Goal: Task Accomplishment & Management: Manage account settings

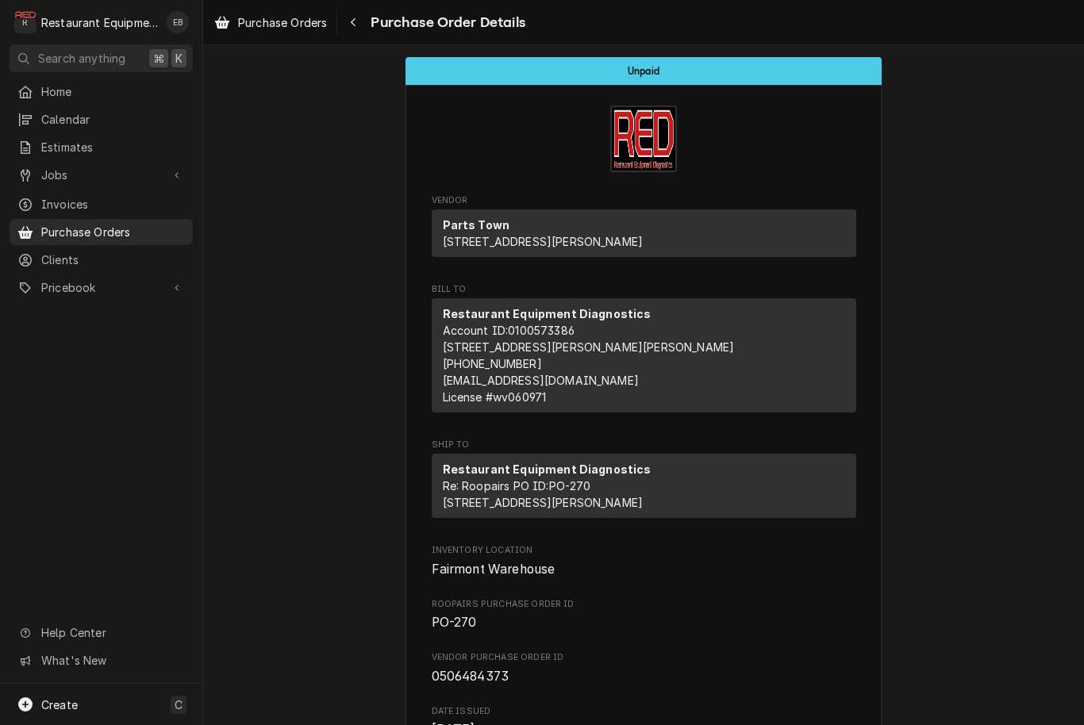
scroll to position [1, 0]
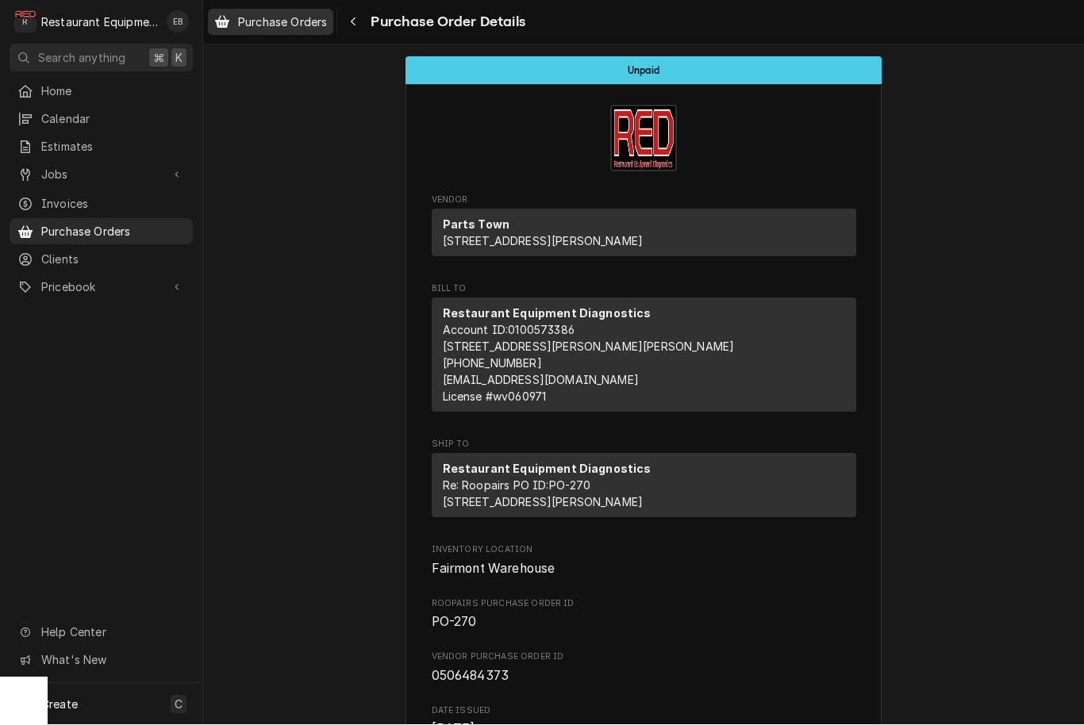
click at [283, 30] on div "Purchase Orders" at bounding box center [270, 23] width 119 height 20
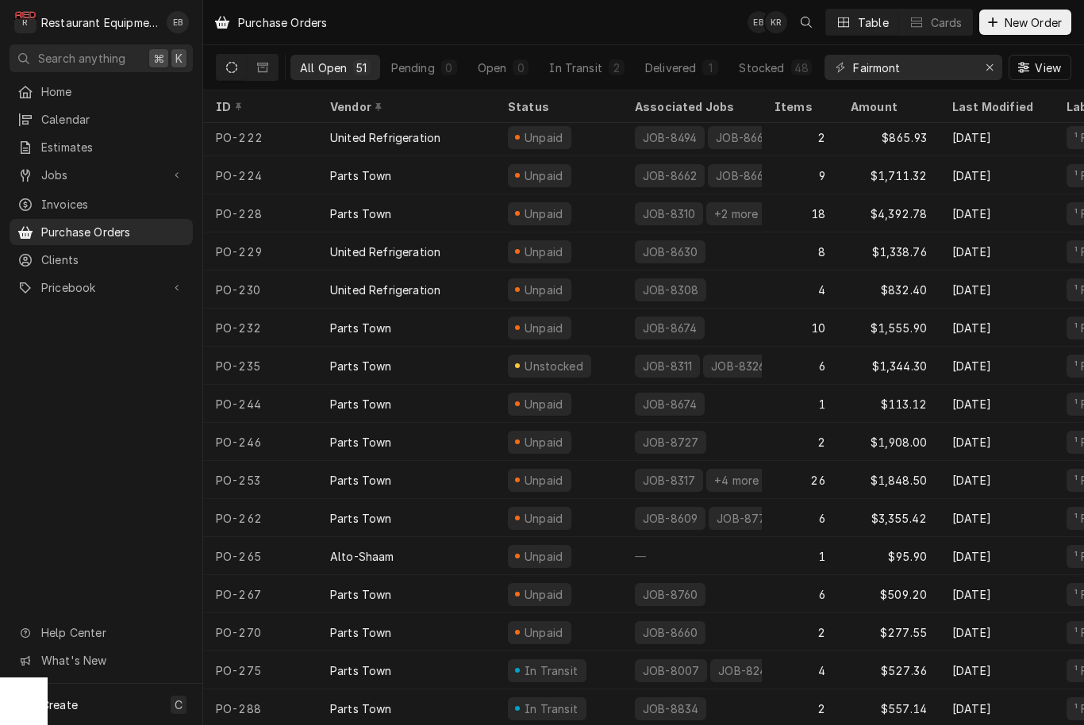
scroll to position [1336, 0]
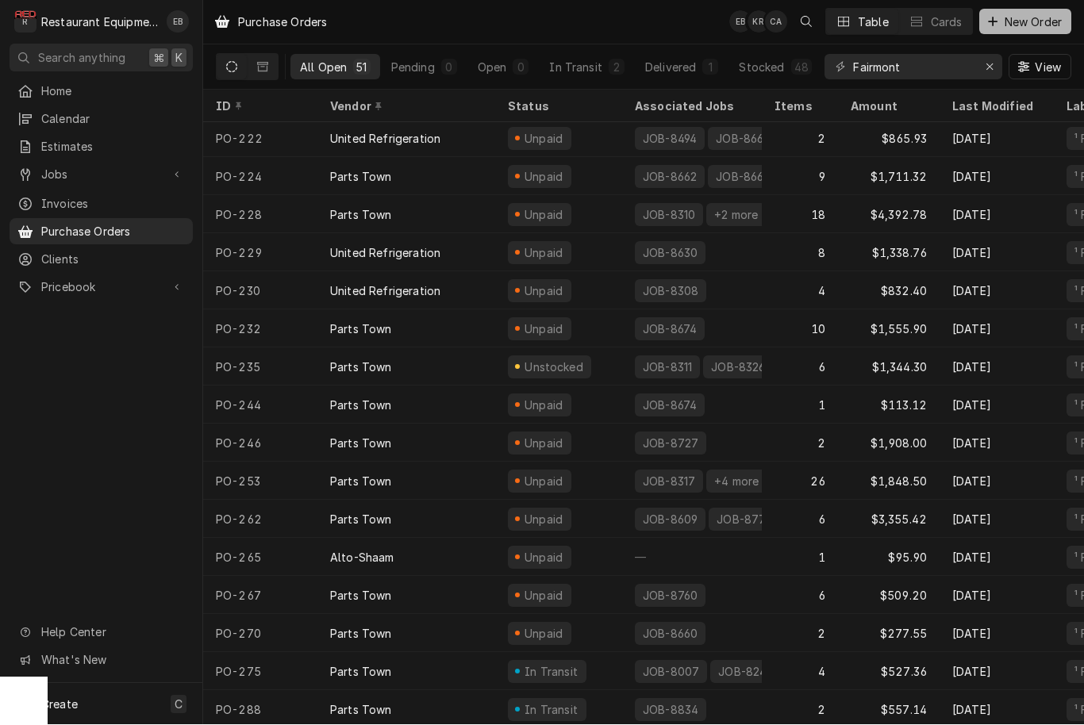
click at [1016, 25] on span "New Order" at bounding box center [1033, 22] width 63 height 17
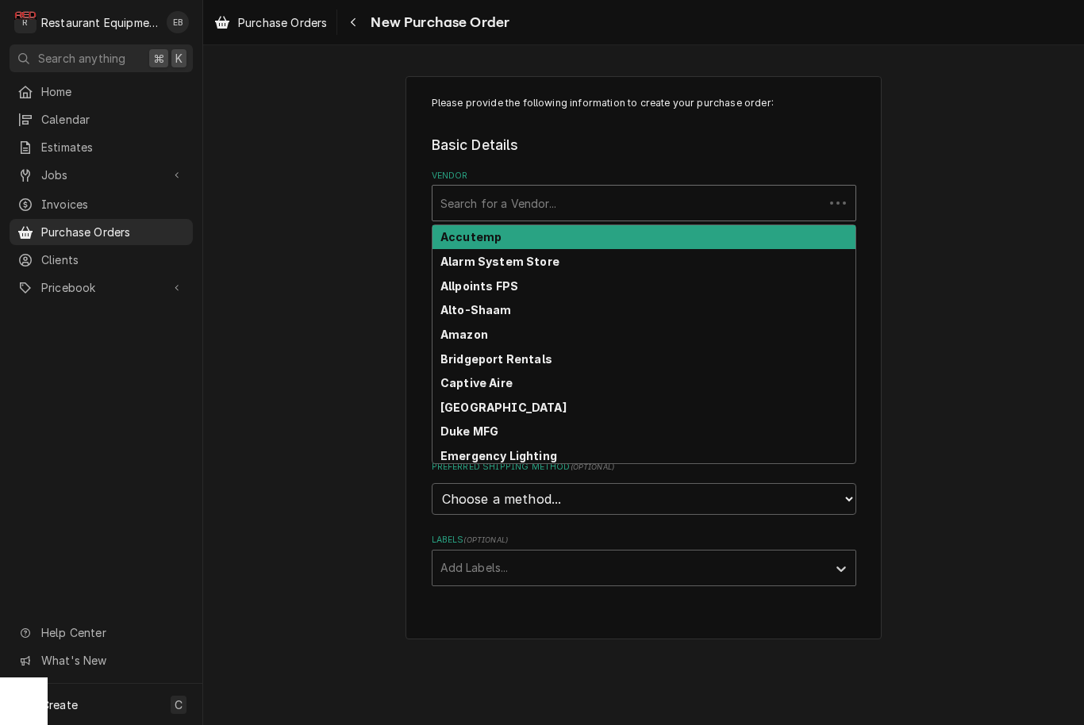
click at [609, 194] on div "Vendor" at bounding box center [627, 203] width 375 height 29
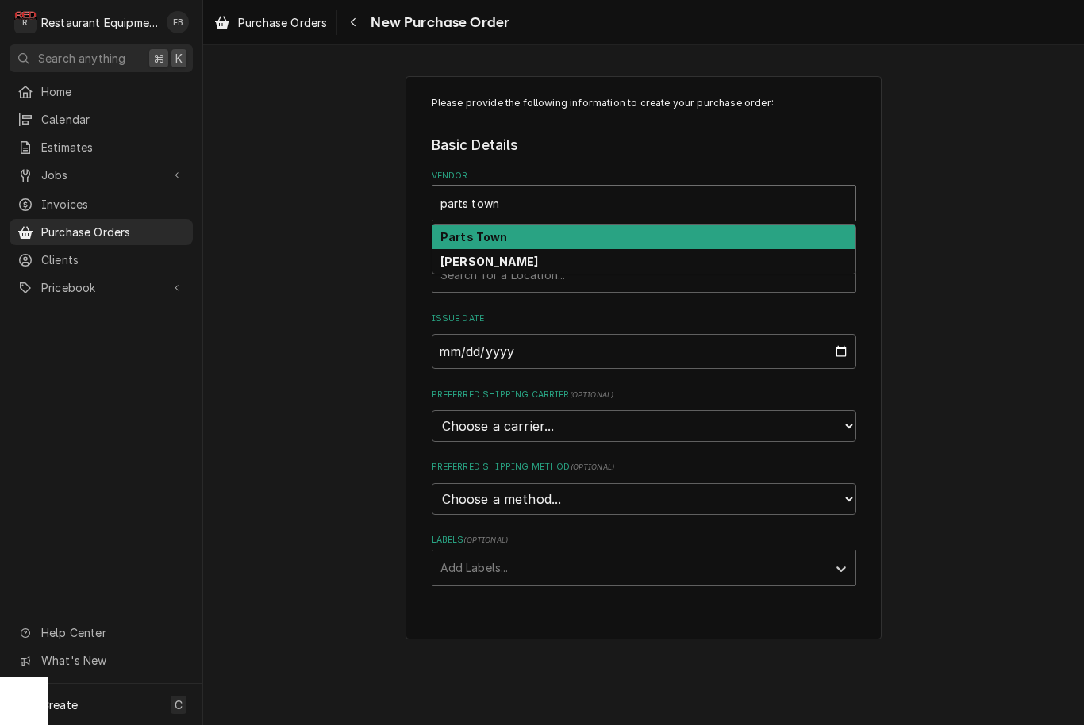
click at [502, 240] on strong "Parts Town" at bounding box center [473, 236] width 67 height 13
type input "parts town"
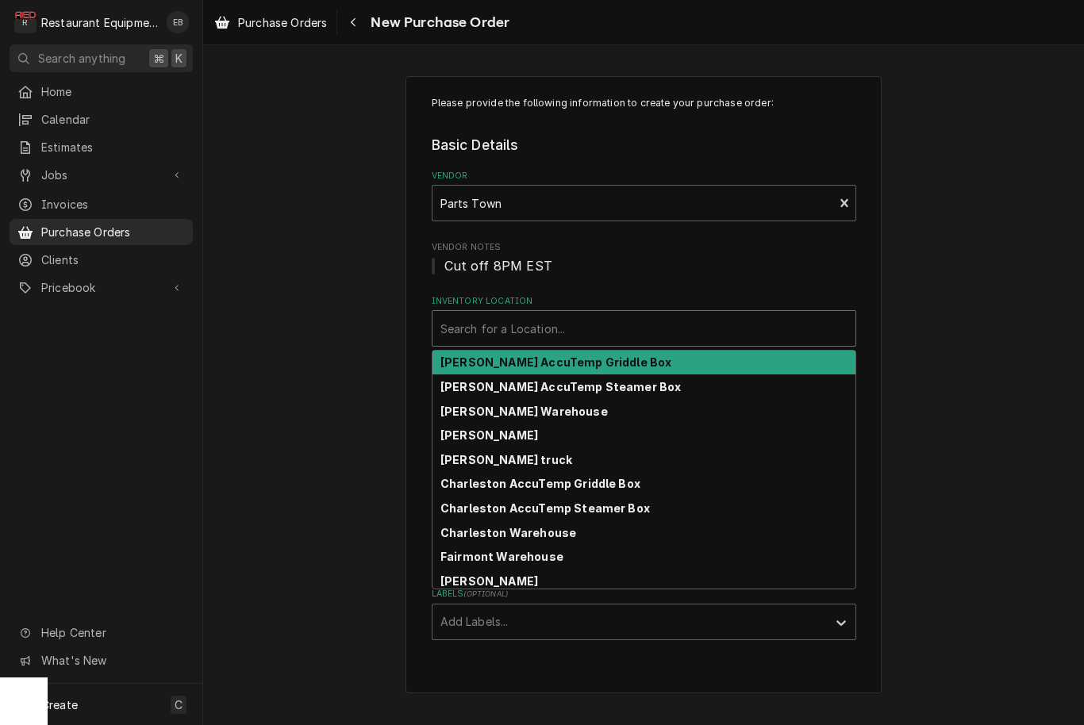
click at [507, 333] on div "Search for a Location..." at bounding box center [643, 329] width 407 height 17
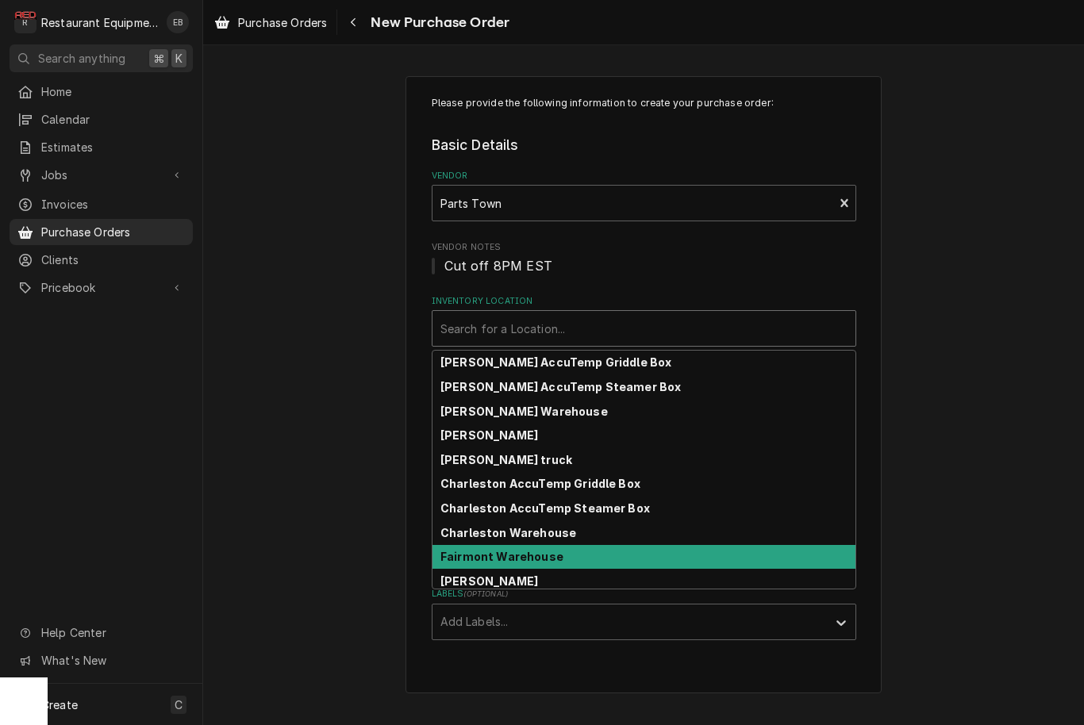
click at [534, 565] on div "Fairmont Warehouse" at bounding box center [644, 557] width 423 height 25
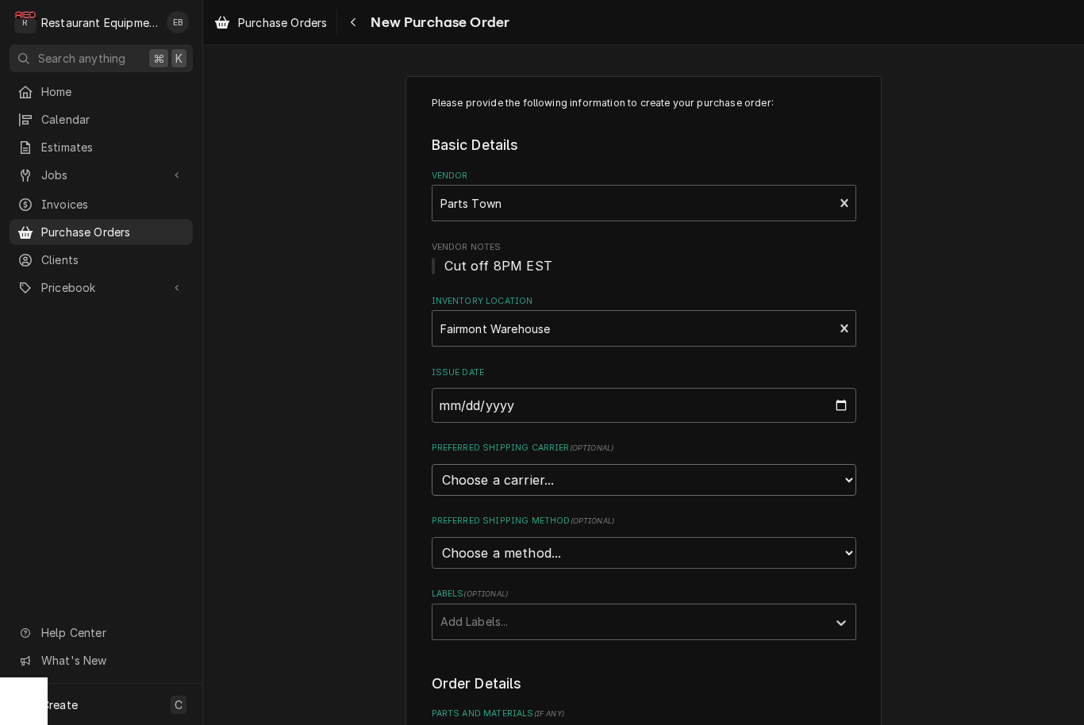
select select "4"
type textarea "x"
click at [586, 546] on select "Choose a method... Ground Next Day Early AM Next Day Air 2 Day Air Other" at bounding box center [644, 553] width 425 height 32
select select "3"
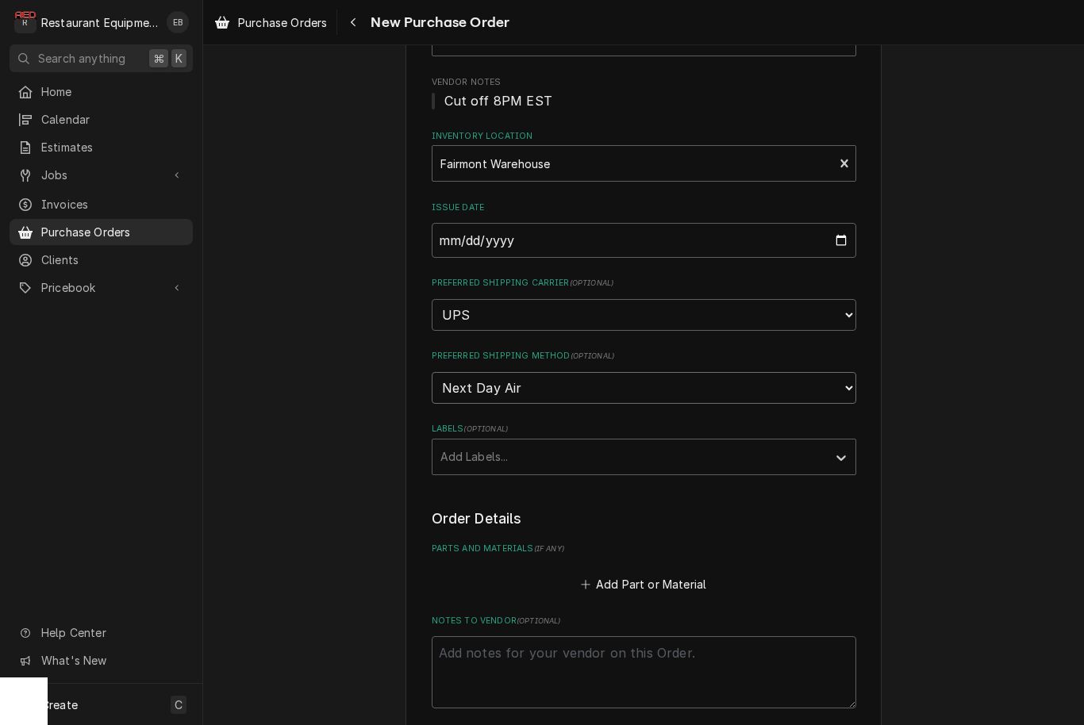
scroll to position [175, 0]
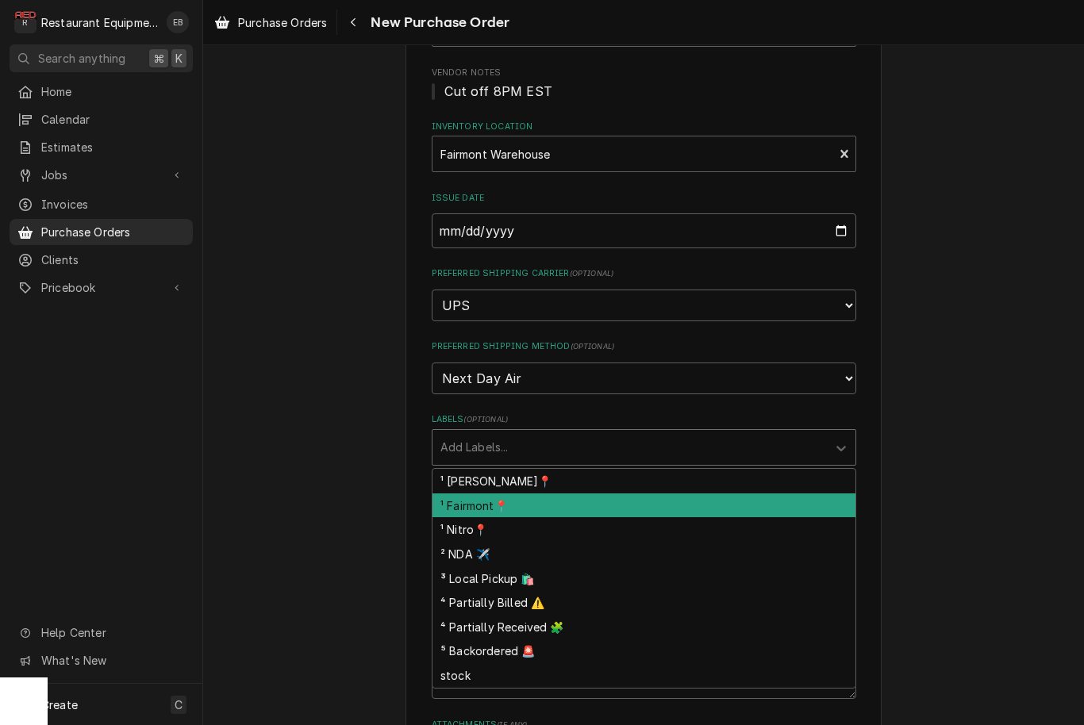
click at [552, 494] on div "¹ Fairmont📍" at bounding box center [644, 506] width 423 height 25
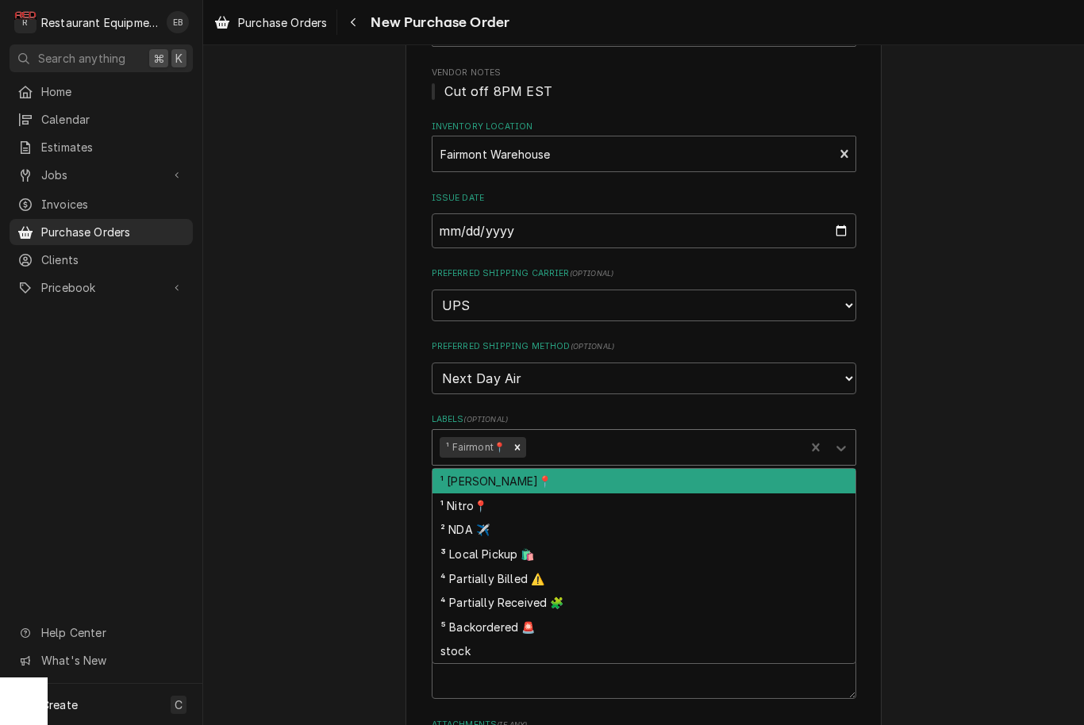
click at [530, 517] on div "² NDA ✈️" at bounding box center [644, 529] width 423 height 25
type textarea "x"
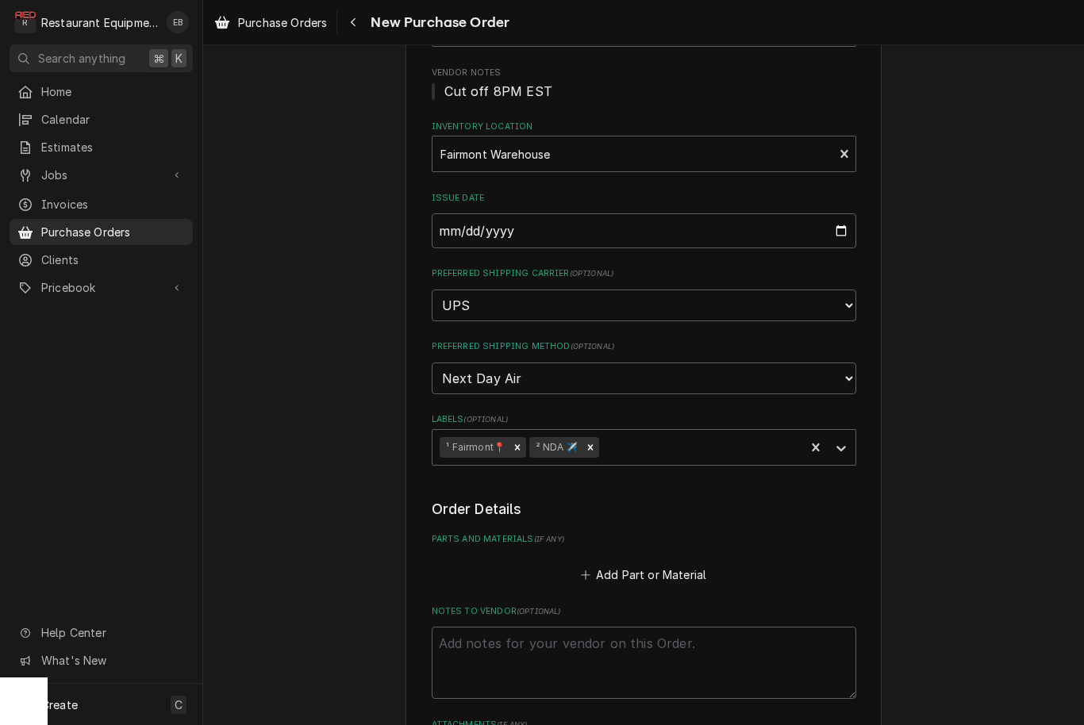
scroll to position [284, 0]
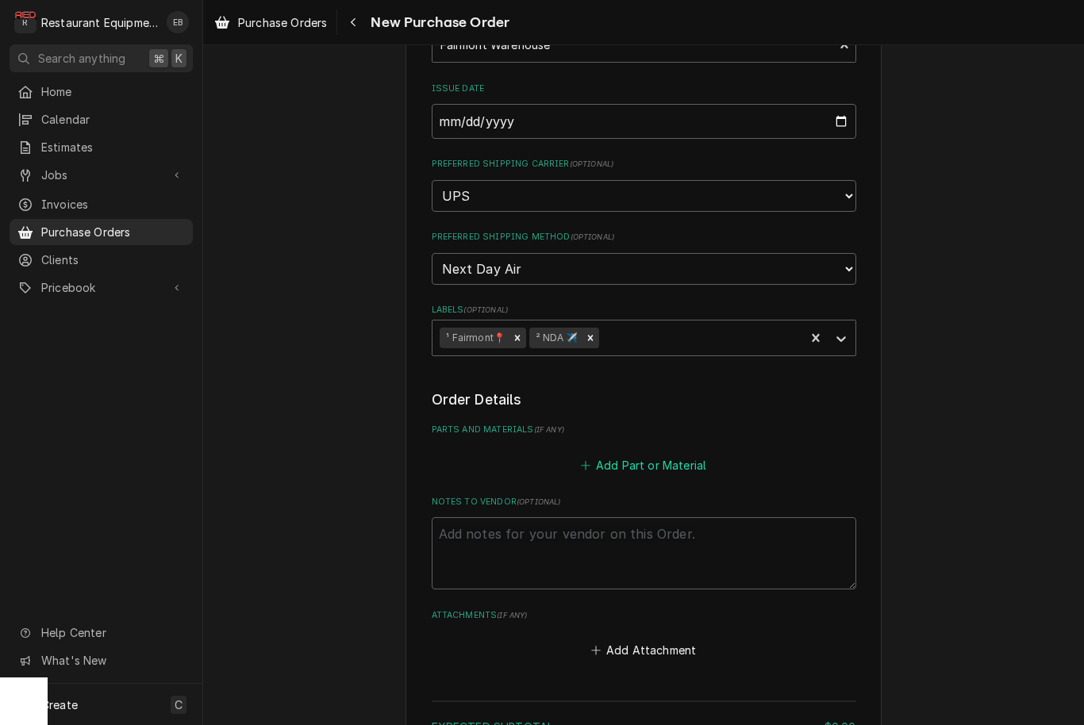
click at [619, 454] on button "Add Part or Material" at bounding box center [643, 465] width 131 height 22
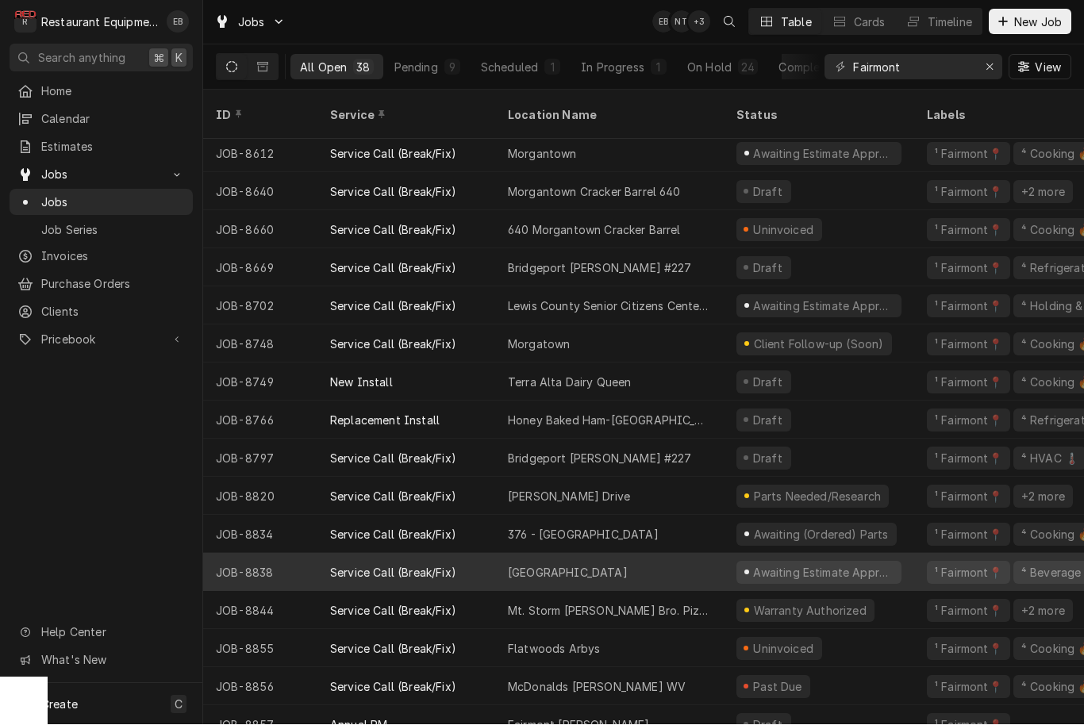
scroll to position [843, 0]
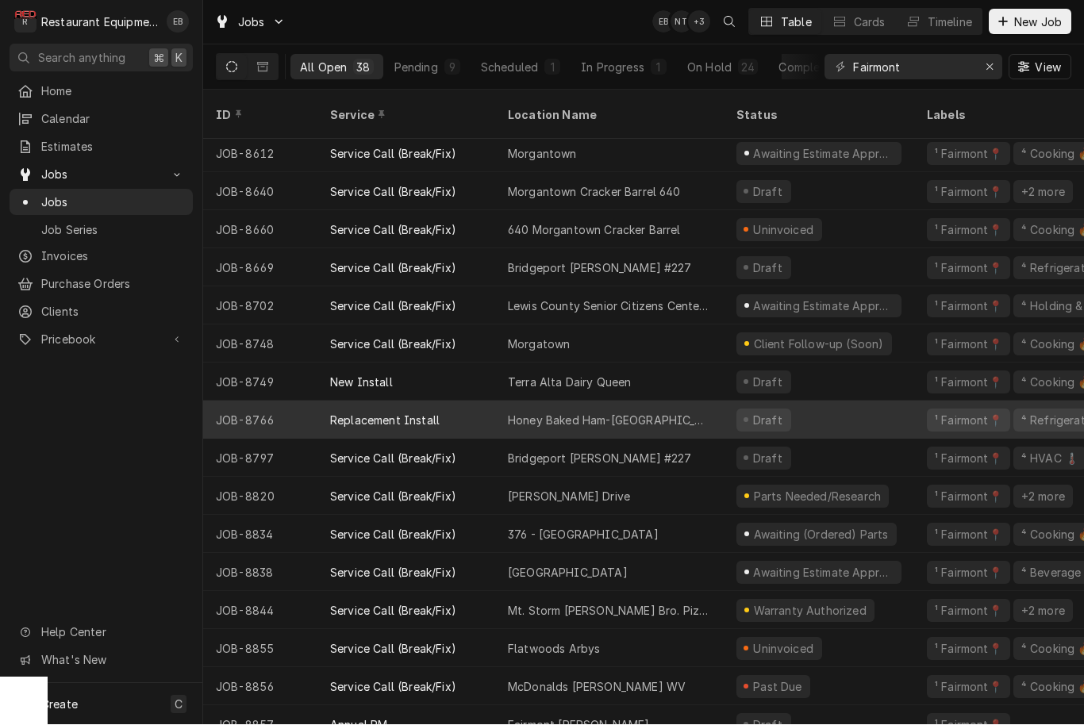
click at [702, 407] on div "Honey Baked Ham-Clarksburg" at bounding box center [609, 421] width 229 height 38
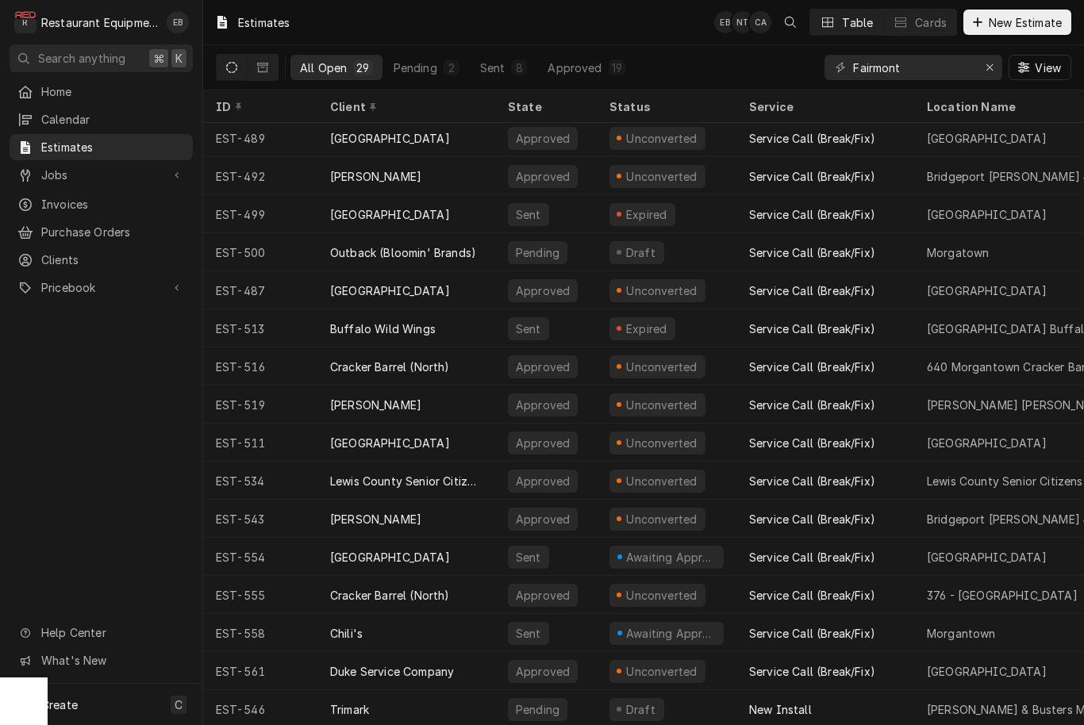
scroll to position [498, 0]
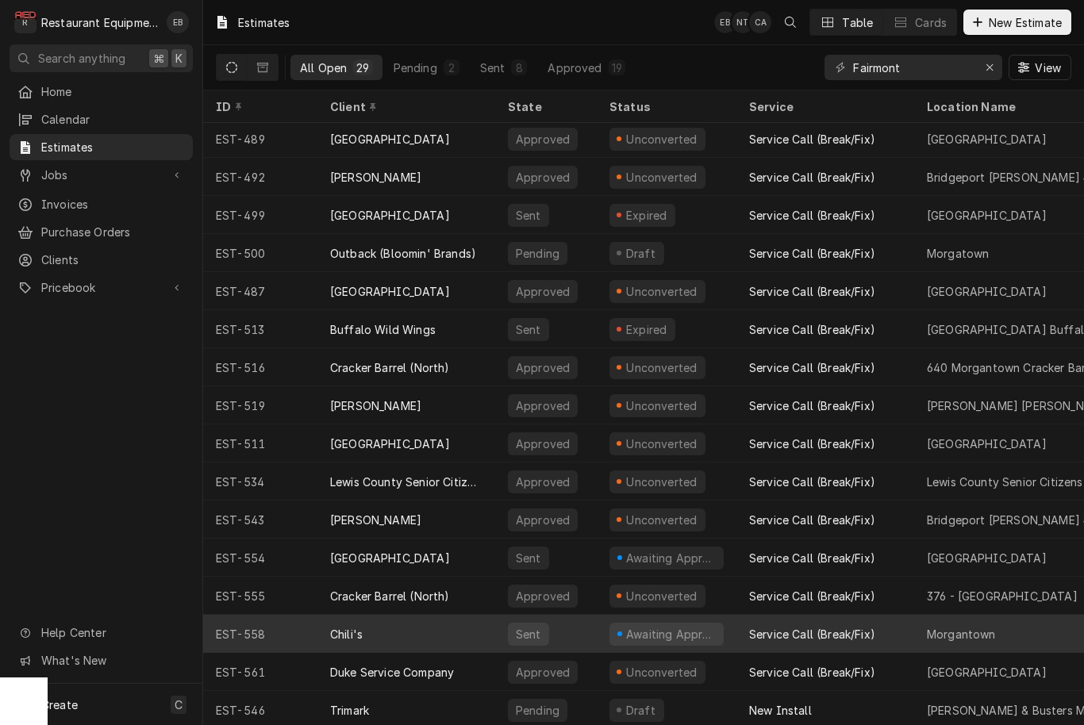
click at [906, 623] on div "Service Call (Break/Fix)" at bounding box center [825, 634] width 178 height 38
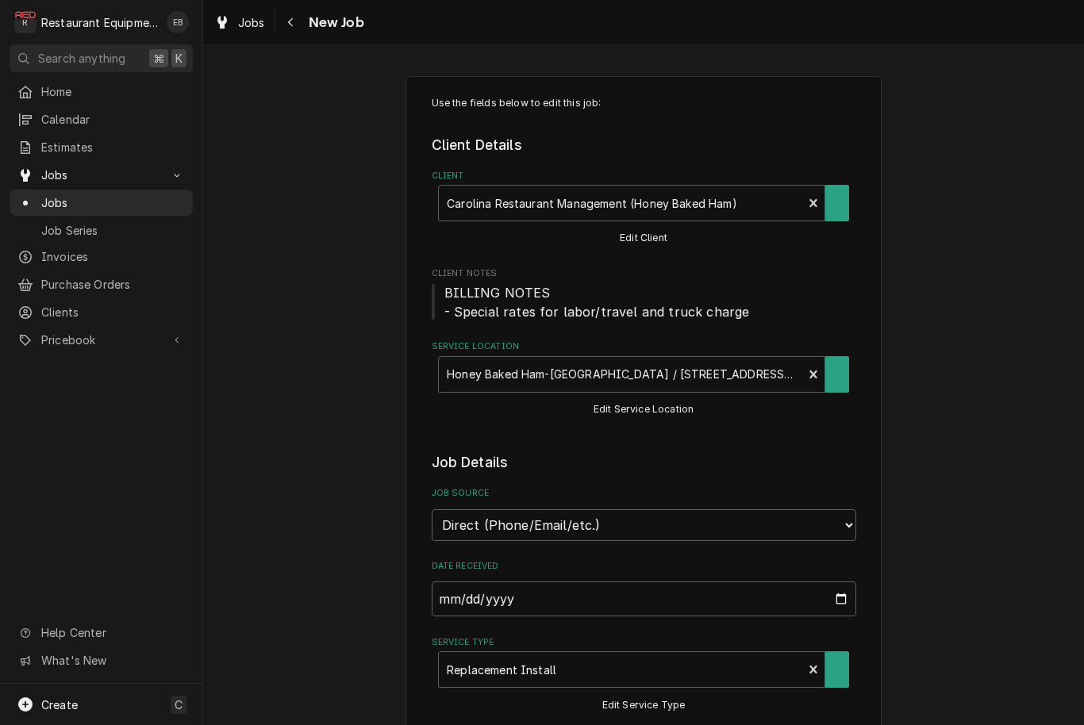
type textarea "x"
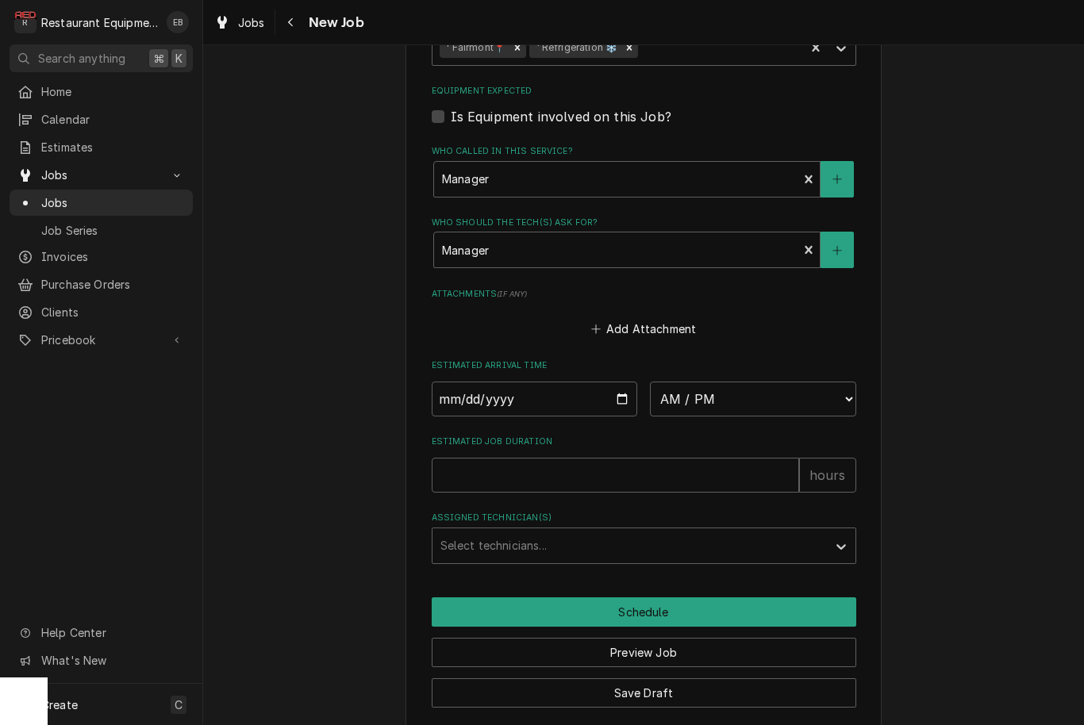
scroll to position [1096, 0]
type input "2025-09-11"
click at [557, 388] on input "2025-09-11" at bounding box center [535, 400] width 206 height 35
type textarea "x"
select select "14:30:00"
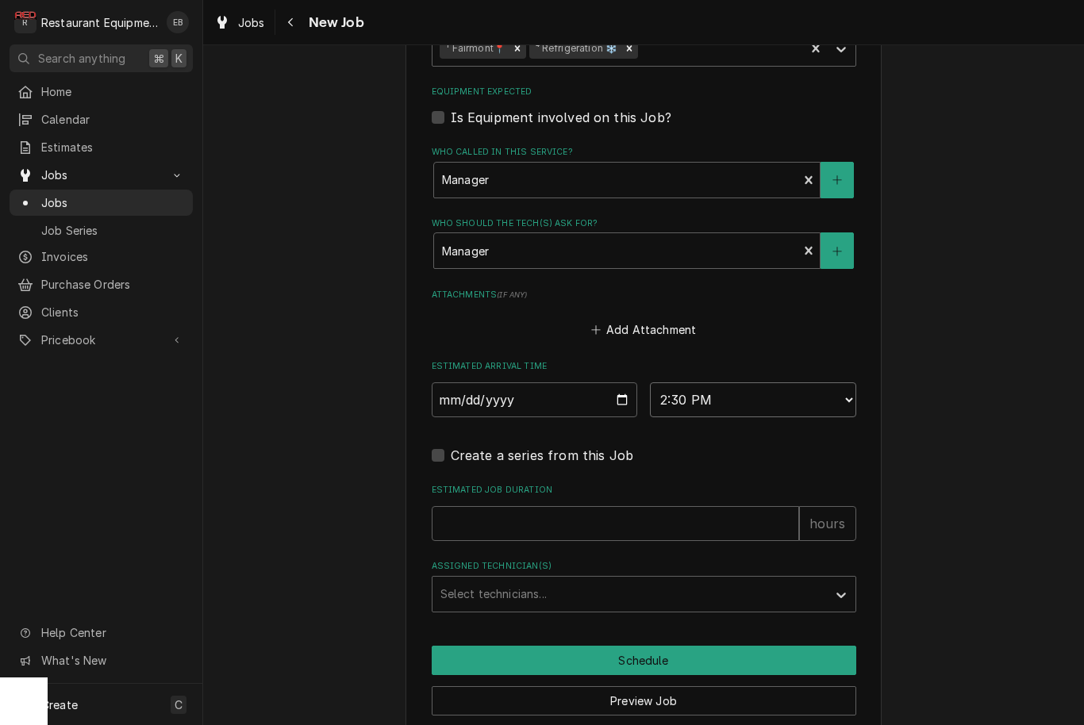
type textarea "x"
click at [579, 506] on input "Estimated Job Duration" at bounding box center [615, 523] width 367 height 35
type input "2"
type textarea "x"
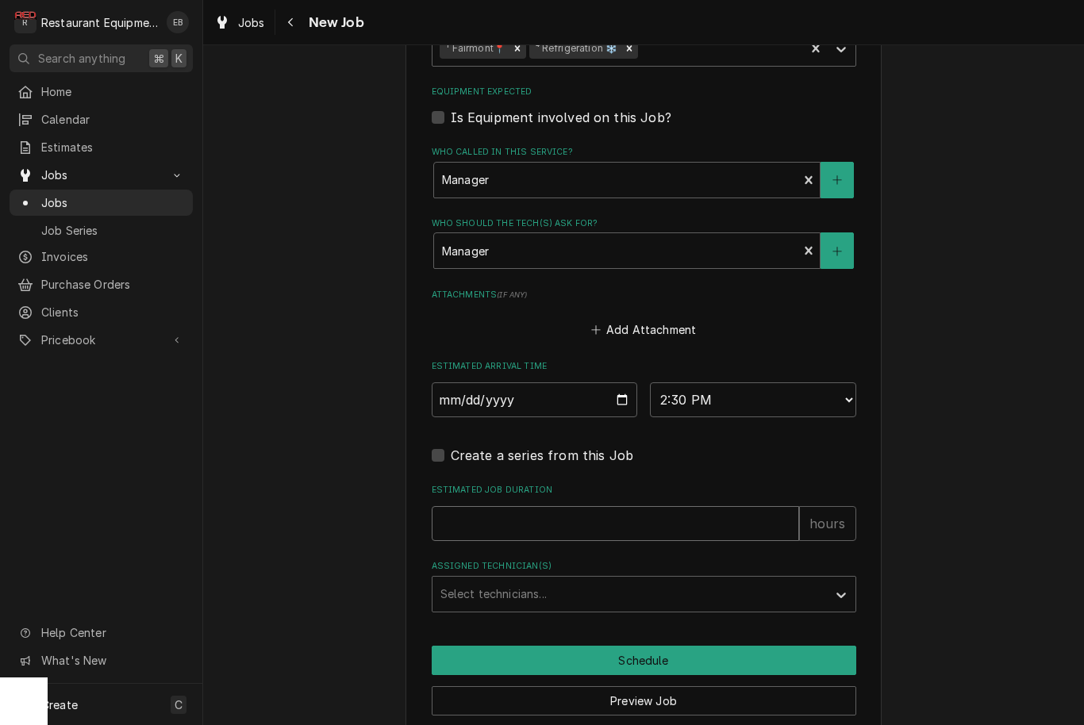
type input "6"
type textarea "x"
type input "6"
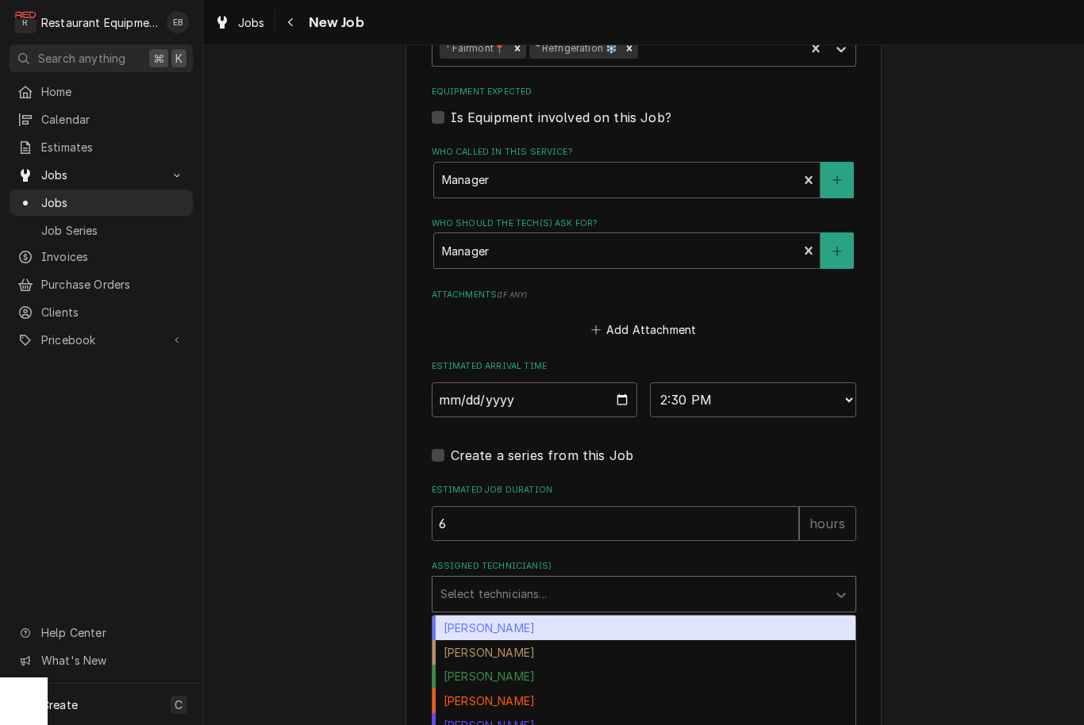
click at [546, 577] on div "Select technicians..." at bounding box center [630, 594] width 394 height 35
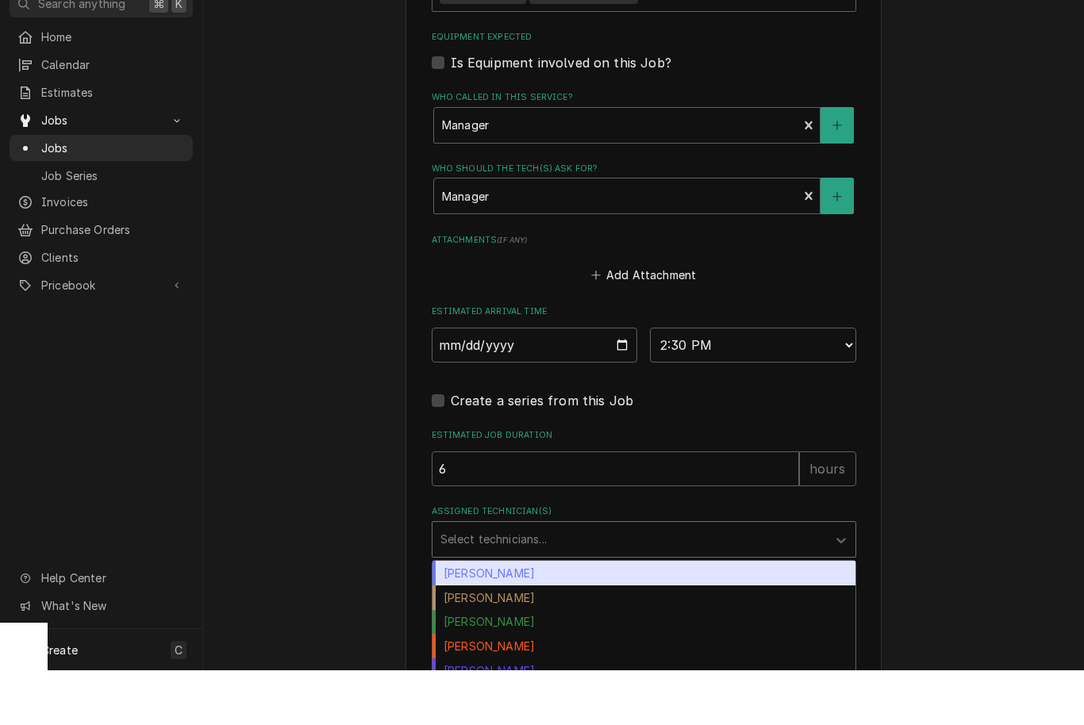
click at [523, 616] on div "Bryan Sanders" at bounding box center [644, 628] width 423 height 25
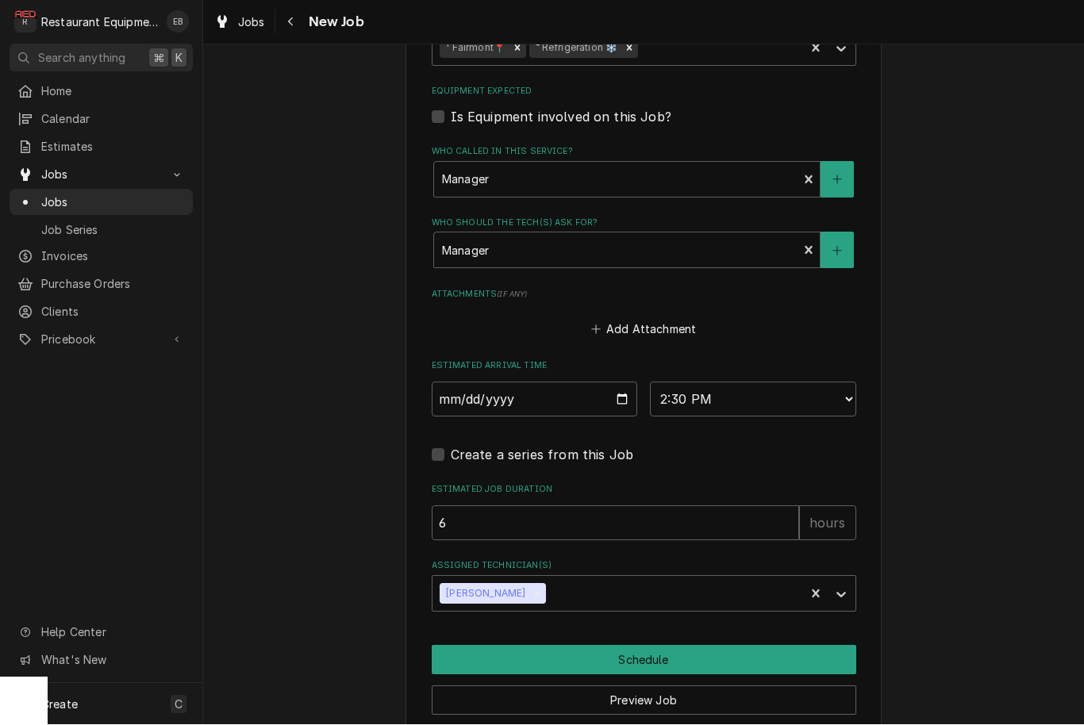
click at [613, 646] on button "Schedule" at bounding box center [644, 660] width 425 height 29
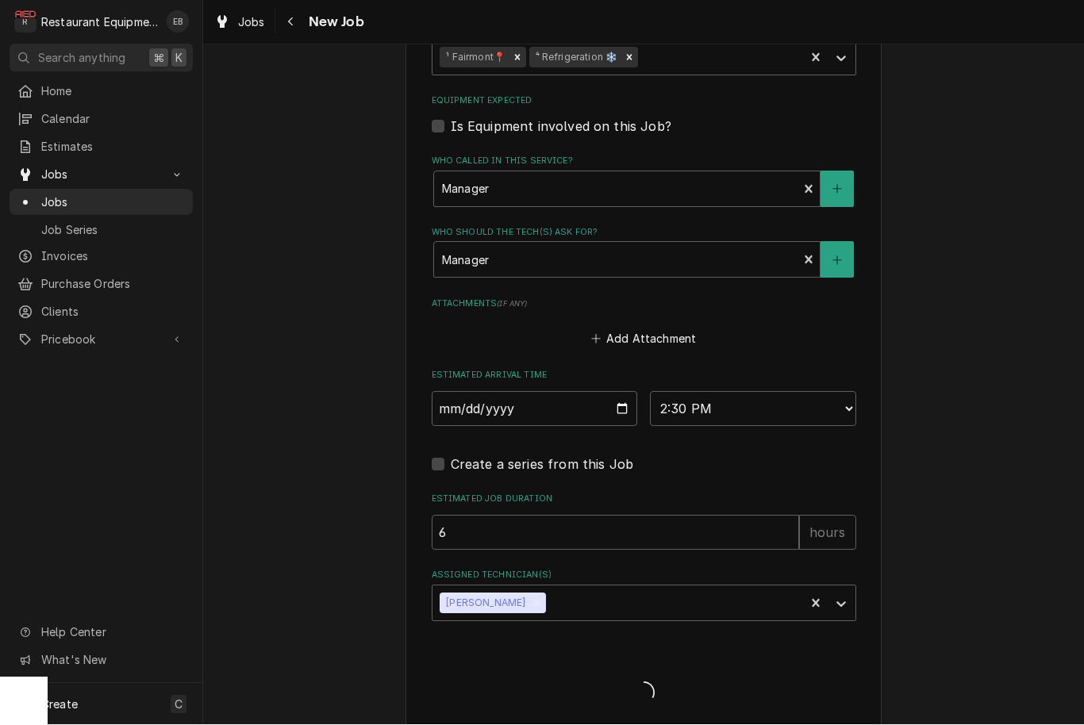
type textarea "x"
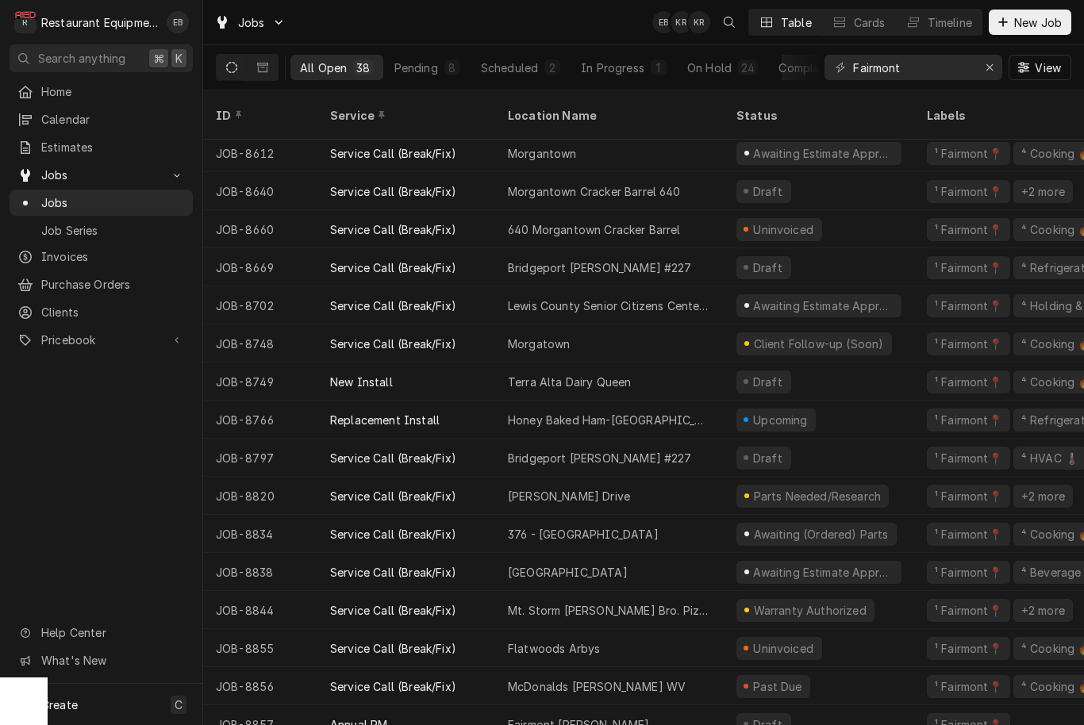
scroll to position [843, 0]
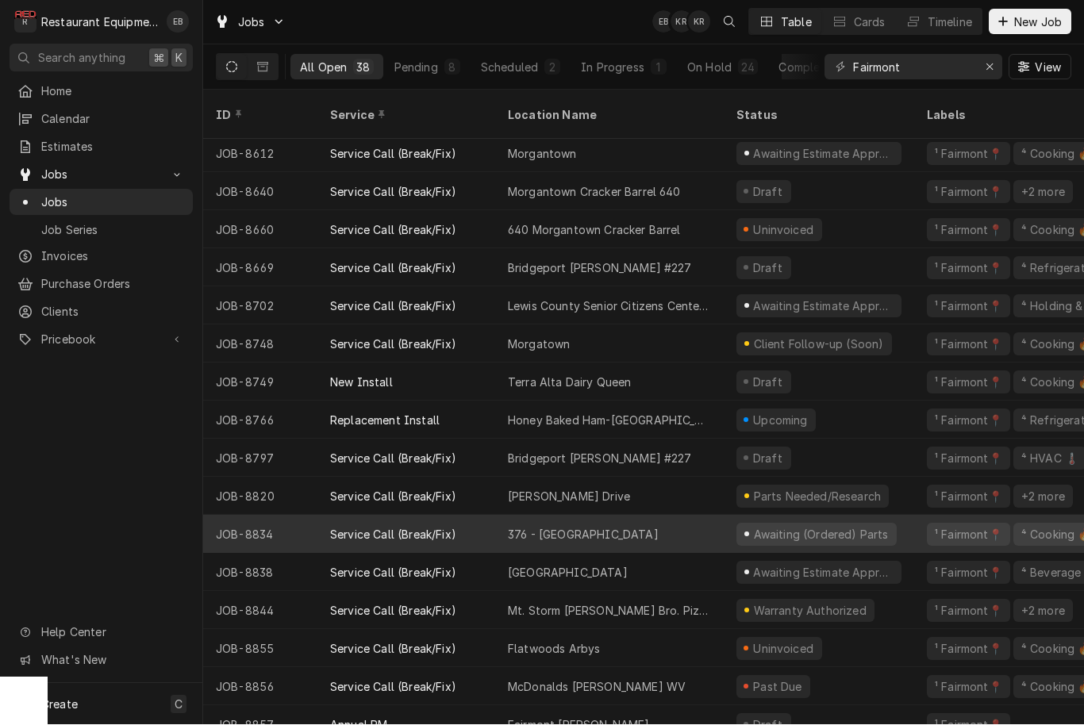
click at [602, 516] on div "376 - Fairmont" at bounding box center [609, 535] width 229 height 38
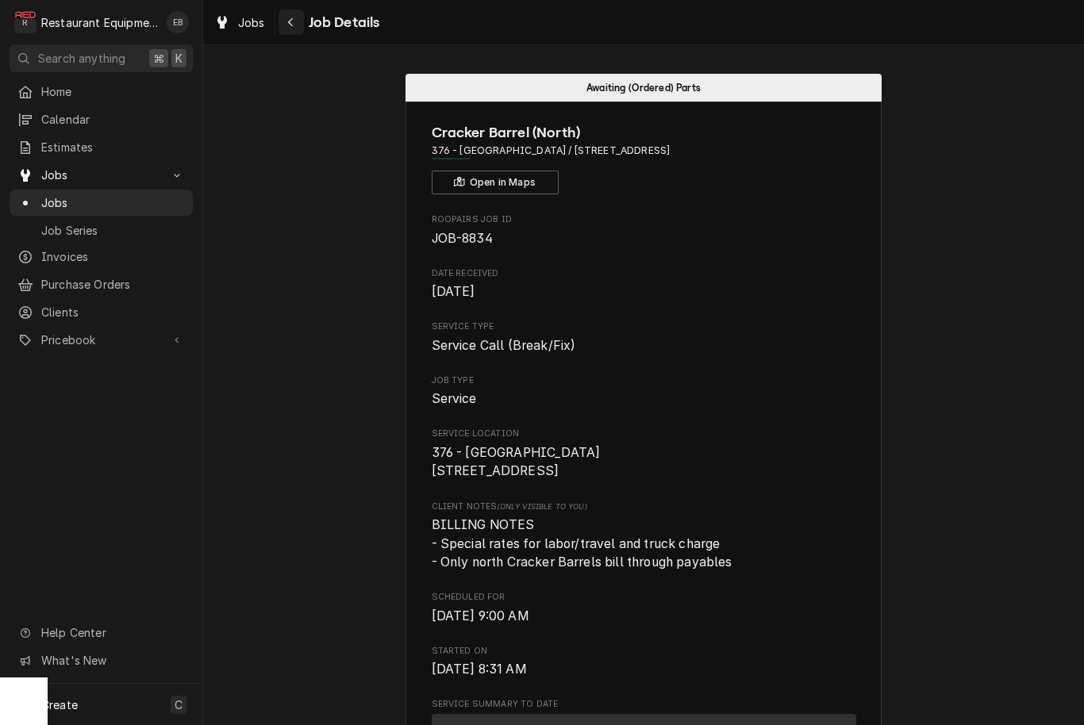
click at [286, 25] on div "Navigate back" at bounding box center [291, 22] width 16 height 16
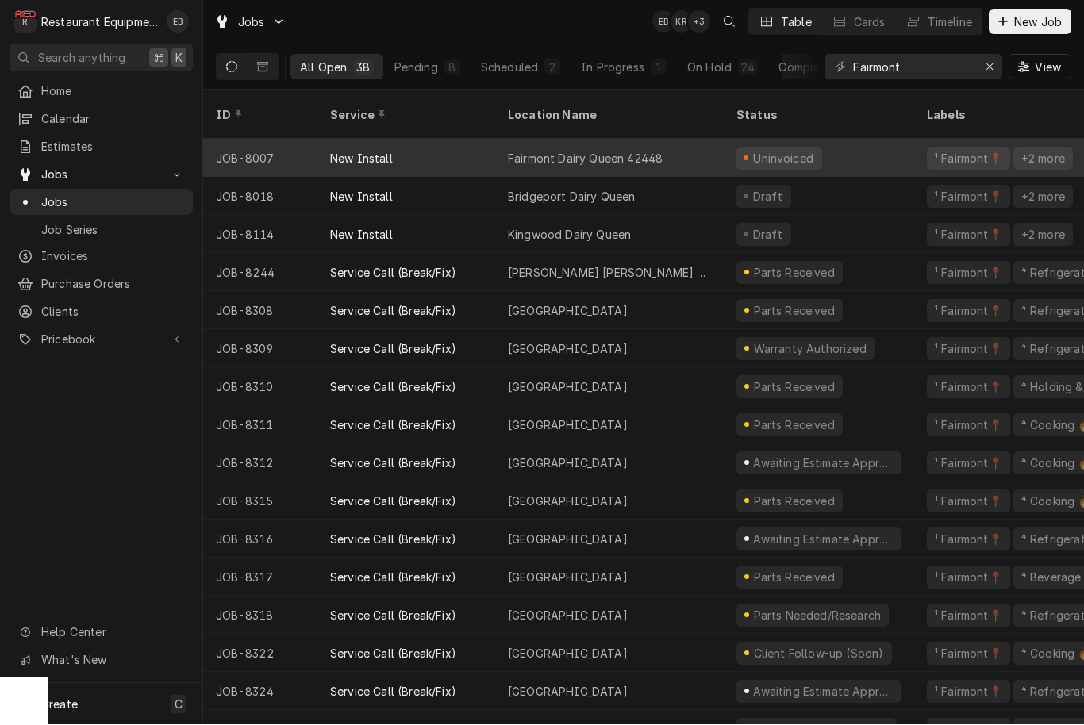
click at [713, 144] on div "Fairmont Dairy Queen 42448" at bounding box center [609, 159] width 229 height 38
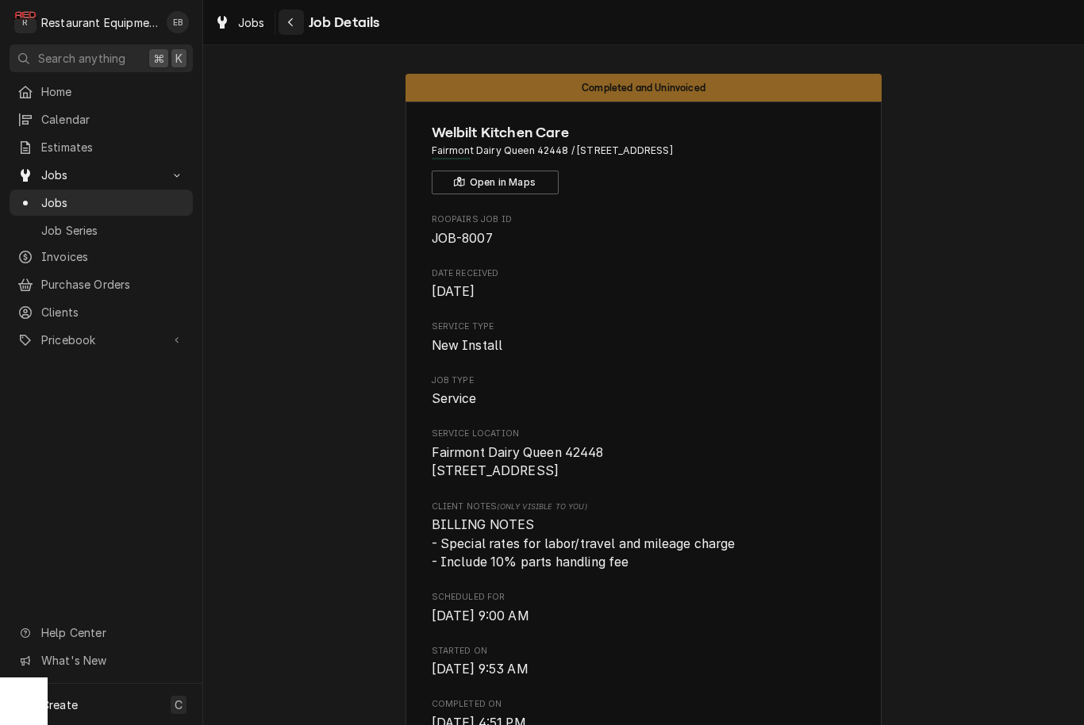
click at [294, 23] on div "Navigate back" at bounding box center [291, 22] width 16 height 16
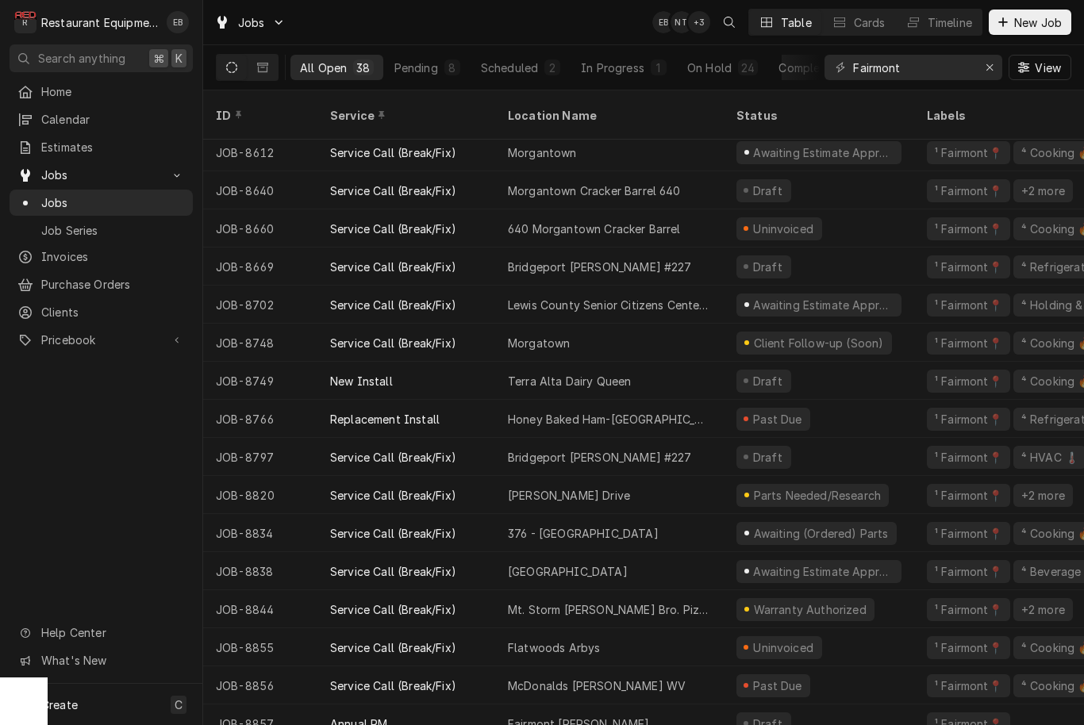
scroll to position [843, 0]
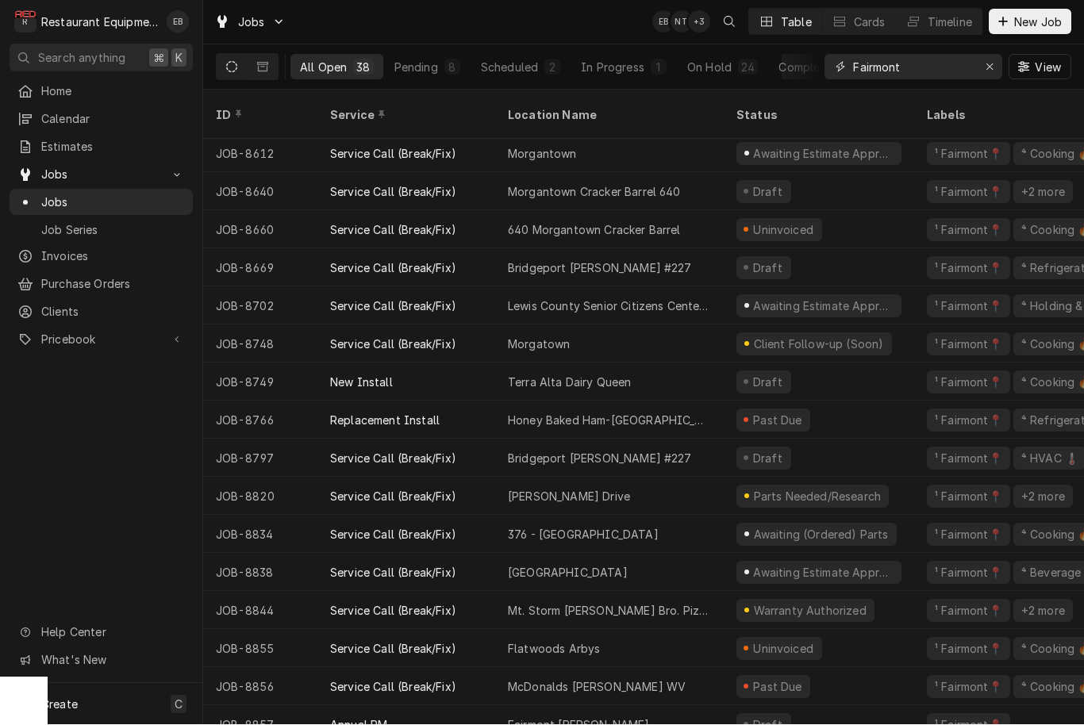
click at [929, 69] on input "Fairmont" at bounding box center [912, 67] width 119 height 25
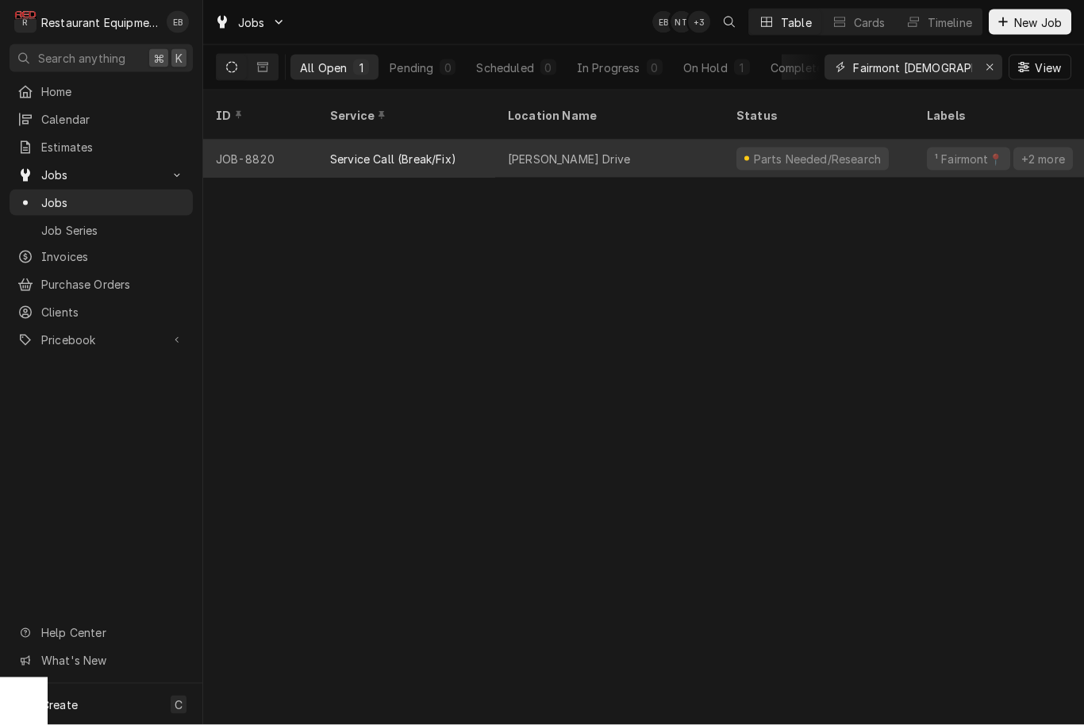
type input "Fairmont chick"
click at [596, 149] on div "Emily Drive" at bounding box center [609, 159] width 229 height 38
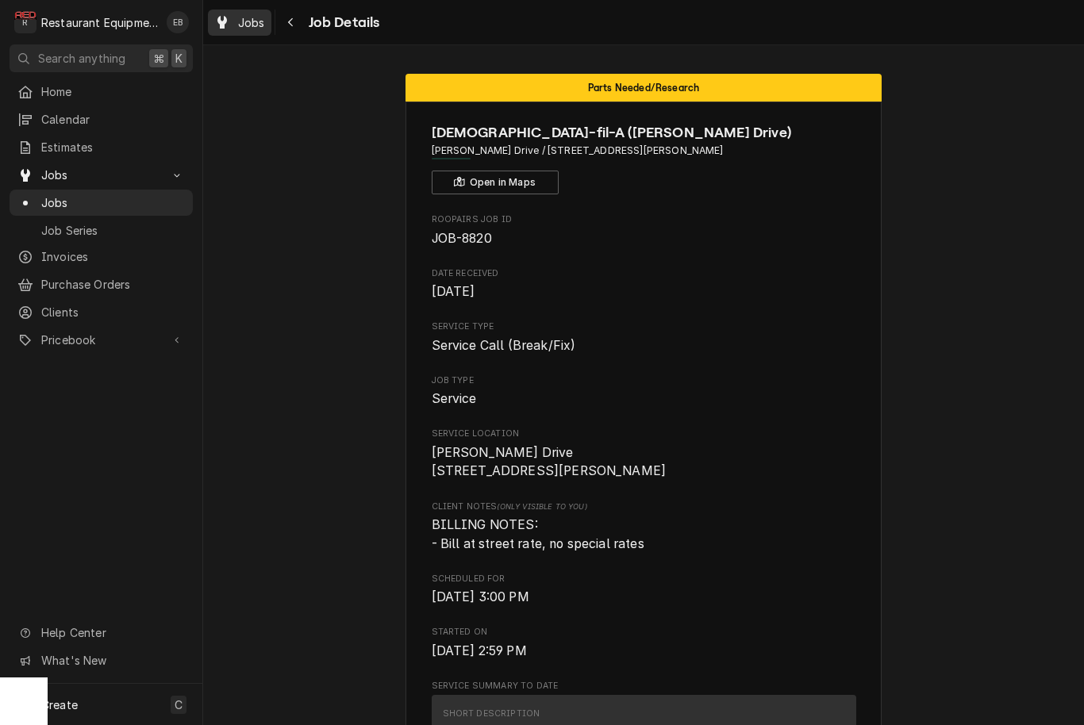
click at [245, 26] on span "Jobs" at bounding box center [251, 22] width 27 height 17
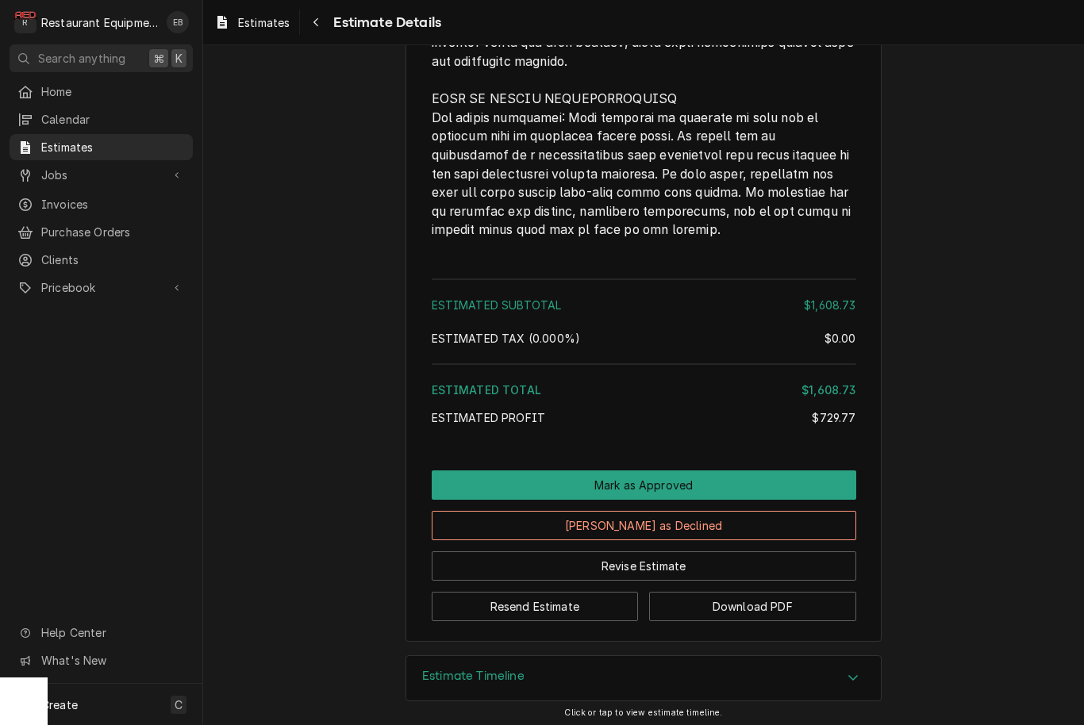
scroll to position [3889, 0]
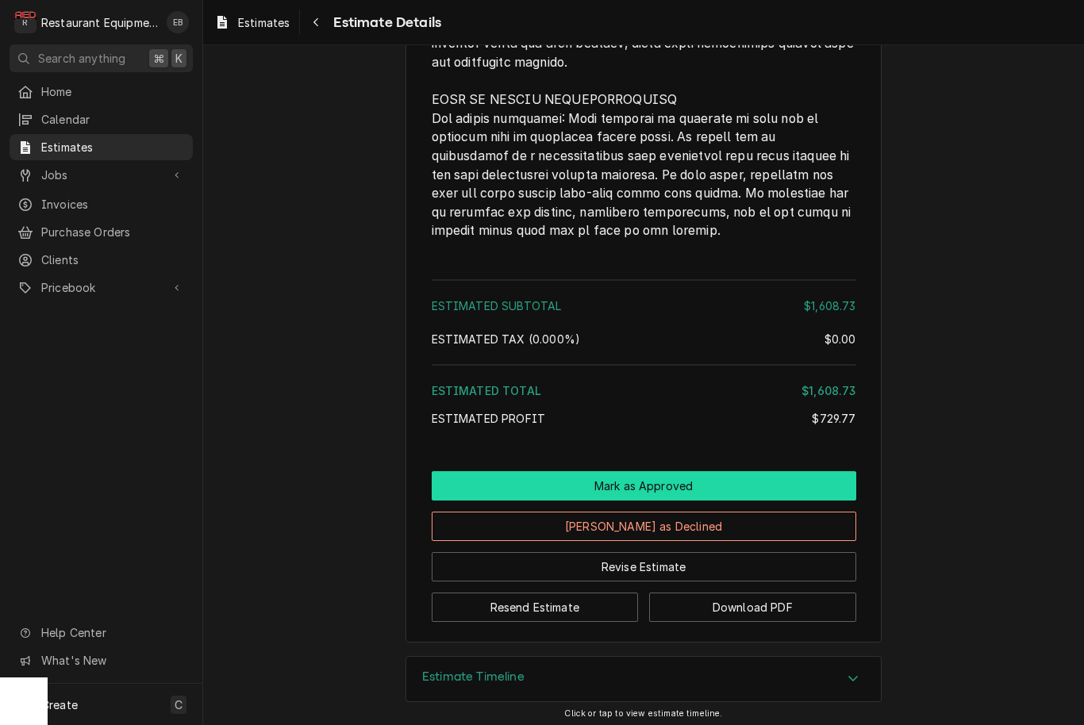
click at [715, 486] on button "Mark as Approved" at bounding box center [644, 485] width 425 height 29
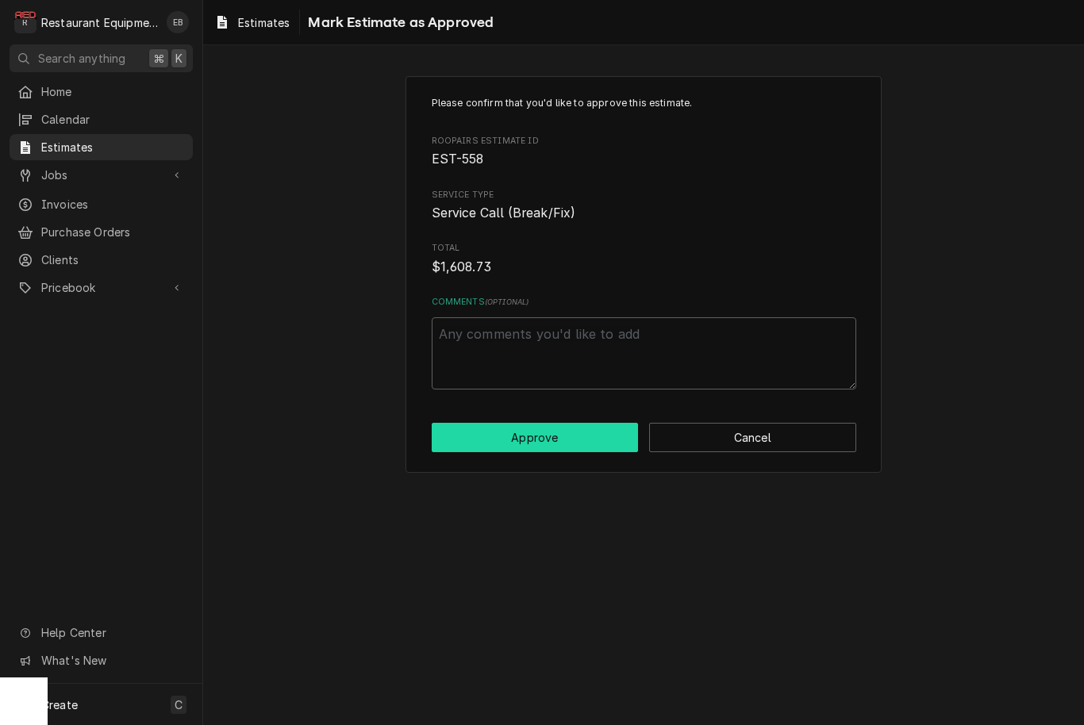
click at [563, 432] on button "Approve" at bounding box center [535, 437] width 207 height 29
type textarea "x"
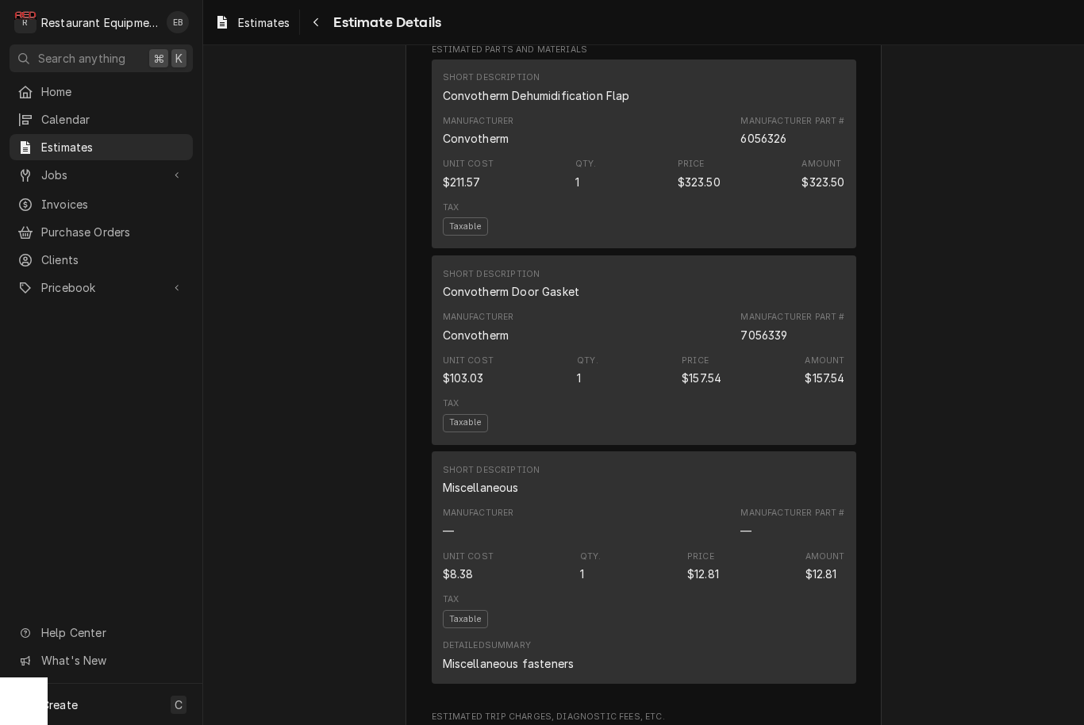
scroll to position [1983, 0]
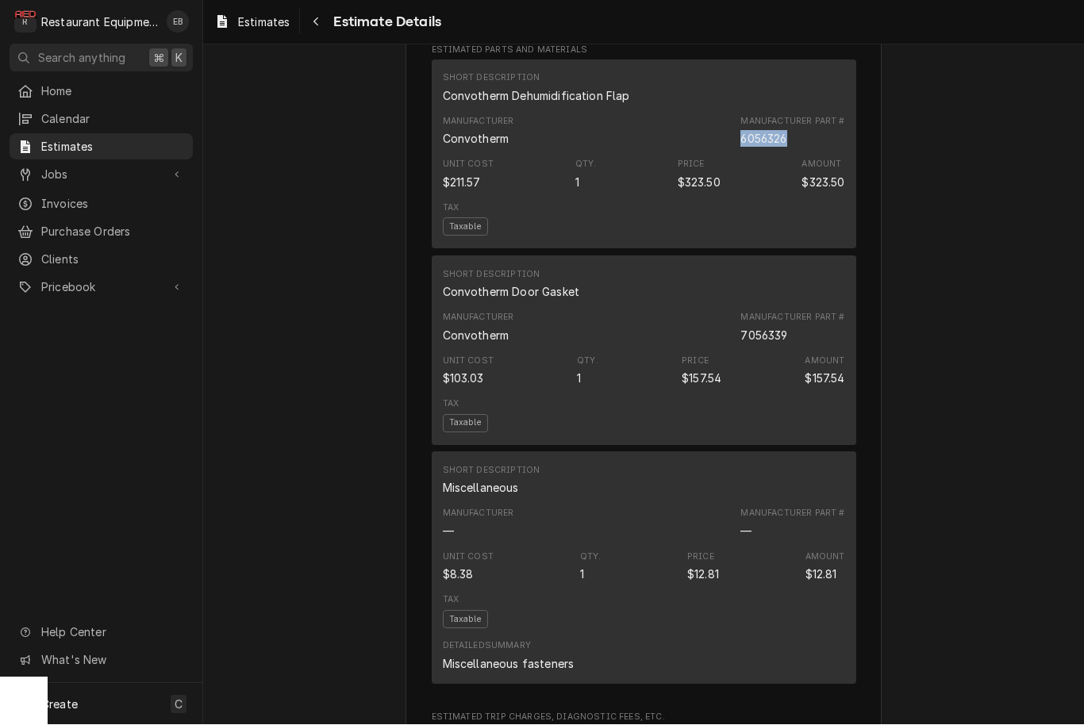
click at [835, 171] on div "Amount" at bounding box center [822, 165] width 40 height 13
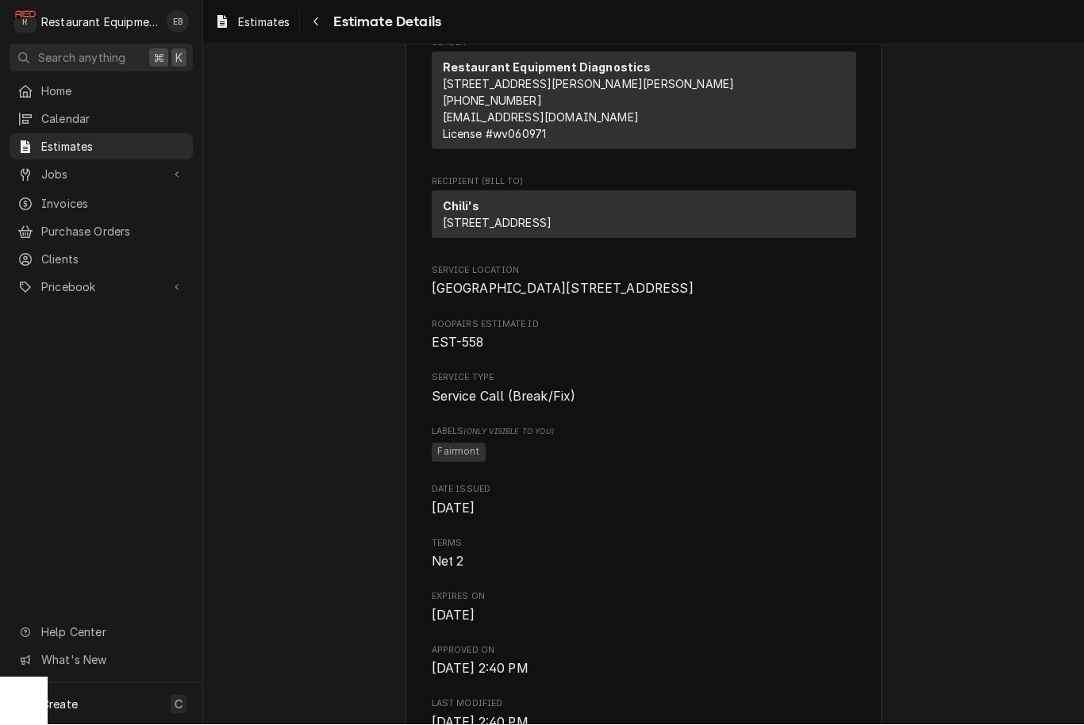
scroll to position [68, 0]
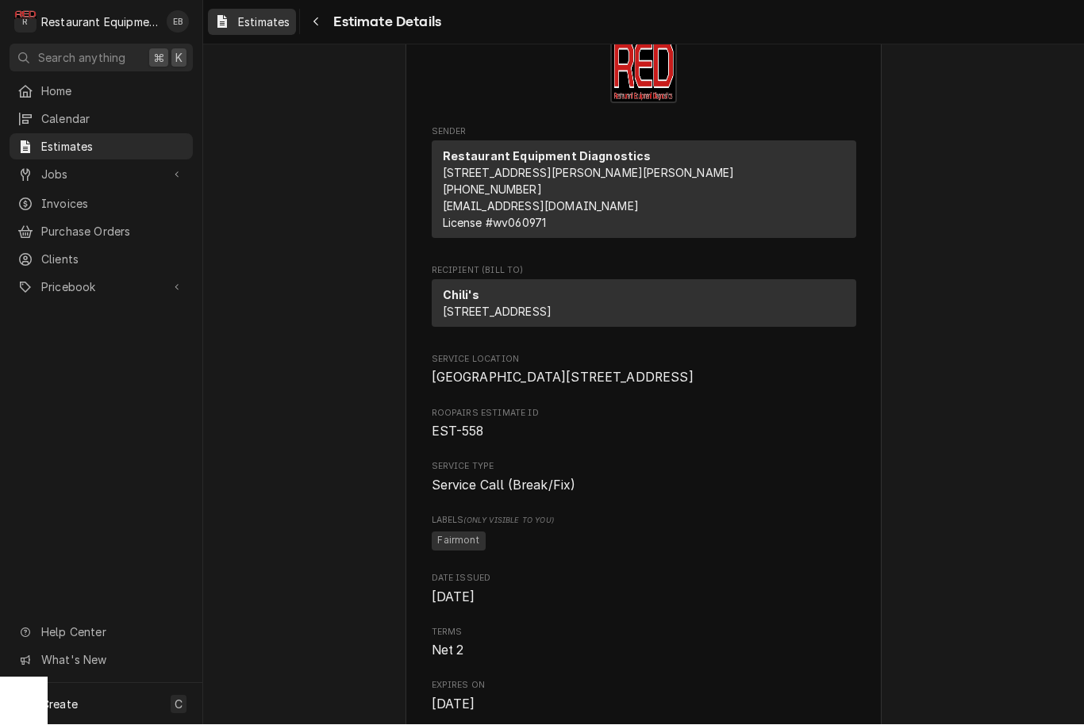
click at [271, 26] on span "Estimates" at bounding box center [264, 22] width 52 height 17
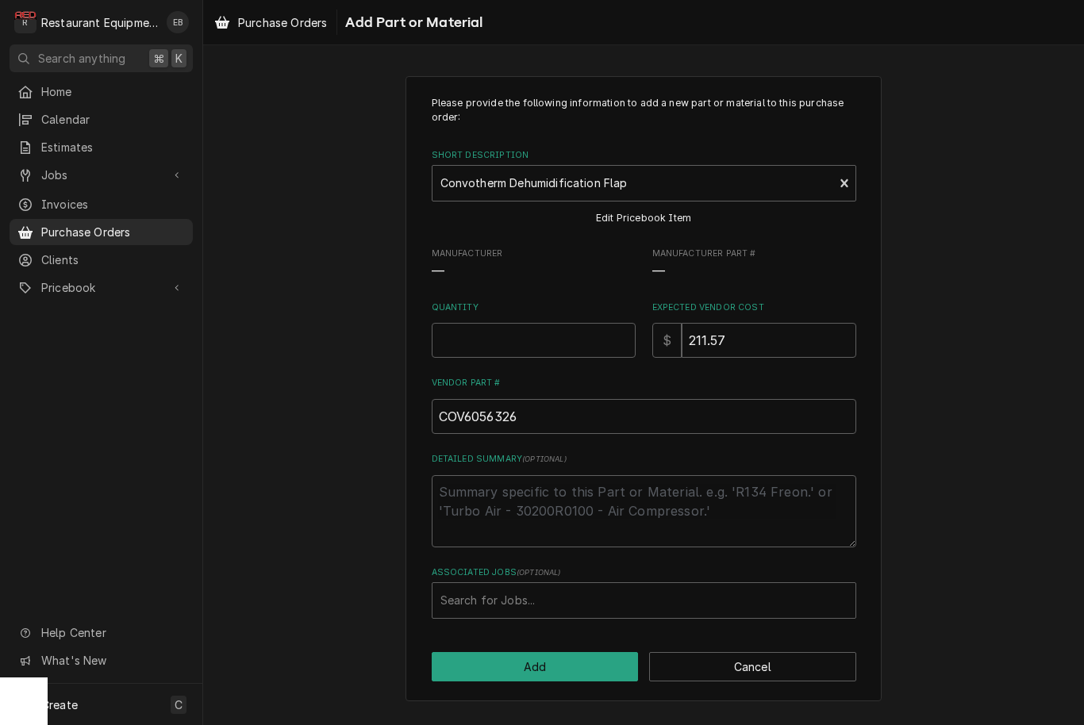
type textarea "x"
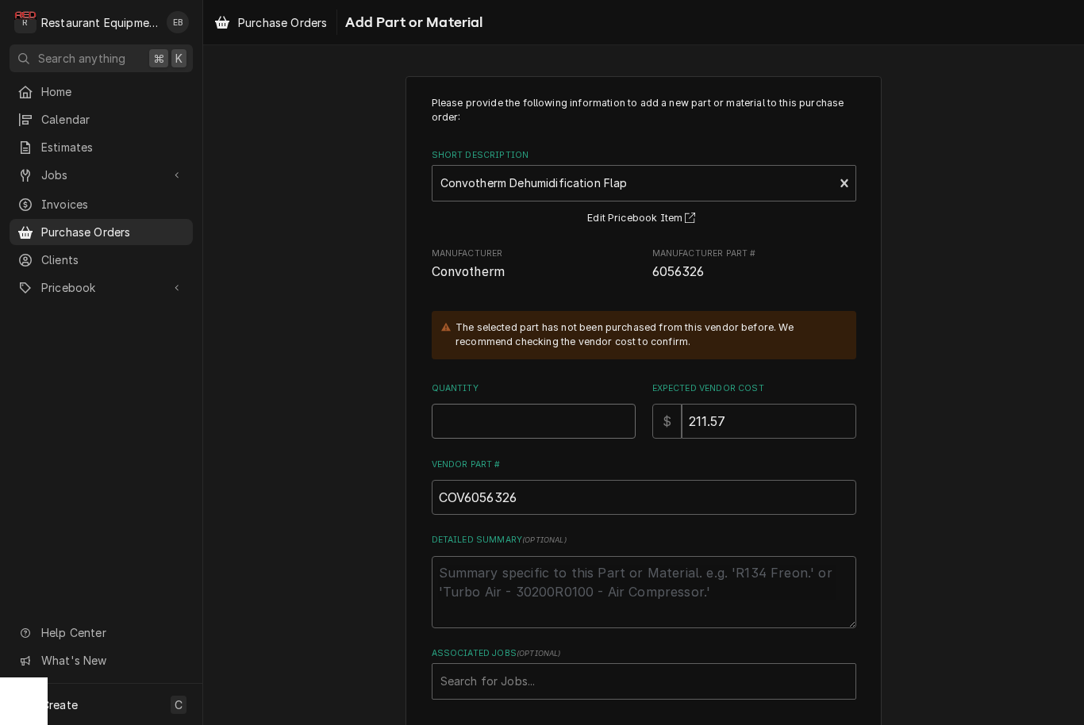
click at [524, 419] on input "Quantity" at bounding box center [534, 421] width 204 height 35
type input "1"
type textarea "x"
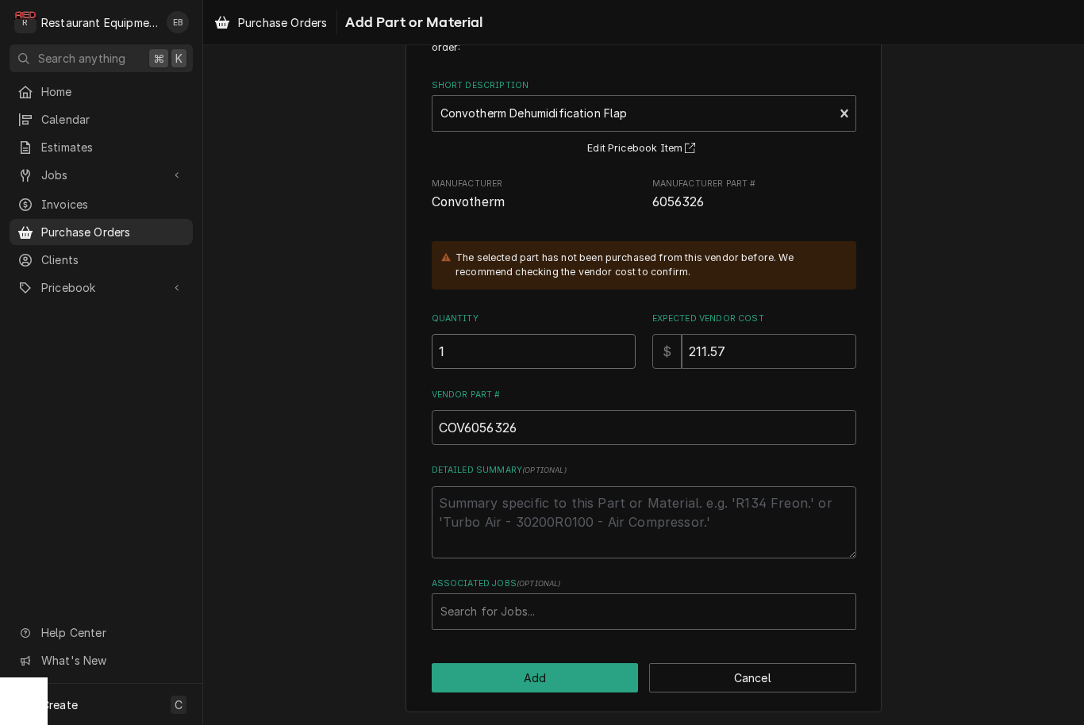
scroll to position [68, 0]
type input "1"
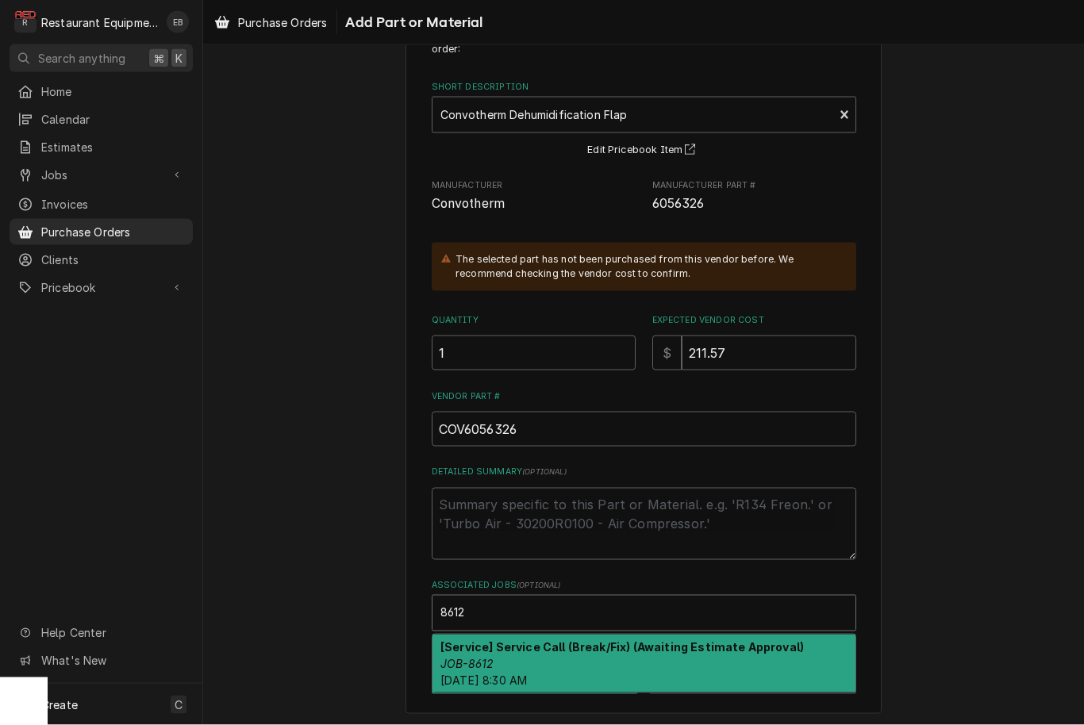
click at [572, 656] on div "[Service] Service Call (Break/Fix) (Awaiting Estimate Approval) JOB-8612 Tue, S…" at bounding box center [644, 664] width 423 height 58
type input "8612"
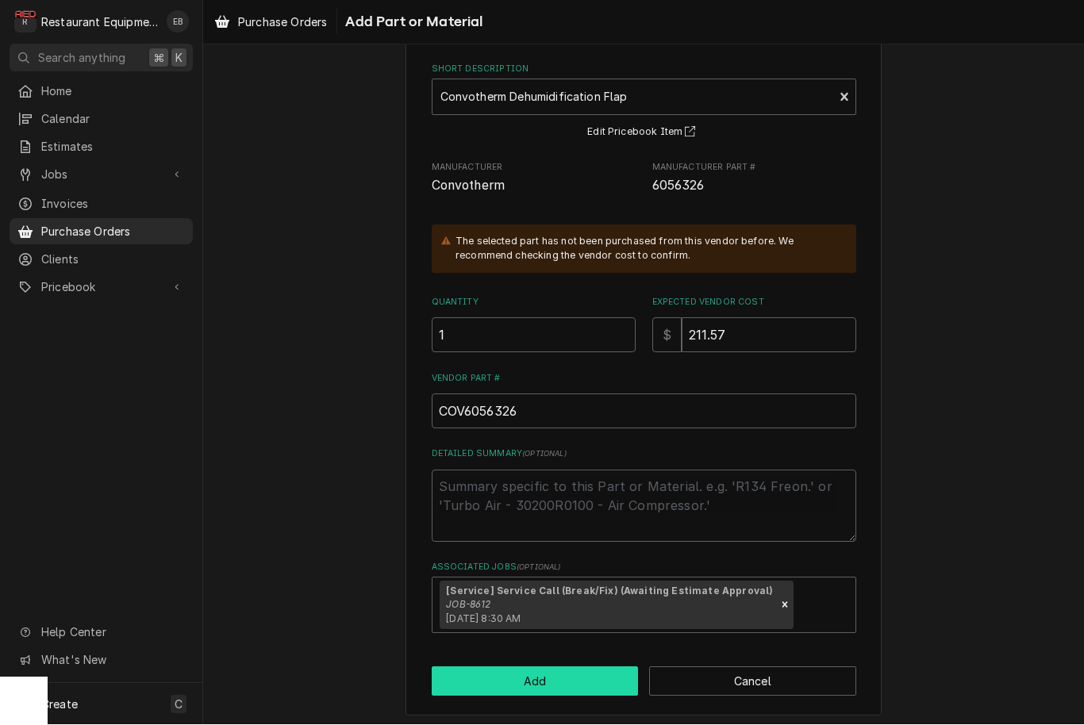
click at [548, 667] on button "Add" at bounding box center [535, 681] width 207 height 29
type textarea "x"
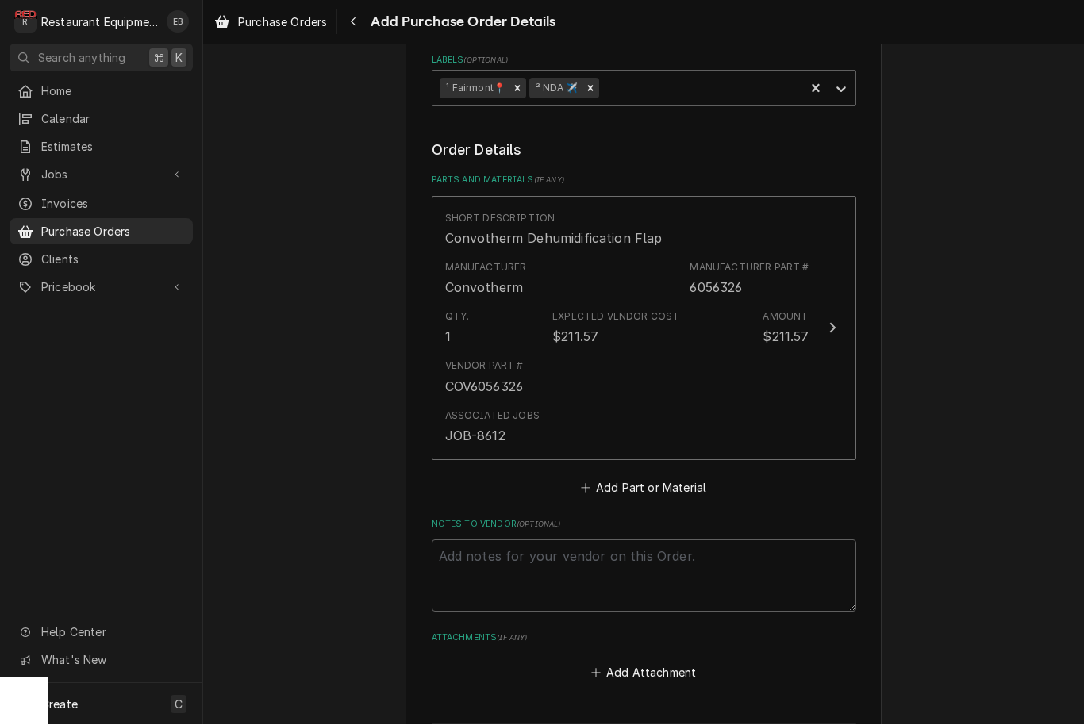
scroll to position [528, 0]
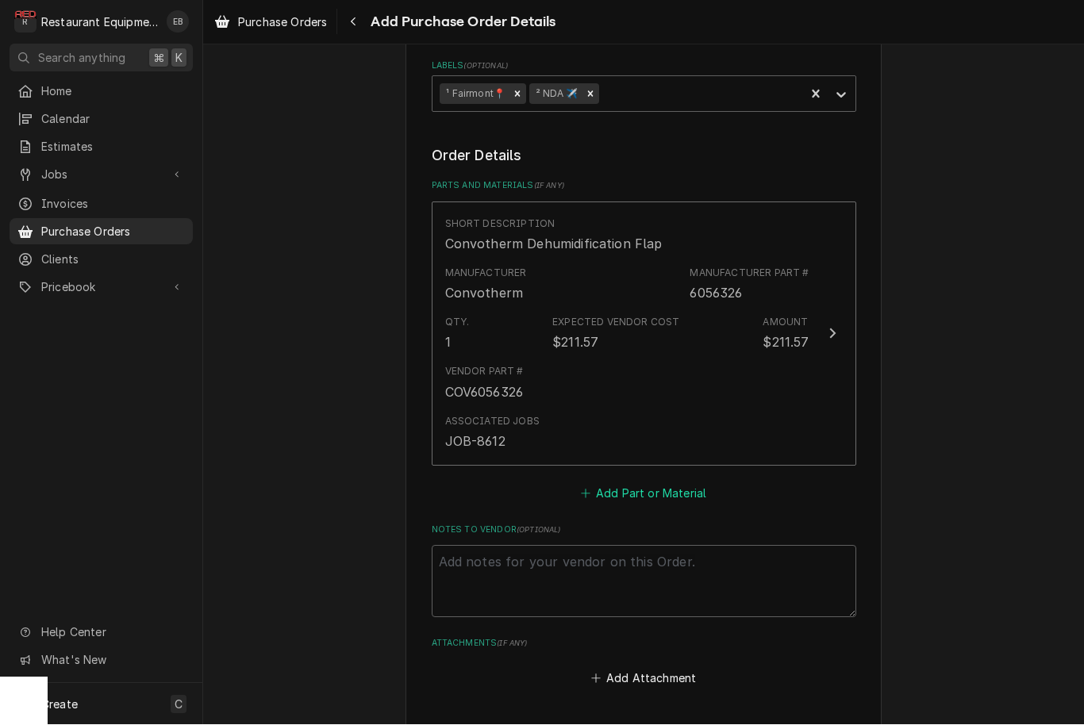
click at [609, 483] on button "Add Part or Material" at bounding box center [643, 494] width 131 height 22
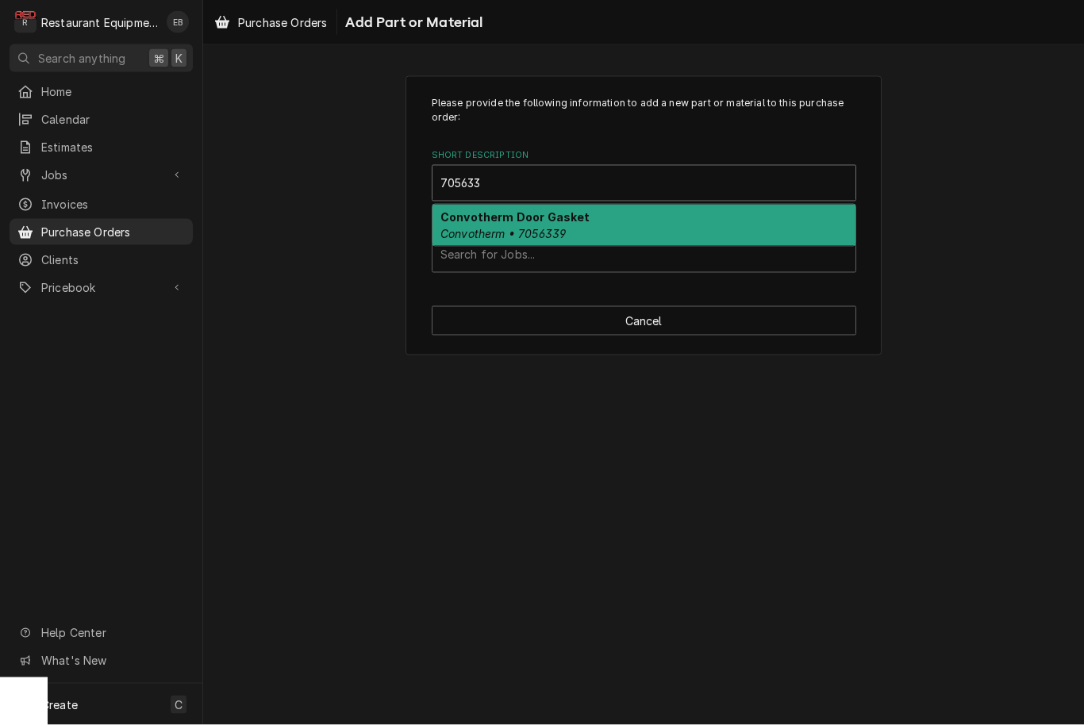
click at [621, 229] on div "Convotherm Door Gasket Convotherm • 7056339" at bounding box center [644, 225] width 423 height 41
type input "705633"
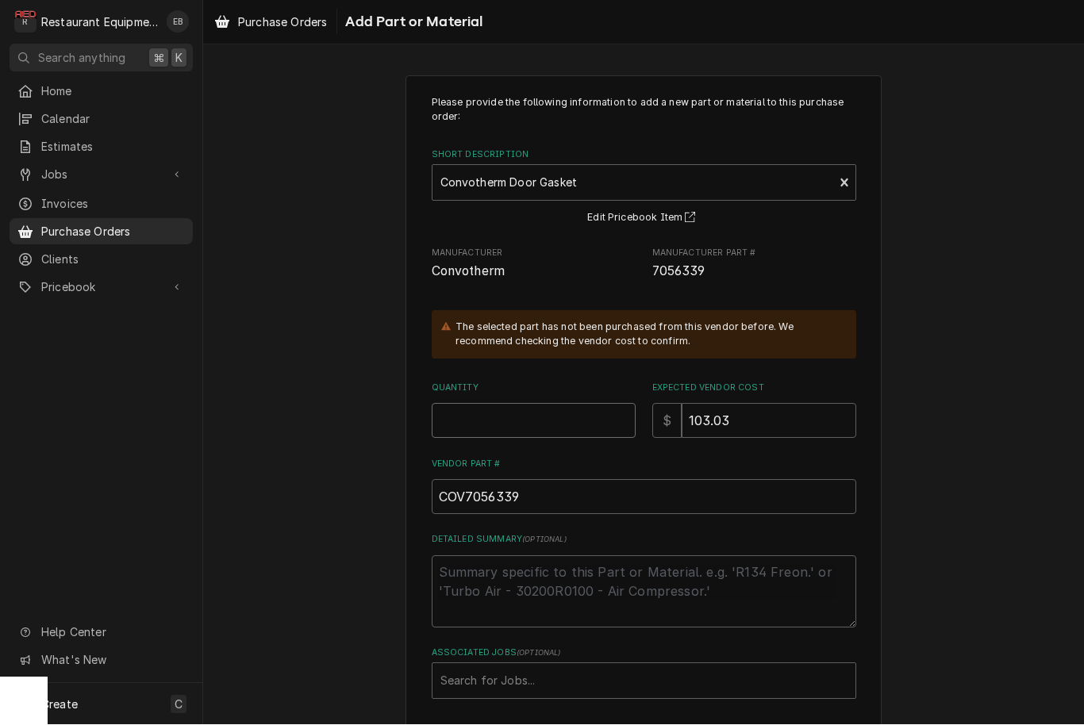
click at [502, 410] on input "Quantity" at bounding box center [534, 421] width 204 height 35
type textarea "x"
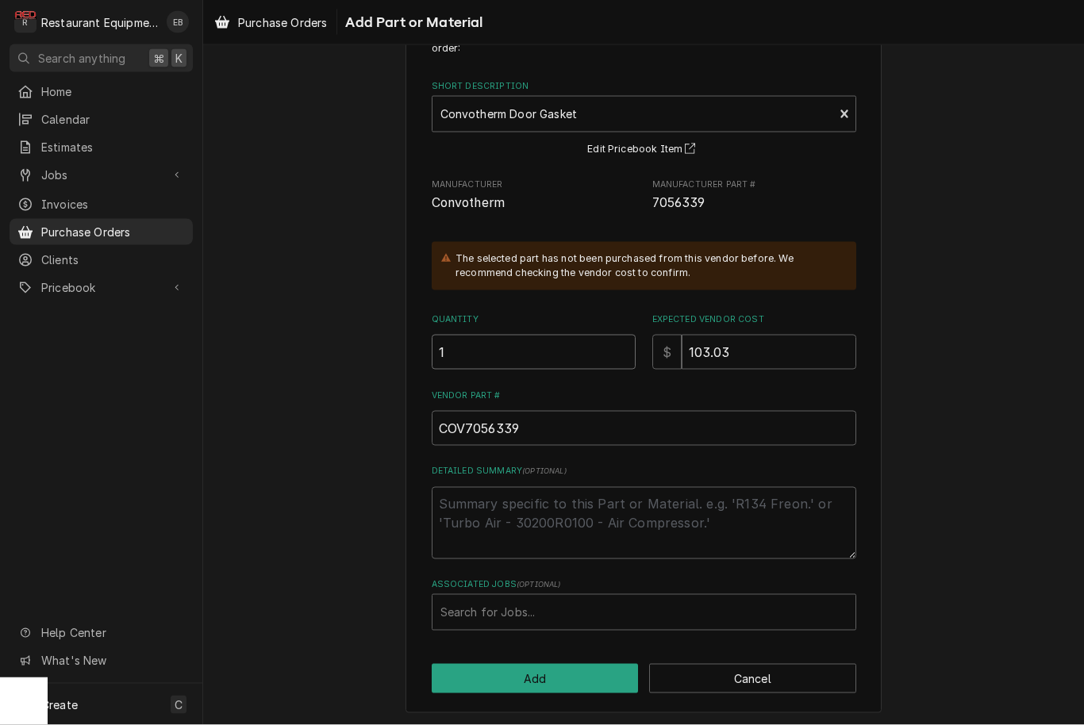
scroll to position [68, 0]
type input "1"
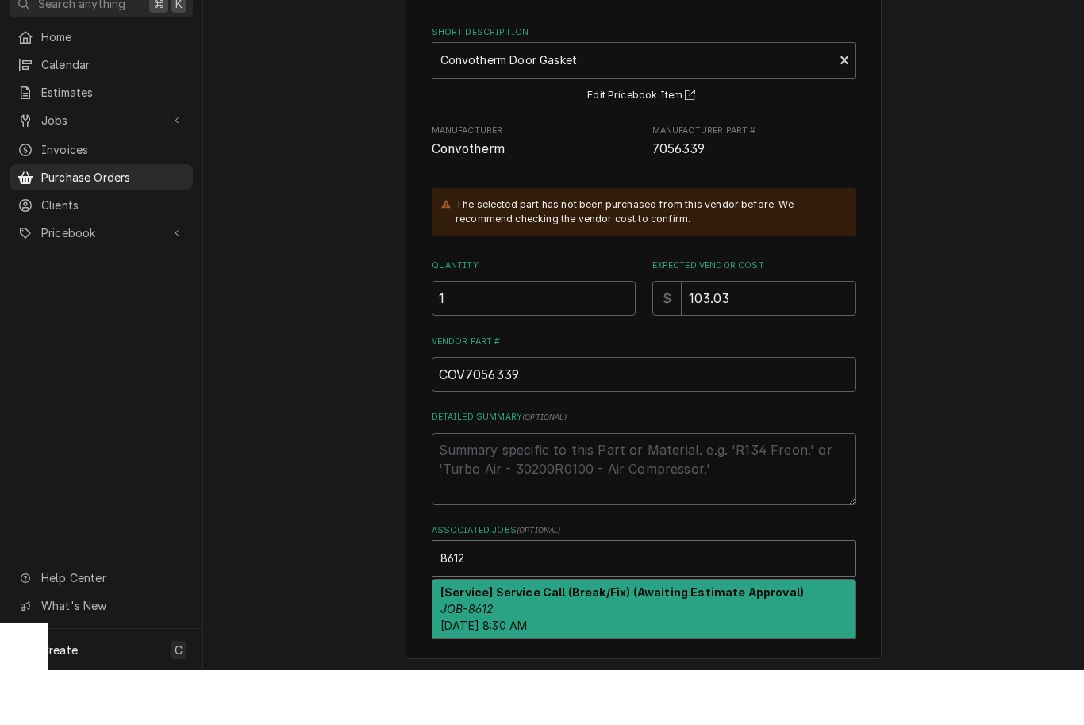
click at [502, 635] on div "[Service] Service Call (Break/Fix) (Awaiting Estimate Approval) JOB-8612 [DATE]…" at bounding box center [644, 664] width 423 height 58
type input "8612"
type textarea "x"
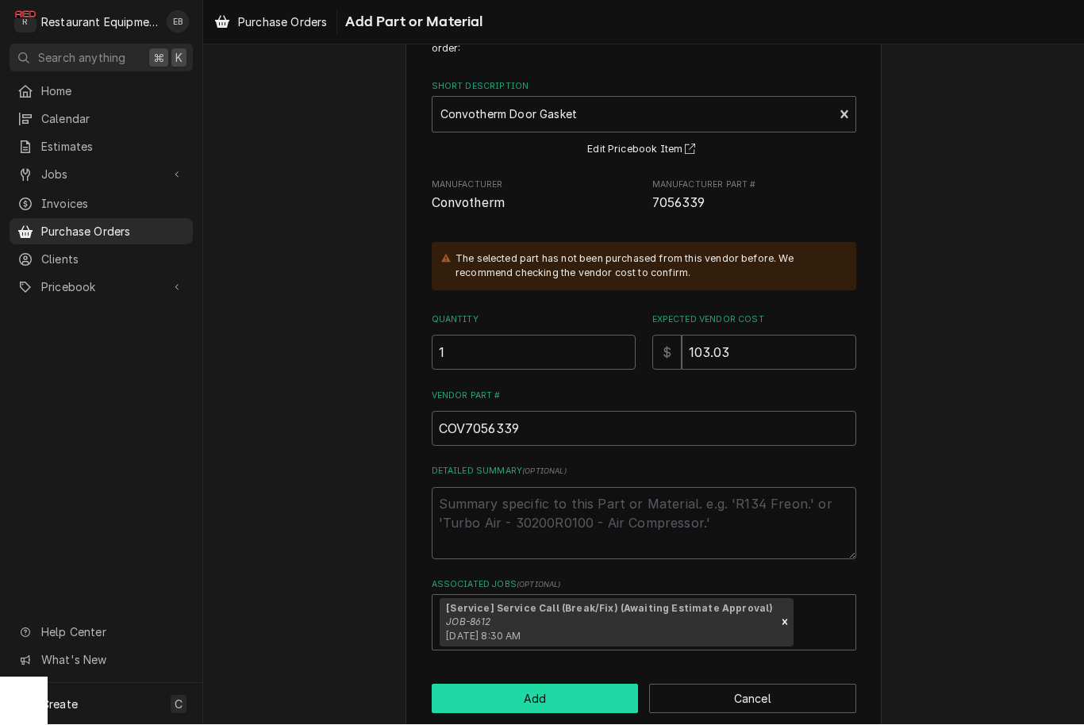
click at [466, 691] on button "Add" at bounding box center [535, 699] width 207 height 29
type textarea "x"
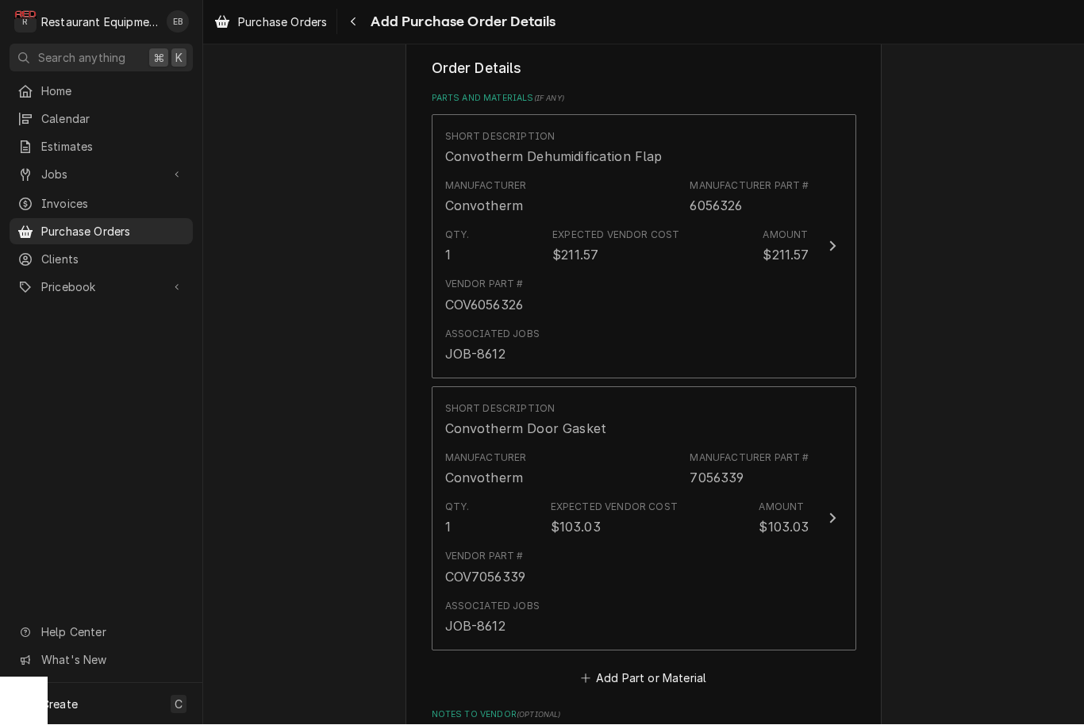
scroll to position [613, 0]
click at [671, 670] on button "Add Part or Material" at bounding box center [643, 681] width 131 height 22
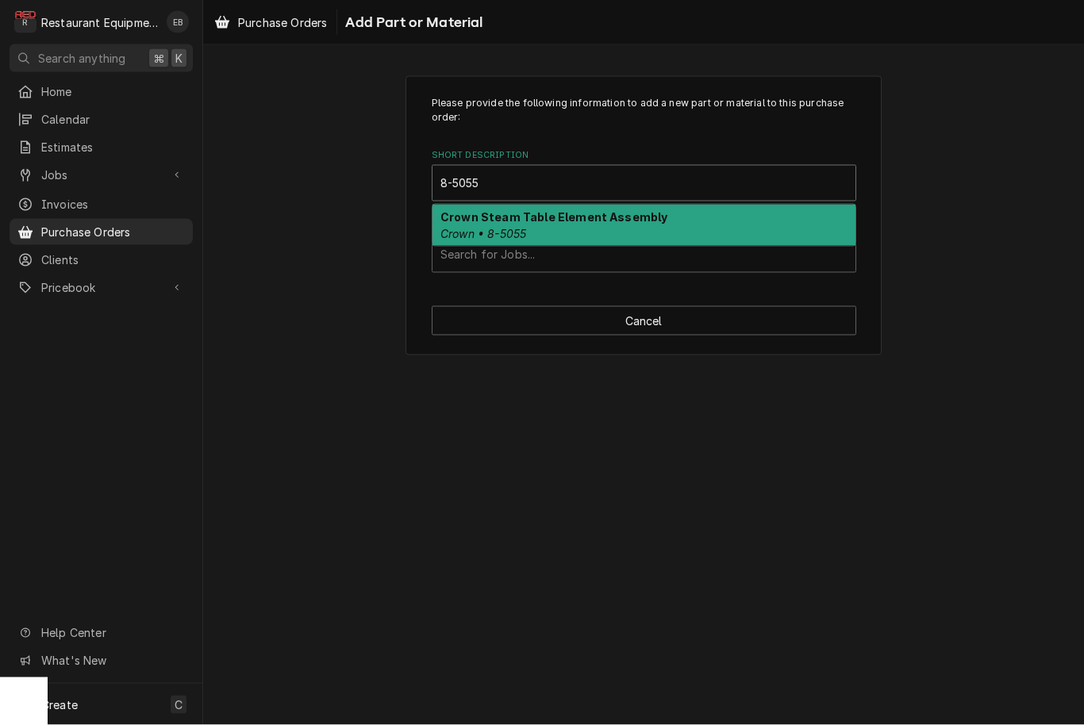
click at [648, 233] on div "Crown Steam Table Element Assembly Crown • 8-5055" at bounding box center [644, 225] width 423 height 41
type input "8-5055"
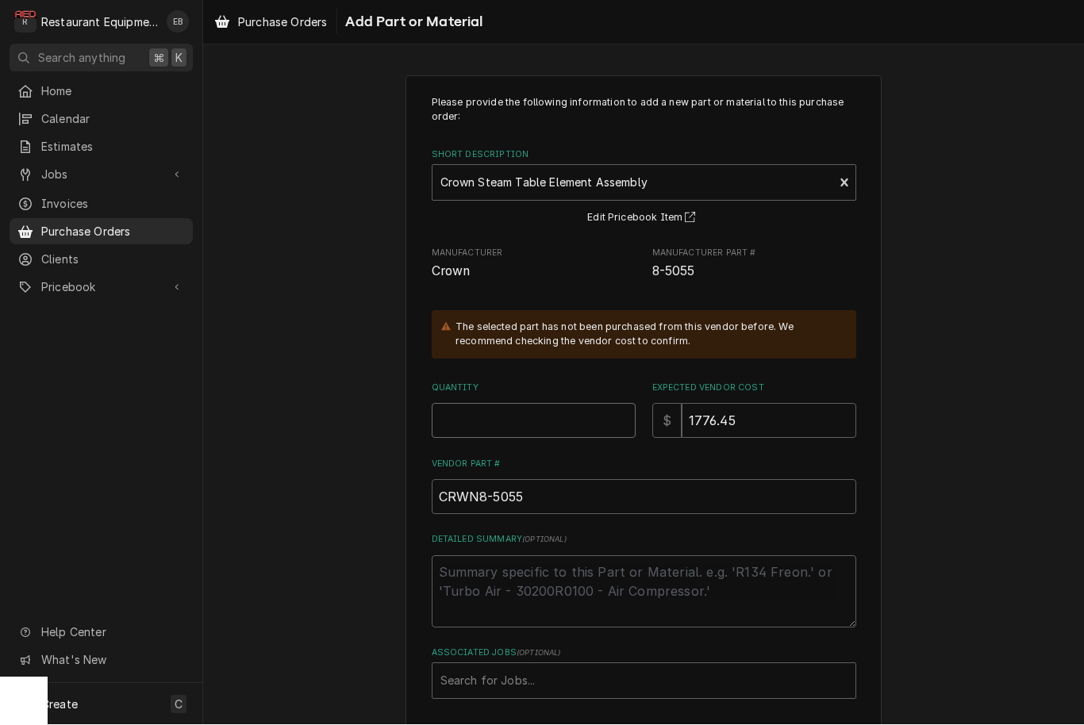
click at [513, 409] on input "Quantity" at bounding box center [534, 421] width 204 height 35
type textarea "x"
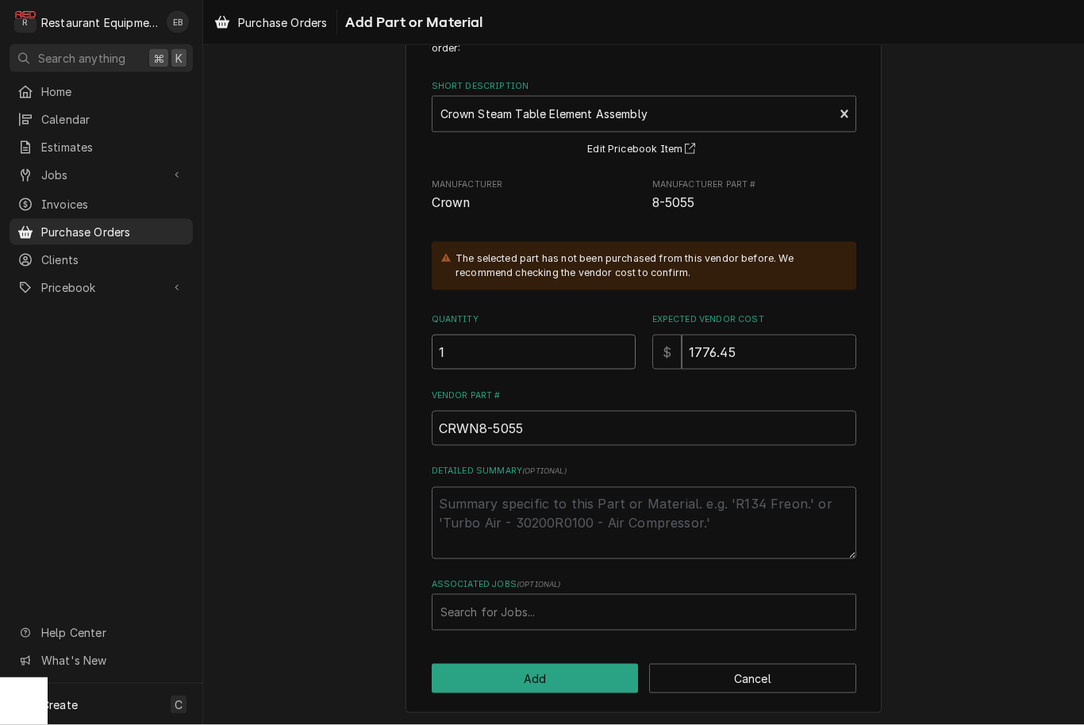
scroll to position [68, 0]
type input "1"
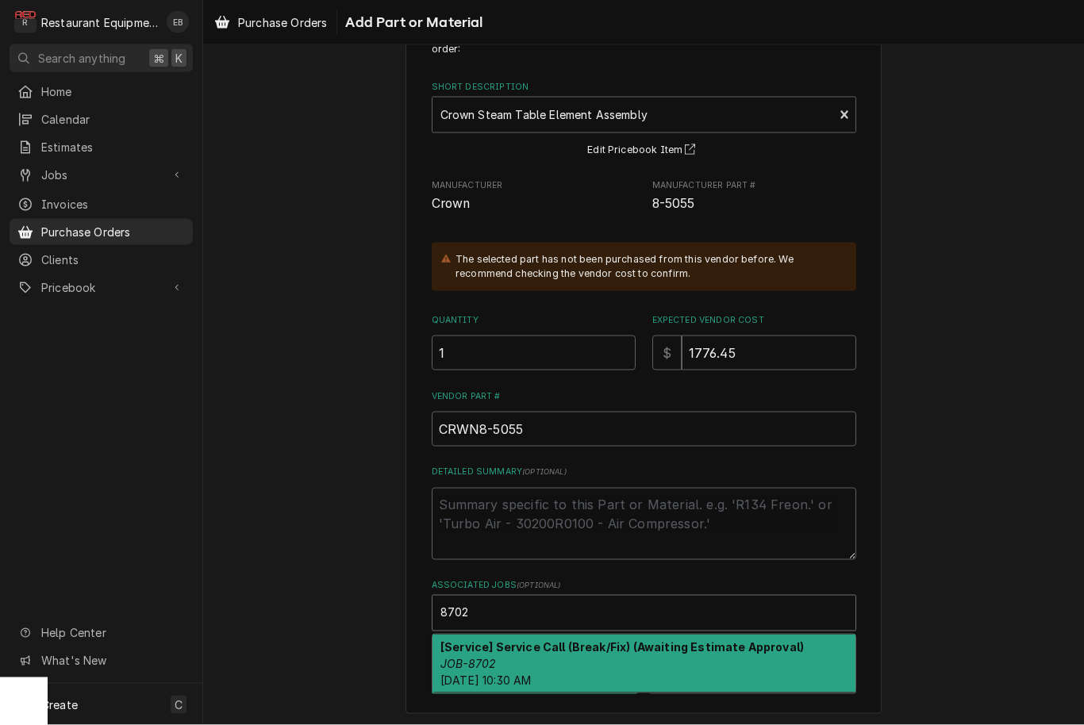
click at [650, 646] on strong "[Service] Service Call (Break/Fix) (Awaiting Estimate Approval)" at bounding box center [621, 646] width 363 height 13
type input "8702"
type textarea "x"
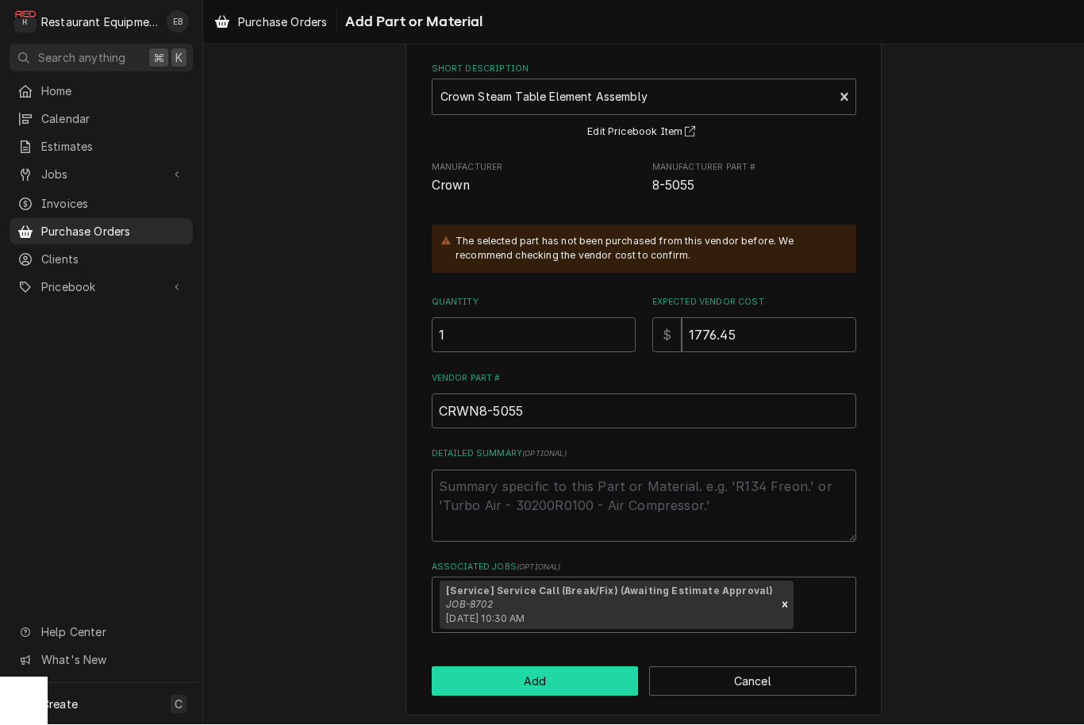
click at [549, 675] on button "Add" at bounding box center [535, 681] width 207 height 29
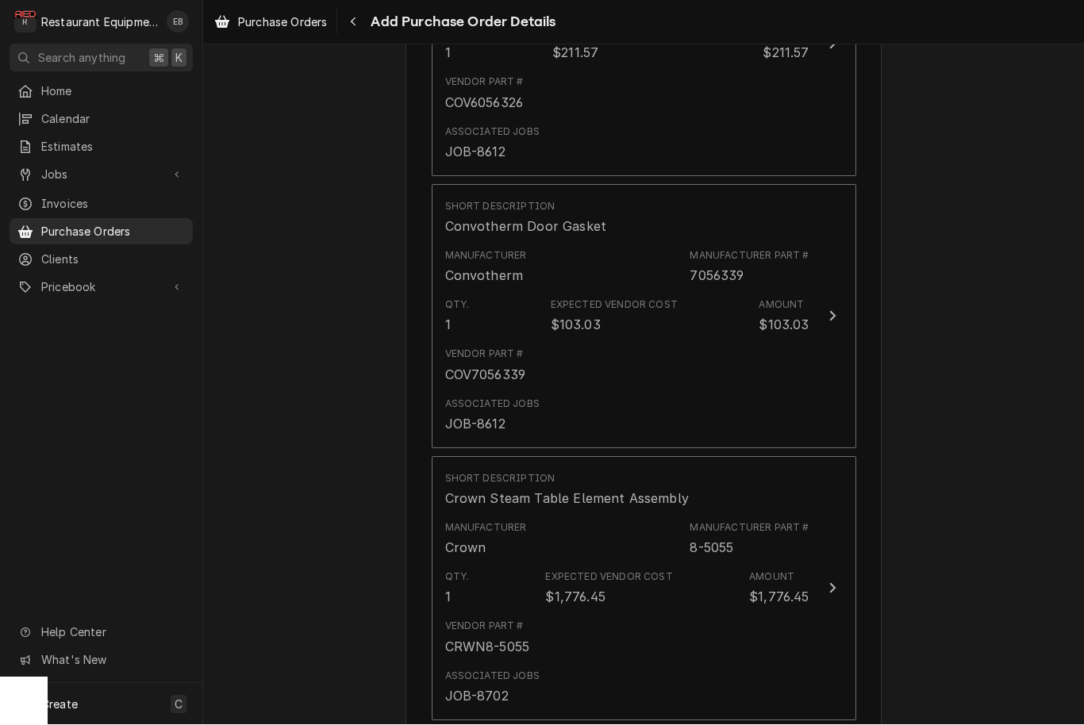
scroll to position [816, 0]
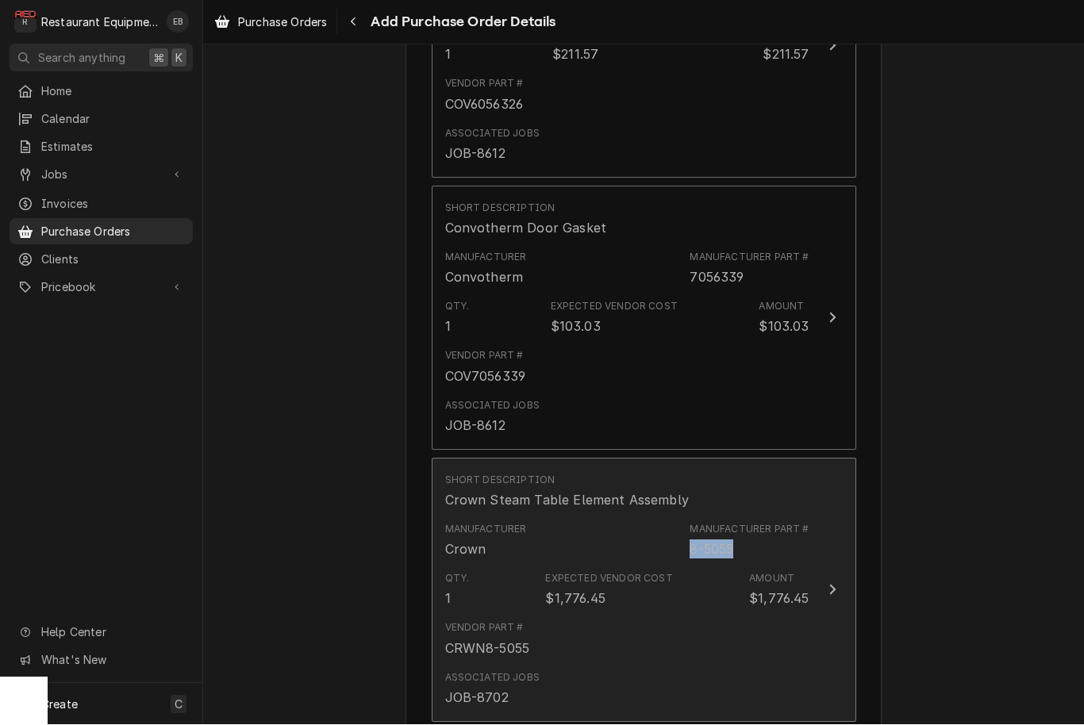
click at [713, 615] on div "Vendor Part # CRWN8-5055" at bounding box center [627, 639] width 364 height 49
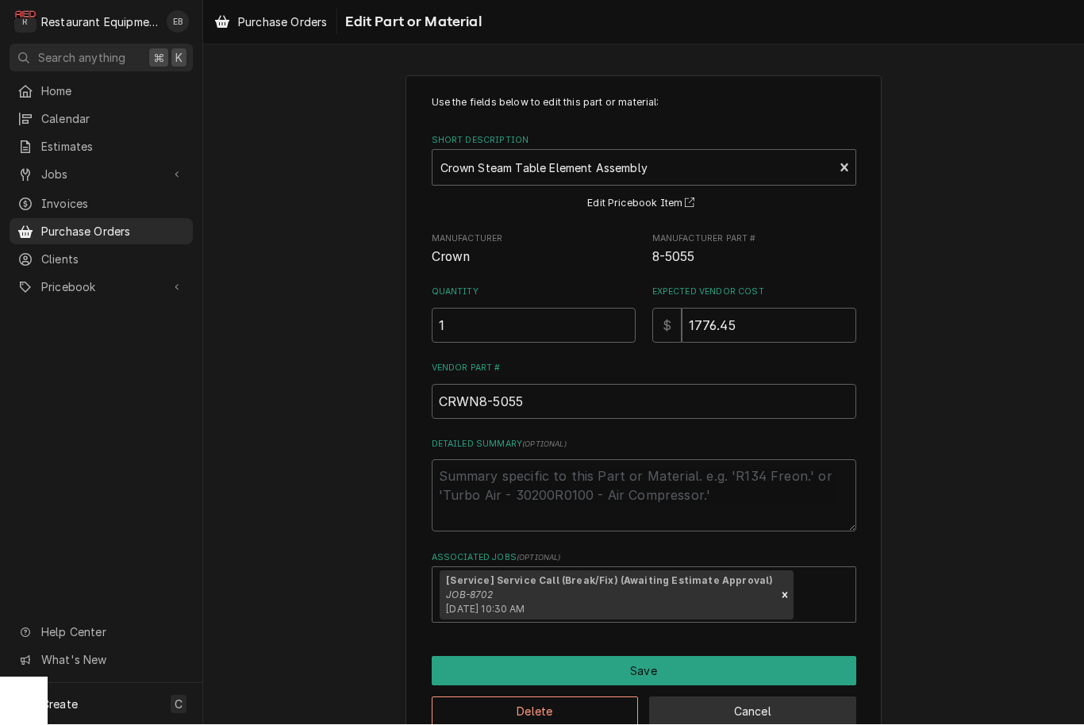
click at [734, 713] on button "Cancel" at bounding box center [752, 712] width 207 height 29
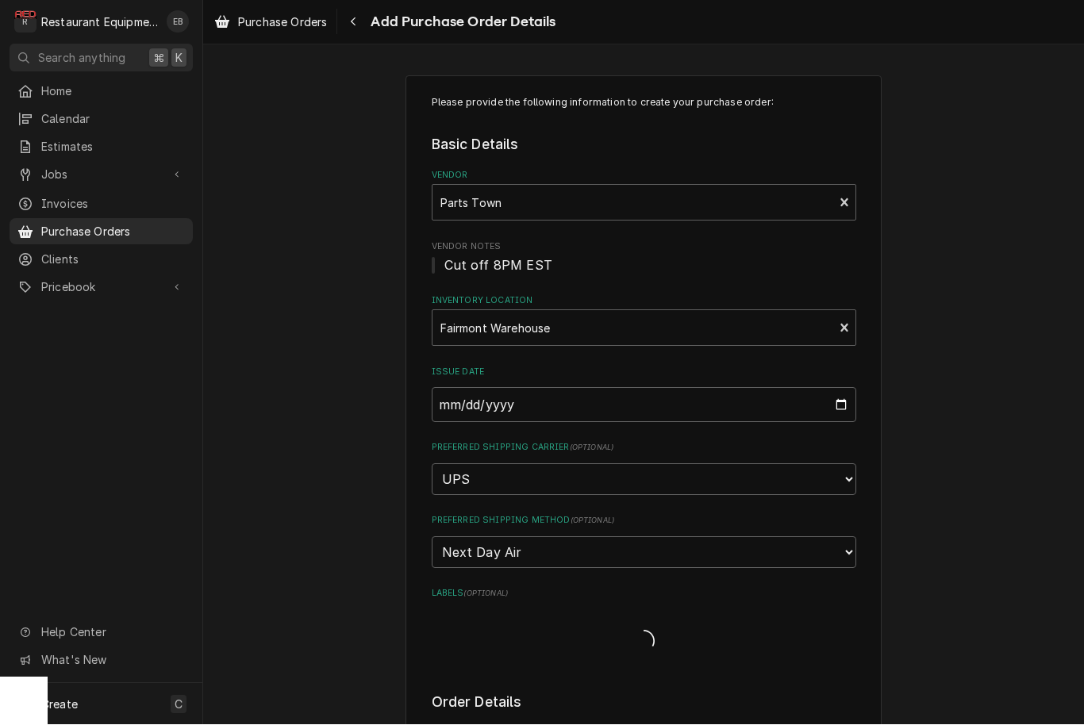
type textarea "x"
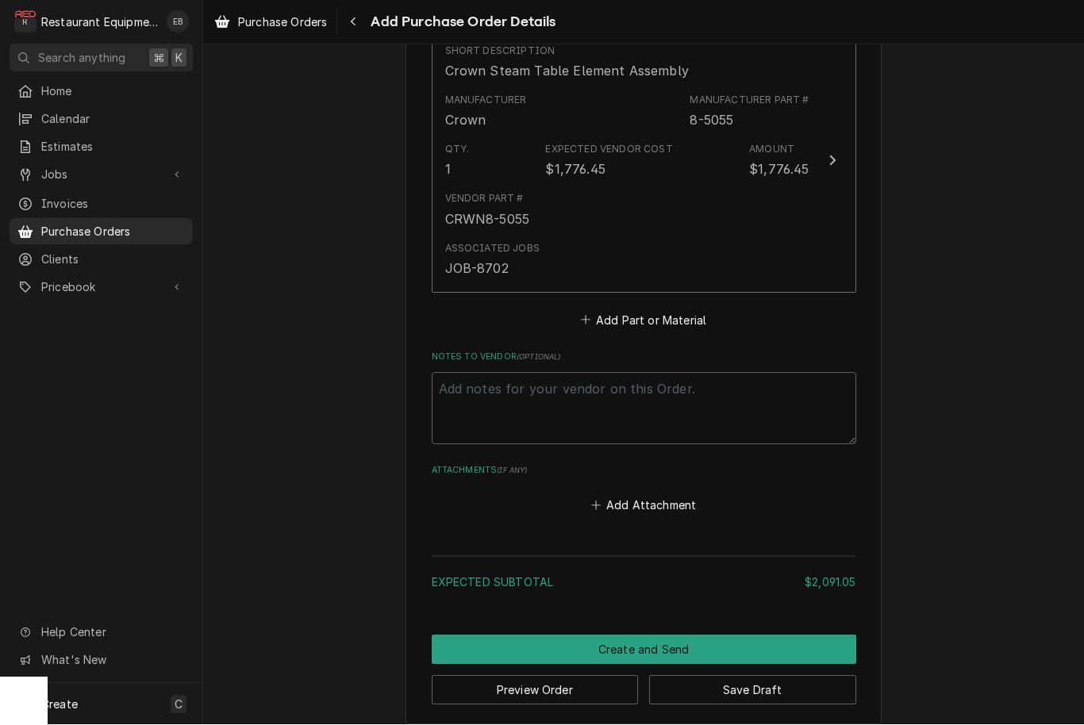
scroll to position [1244, 0]
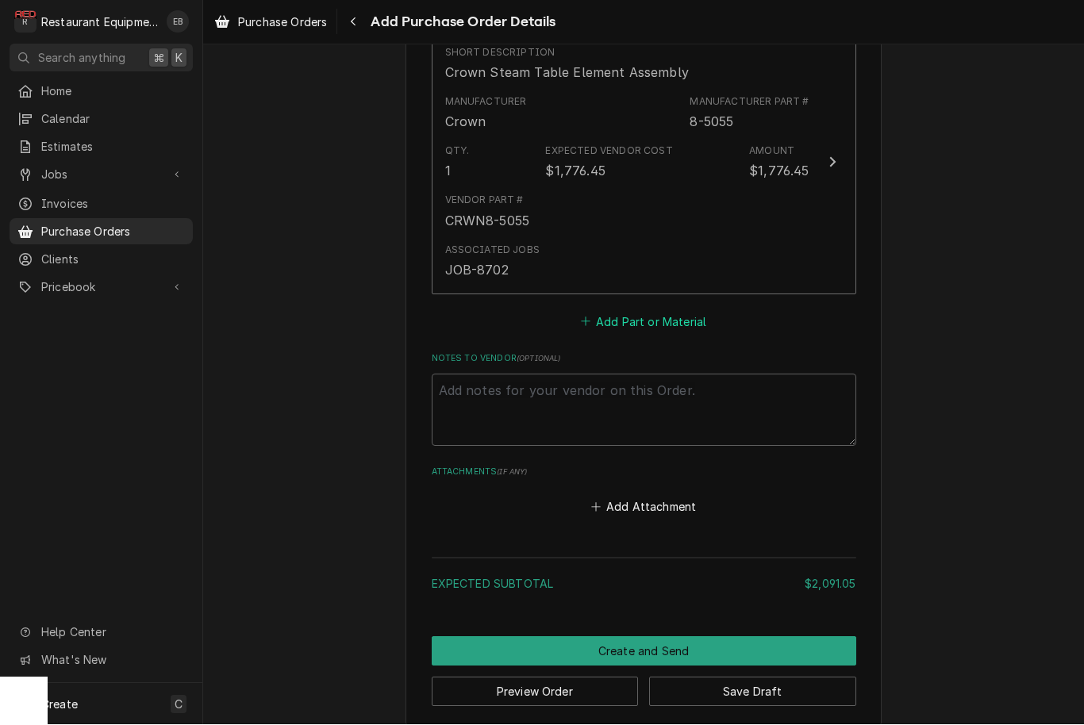
click at [646, 311] on button "Add Part or Material" at bounding box center [643, 322] width 131 height 22
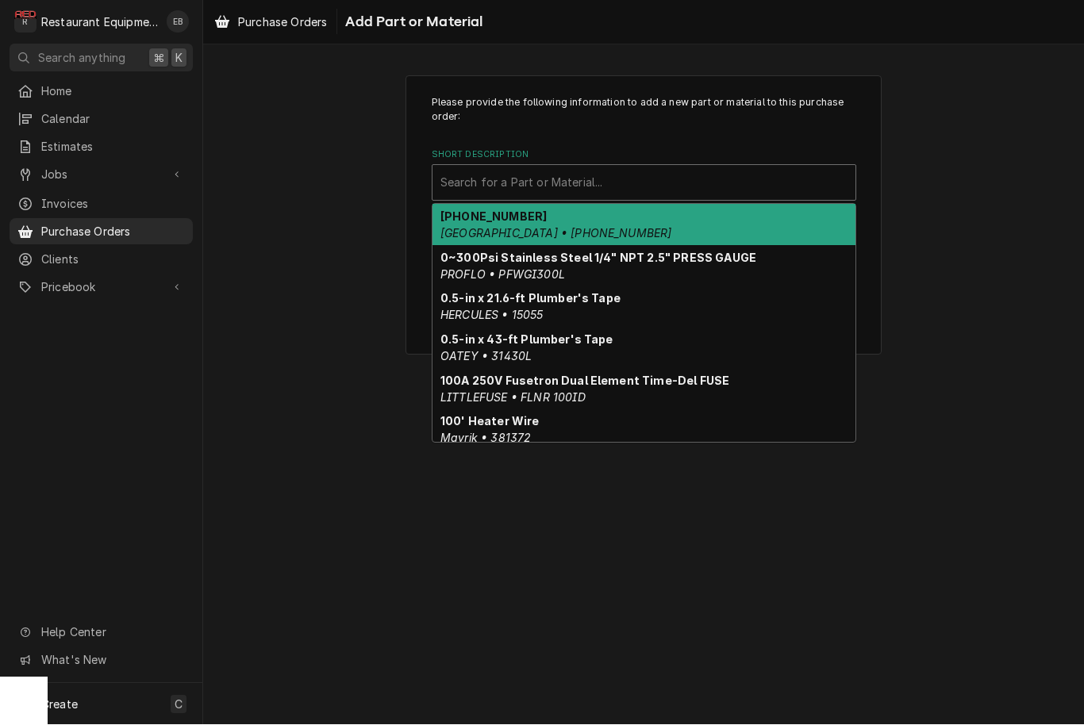
click at [624, 187] on div "Short Description" at bounding box center [643, 183] width 407 height 29
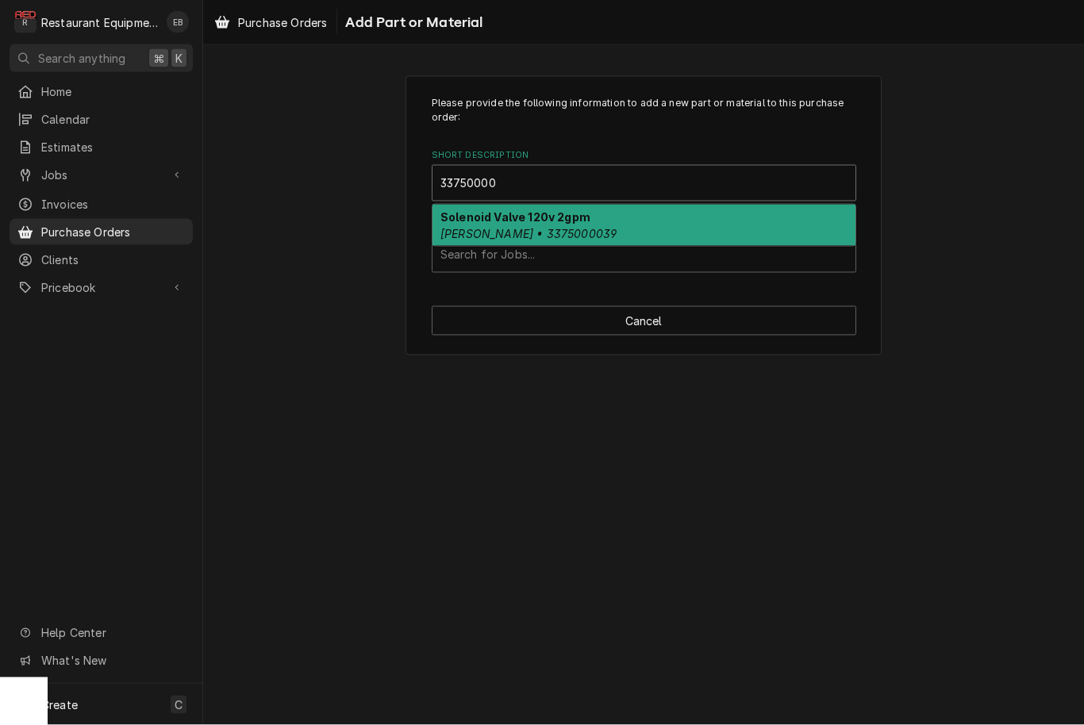
click at [611, 232] on div "Solenoid Valve 120v 2gpm Wilbur Curtis • 3375000039" at bounding box center [644, 225] width 423 height 41
type input "33750000"
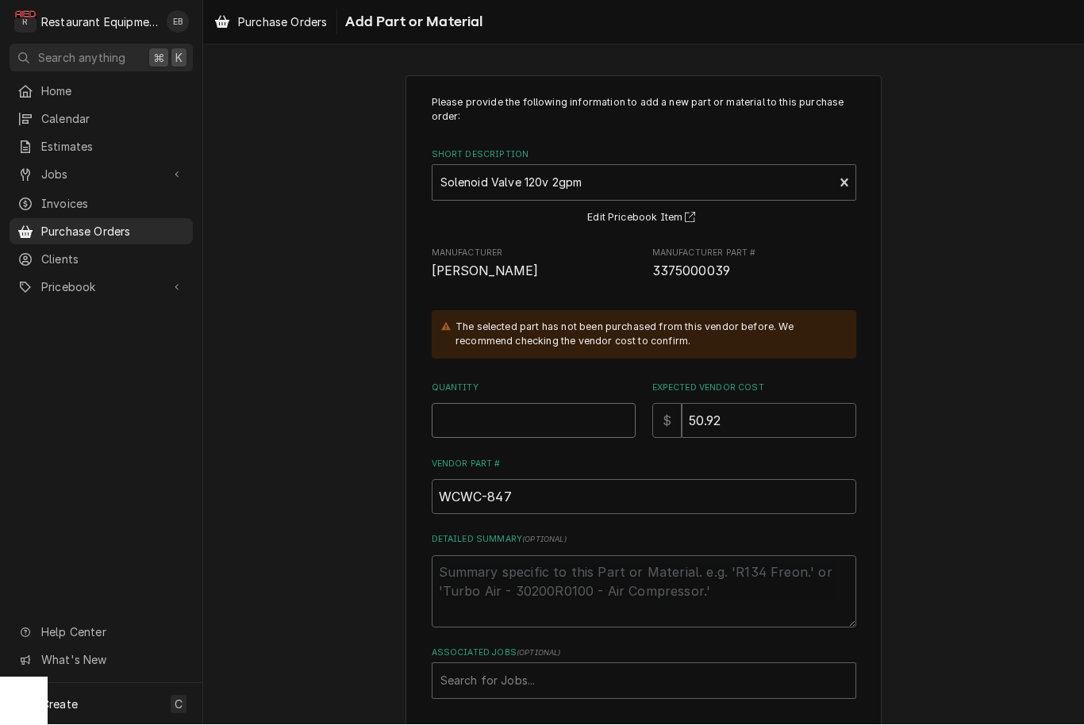
click at [502, 411] on input "Quantity" at bounding box center [534, 421] width 204 height 35
type textarea "x"
type input "2"
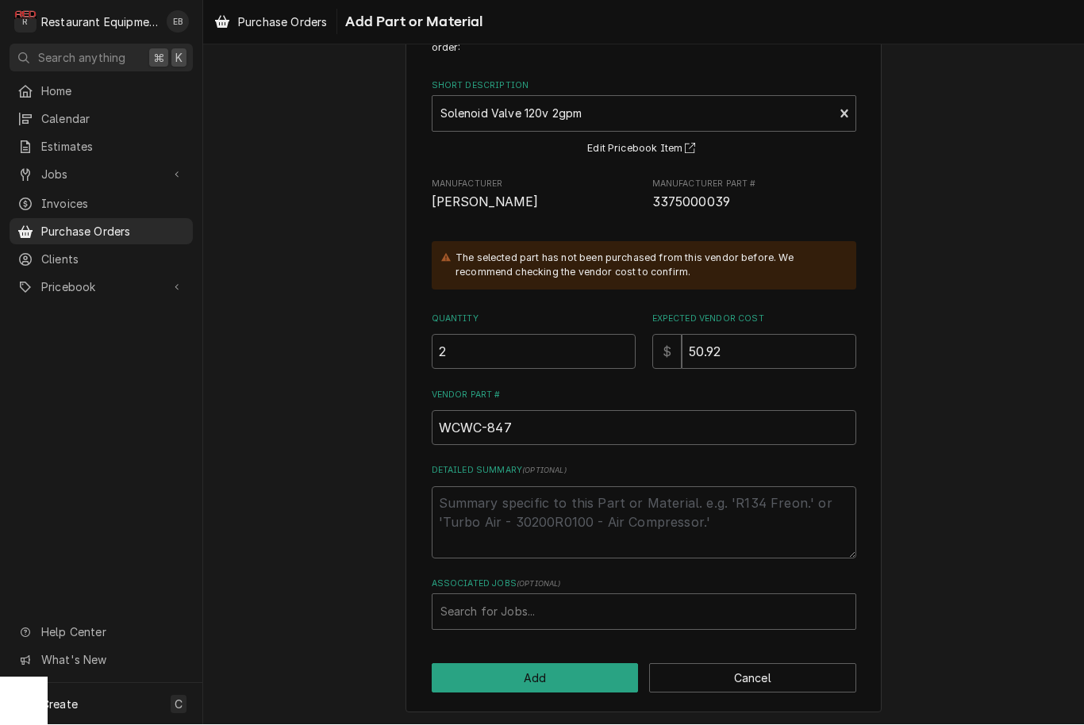
scroll to position [68, 0]
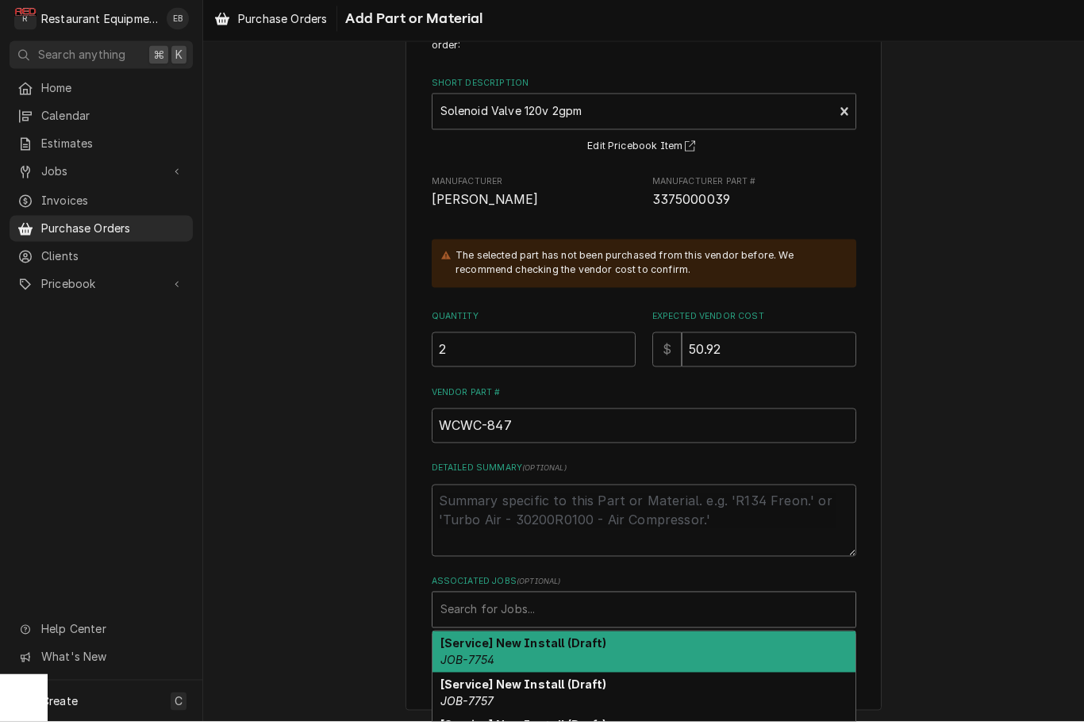
click at [576, 613] on div "Associated Jobs" at bounding box center [643, 613] width 407 height 29
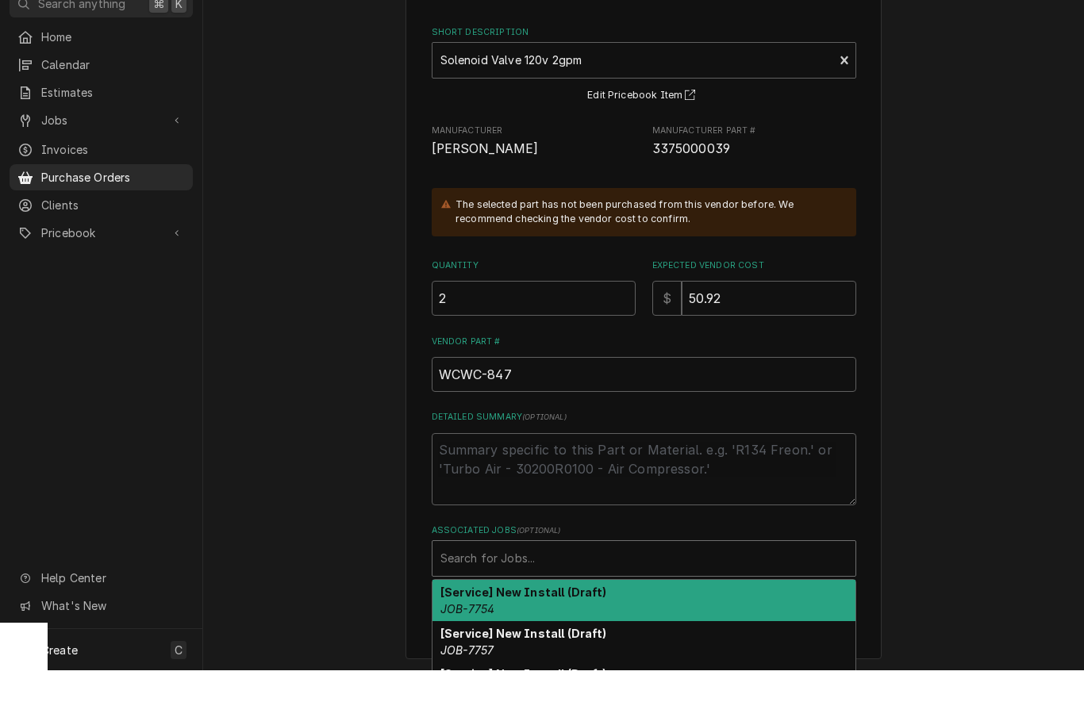
scroll to position [0, 0]
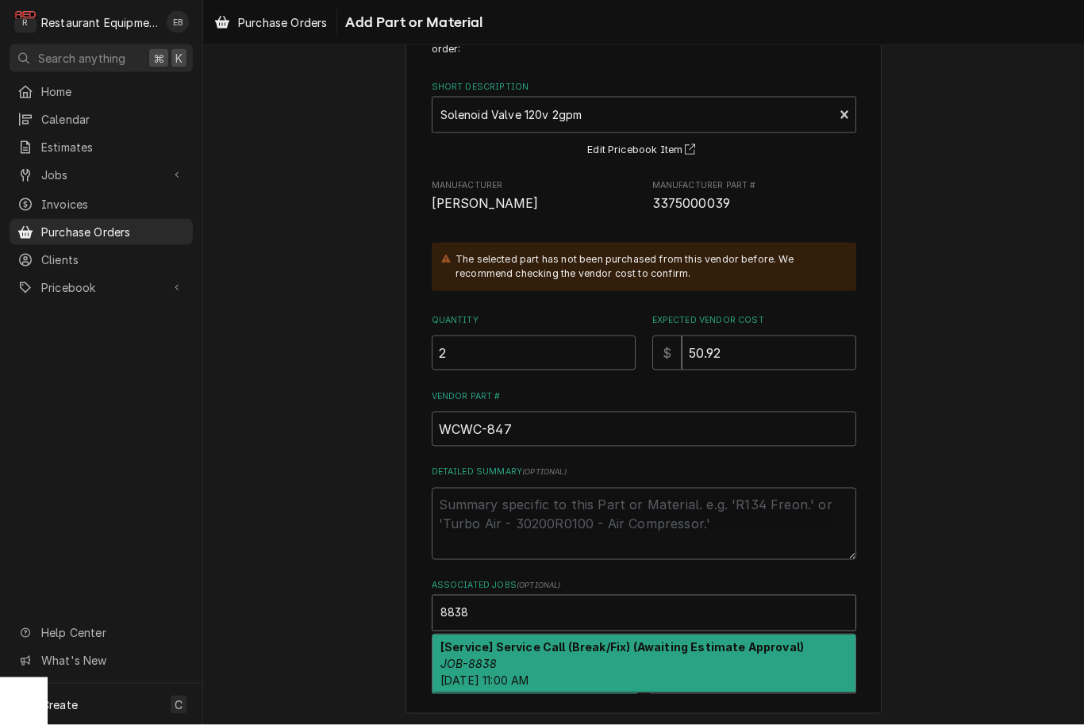
click at [679, 654] on div "[Service] Service Call (Break/Fix) (Awaiting Estimate Approval) JOB-8838 Tue, S…" at bounding box center [644, 664] width 423 height 58
type input "8838"
type textarea "x"
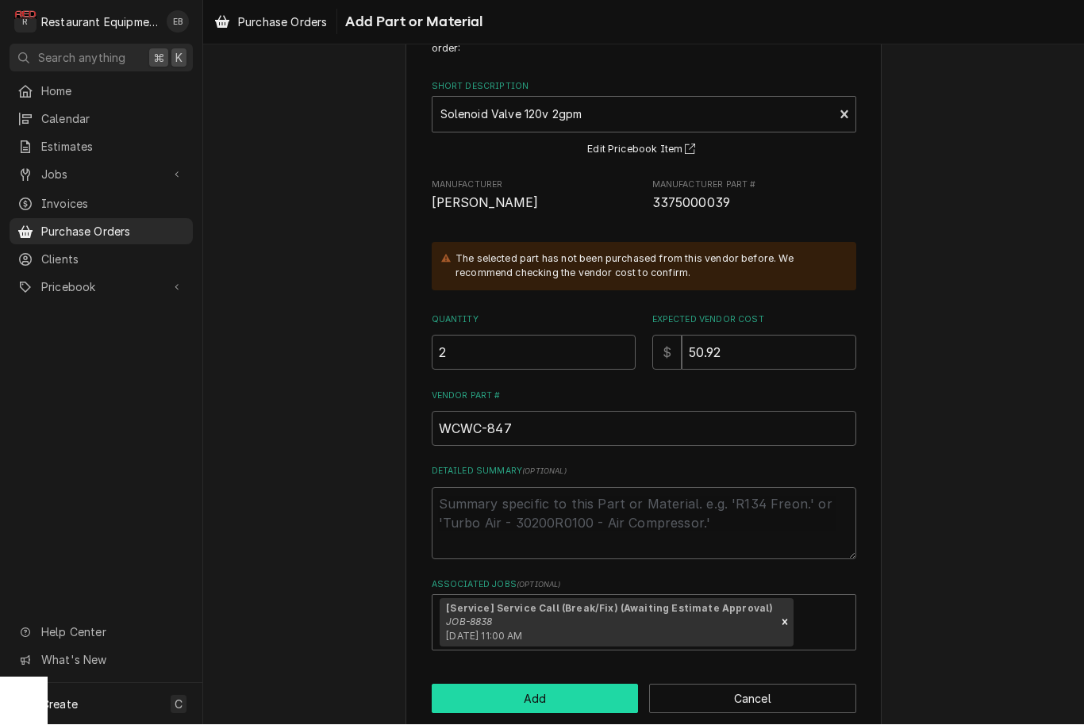
click at [608, 687] on button "Add" at bounding box center [535, 699] width 207 height 29
type textarea "x"
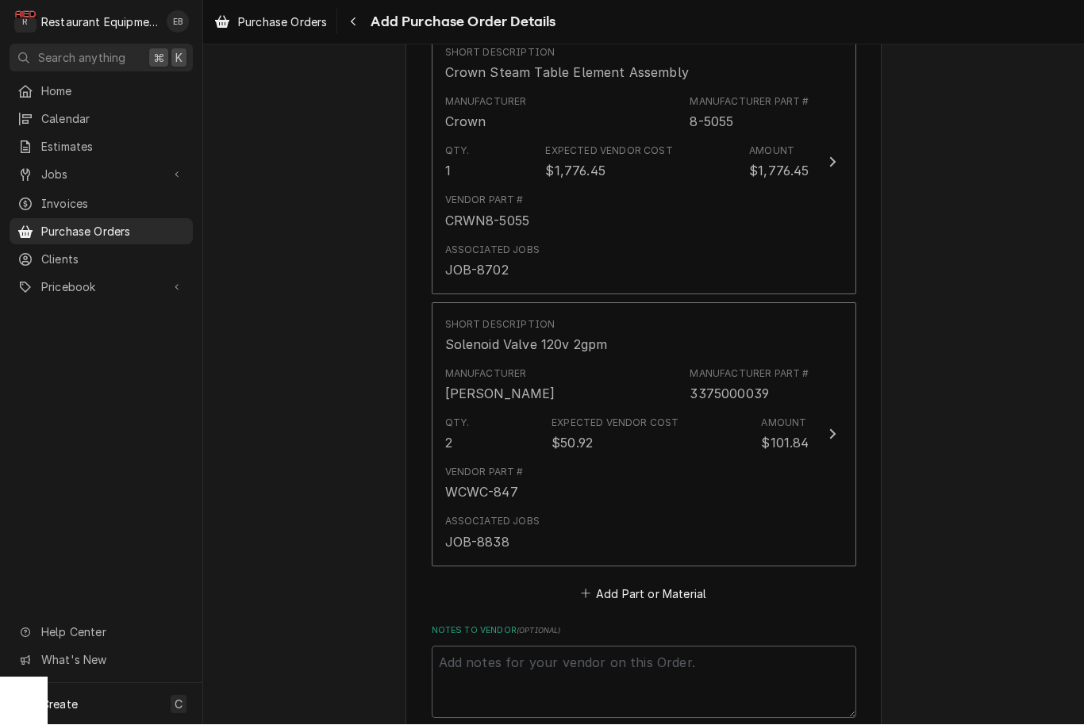
scroll to position [1, 0]
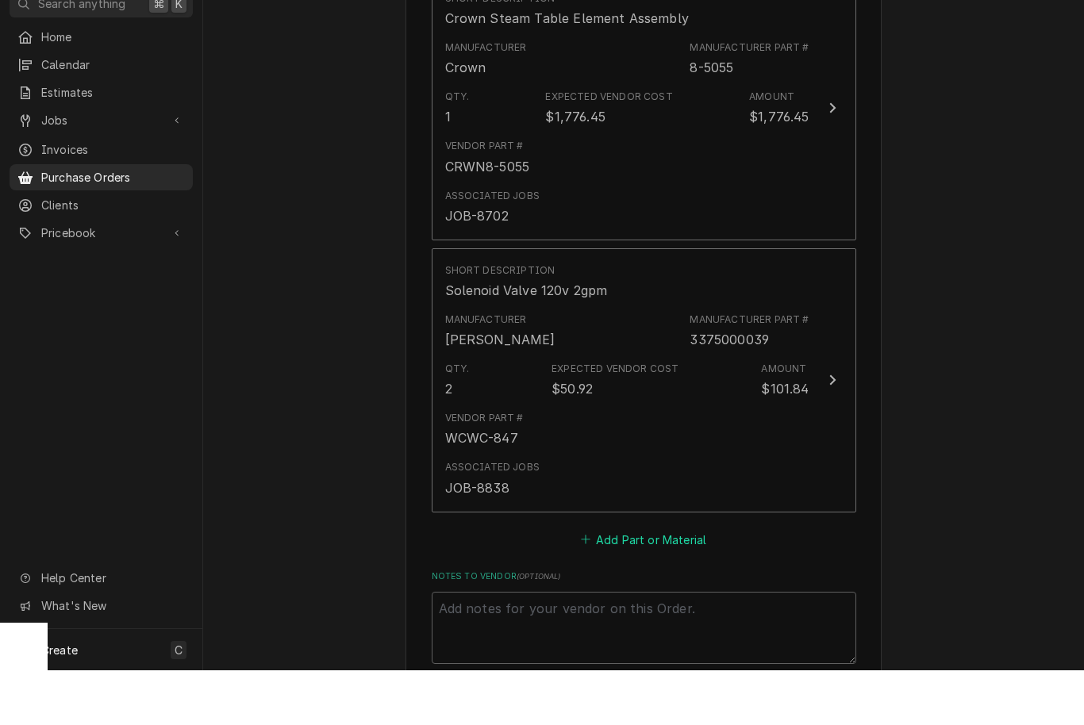
click at [640, 583] on button "Add Part or Material" at bounding box center [643, 594] width 131 height 22
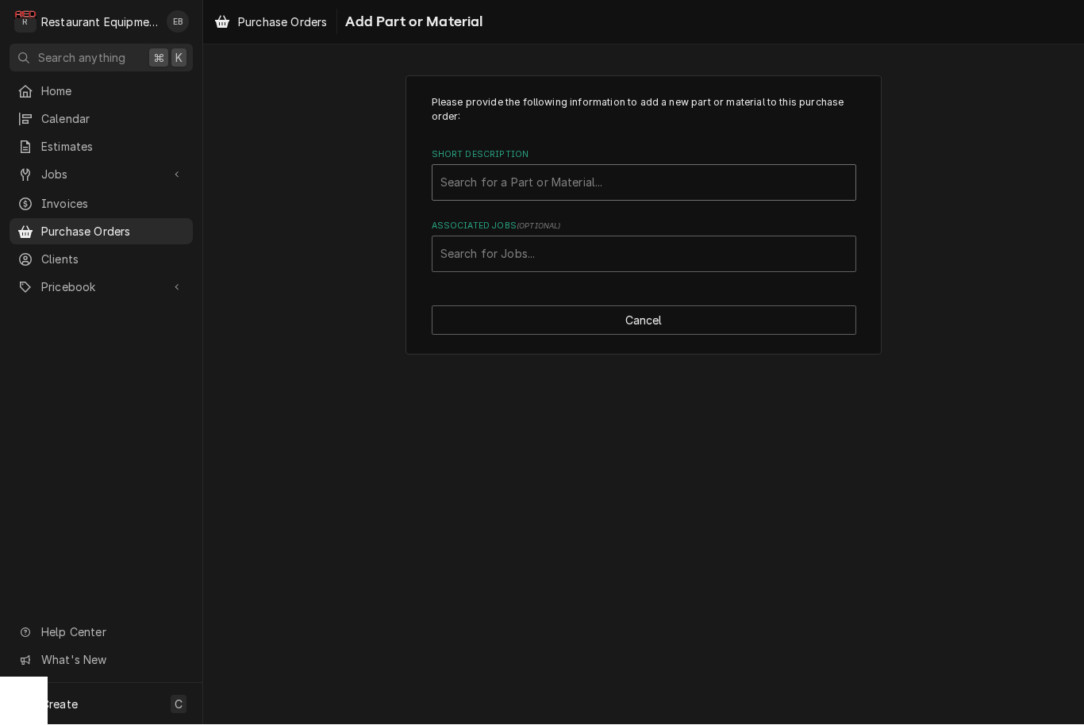
click at [599, 179] on div "Search for a Part or Material..." at bounding box center [643, 183] width 407 height 17
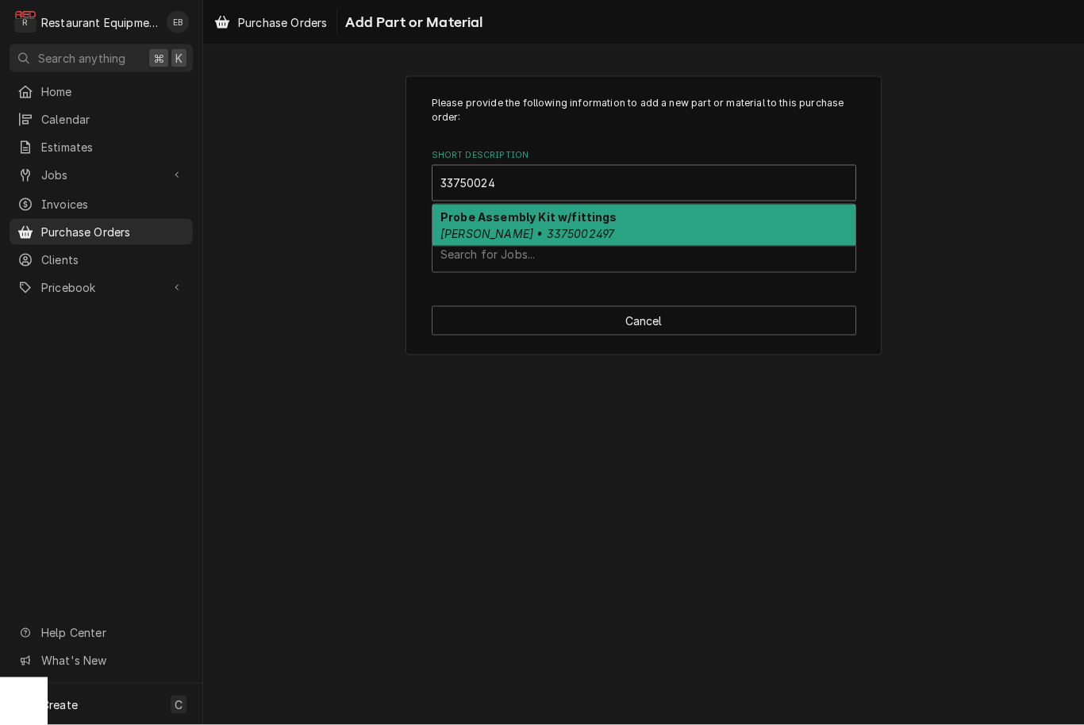
click at [621, 225] on div "Probe Assembly Kit w/fittings Wilbur Curtis • 3375002497" at bounding box center [644, 225] width 423 height 41
type input "33750024"
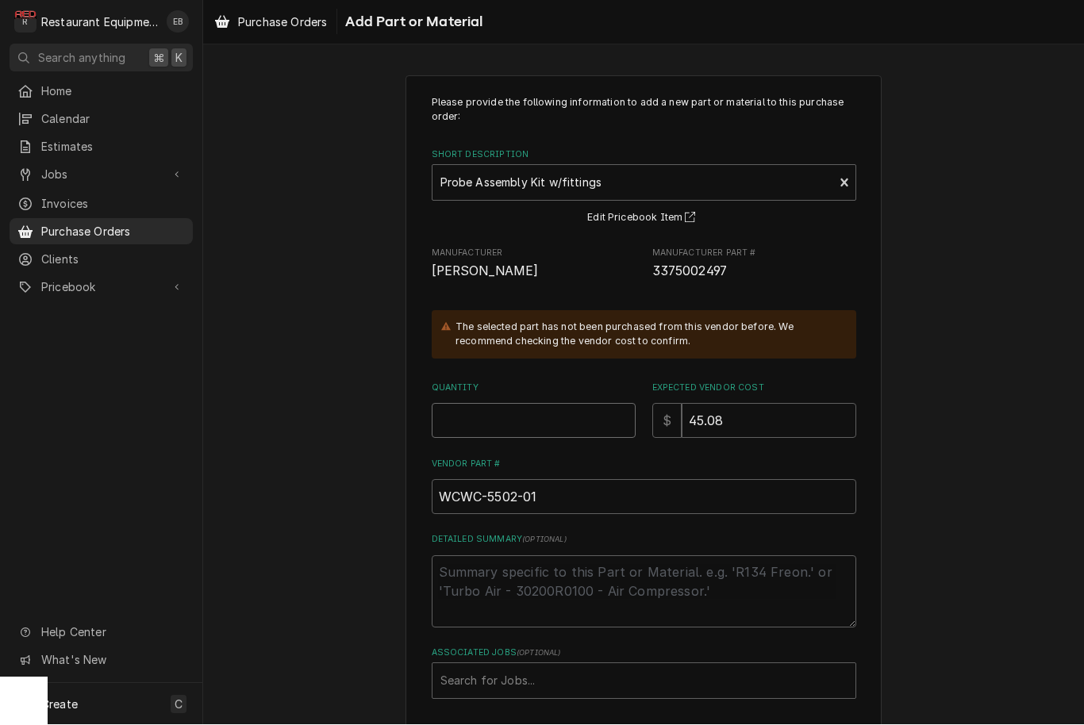
click at [533, 408] on input "Quantity" at bounding box center [534, 421] width 204 height 35
type textarea "x"
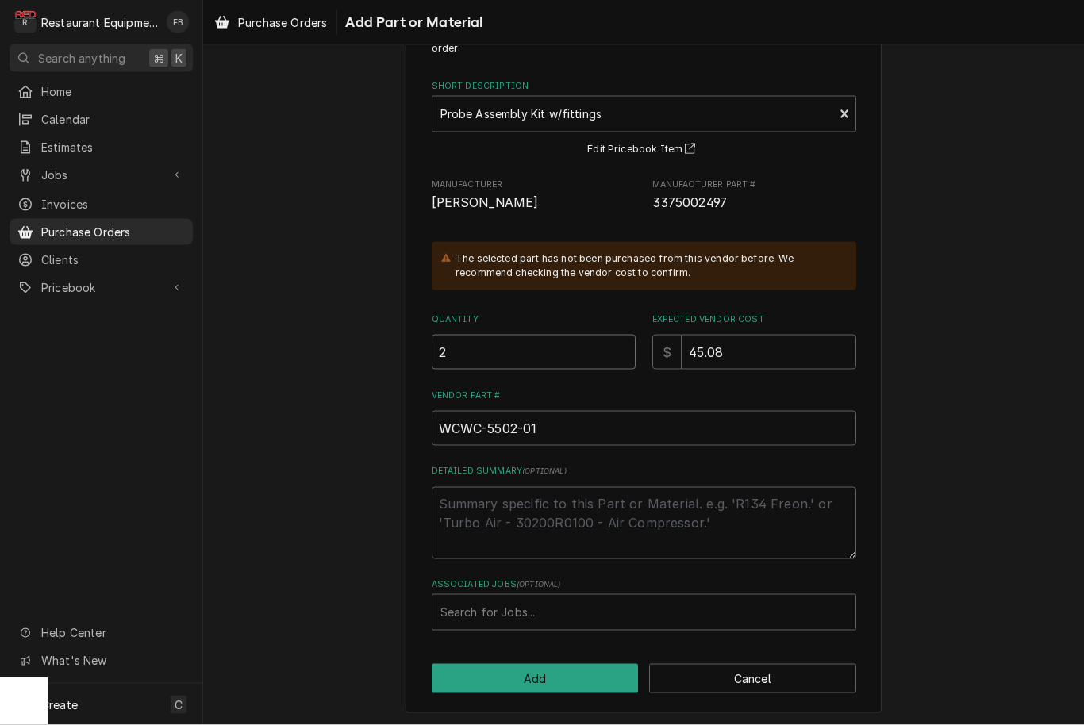
scroll to position [68, 0]
type input "2"
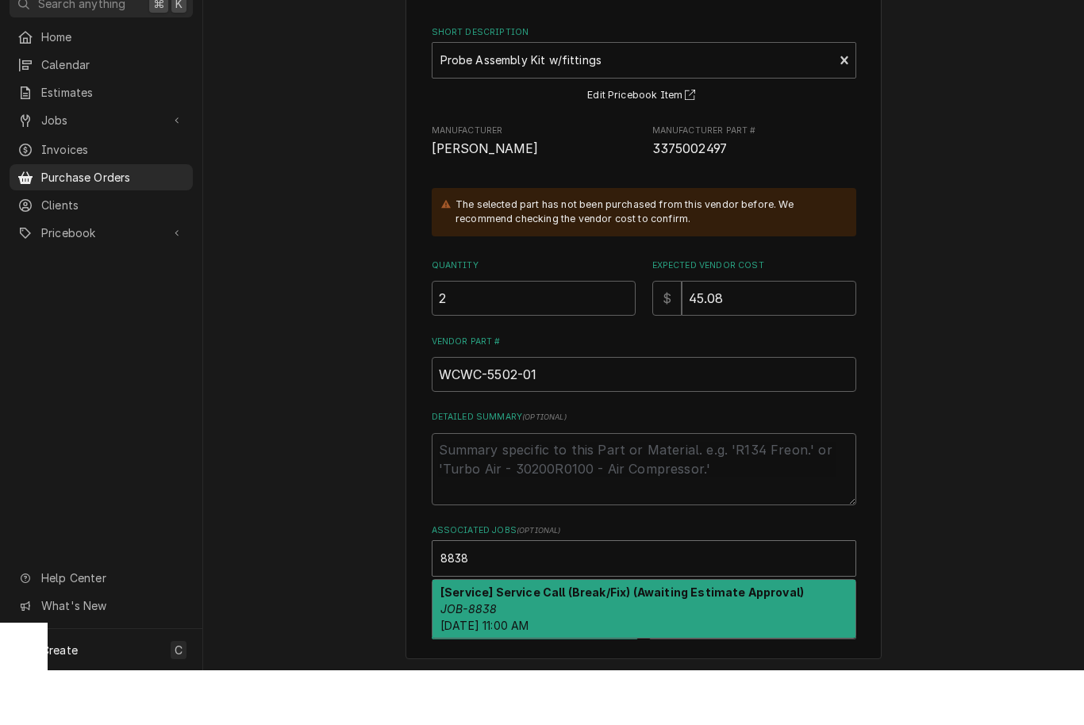
click at [540, 640] on strong "[Service] Service Call (Break/Fix) (Awaiting Estimate Approval)" at bounding box center [621, 646] width 363 height 13
type input "8838"
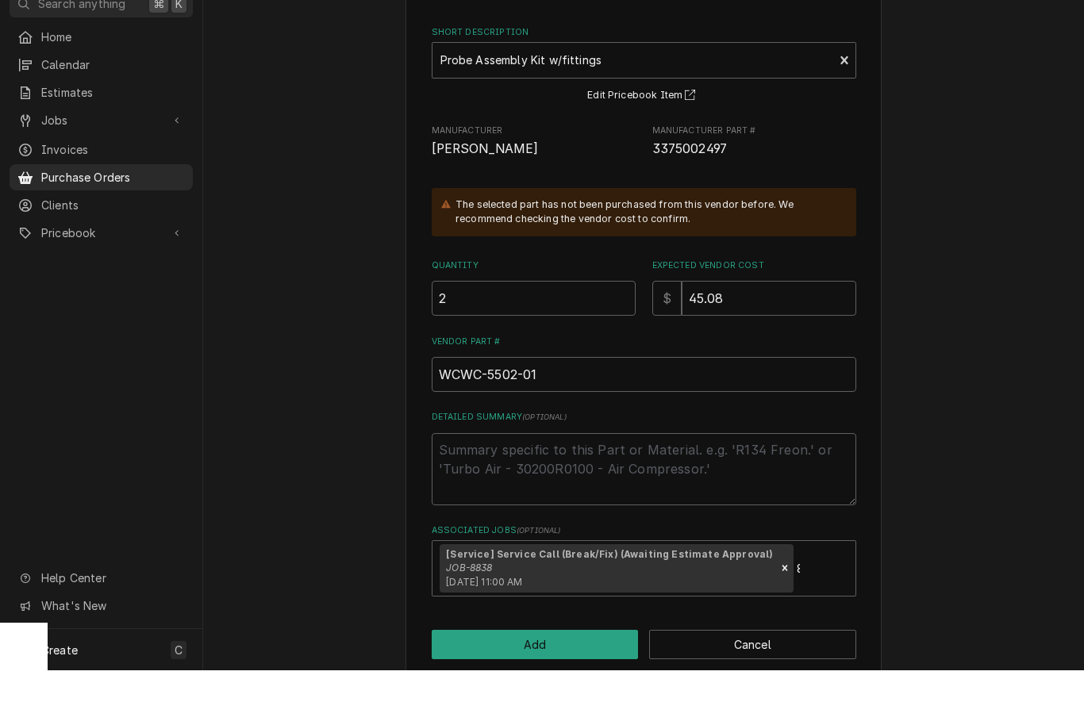
type textarea "x"
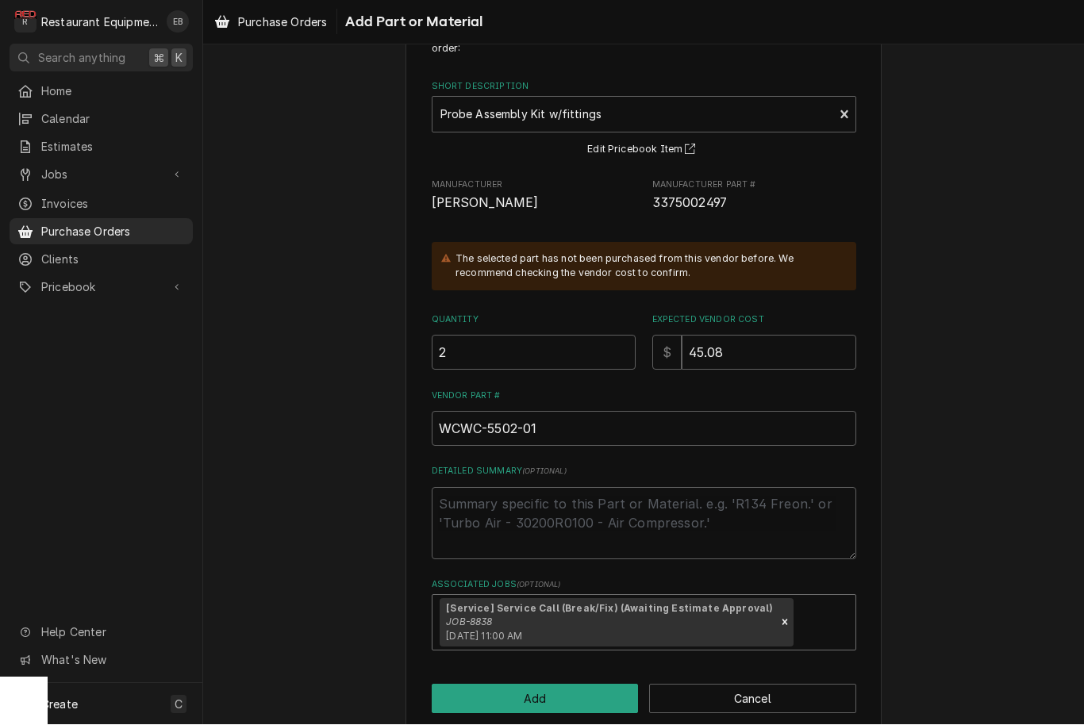
click at [522, 636] on span "Tue, Sep 9th, 2025 - 11:00 AM" at bounding box center [484, 637] width 76 height 12
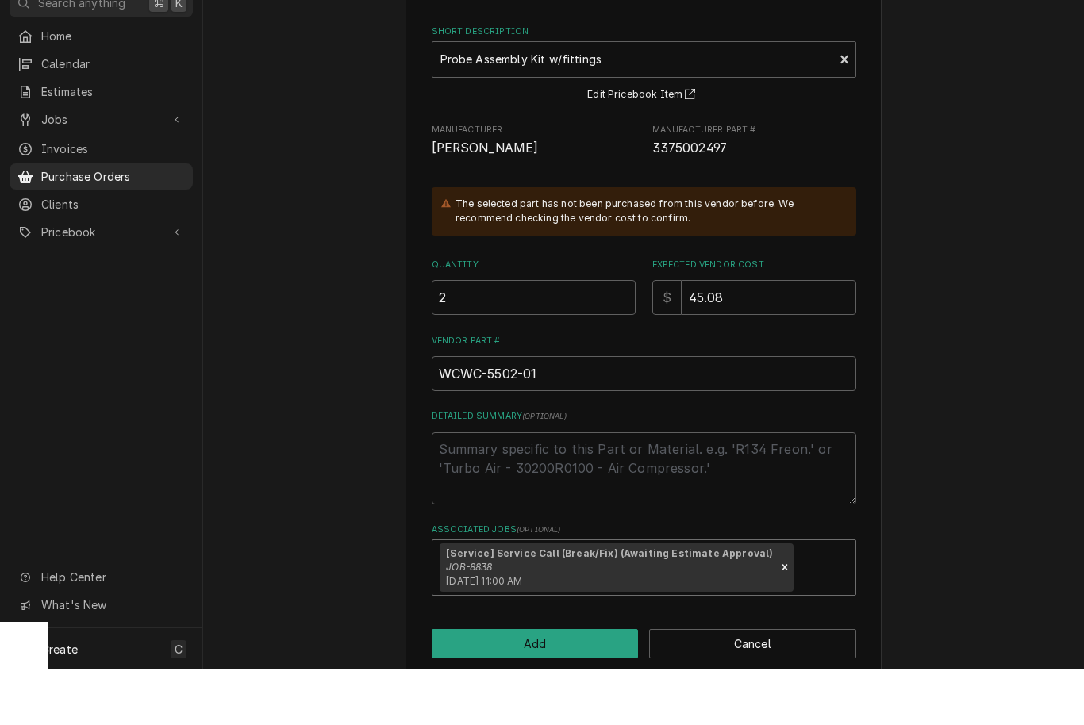
scroll to position [1, 0]
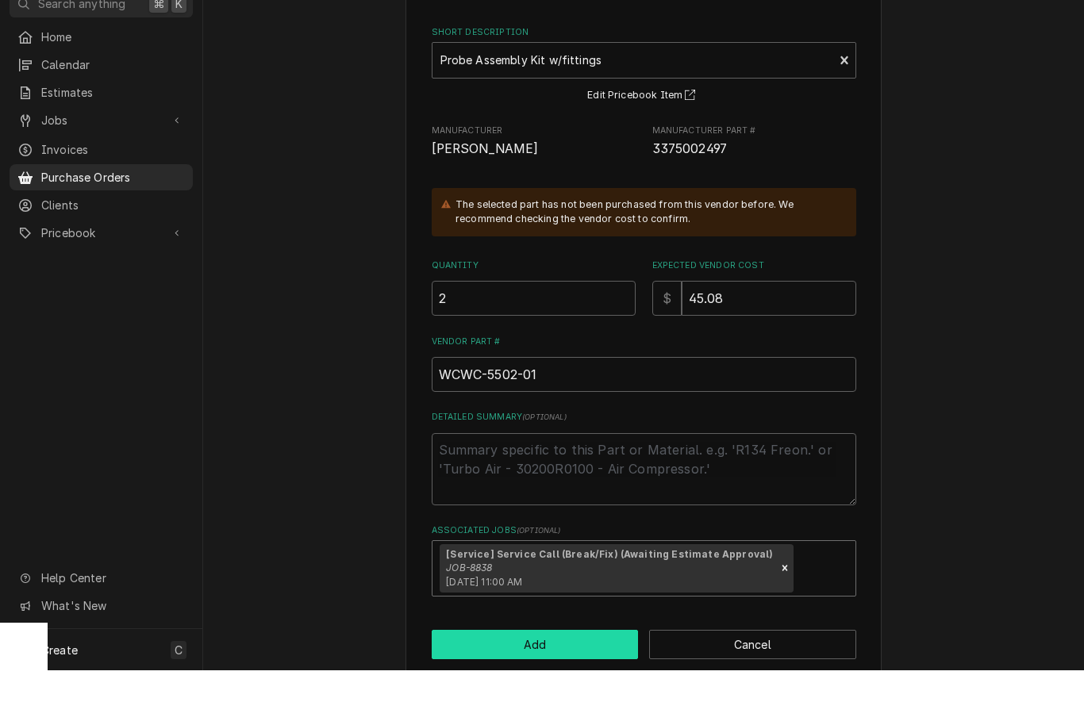
click at [595, 685] on button "Add" at bounding box center [535, 699] width 207 height 29
type textarea "x"
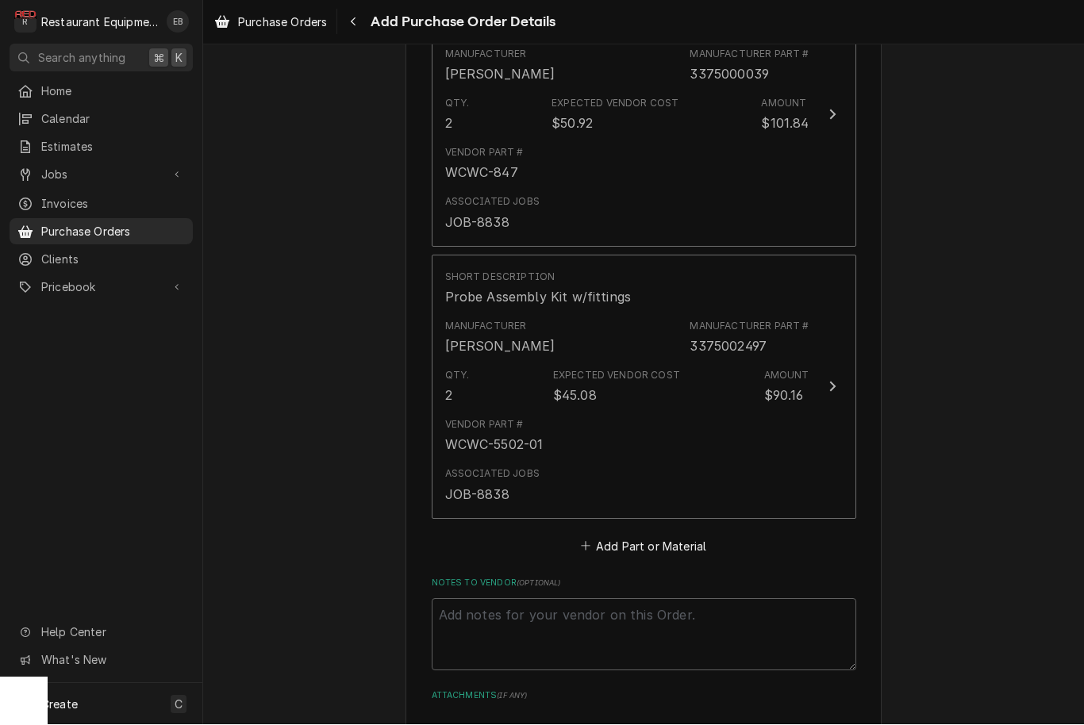
scroll to position [1567, 0]
click at [684, 533] on button "Add Part or Material" at bounding box center [643, 544] width 131 height 22
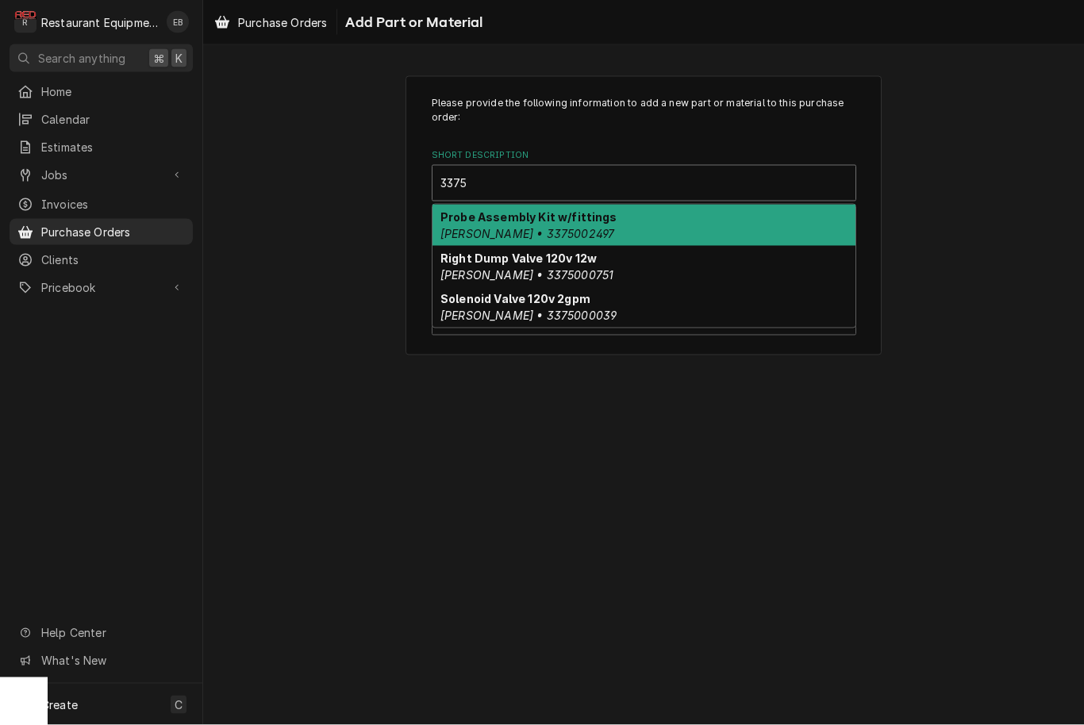
click at [617, 263] on div "Right Dump Valve 120v 12w Wilbur Curtis • 3375000751" at bounding box center [644, 266] width 423 height 41
type input "3375"
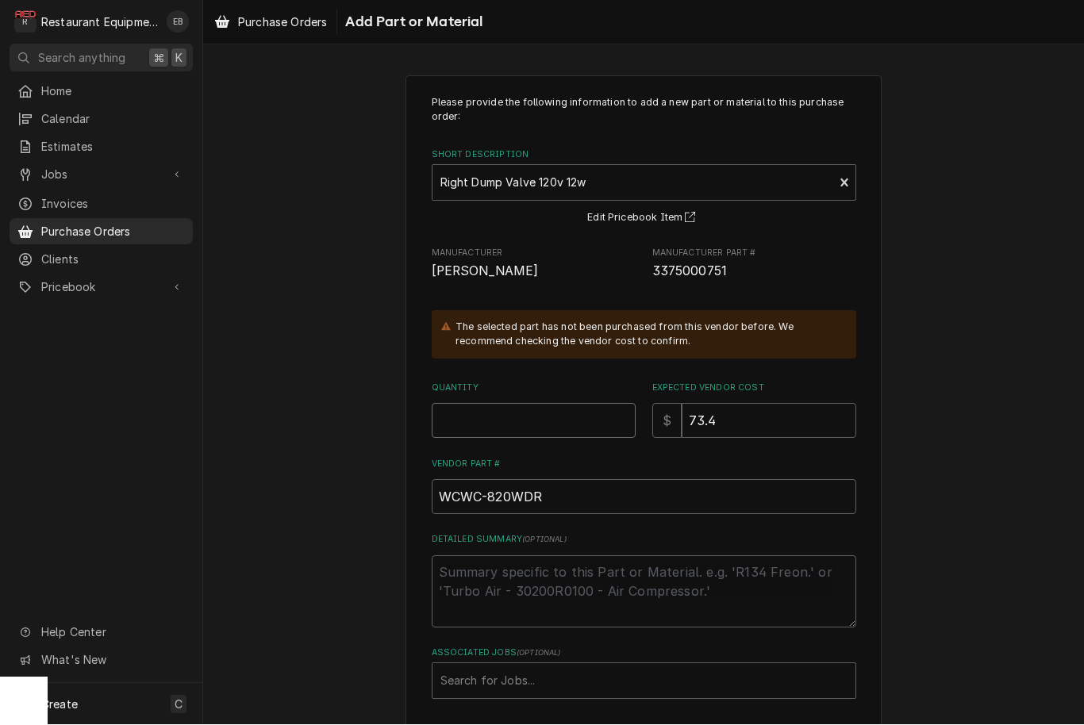
click at [523, 405] on input "Quantity" at bounding box center [534, 421] width 204 height 35
type textarea "x"
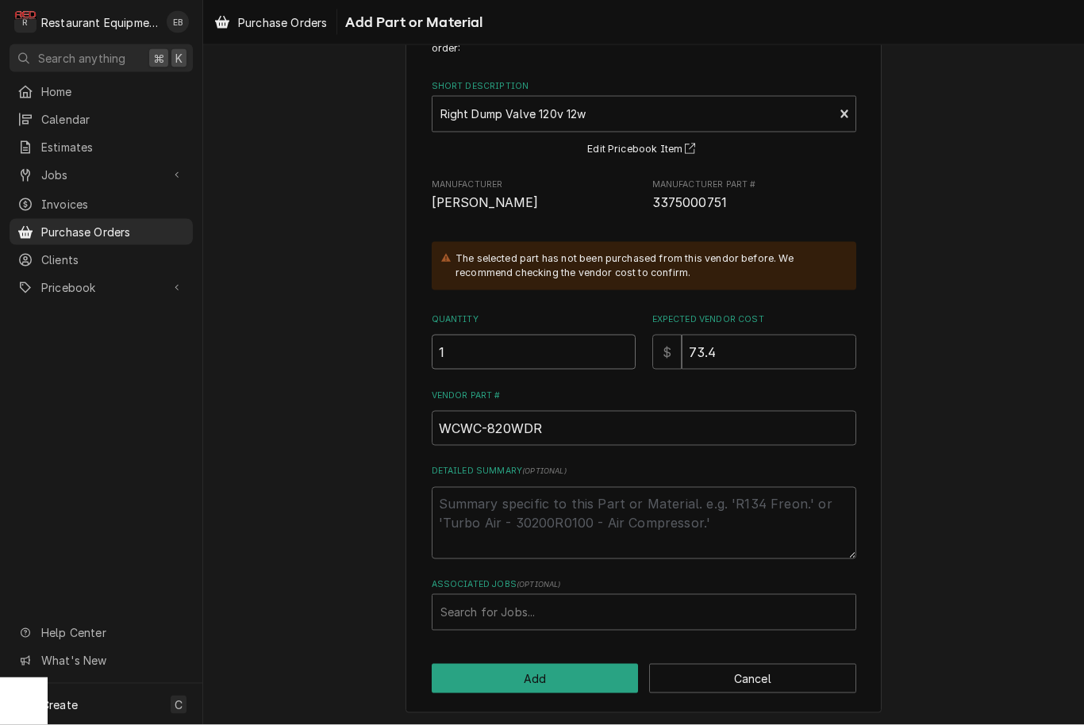
scroll to position [68, 0]
type input "1"
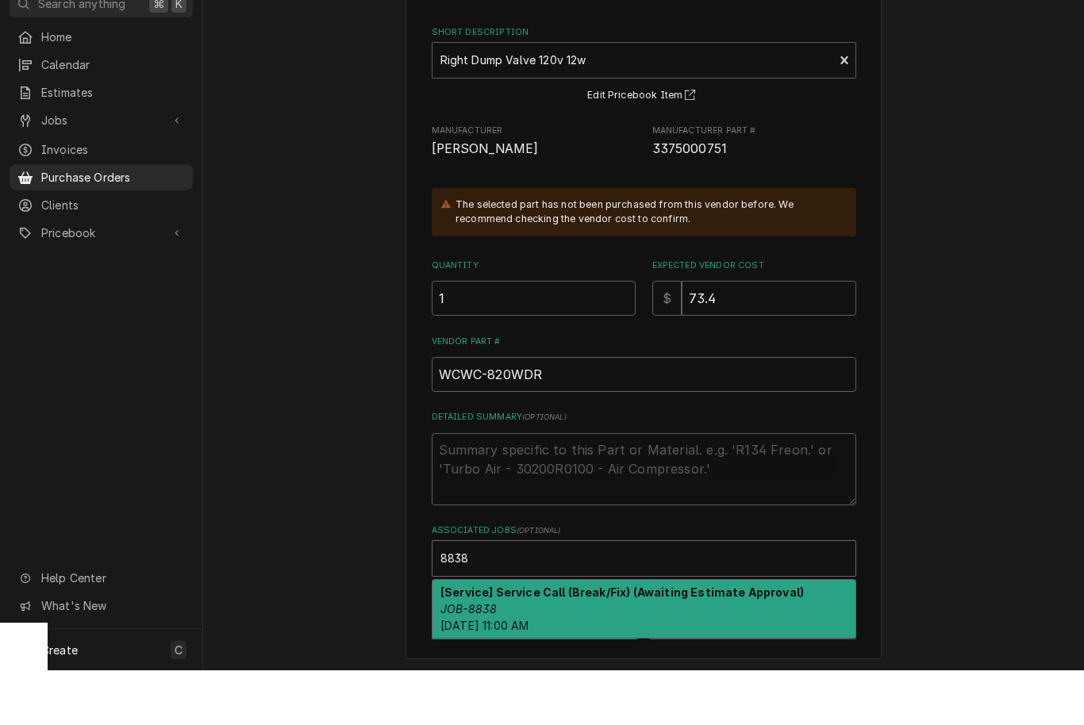
click at [553, 635] on div "[Service] Service Call (Break/Fix) (Awaiting Estimate Approval) JOB-8838 Tue, S…" at bounding box center [644, 664] width 423 height 58
type input "8838"
type textarea "x"
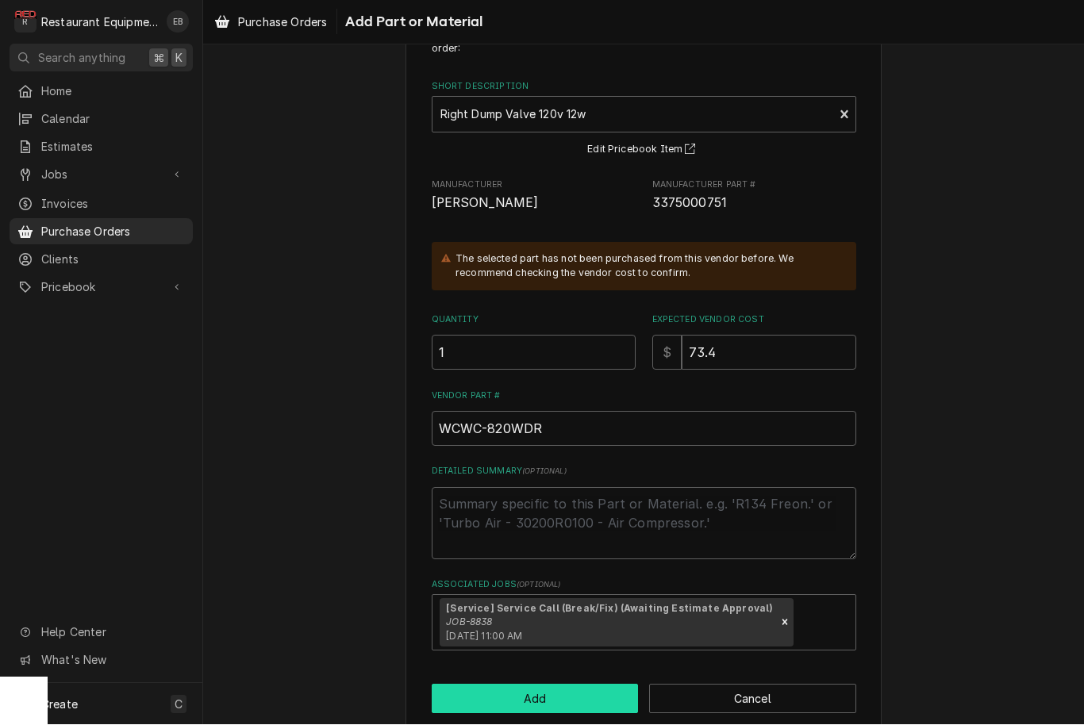
click at [537, 686] on button "Add" at bounding box center [535, 699] width 207 height 29
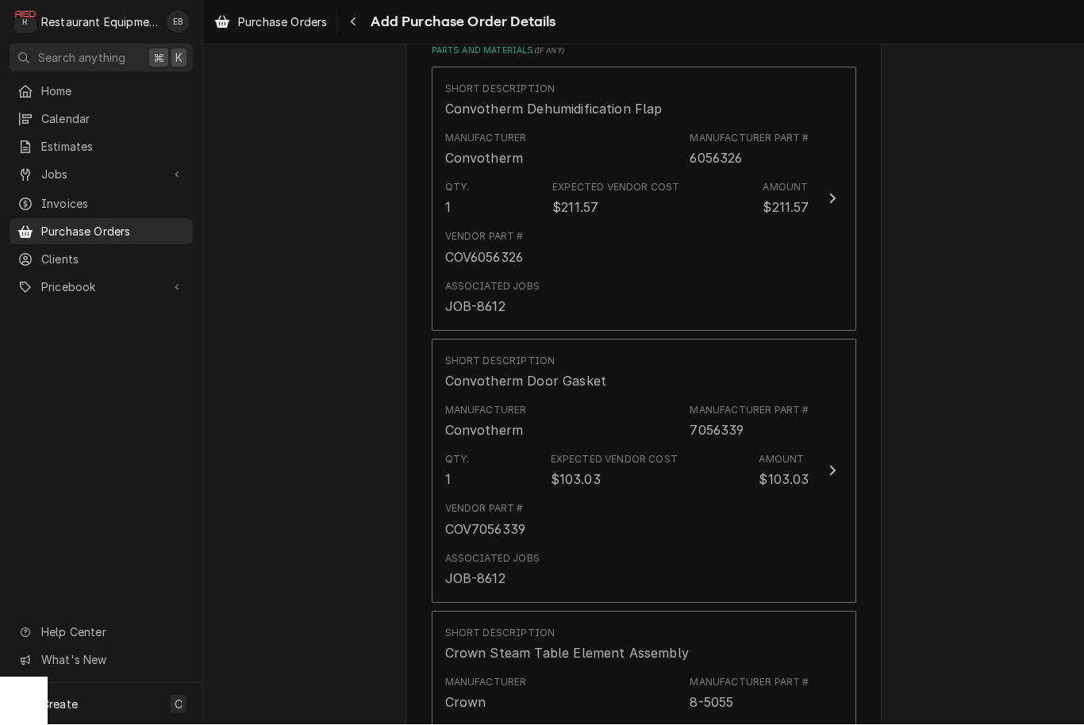
scroll to position [669, 0]
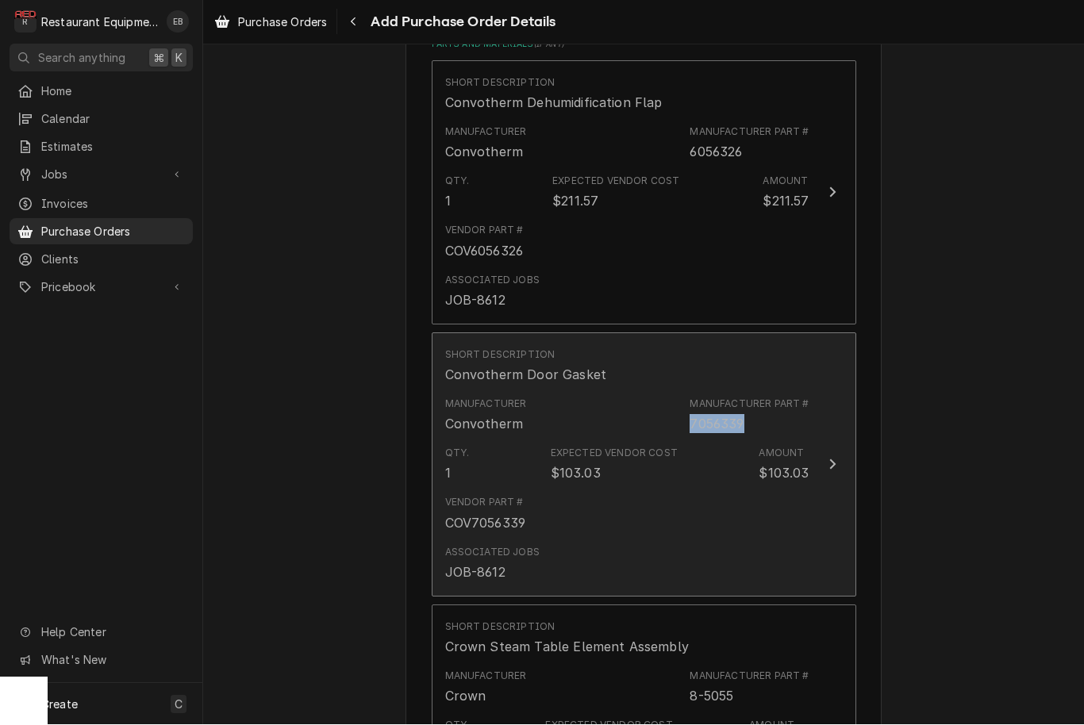
click at [814, 433] on button "Short Description Convotherm Door Gasket Manufacturer Convotherm Manufacturer P…" at bounding box center [644, 465] width 425 height 264
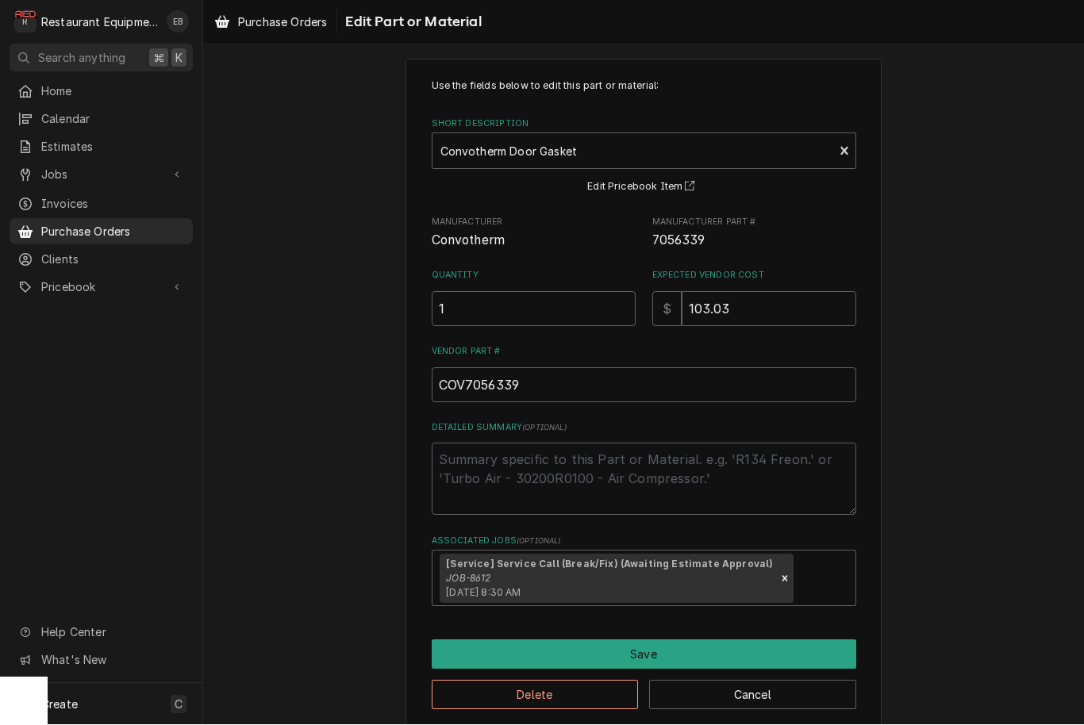
scroll to position [21, 0]
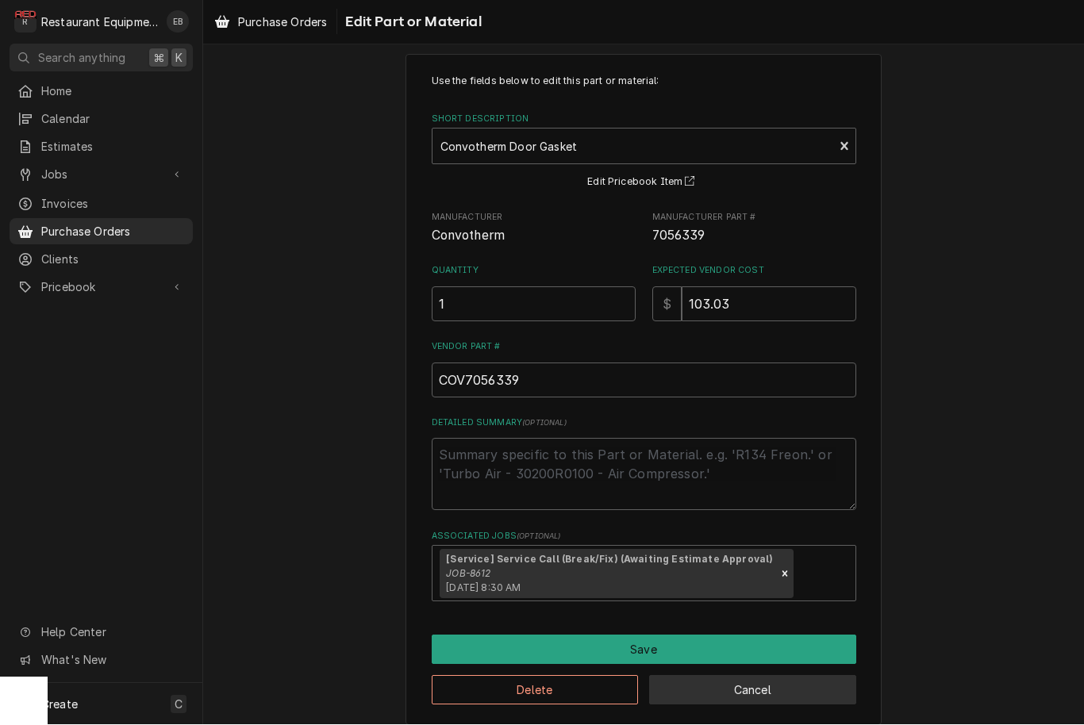
click at [722, 687] on button "Cancel" at bounding box center [752, 690] width 207 height 29
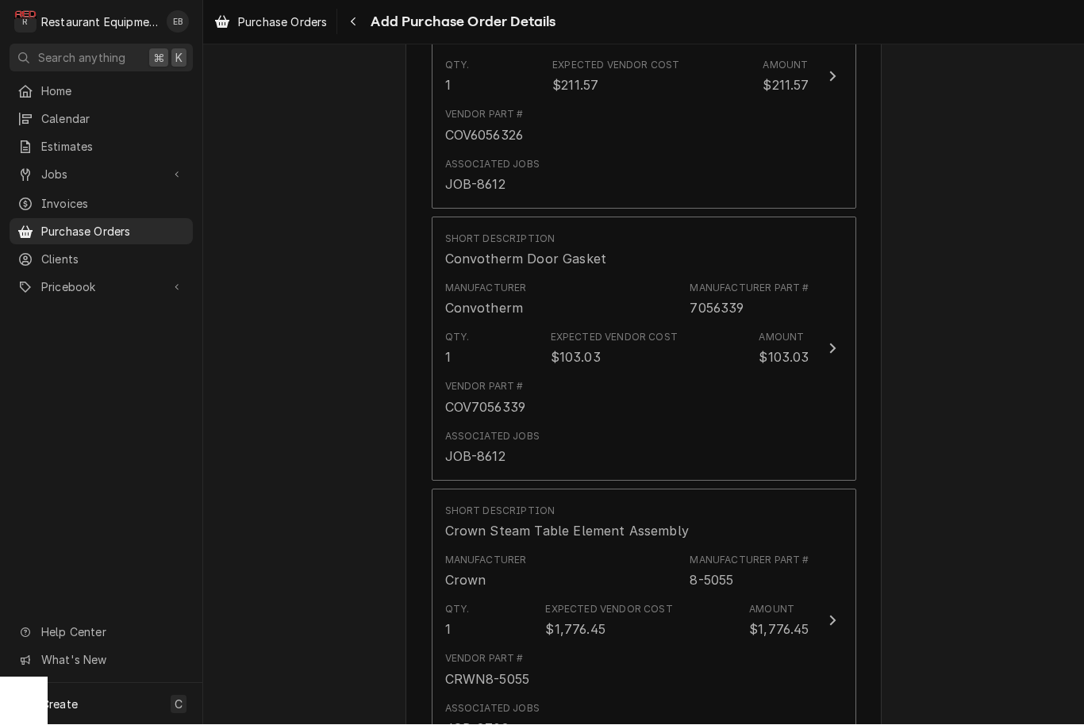
scroll to position [784, 0]
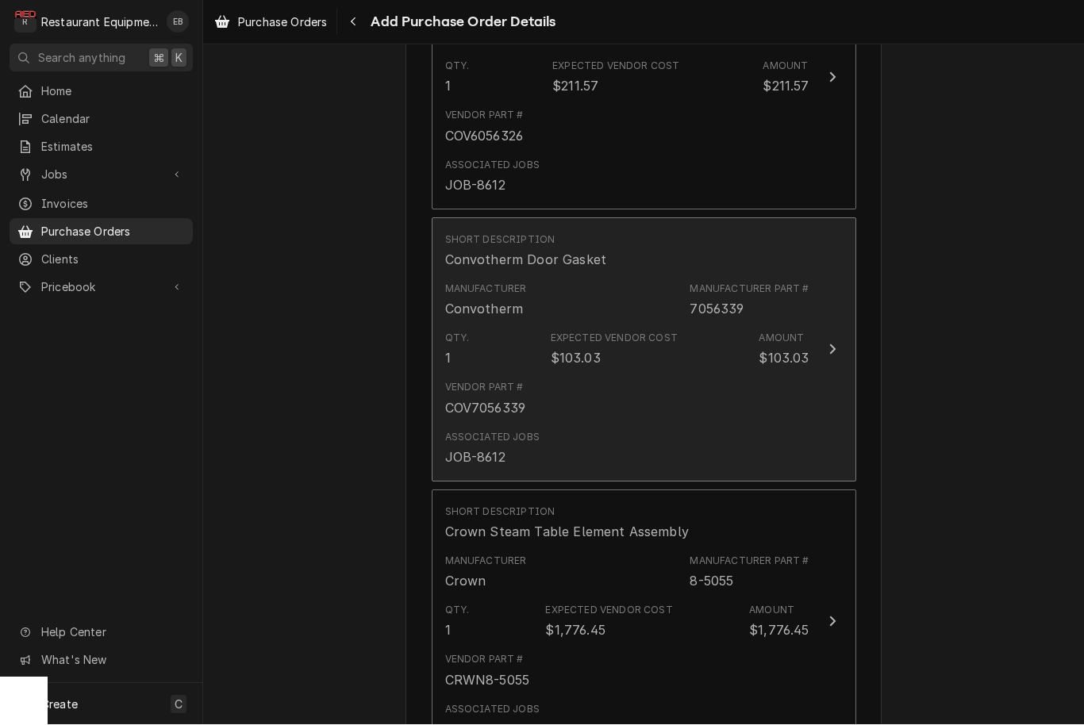
click at [794, 375] on div "Vendor Part # COV7056339" at bounding box center [627, 399] width 364 height 49
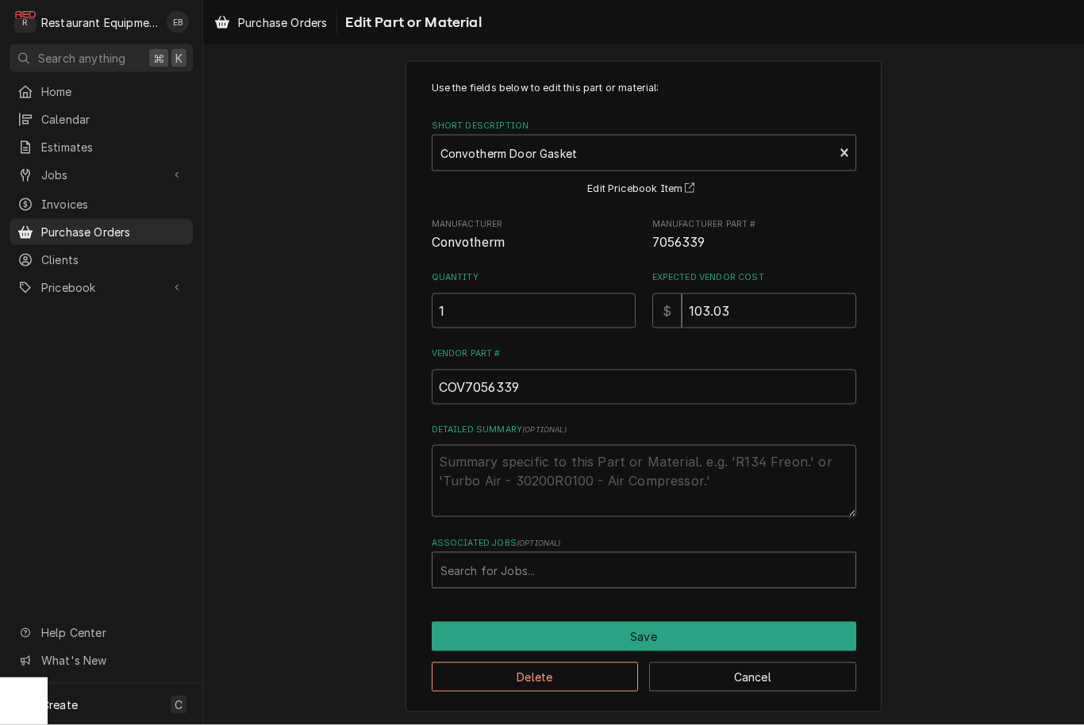
scroll to position [14, 0]
click at [425, 675] on div "Use the fields below to edit this part or material: Short Description Convother…" at bounding box center [644, 388] width 476 height 652
click at [466, 669] on button "Delete" at bounding box center [535, 677] width 207 height 29
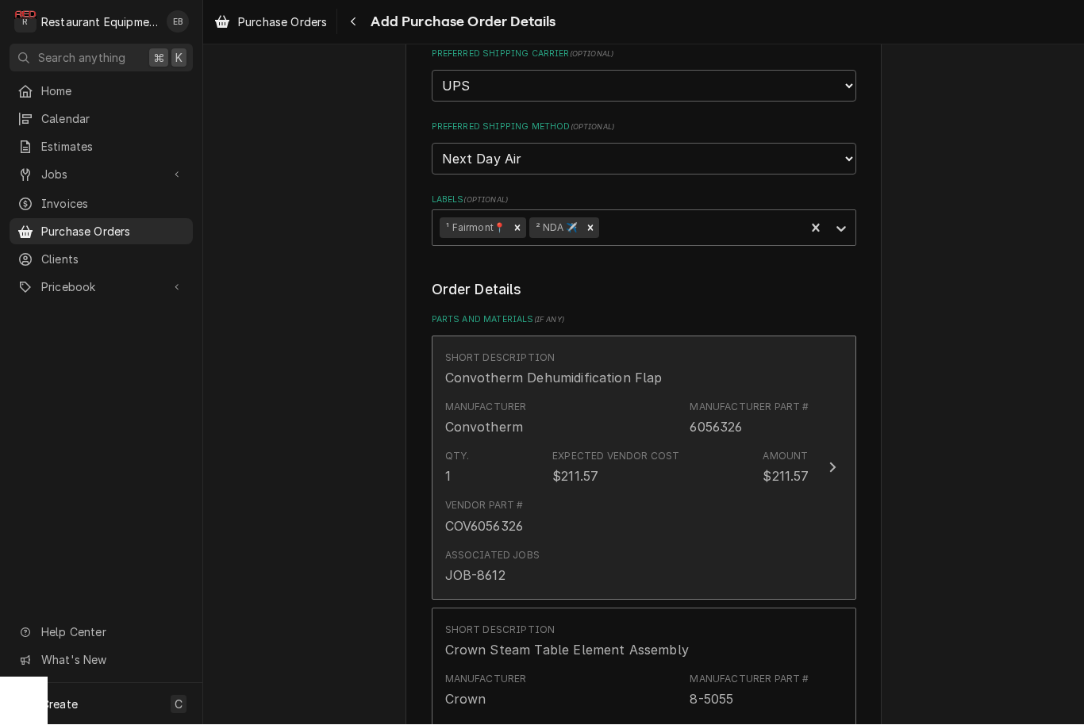
scroll to position [393, 0]
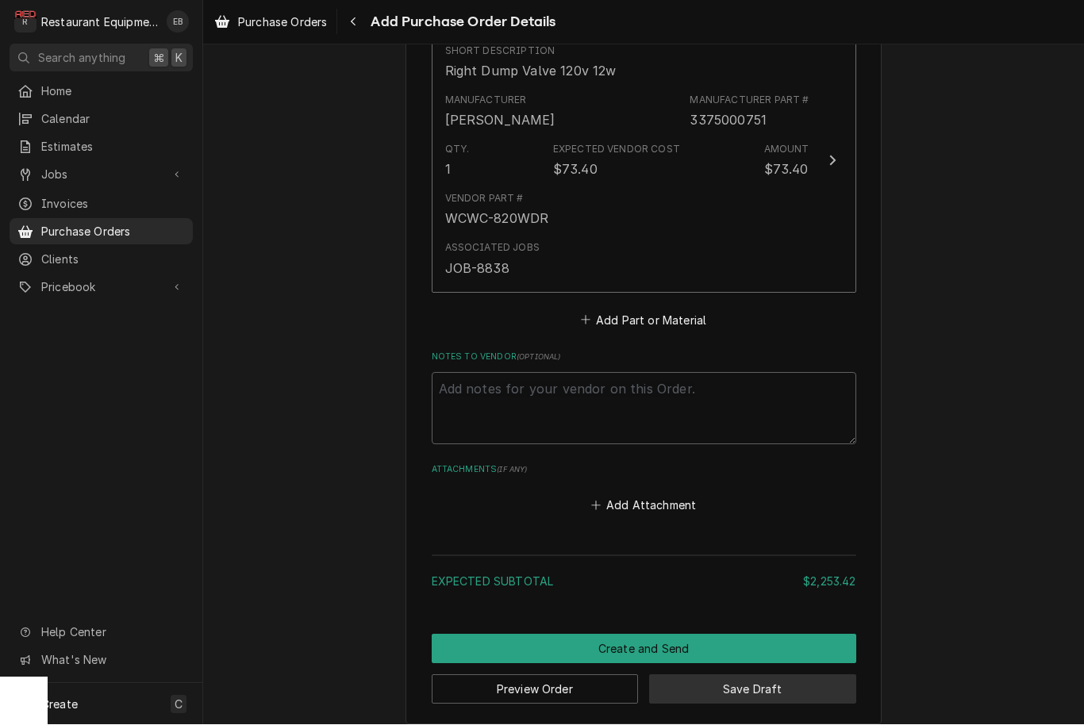
click at [746, 675] on button "Save Draft" at bounding box center [752, 689] width 207 height 29
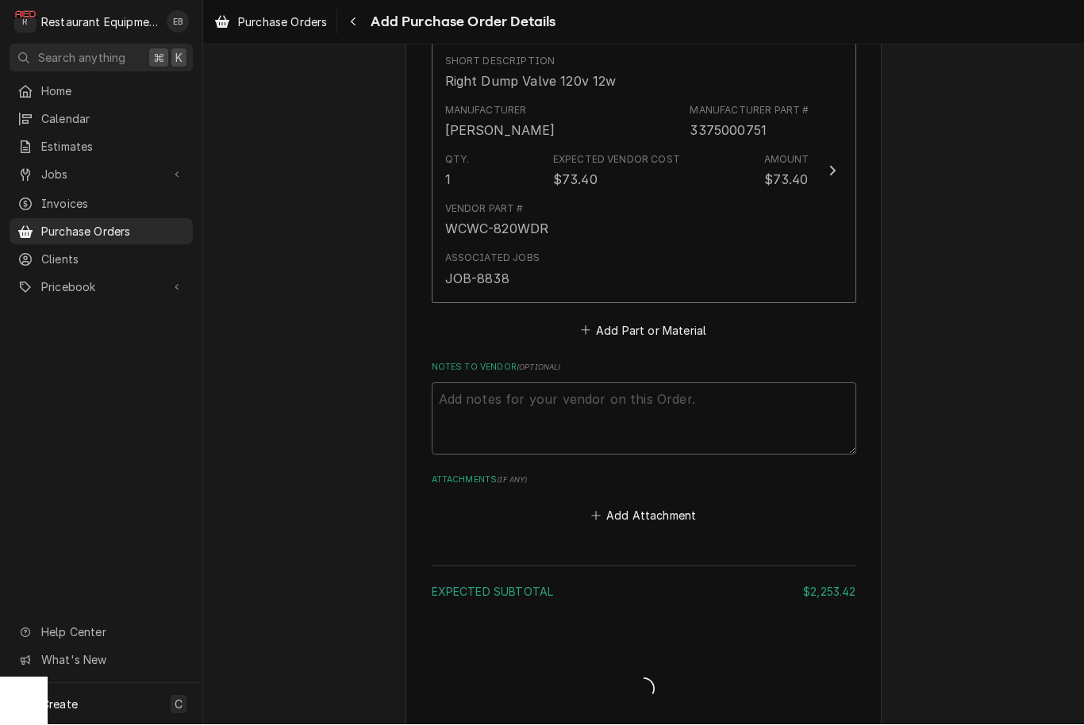
type textarea "x"
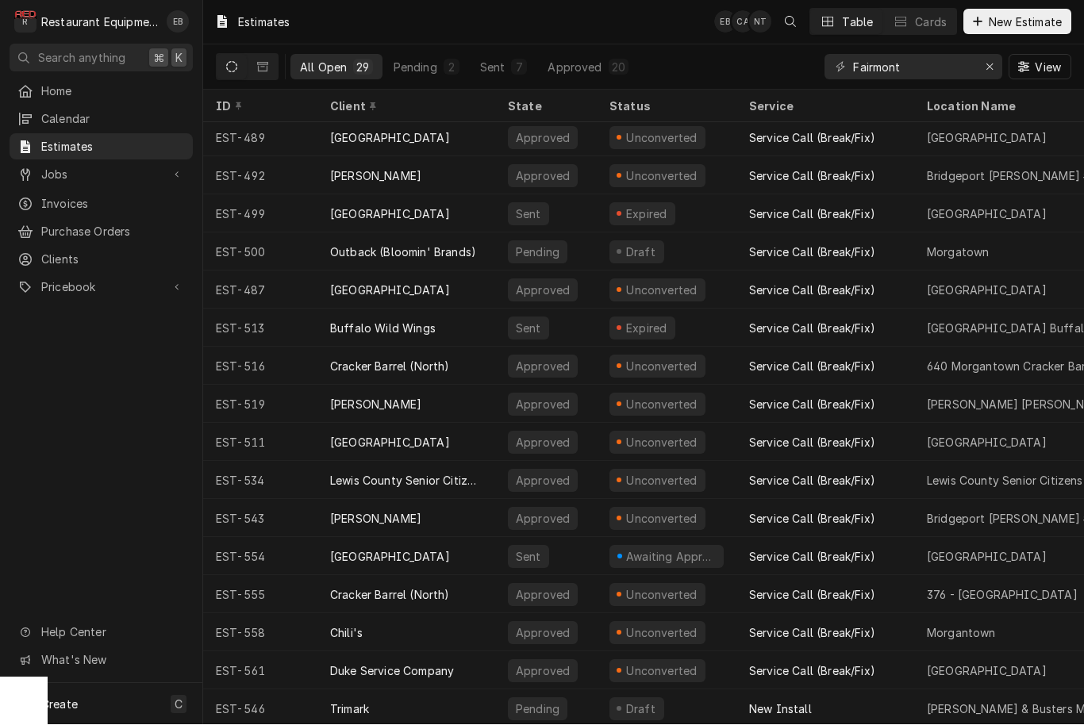
scroll to position [498, 0]
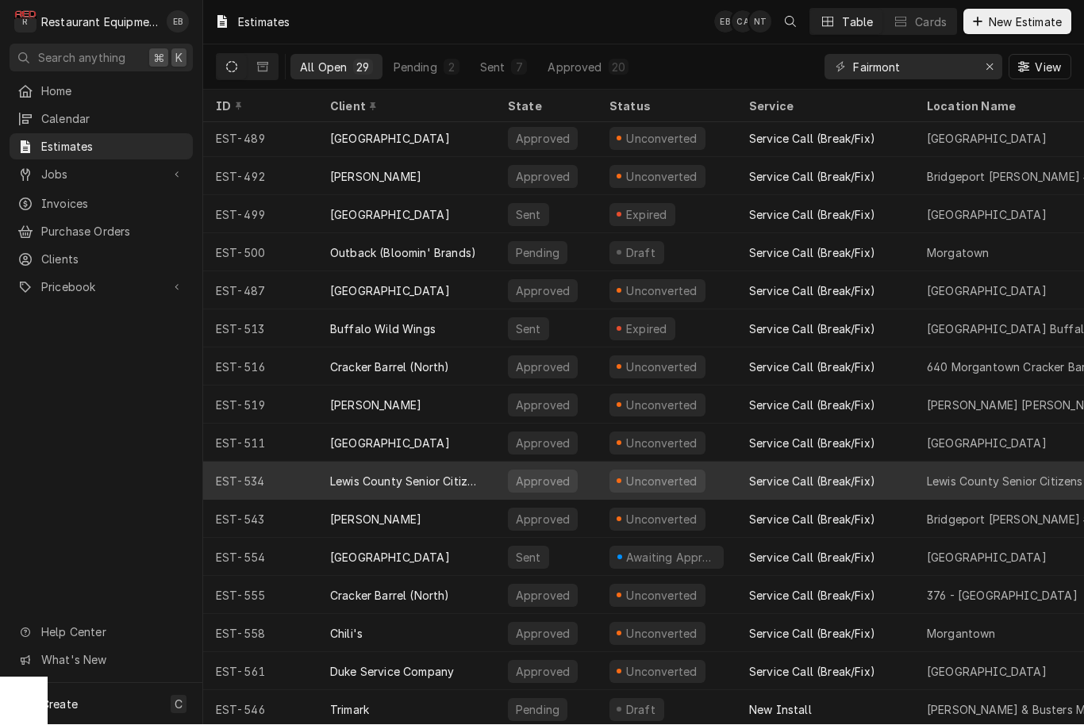
click at [767, 478] on div "Service Call (Break/Fix)" at bounding box center [812, 482] width 126 height 17
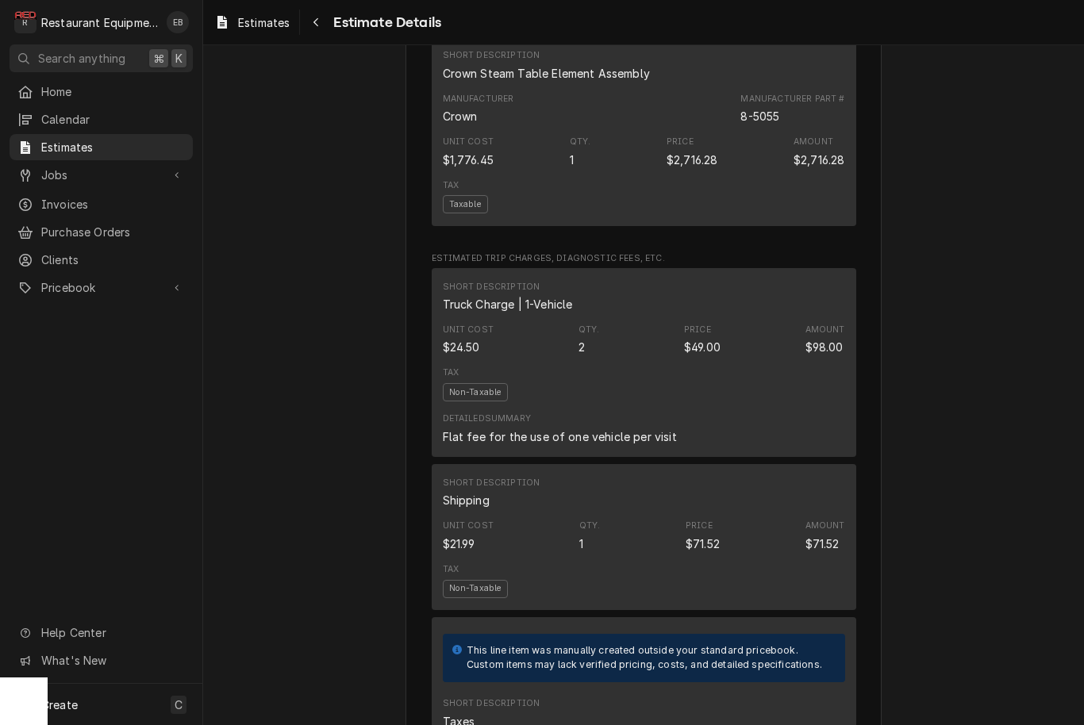
scroll to position [2200, 0]
click at [283, 21] on span "Estimates" at bounding box center [264, 22] width 52 height 17
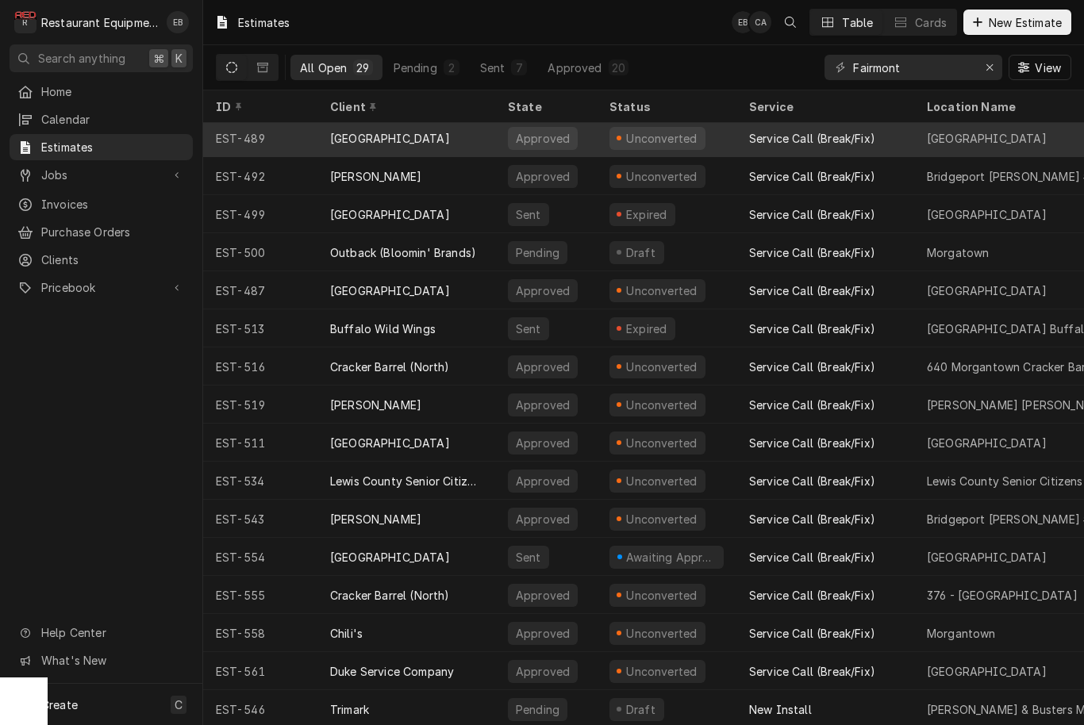
scroll to position [498, 0]
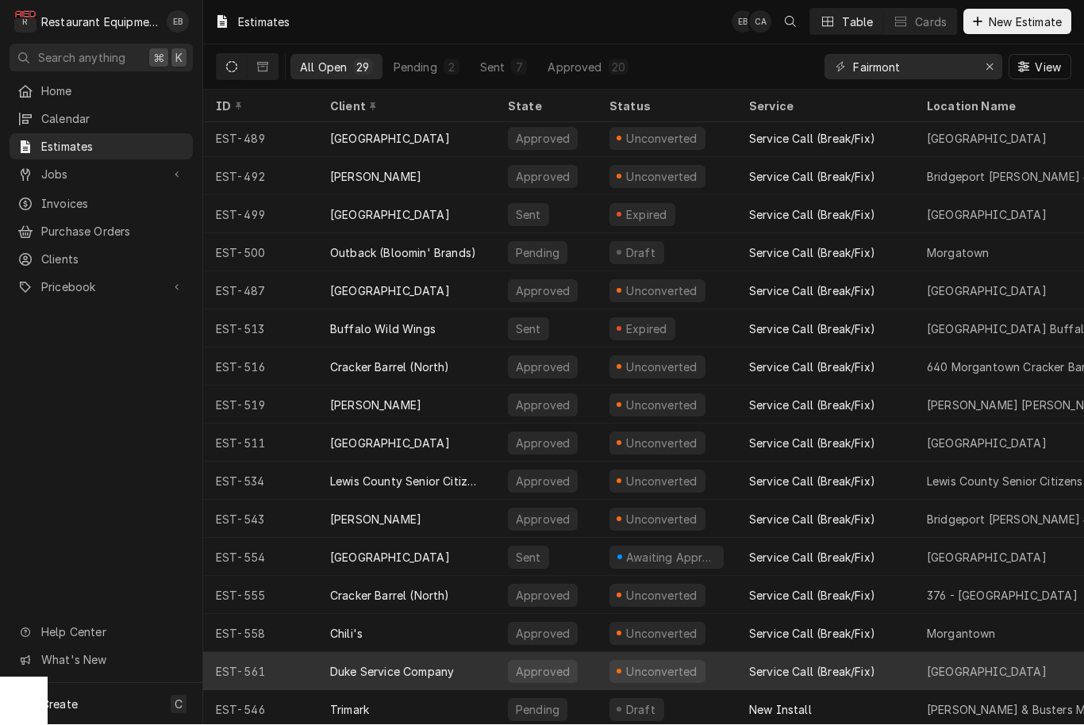
click at [586, 670] on div "Approved" at bounding box center [546, 672] width 102 height 38
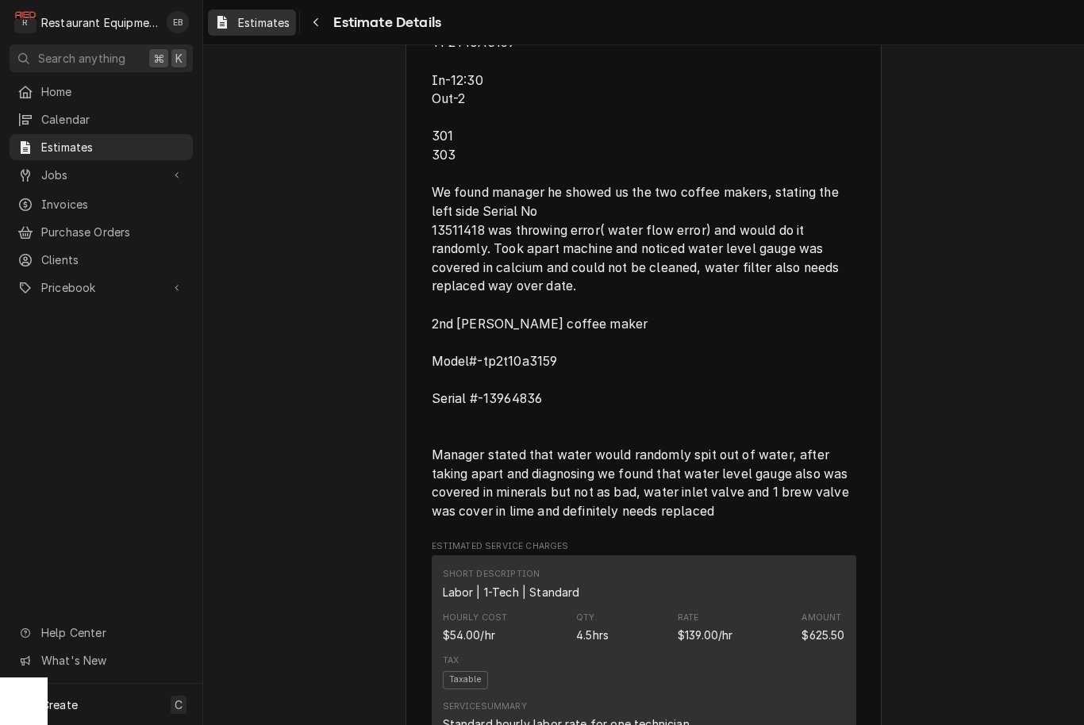
scroll to position [1340, 0]
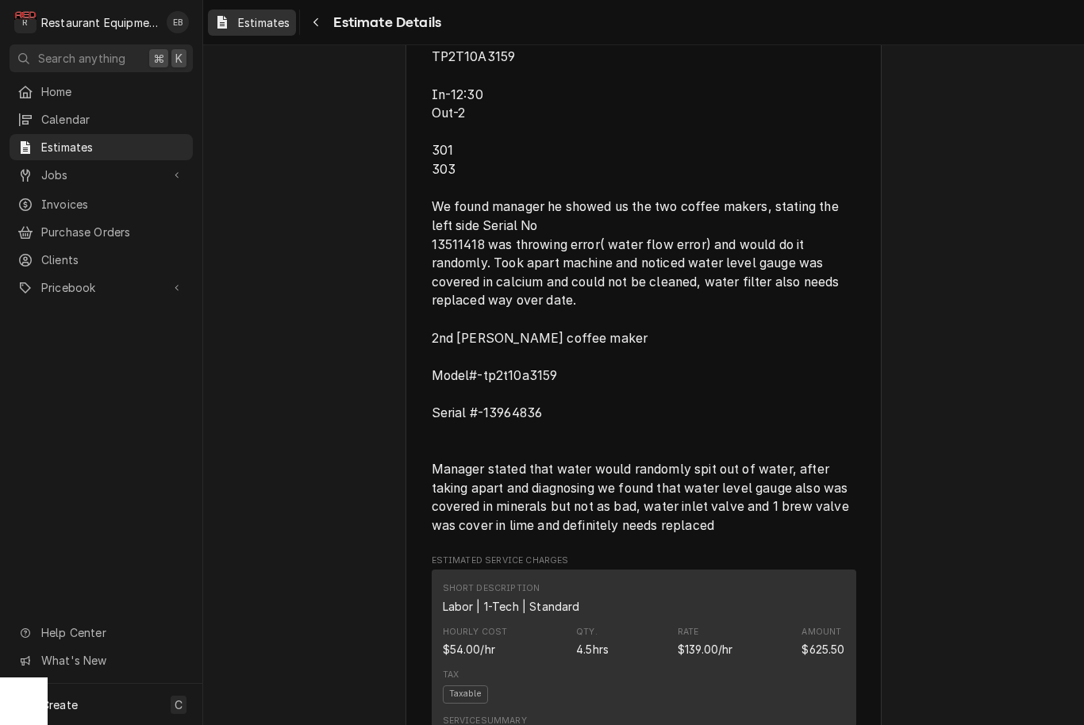
click at [240, 28] on span "Estimates" at bounding box center [264, 22] width 52 height 17
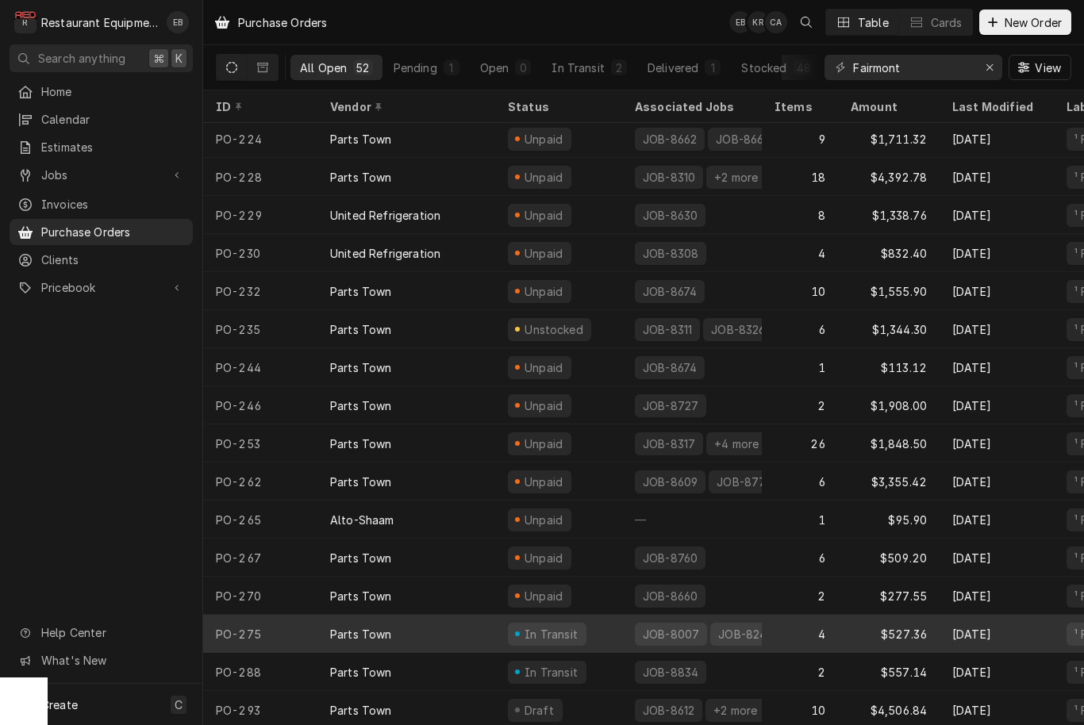
scroll to position [1375, 0]
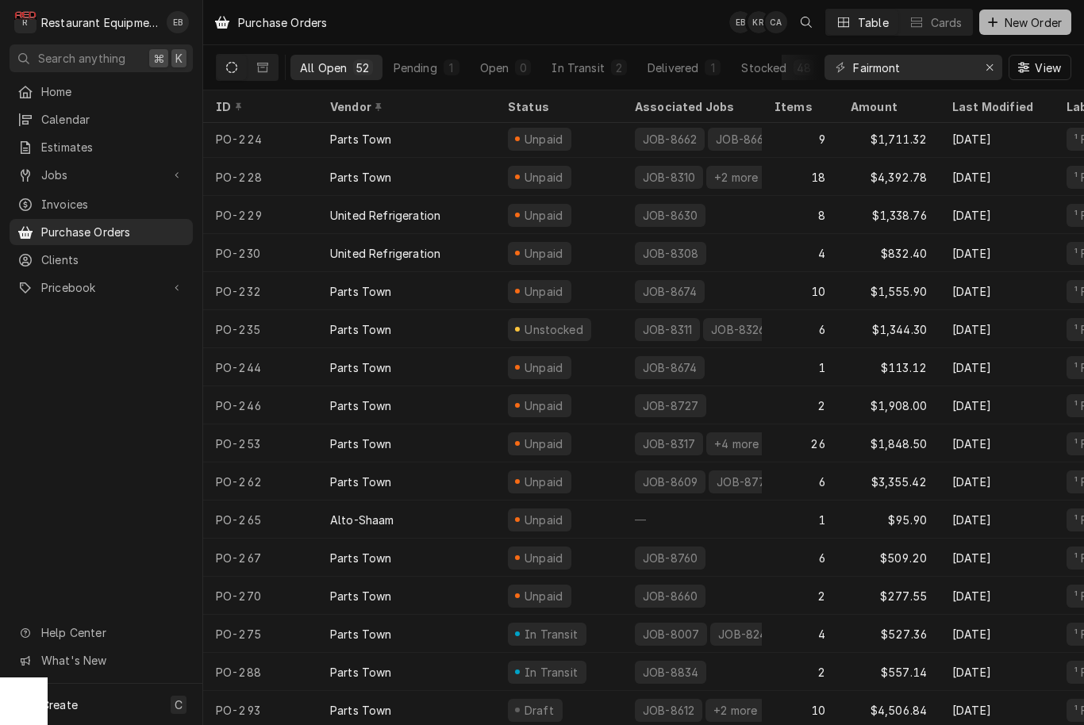
click at [1012, 30] on button "New Order" at bounding box center [1025, 22] width 92 height 25
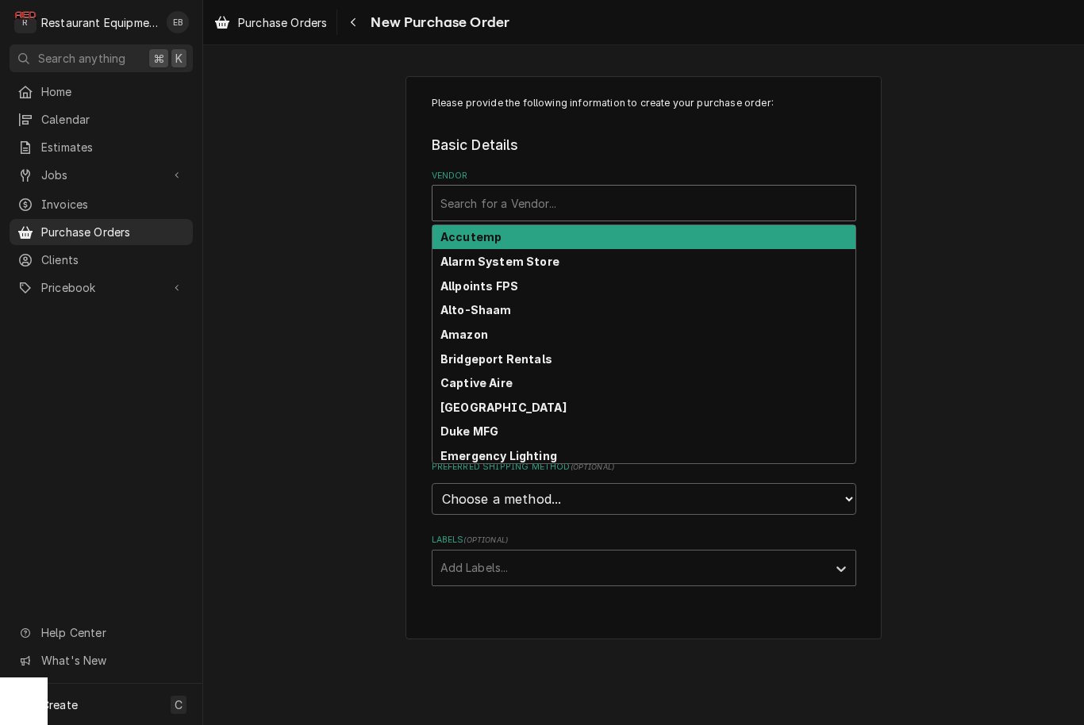
click at [657, 212] on div "Vendor" at bounding box center [643, 203] width 407 height 29
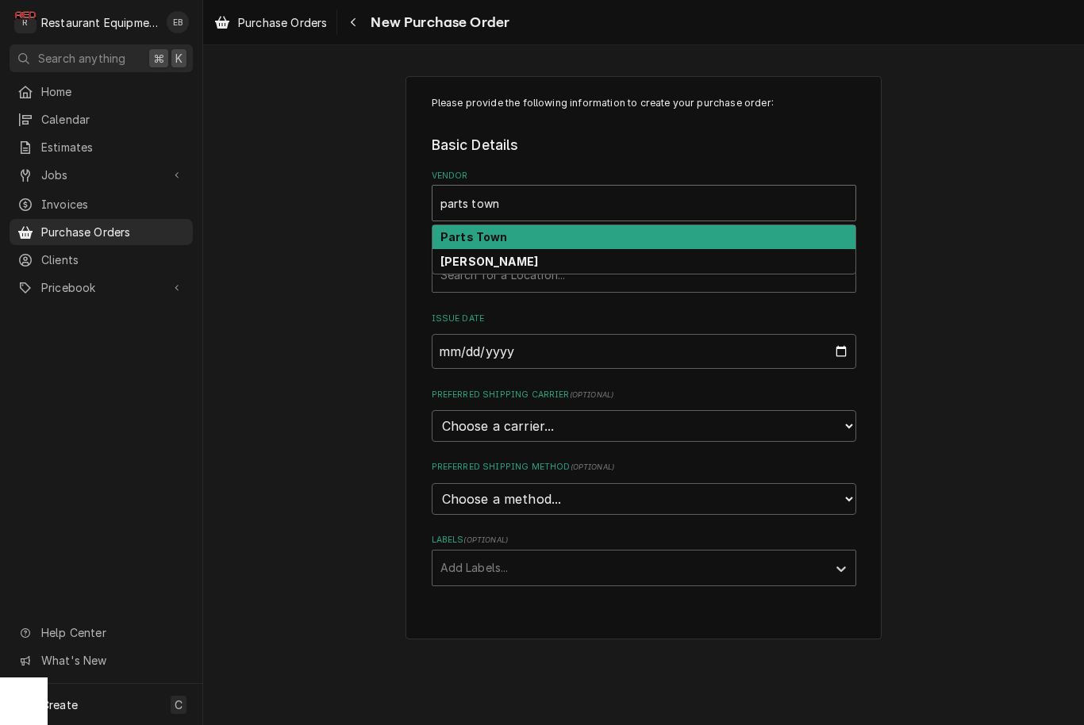
click at [602, 231] on div "Parts Town" at bounding box center [644, 237] width 423 height 25
type input "parts town"
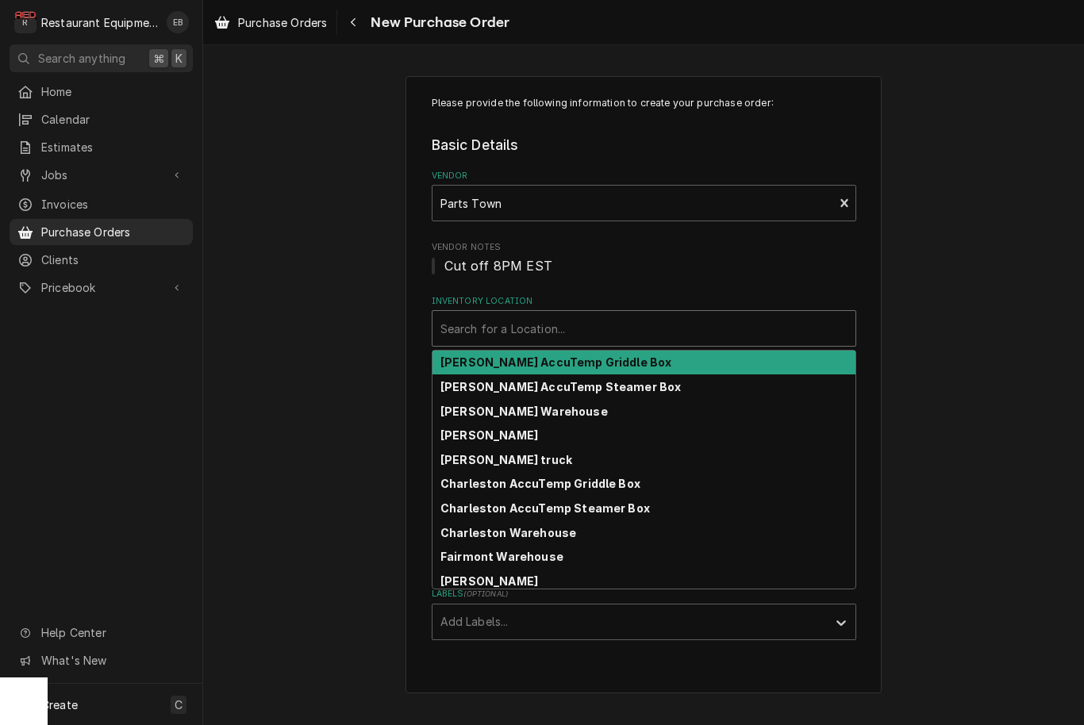
click at [540, 336] on div "Inventory Location" at bounding box center [643, 328] width 407 height 29
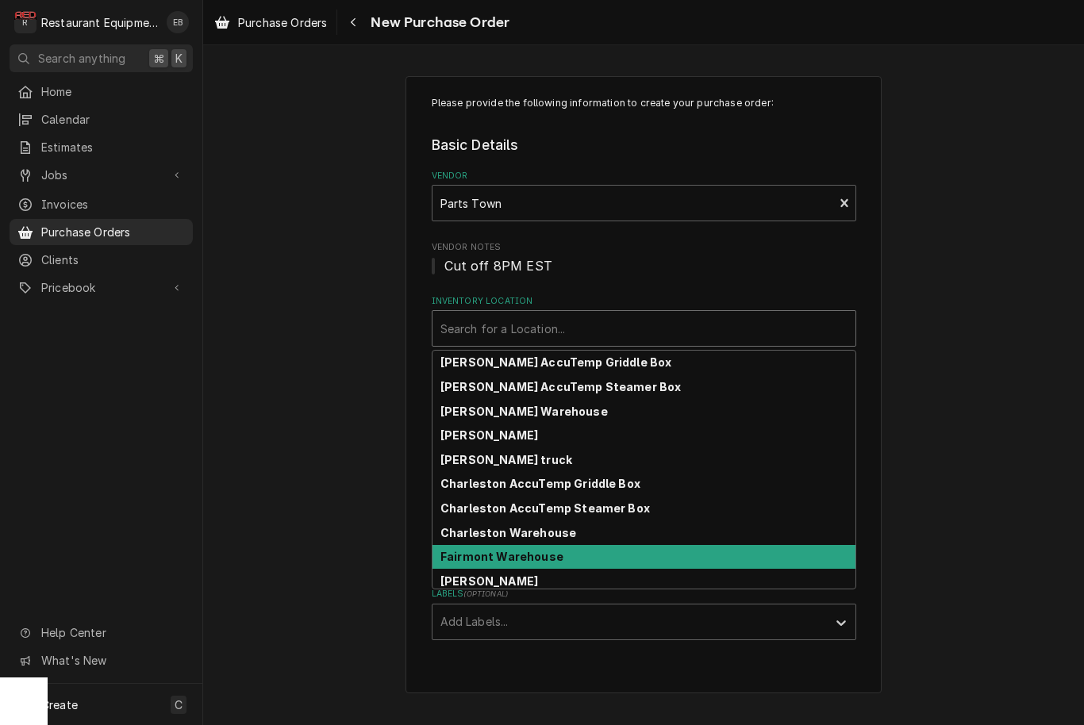
click at [509, 559] on strong "Fairmont Warehouse" at bounding box center [501, 556] width 123 height 13
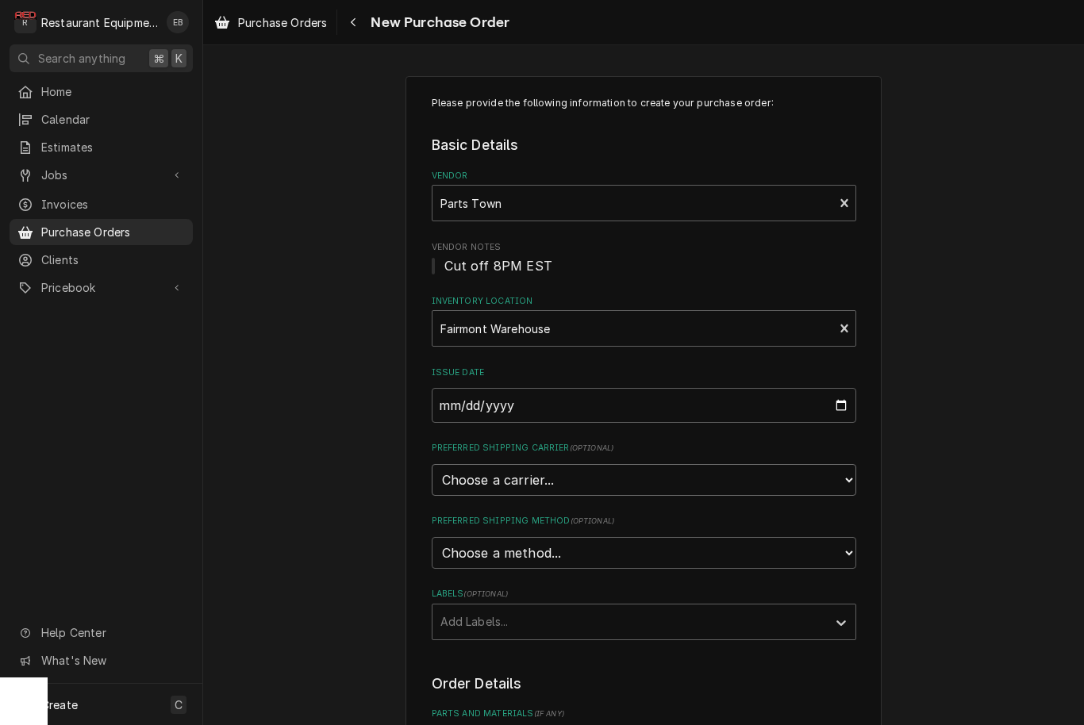
select select "4"
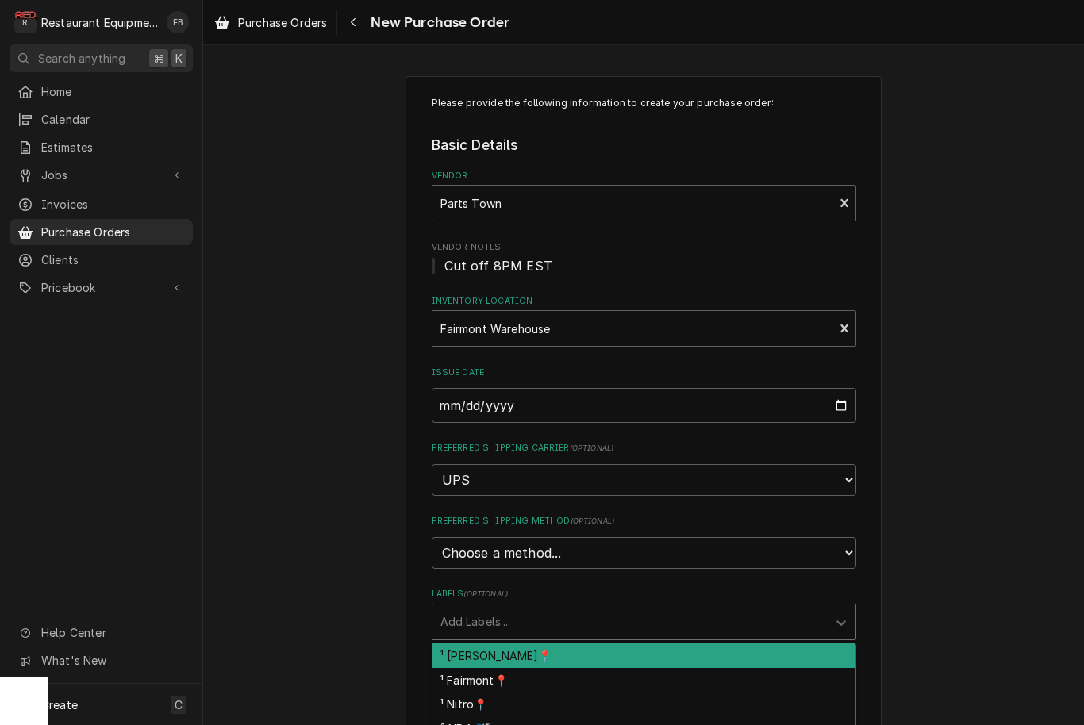
click at [546, 608] on div "Labels" at bounding box center [629, 622] width 379 height 29
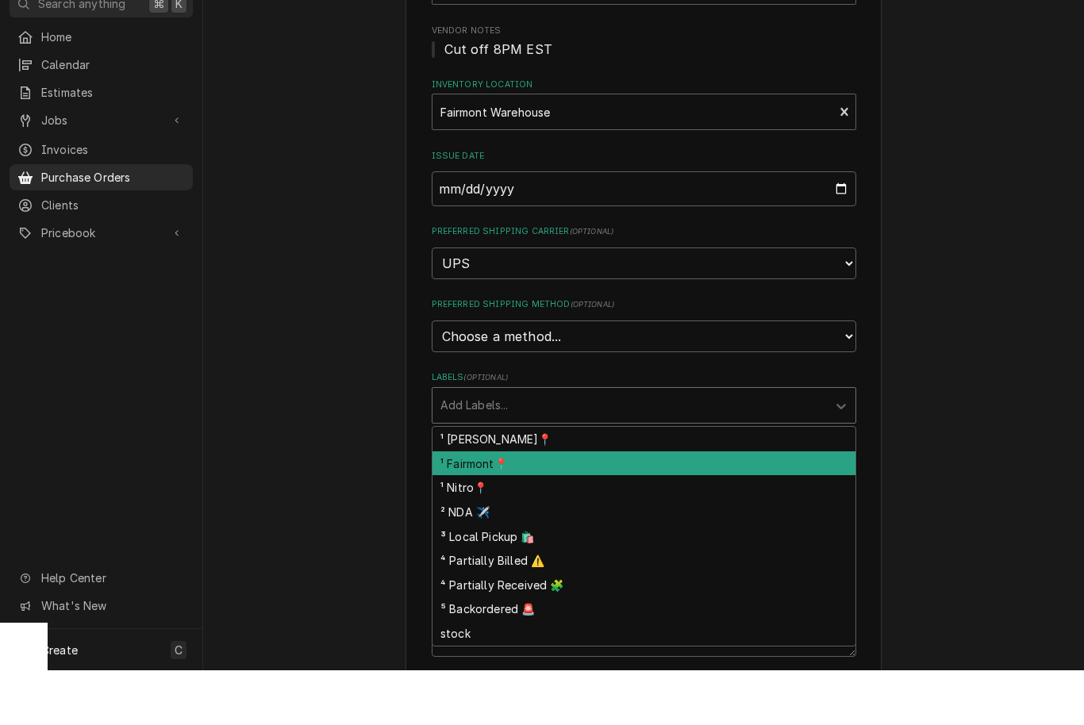
scroll to position [202, 0]
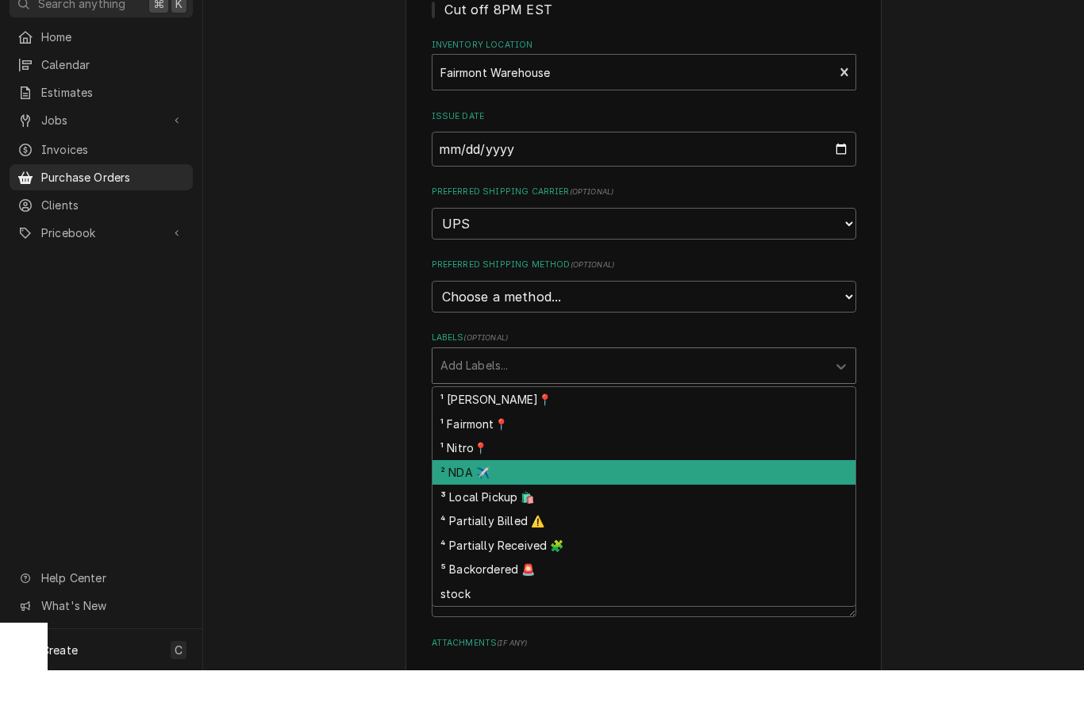
click at [521, 515] on div "² NDA ✈️" at bounding box center [644, 527] width 423 height 25
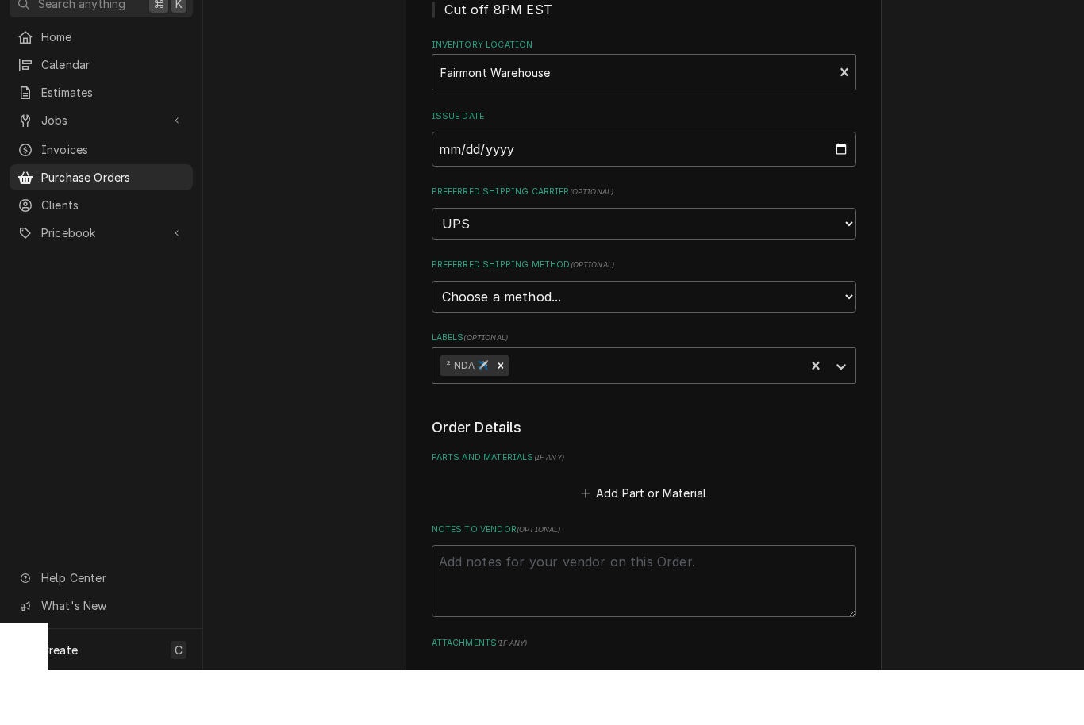
type textarea "x"
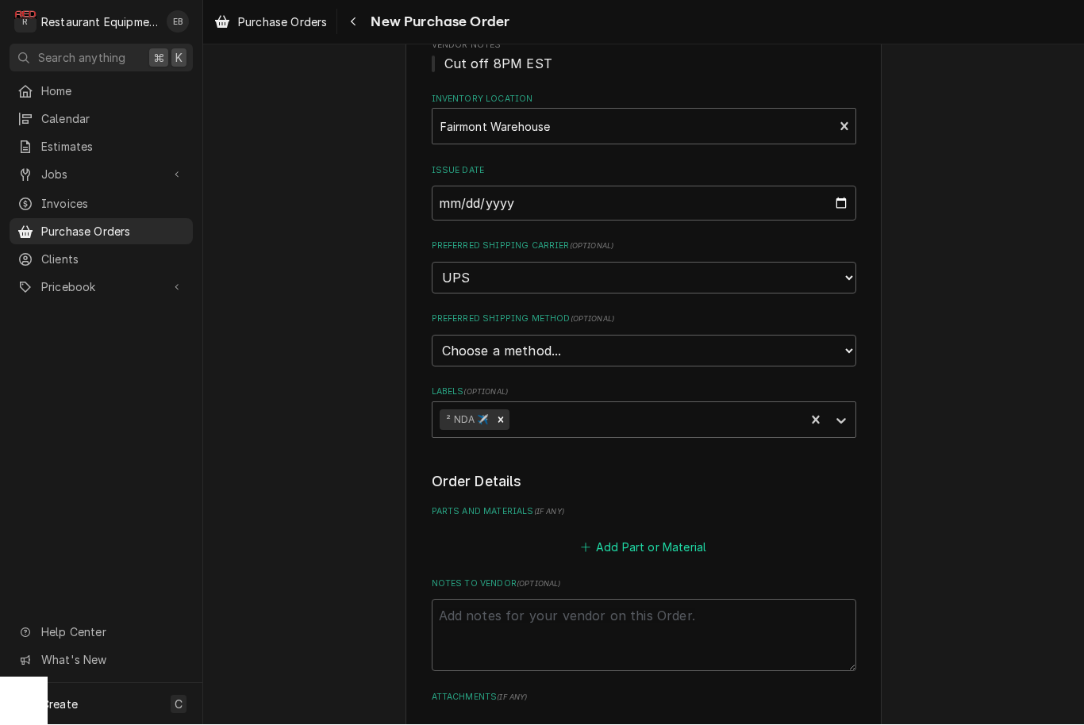
click at [638, 536] on button "Add Part or Material" at bounding box center [643, 547] width 131 height 22
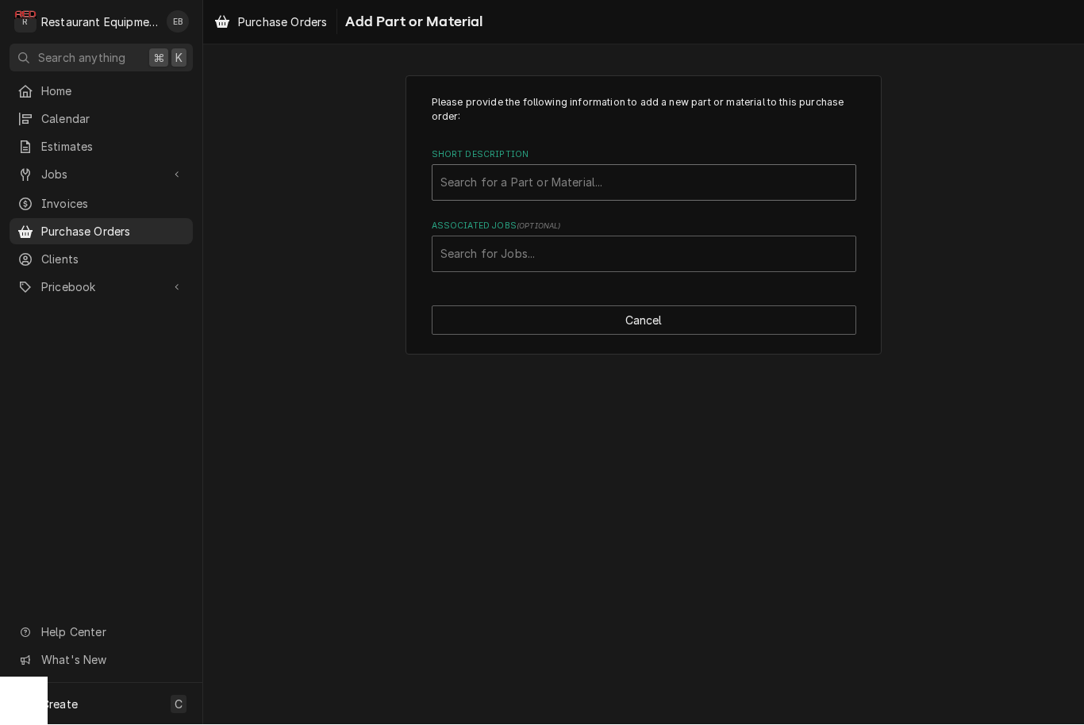
click at [607, 186] on div "Short Description" at bounding box center [643, 183] width 407 height 29
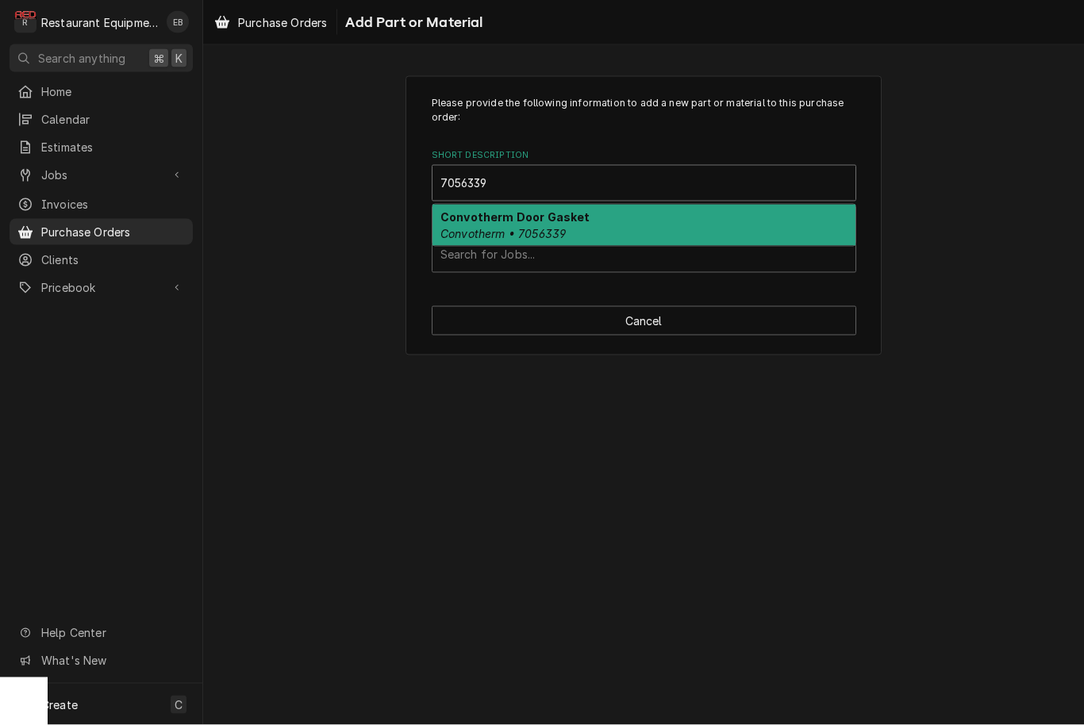
click at [623, 217] on div "Convotherm Door Gasket Convotherm • 7056339" at bounding box center [644, 225] width 423 height 41
type input "7056339"
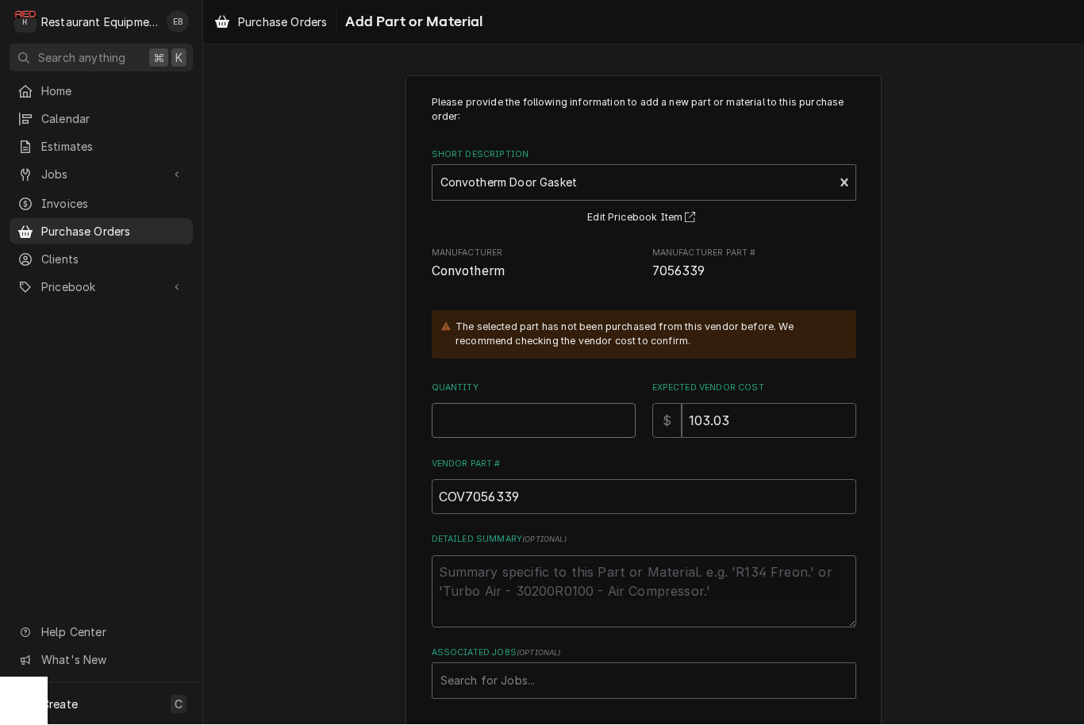
click at [598, 420] on input "Quantity" at bounding box center [534, 421] width 204 height 35
type textarea "x"
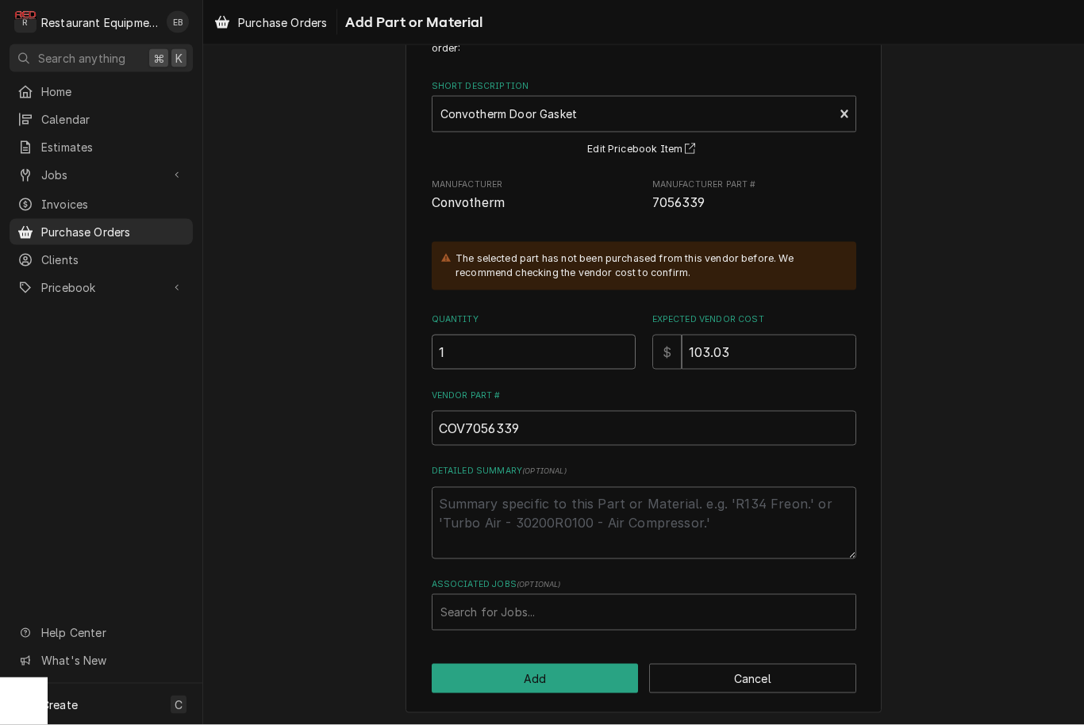
scroll to position [68, 0]
type input "1"
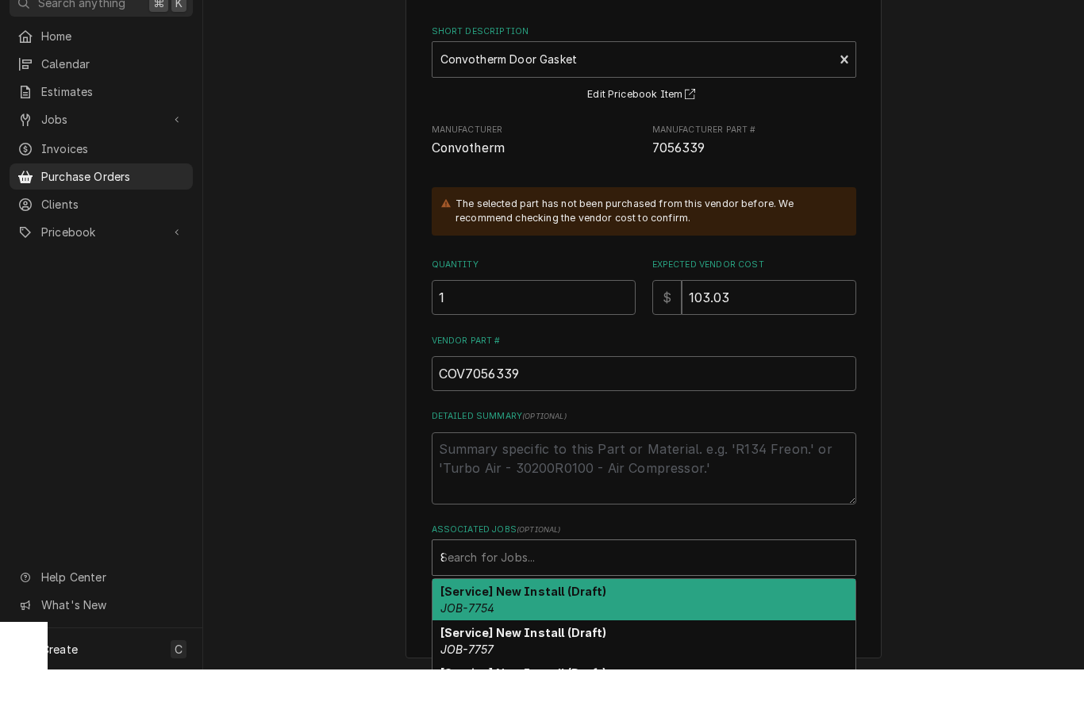
scroll to position [0, 0]
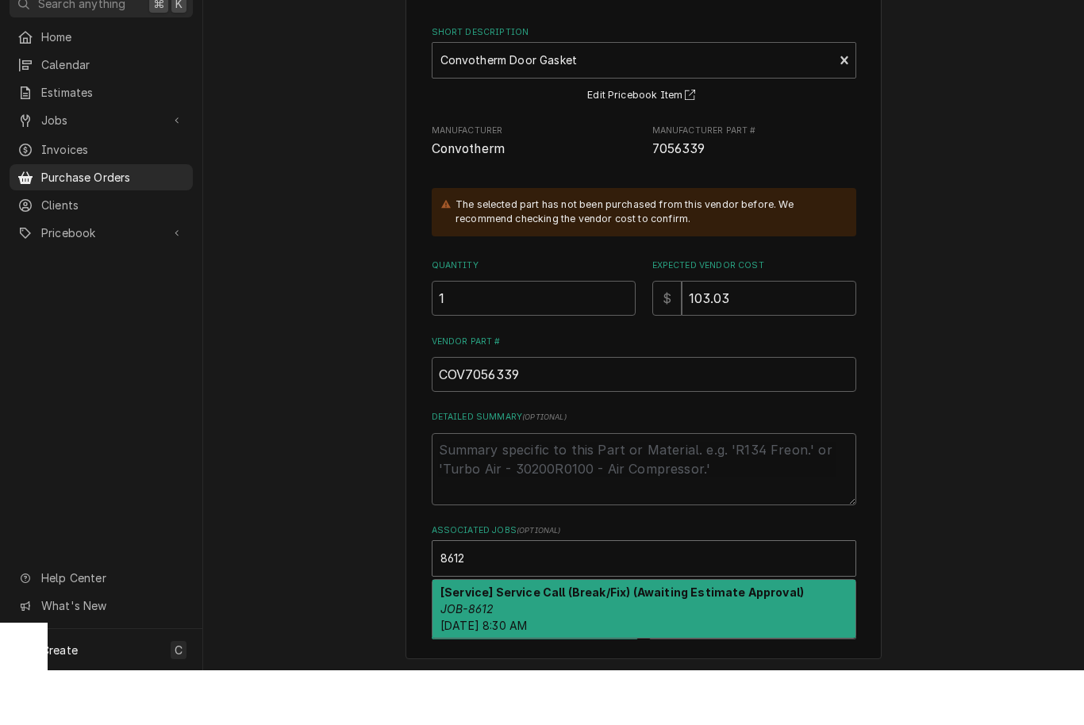
click at [508, 635] on div "[Service] Service Call (Break/Fix) (Awaiting Estimate Approval) JOB-8612 Tue, S…" at bounding box center [644, 664] width 423 height 58
type input "8612"
type textarea "x"
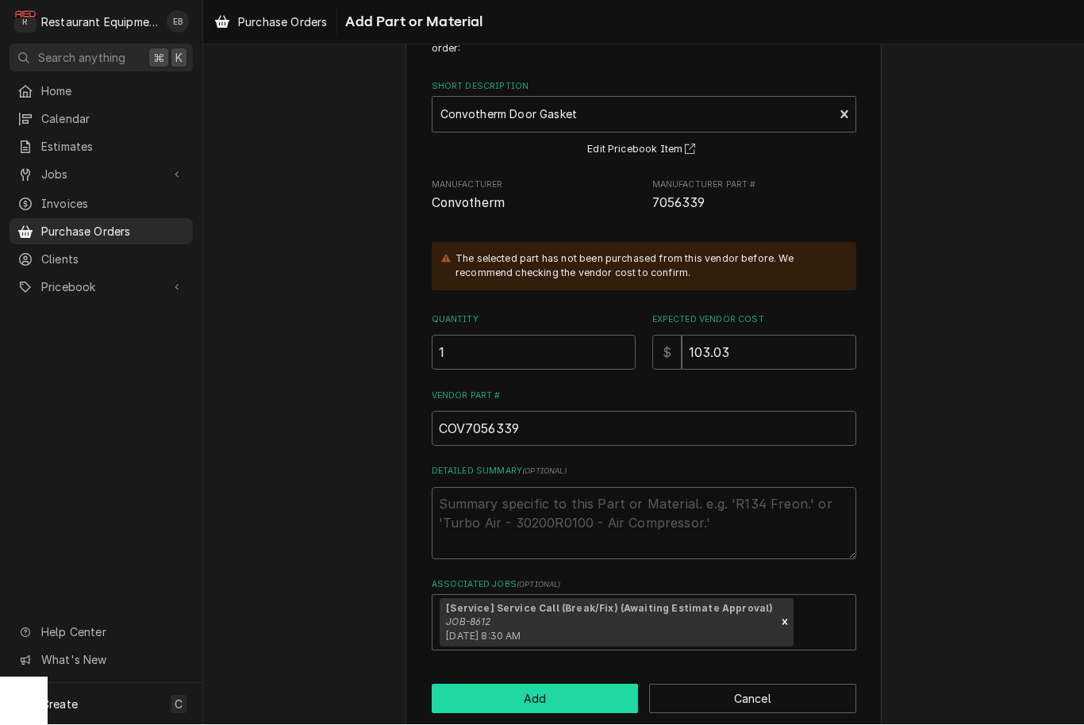
click at [479, 690] on button "Add" at bounding box center [535, 699] width 207 height 29
type textarea "x"
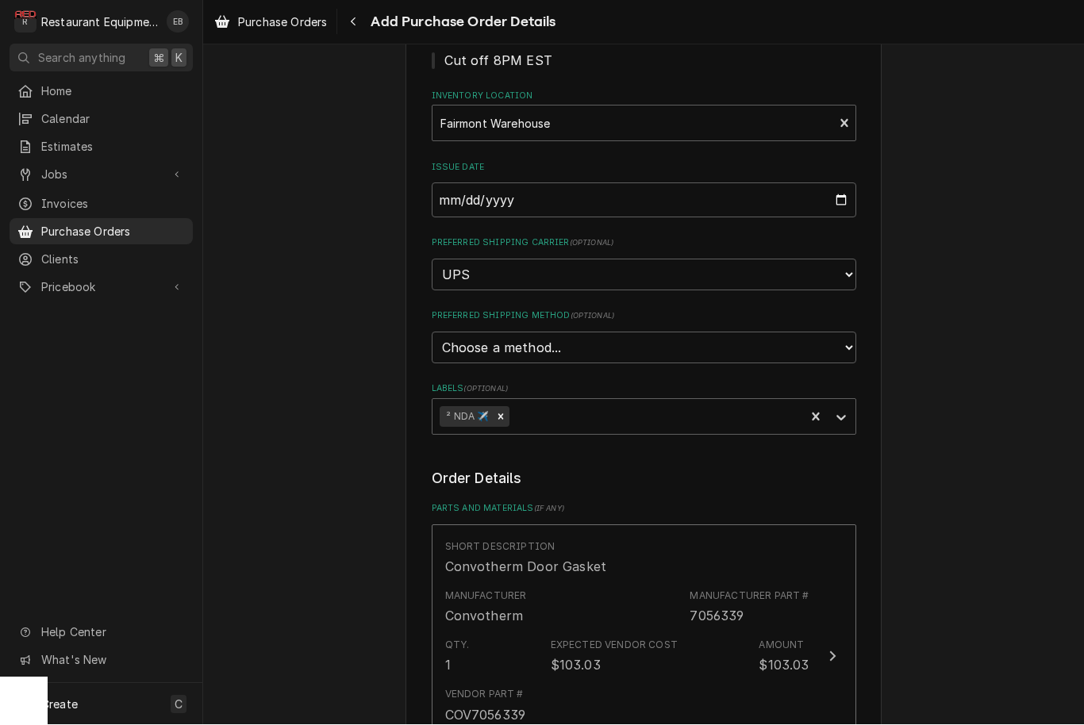
scroll to position [204, 0]
click at [789, 338] on select "Choose a method... Ground Next Day Early AM Next Day Air 2 Day Air Other" at bounding box center [644, 349] width 425 height 32
select select "0"
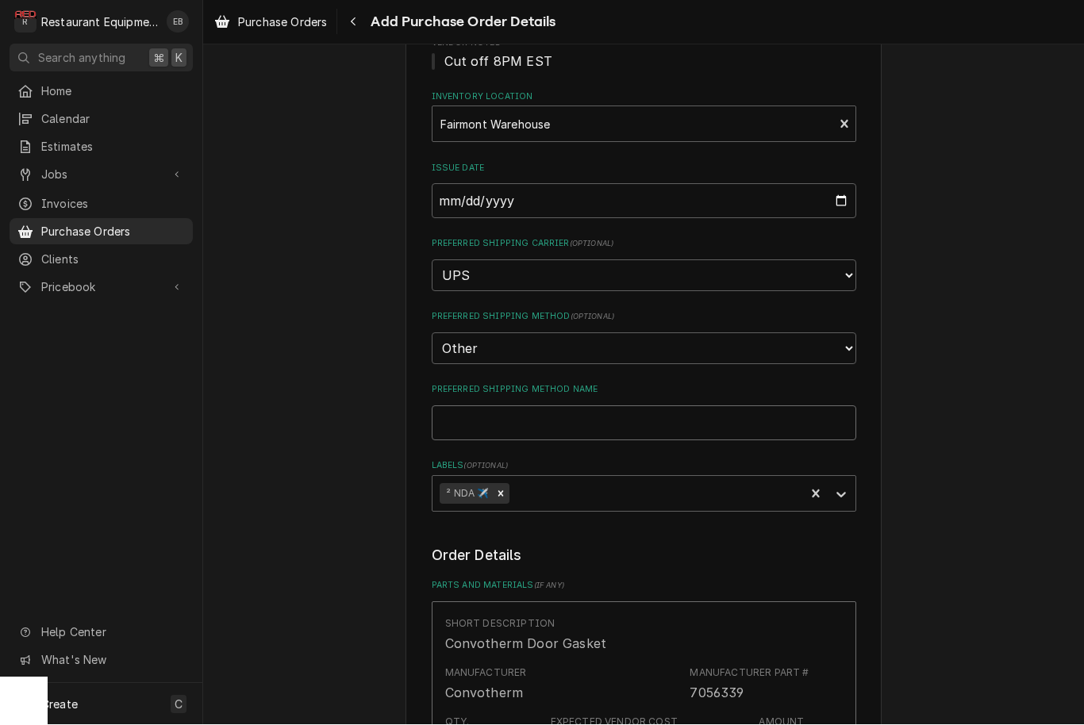
click at [674, 413] on input "Preferred Shipping Method Name" at bounding box center [644, 423] width 425 height 35
type textarea "x"
type input "D"
type textarea "x"
type input "Dr"
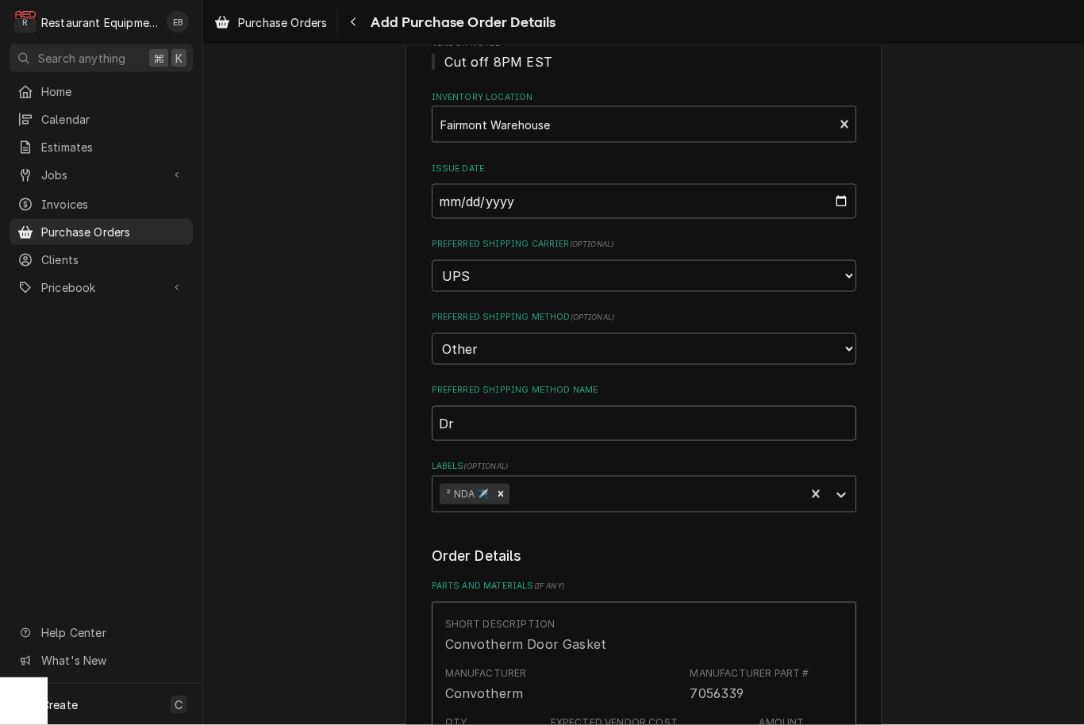
type textarea "x"
type input "Dro"
type textarea "x"
type input "Droph"
type textarea "x"
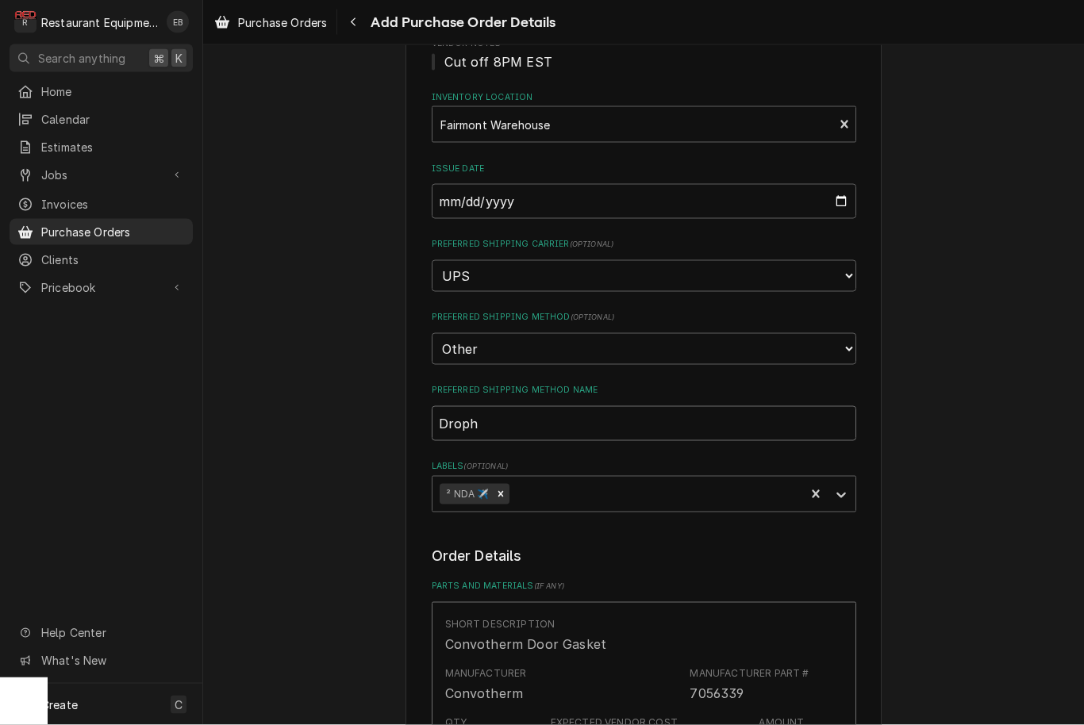
type input "Drophs"
type textarea "x"
type input "Drophsi"
type textarea "x"
type input "Drophsip"
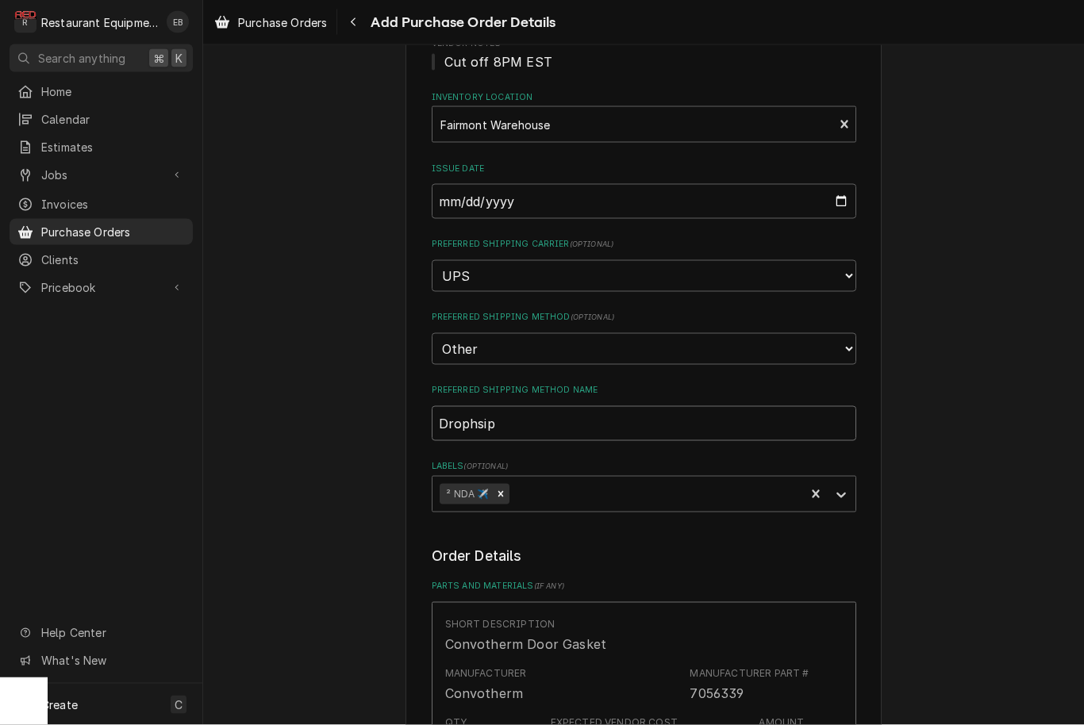
type textarea "x"
type input "Drophsi"
type textarea "x"
type input "Drophs"
type textarea "x"
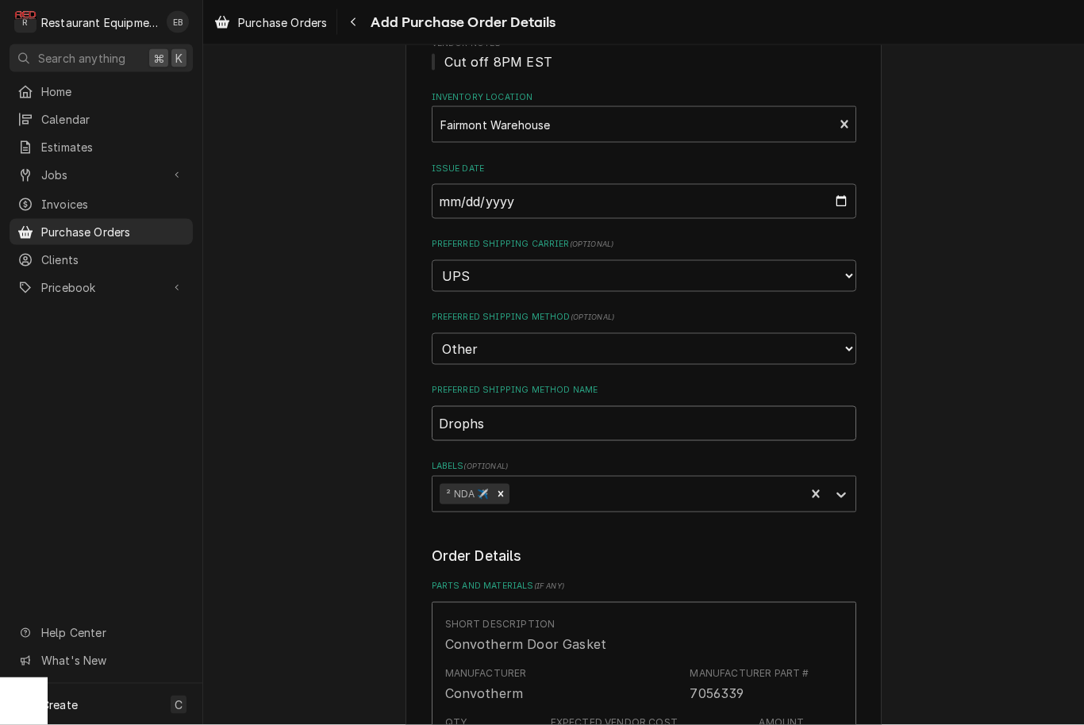
type input "Droph"
type textarea "x"
type input "Droph"
type textarea "x"
type input "Drophsi"
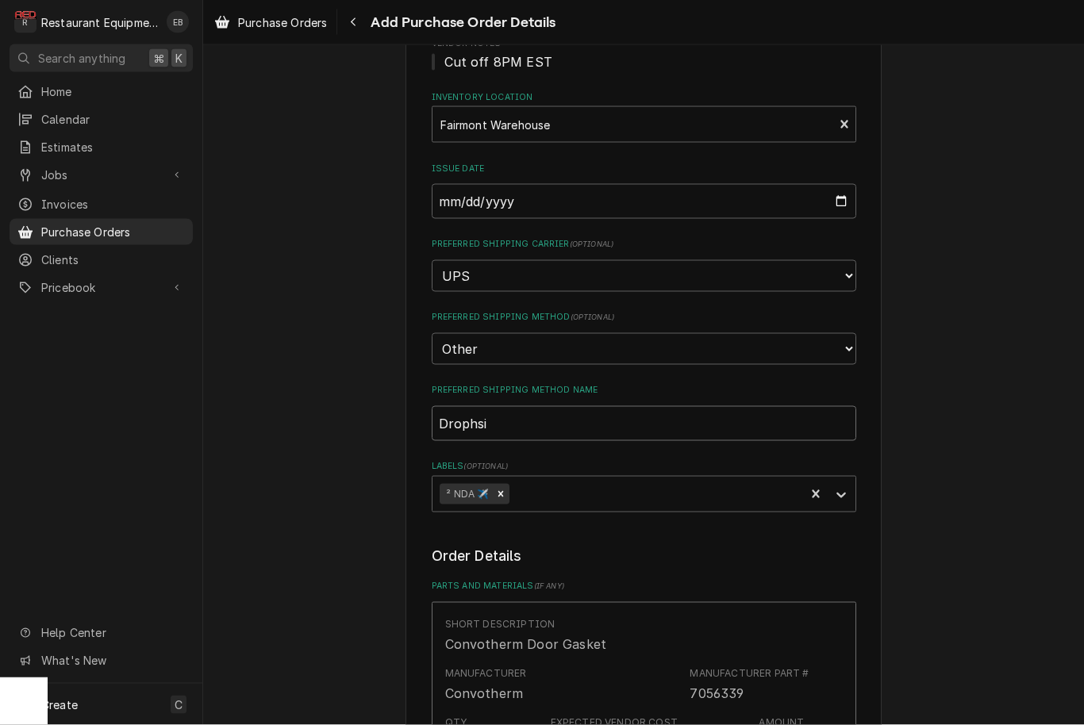
type textarea "x"
type input "Drophsip"
type textarea "x"
type input "Drophsi"
type textarea "x"
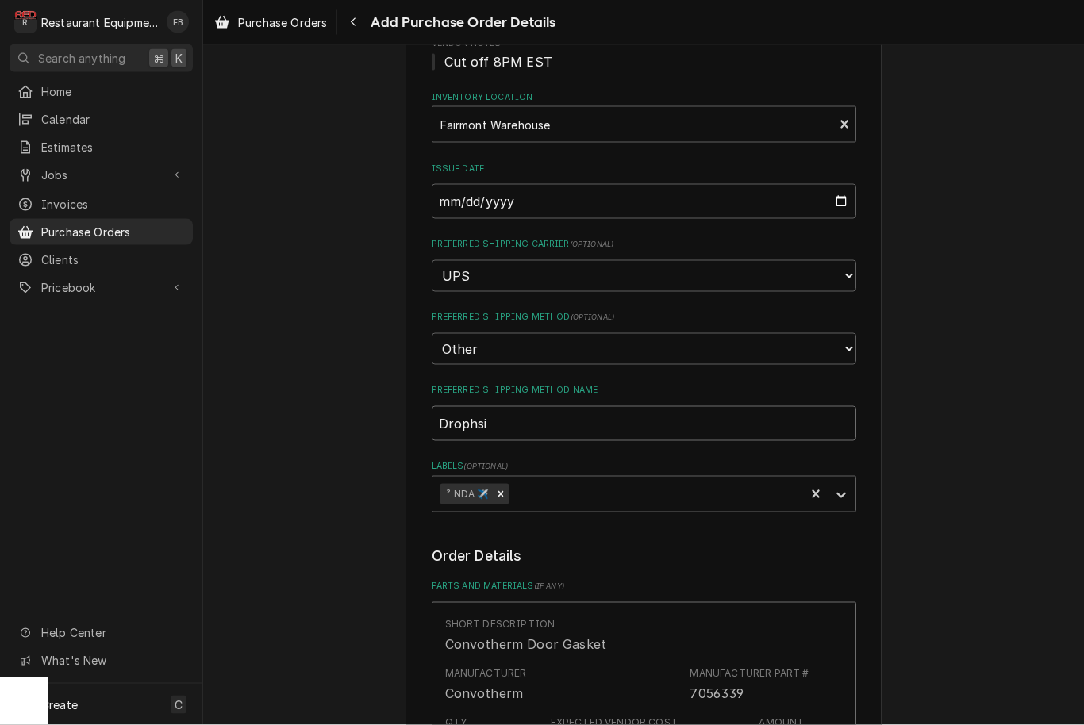
type input "Drophs"
type textarea "x"
type input "Droph"
type textarea "x"
type input "Drop"
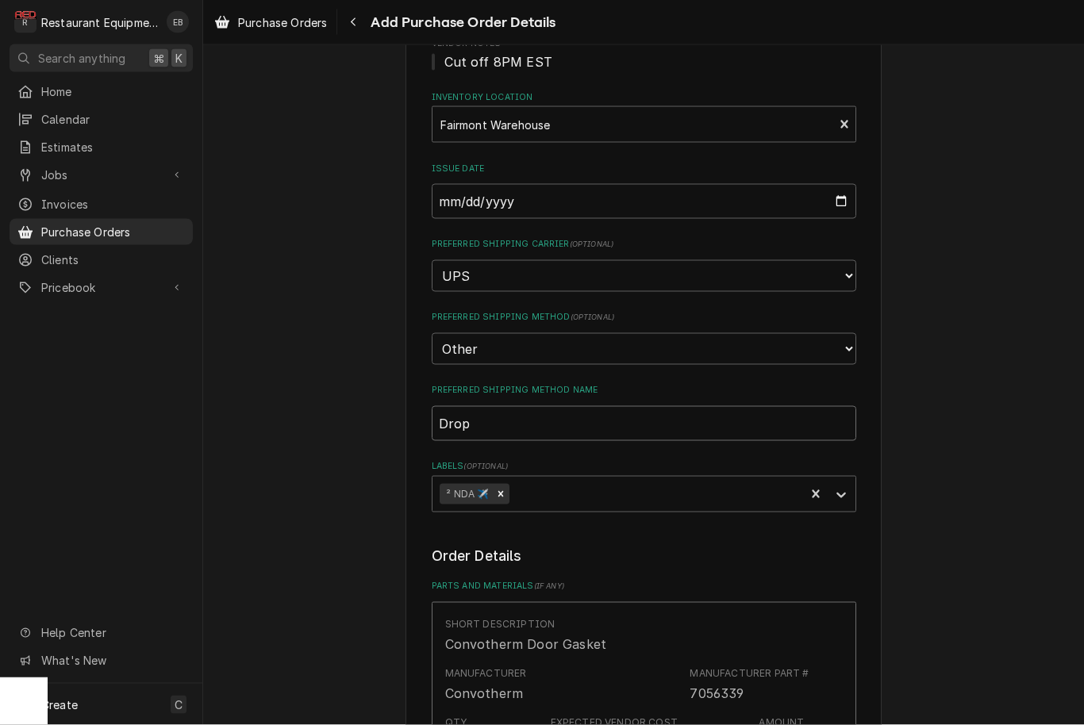
type textarea "x"
type input "Drops"
type textarea "x"
type input "Dropsh"
type textarea "x"
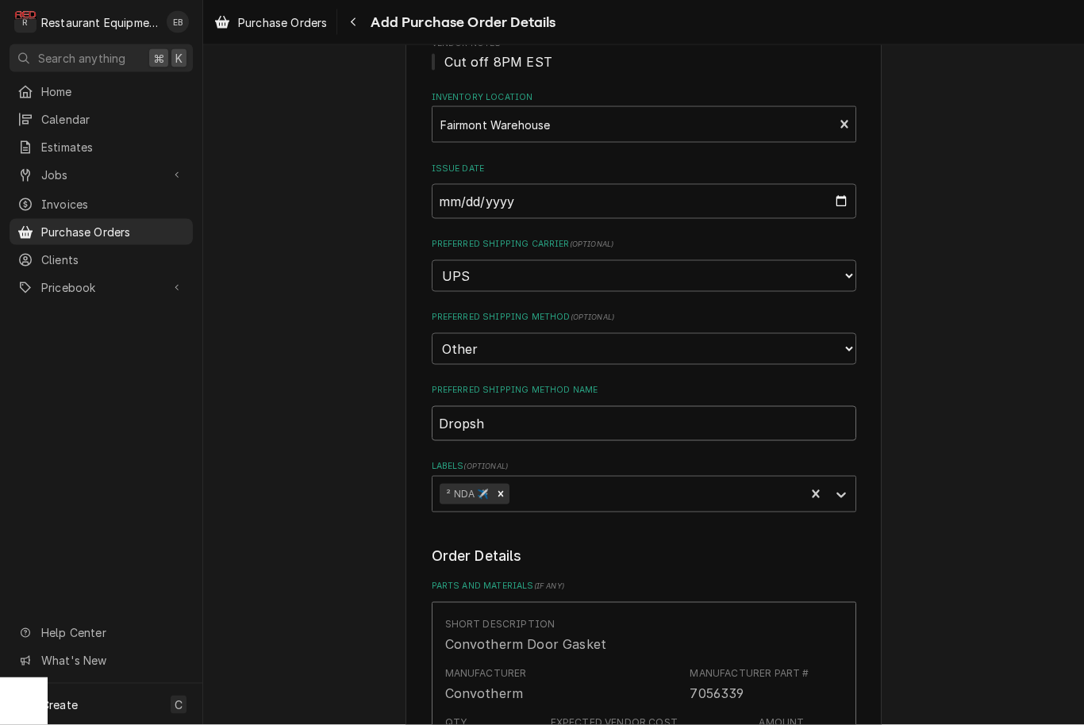
type input "Dropshi"
type textarea "x"
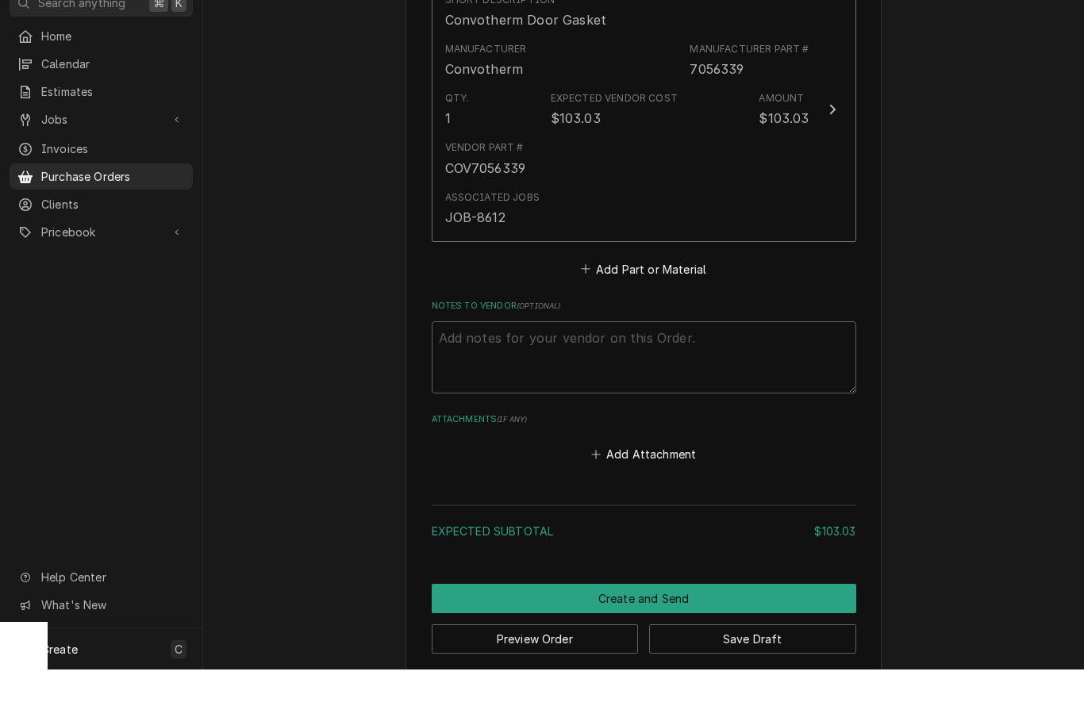
scroll to position [1, 0]
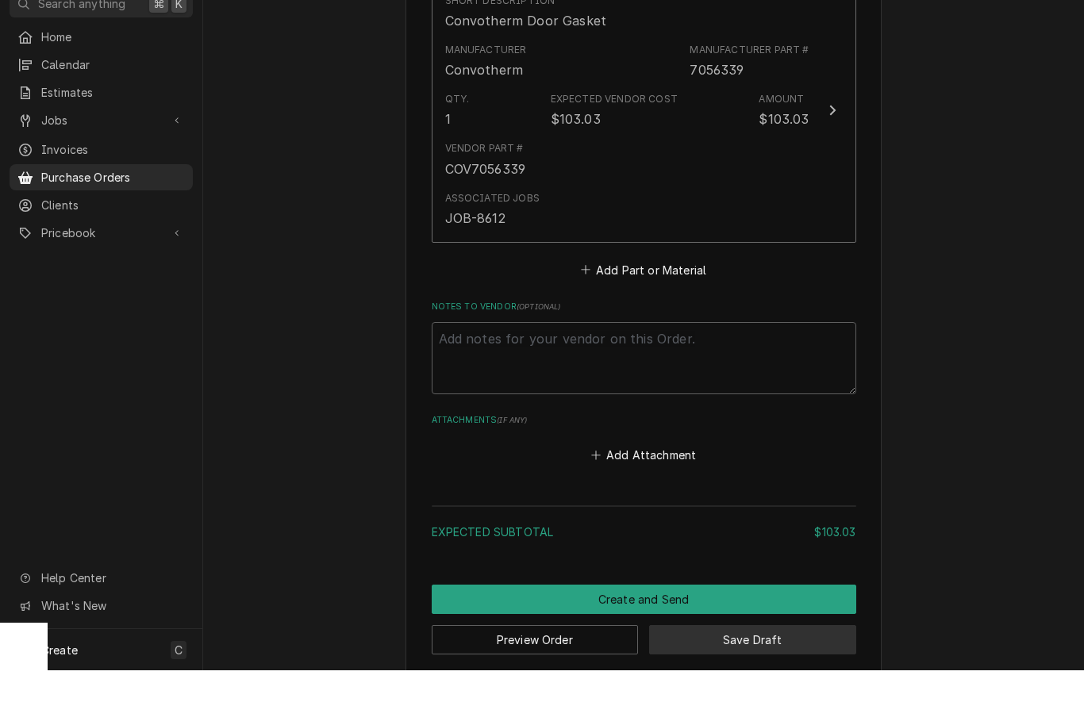
type input "Dropship"
click at [813, 680] on button "Save Draft" at bounding box center [752, 694] width 207 height 29
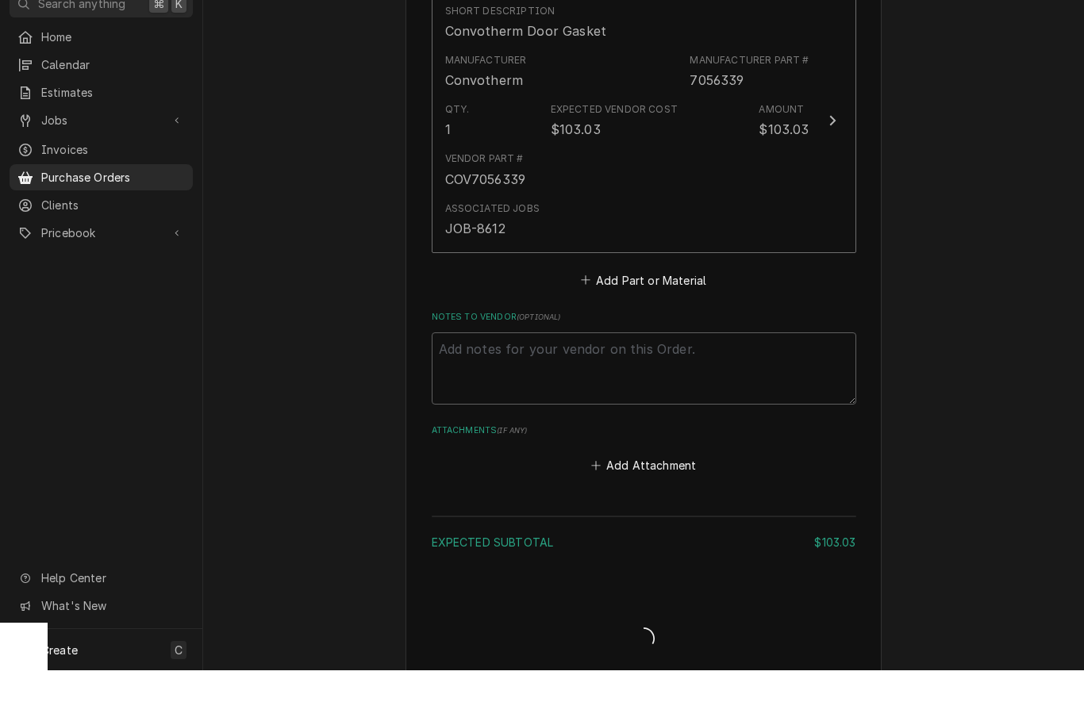
scroll to position [0, 0]
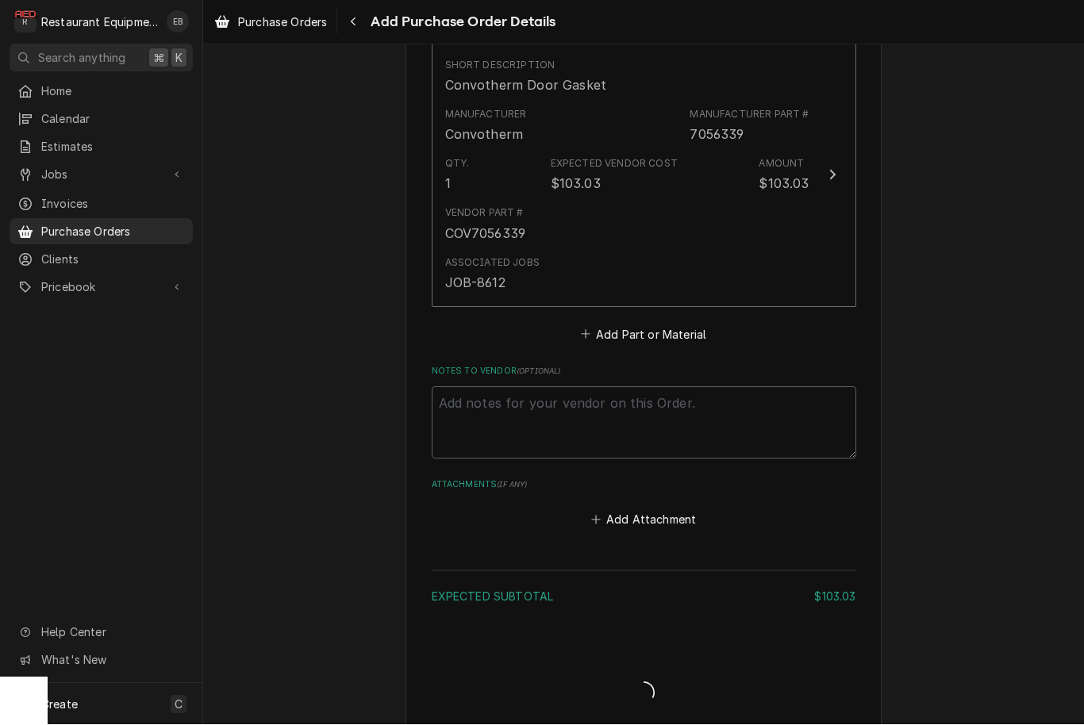
type textarea "x"
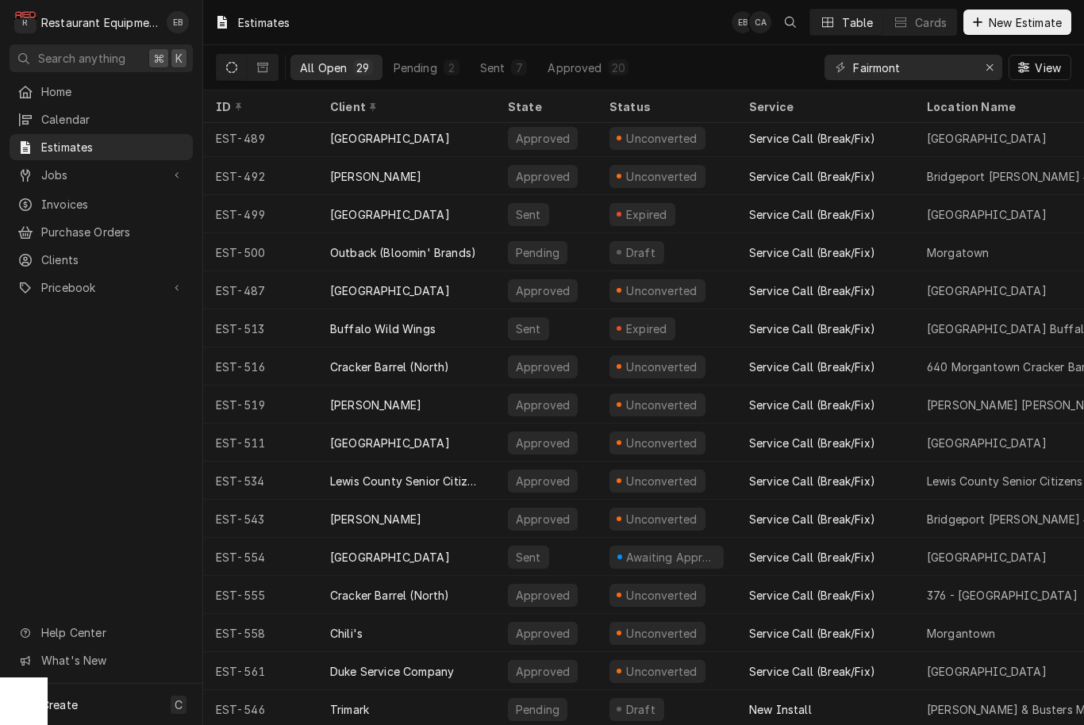
scroll to position [498, 0]
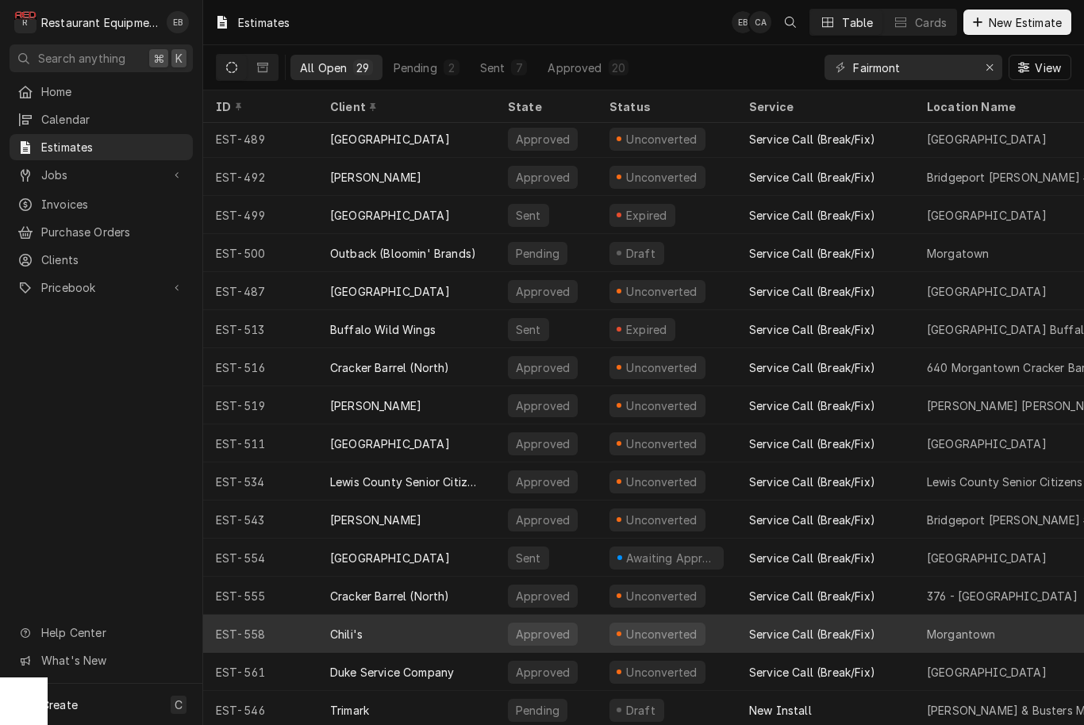
click at [756, 630] on div "Service Call (Break/Fix)" at bounding box center [812, 634] width 126 height 17
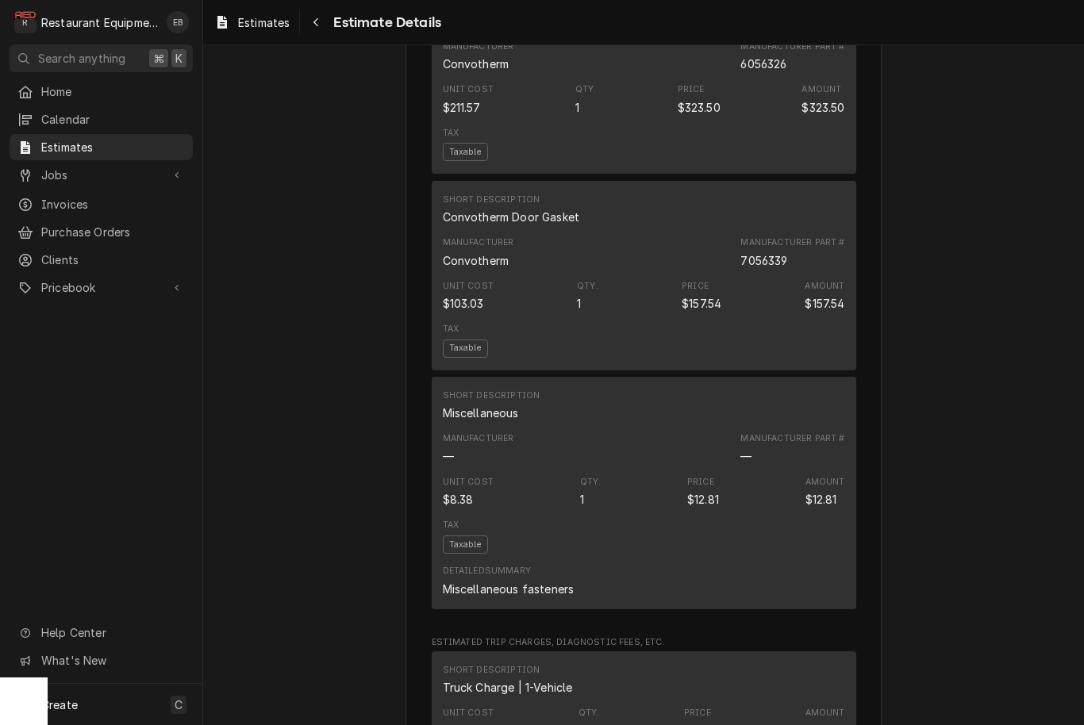
scroll to position [2059, 0]
click at [771, 315] on div "Unit Cost $103.03 Qty. 1 Price $157.54 Amount $157.54" at bounding box center [644, 295] width 402 height 43
copy div "7056339"
click at [948, 0] on div "Estimates Estimate Details" at bounding box center [643, 22] width 881 height 44
click at [953, 0] on div "Estimates Estimate Details" at bounding box center [643, 22] width 881 height 44
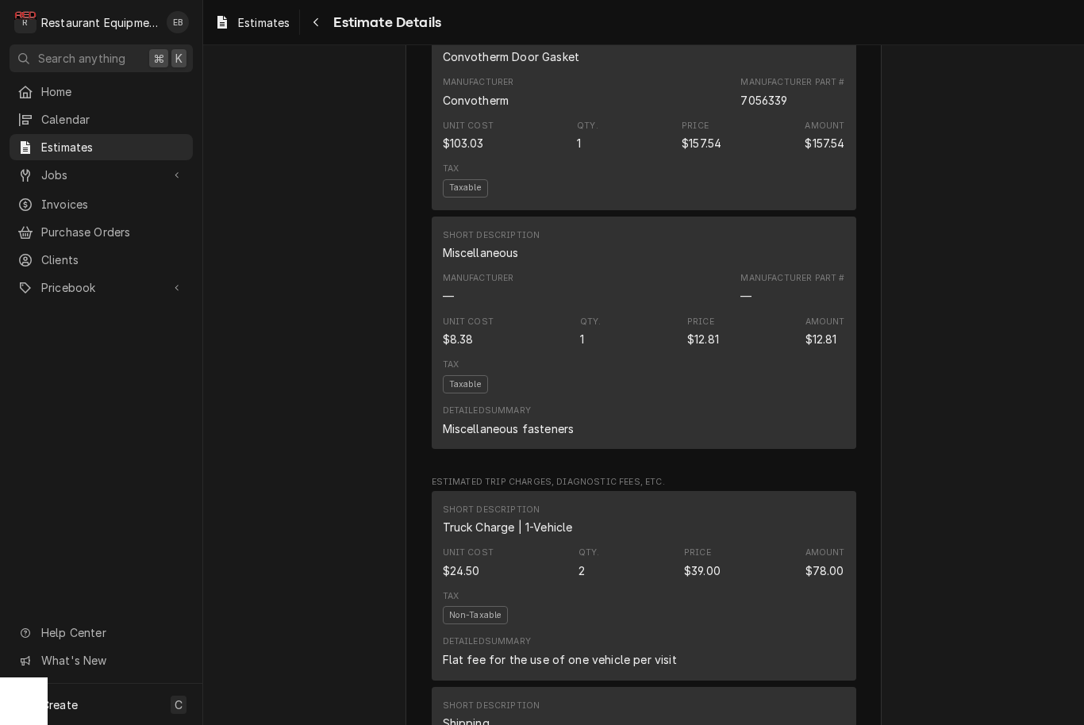
scroll to position [1989, 0]
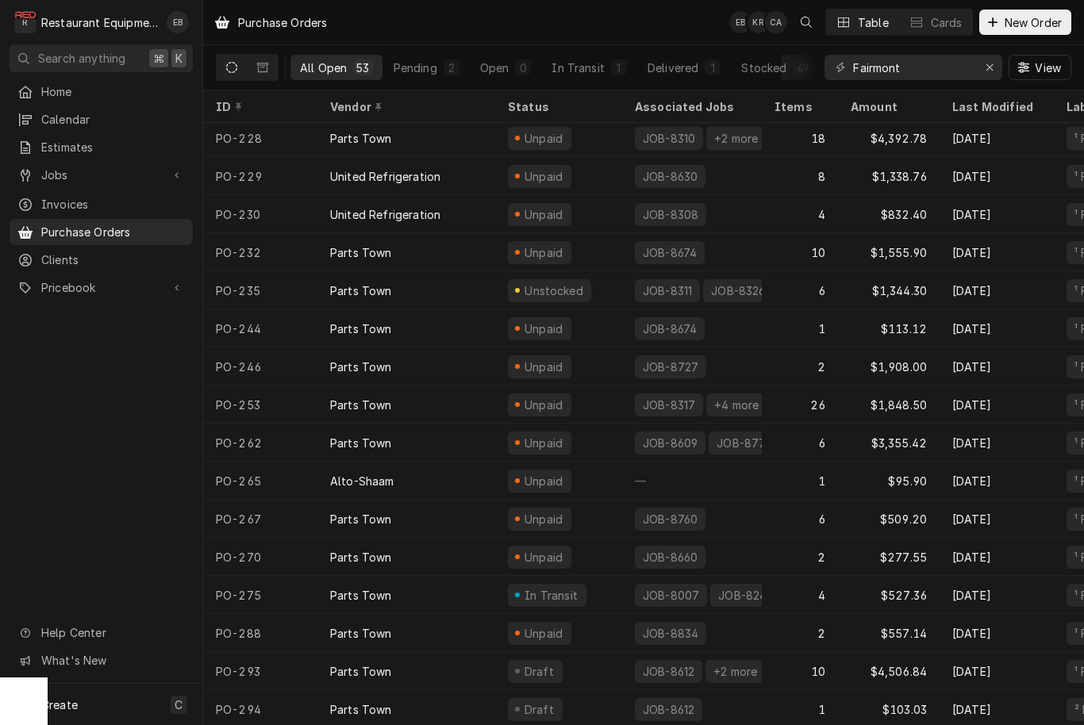
scroll to position [1413, 0]
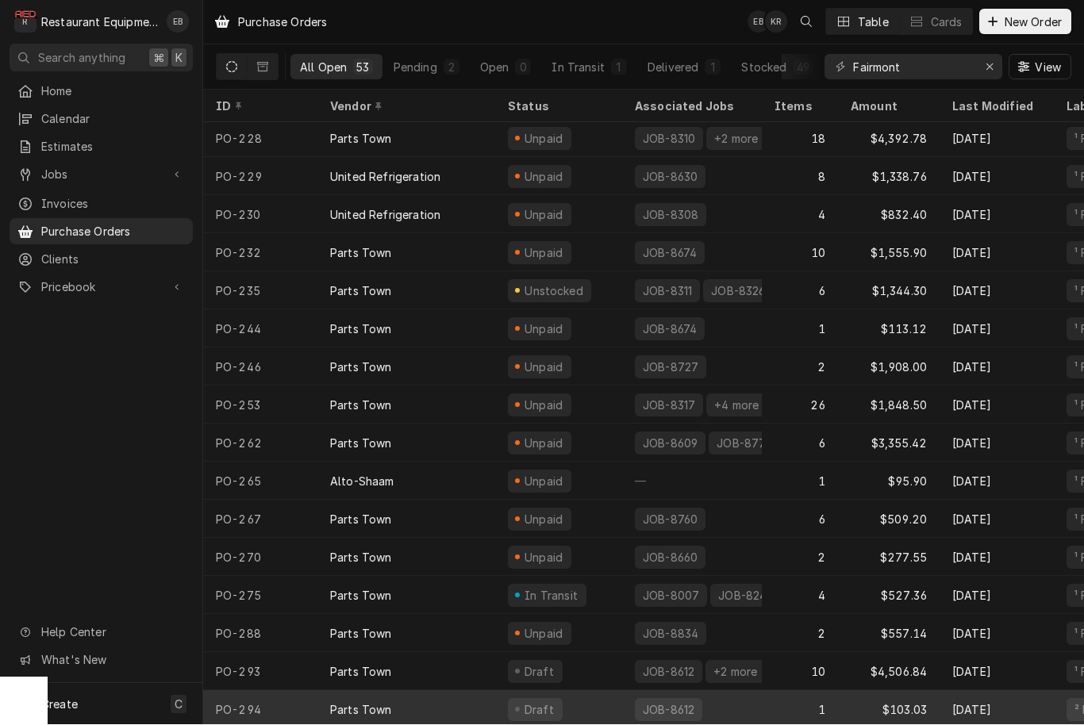
click at [744, 691] on div "JOB-8612" at bounding box center [692, 710] width 140 height 38
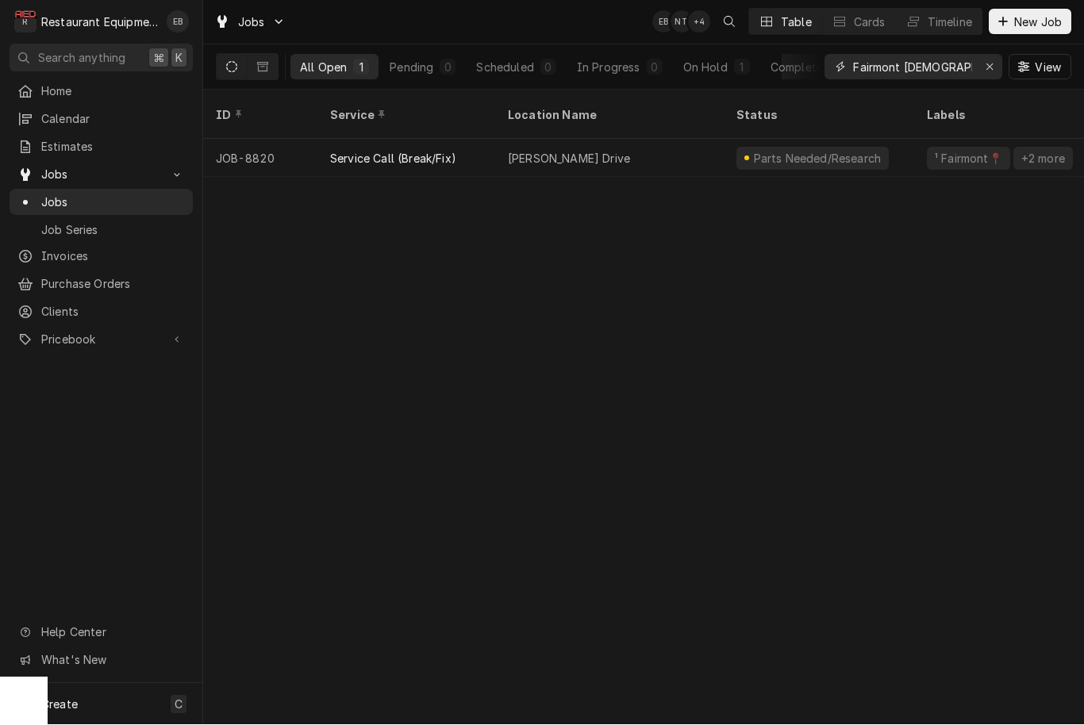
click at [943, 63] on input "Fairmont chick" at bounding box center [912, 67] width 119 height 25
type input "Fairmont"
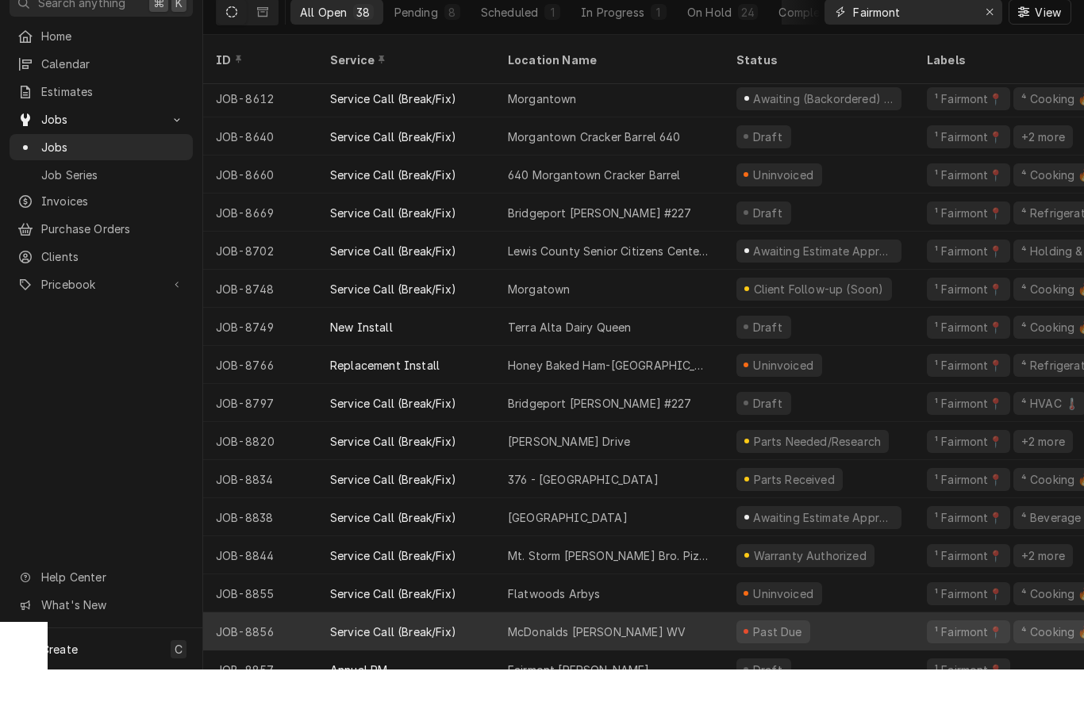
scroll to position [1, 0]
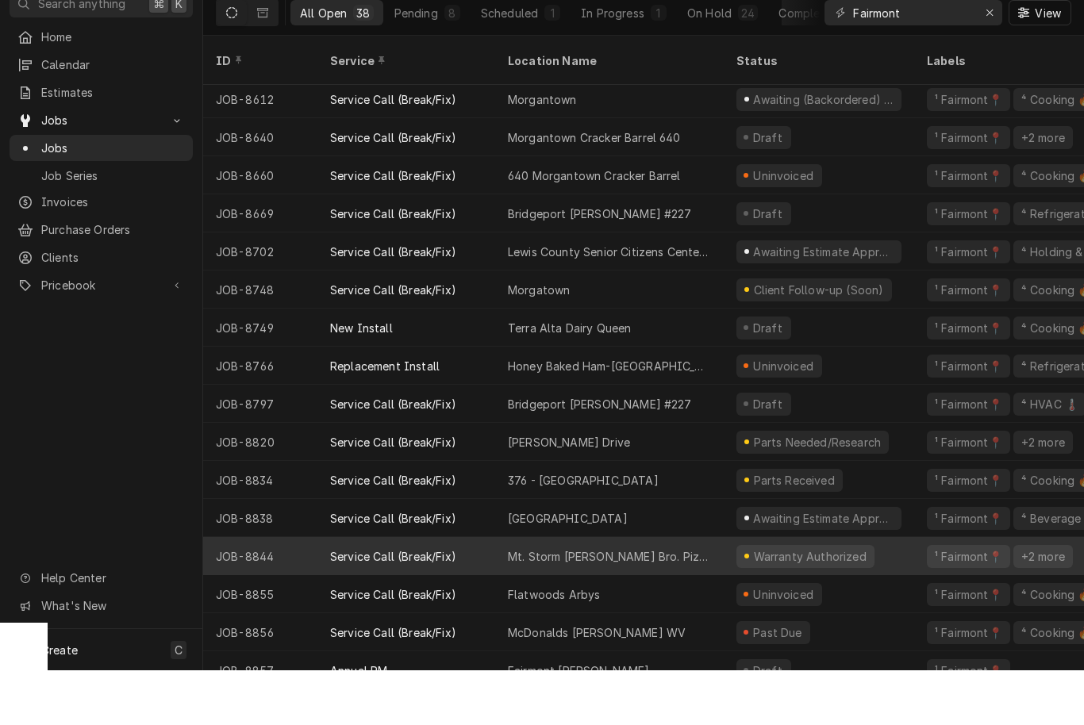
click at [690, 592] on div "Mt. Storm Hunt Bro. Pizza" at bounding box center [609, 611] width 229 height 38
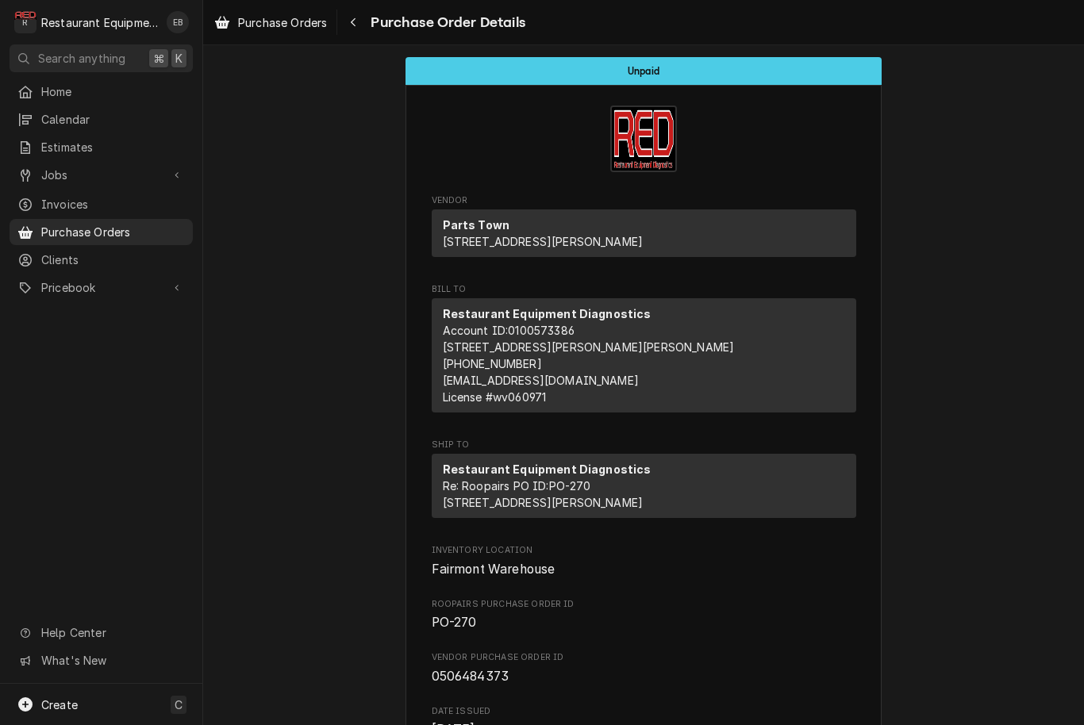
scroll to position [1, 0]
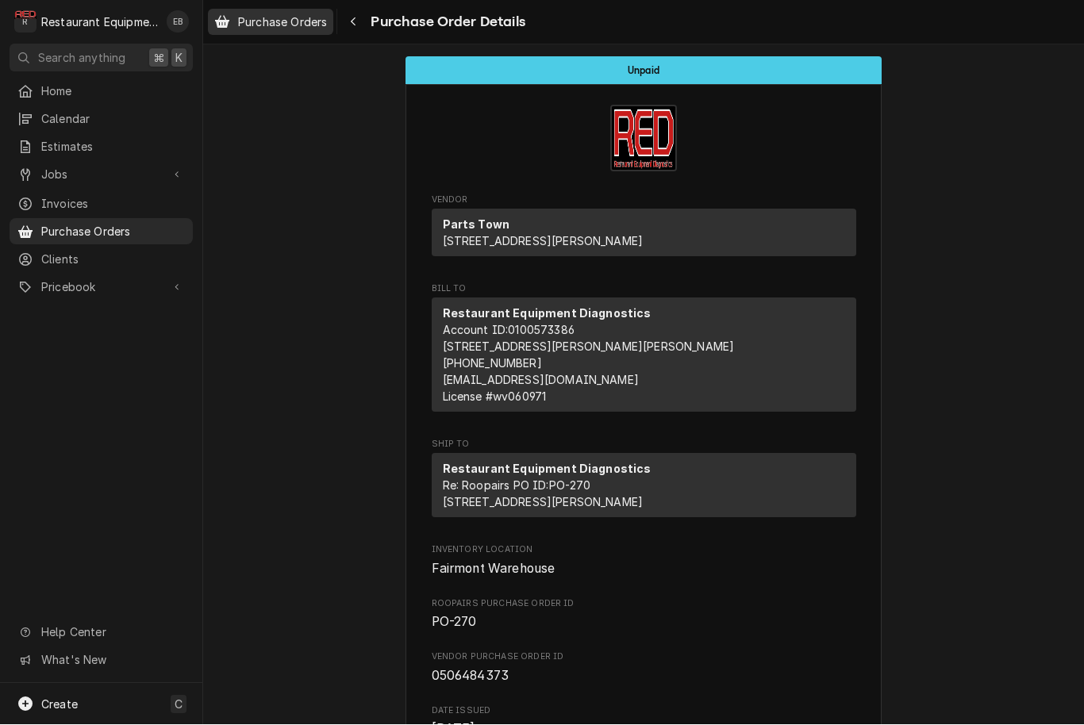
click at [301, 28] on span "Purchase Orders" at bounding box center [282, 22] width 89 height 17
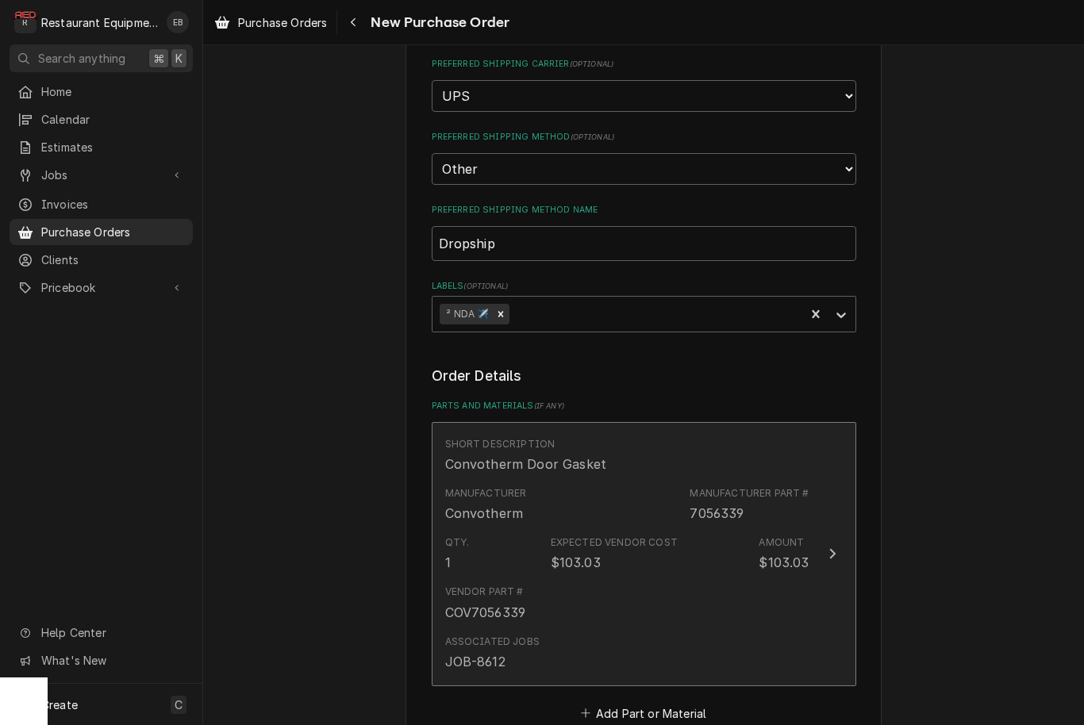
scroll to position [426, 0]
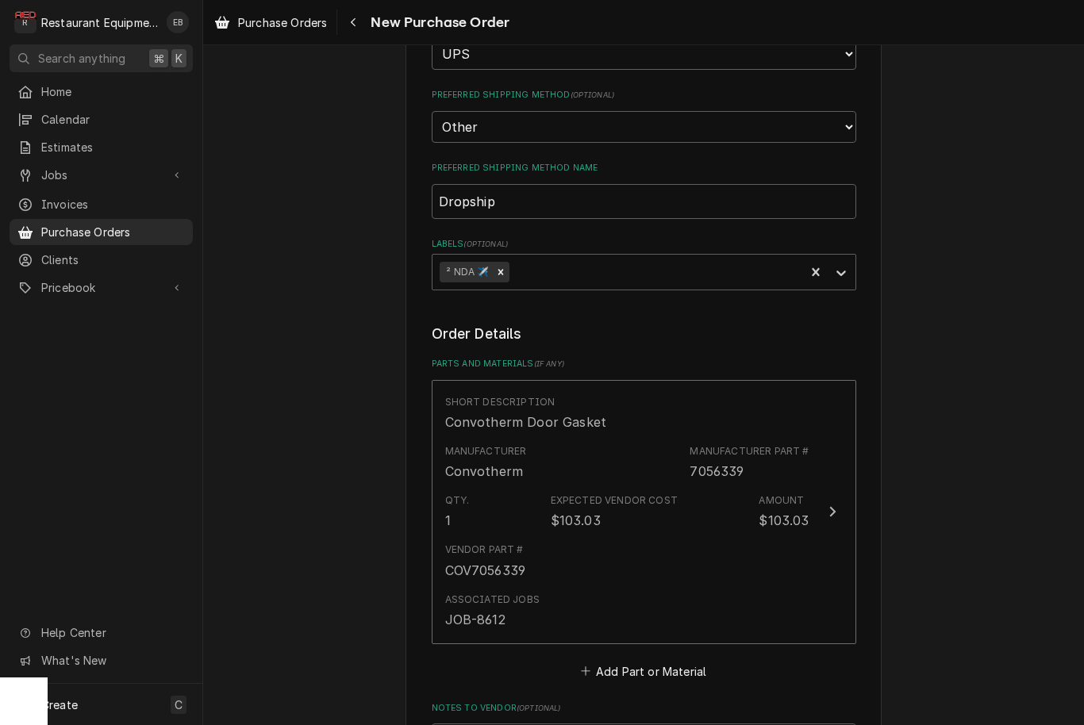
click at [638, 660] on button "Add Part or Material" at bounding box center [643, 671] width 131 height 22
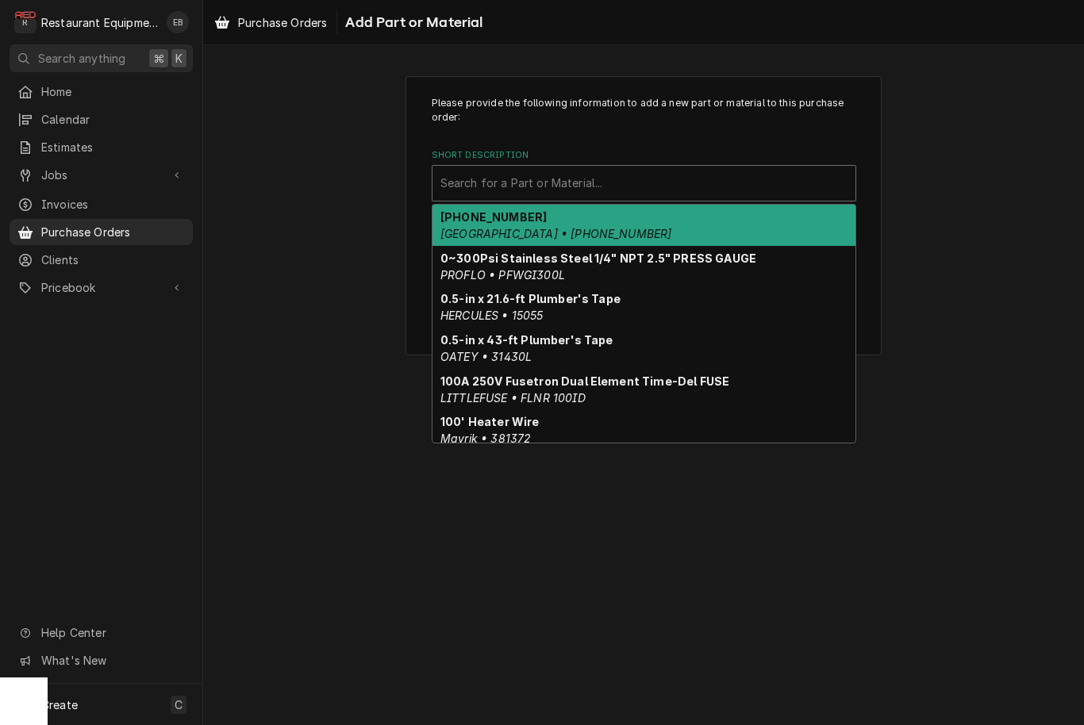
click at [645, 174] on div "Short Description" at bounding box center [643, 183] width 407 height 29
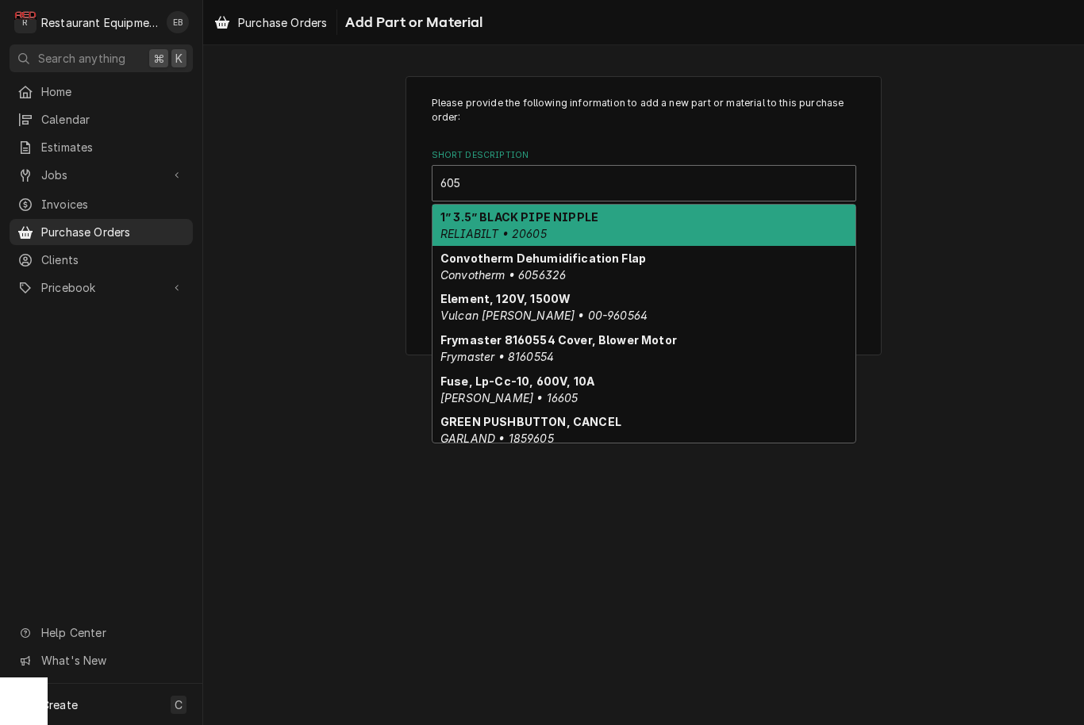
click at [527, 268] on em "Convotherm • 6056326" at bounding box center [502, 274] width 125 height 13
type input "605"
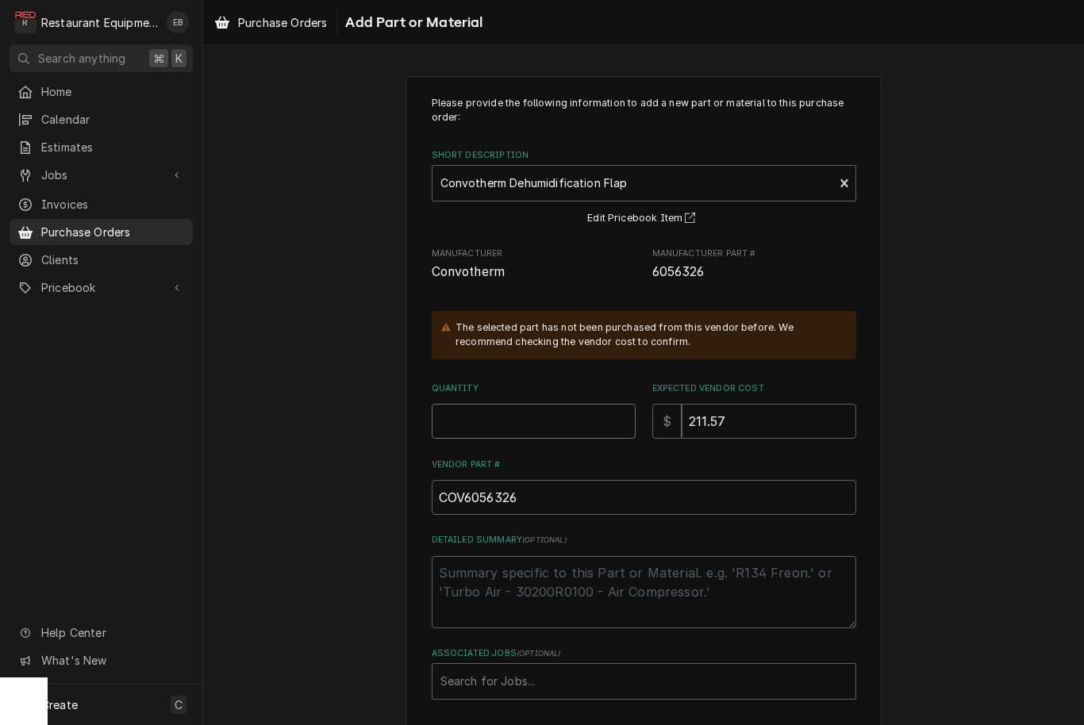
click at [482, 408] on input "Quantity" at bounding box center [534, 421] width 204 height 35
type textarea "x"
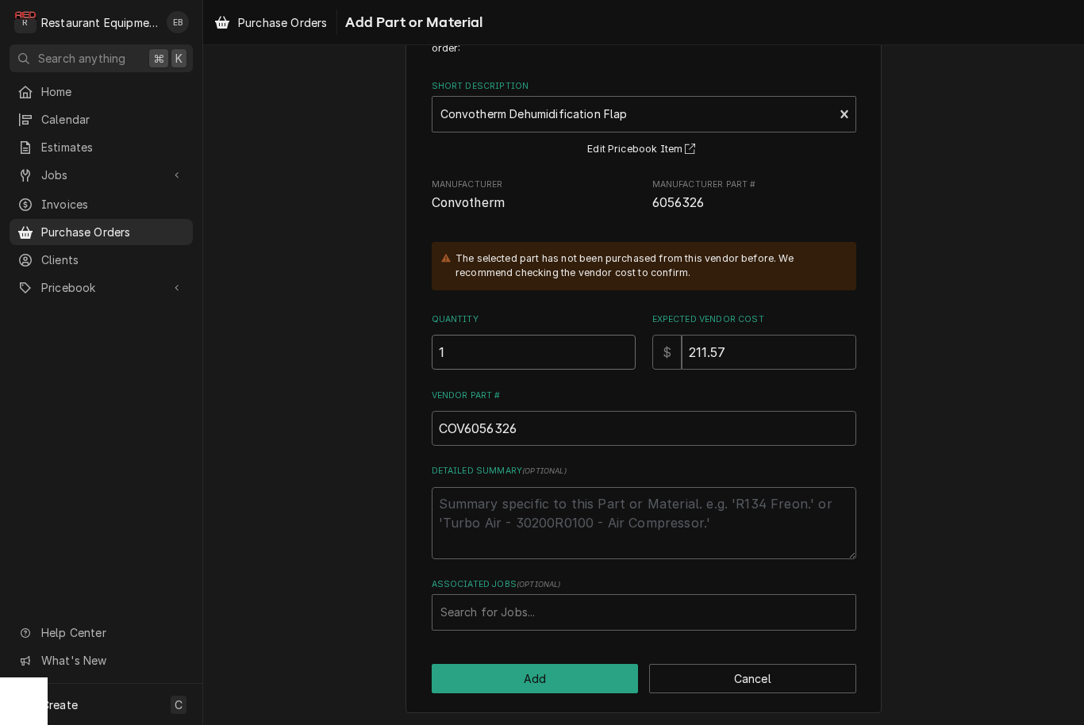
scroll to position [68, 0]
type input "1"
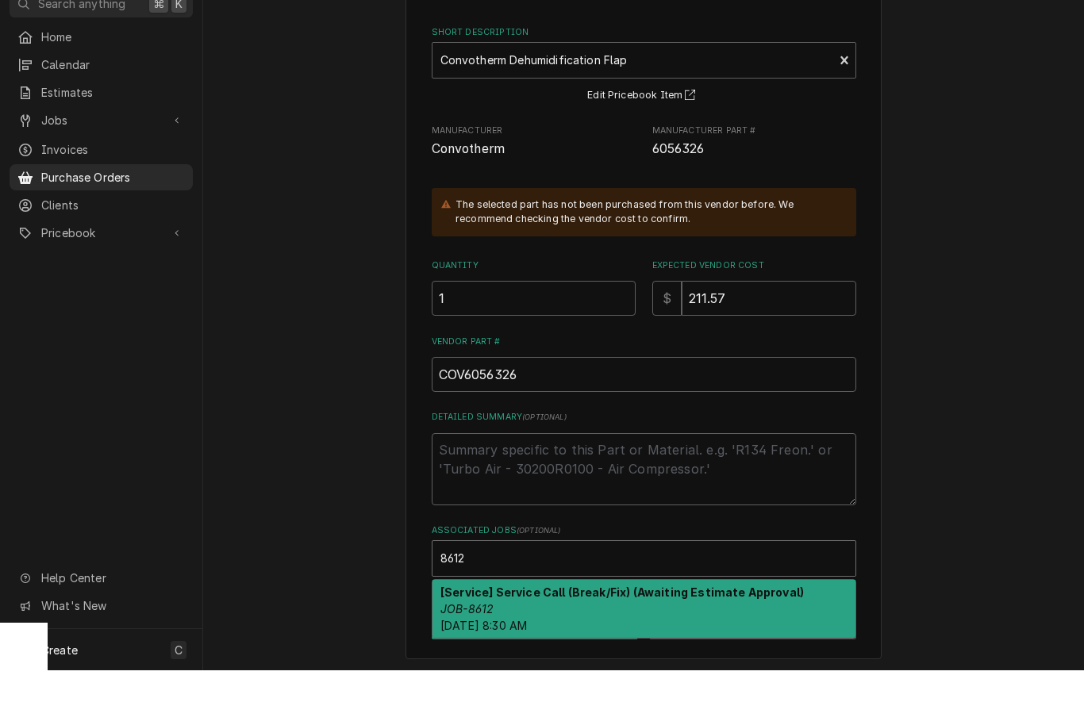
click at [528, 635] on div "[Service] Service Call (Break/Fix) (Awaiting Estimate Approval) JOB-8612 Tue, S…" at bounding box center [644, 664] width 423 height 58
type input "8612"
type textarea "x"
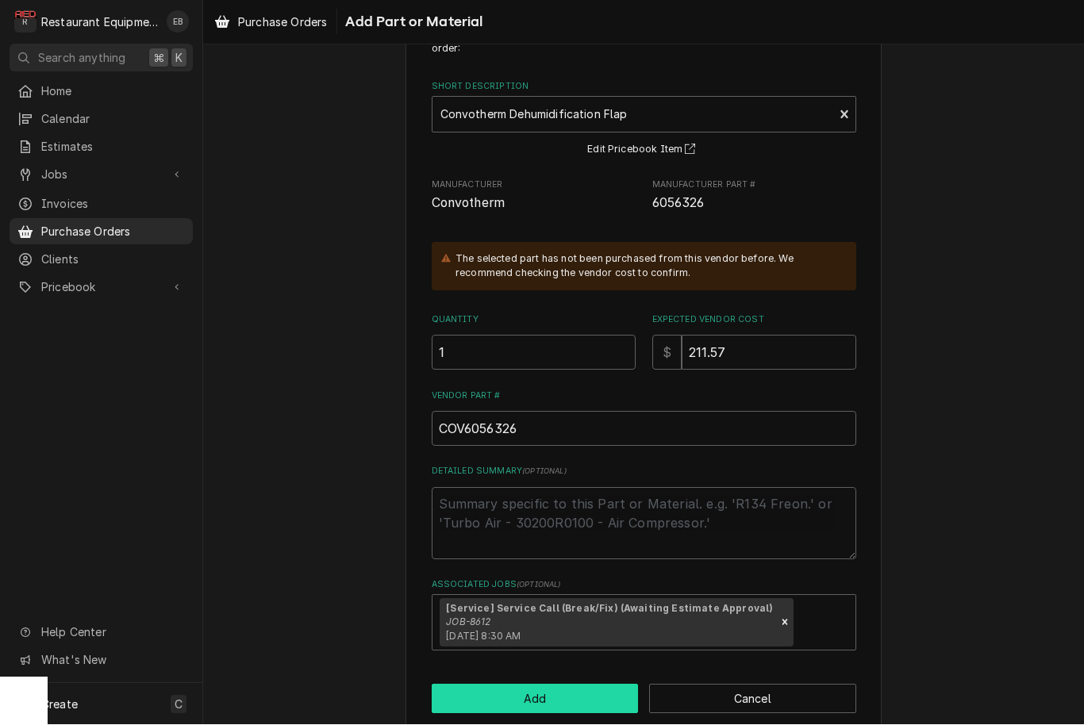
click at [499, 685] on button "Add" at bounding box center [535, 699] width 207 height 29
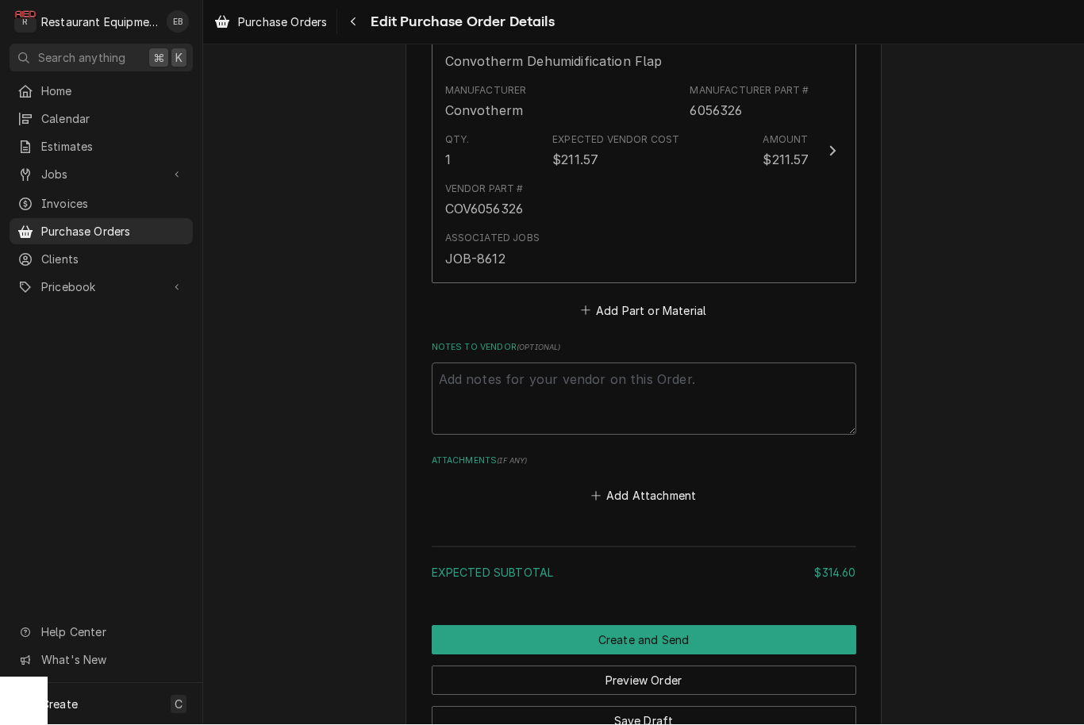
scroll to position [1065, 0]
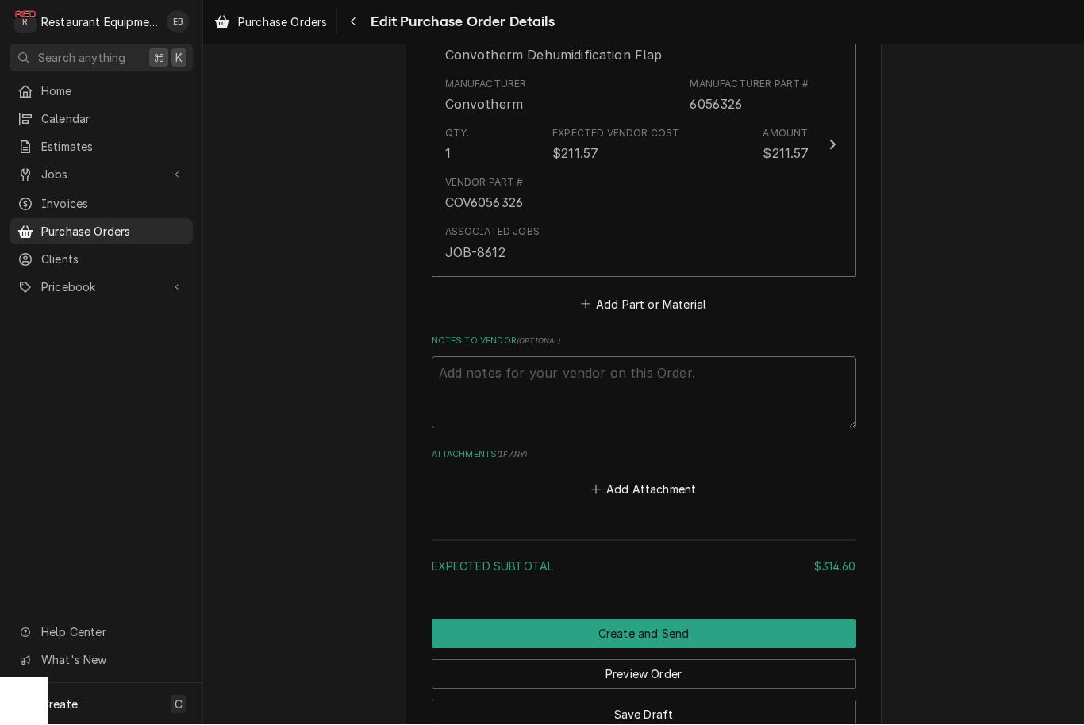
click at [567, 357] on textarea "Notes to Vendor ( optional )" at bounding box center [644, 393] width 425 height 72
click at [479, 379] on textarea "Notes to Vendor ( optional )" at bounding box center [644, 393] width 425 height 72
paste textarea "506536219"
type textarea "x"
type textarea "506536219"
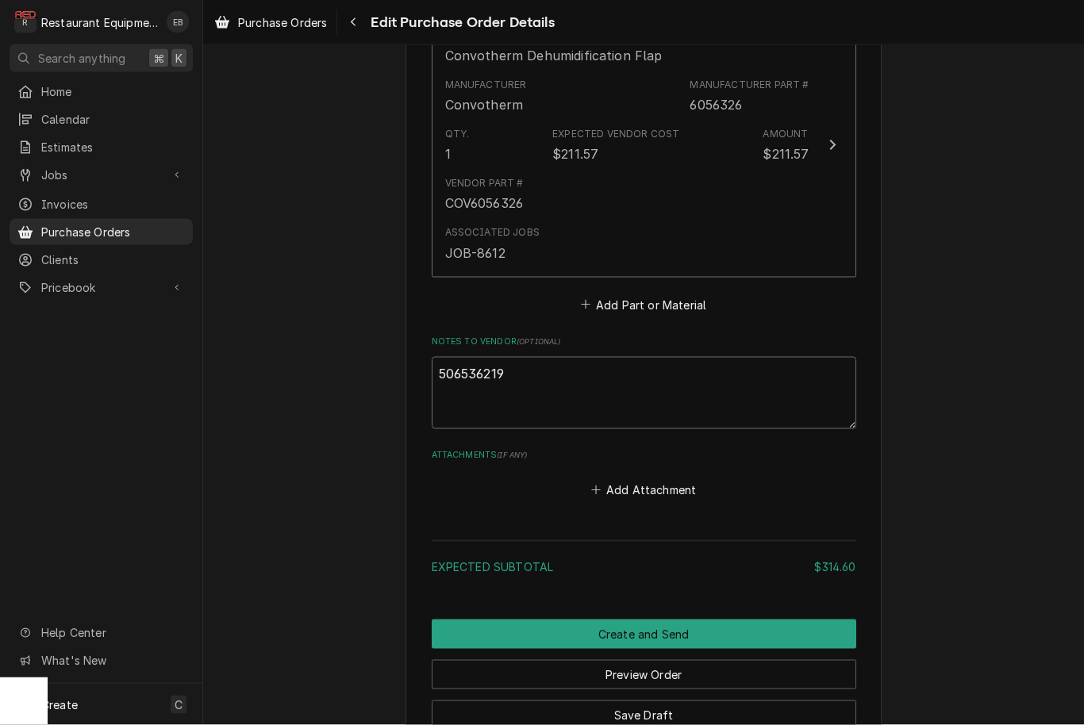
type textarea "x"
type textarea "O506536219"
type textarea "x"
type textarea "Or506536219"
type textarea "x"
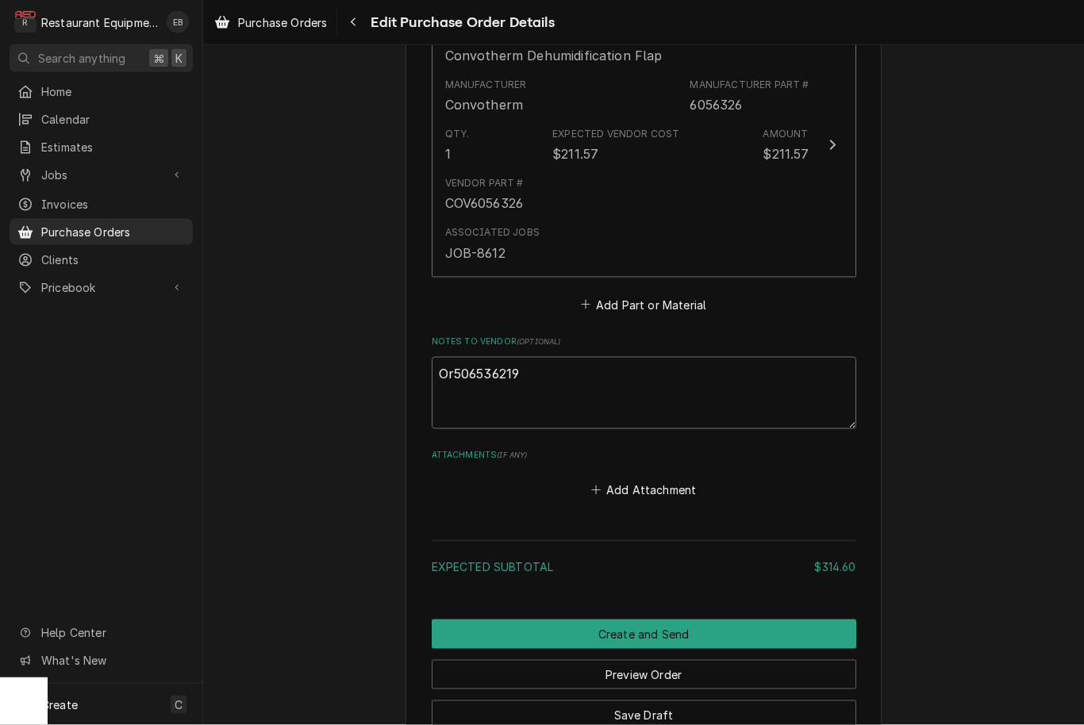
type textarea "Ord506536219"
type textarea "x"
type textarea "Orde506536219"
type textarea "x"
type textarea "Order506536219"
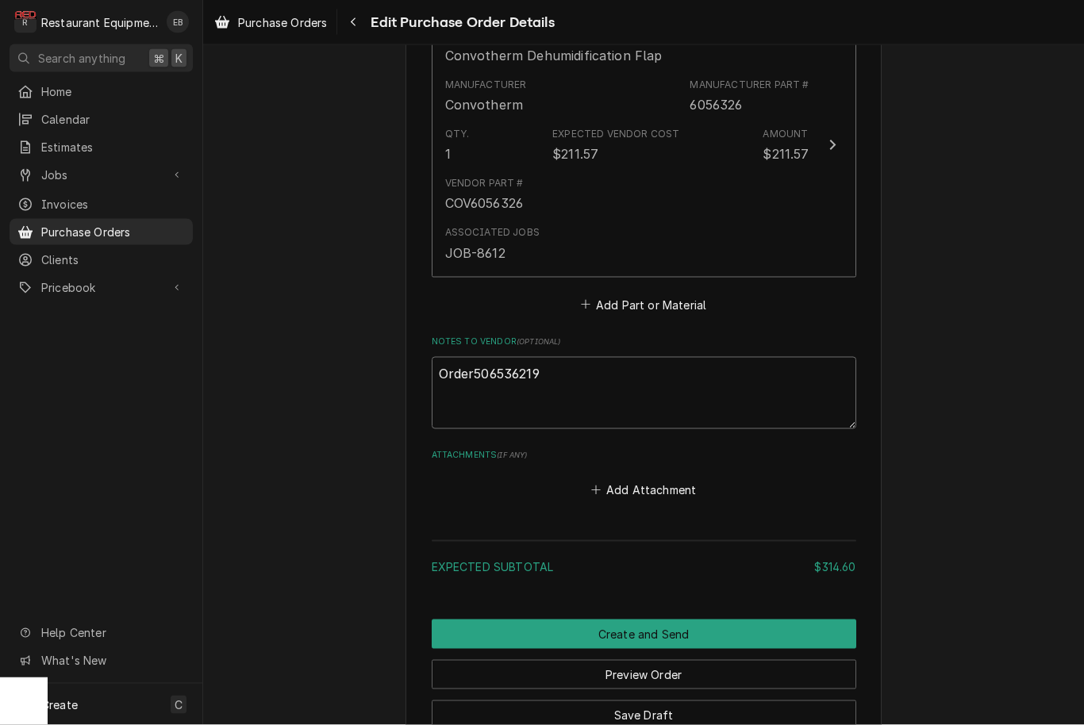
type textarea "x"
type textarea "Order#506536219"
type textarea "x"
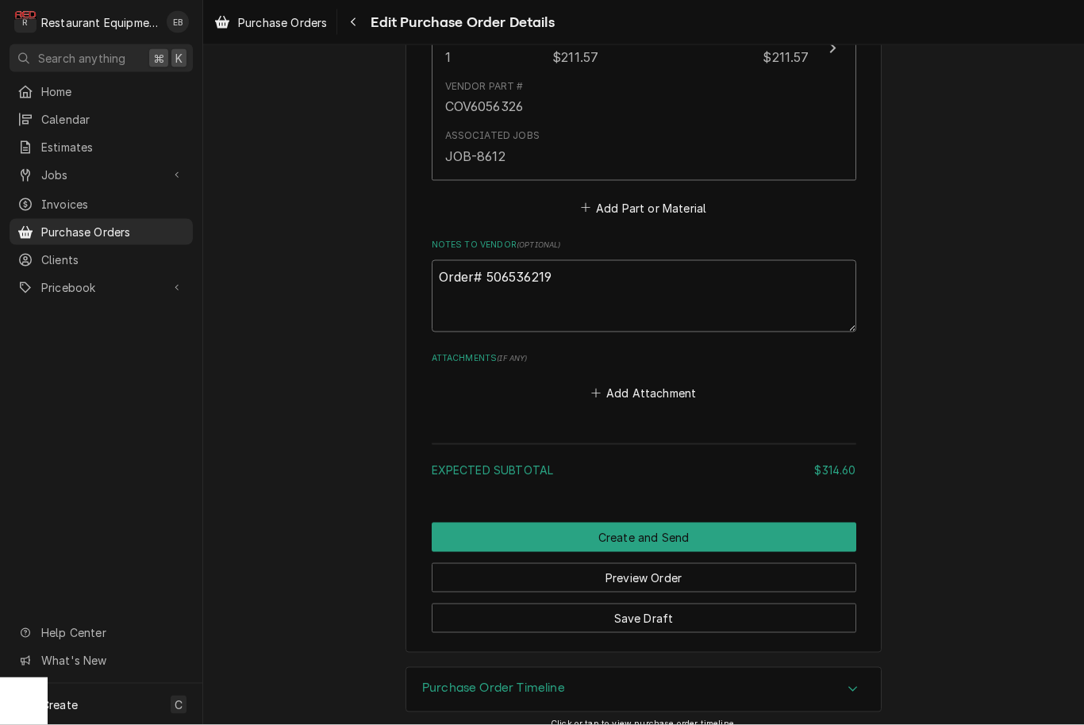
scroll to position [1161, 0]
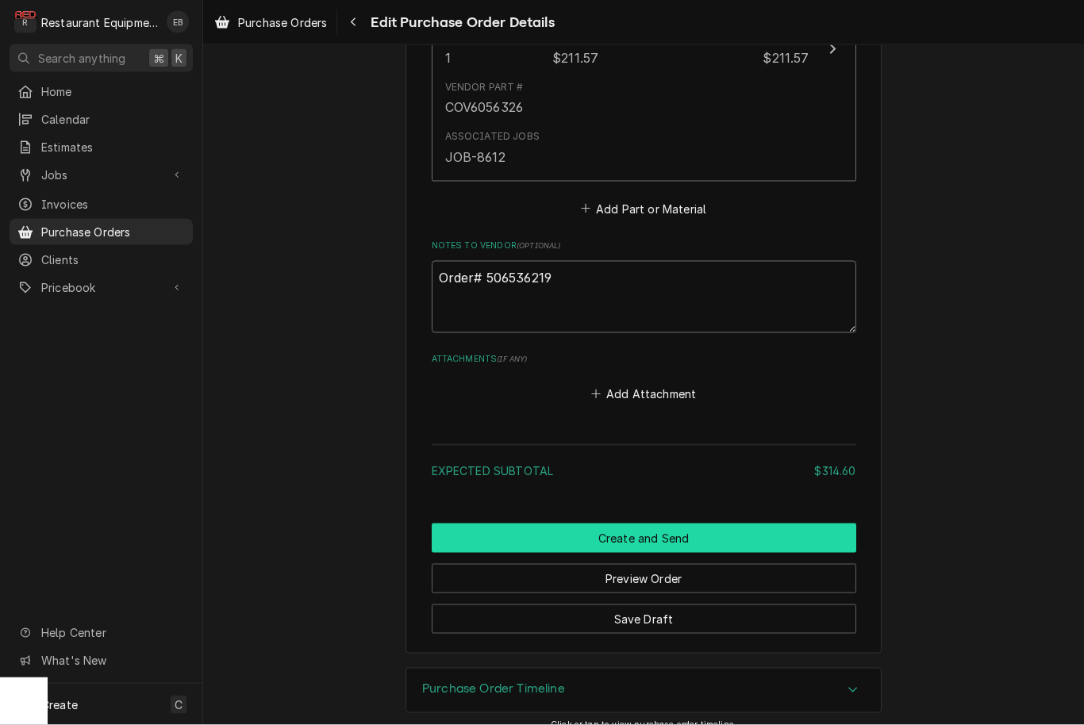
type textarea "Order# 506536219"
click at [713, 524] on button "Create and Send" at bounding box center [644, 538] width 425 height 29
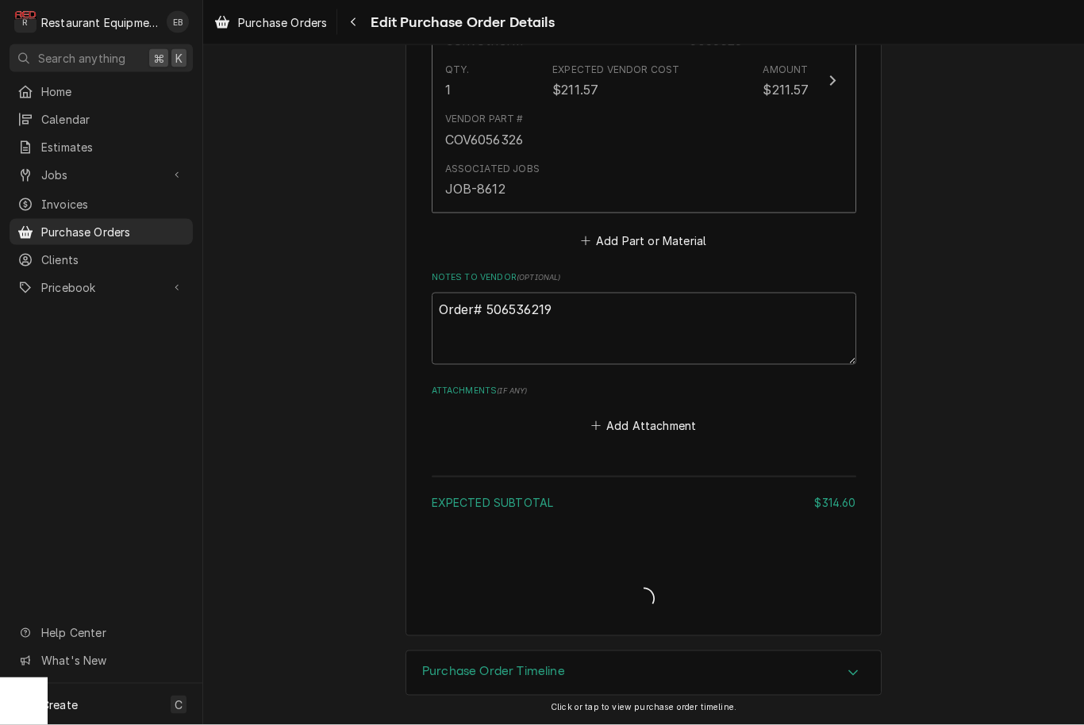
scroll to position [1034, 0]
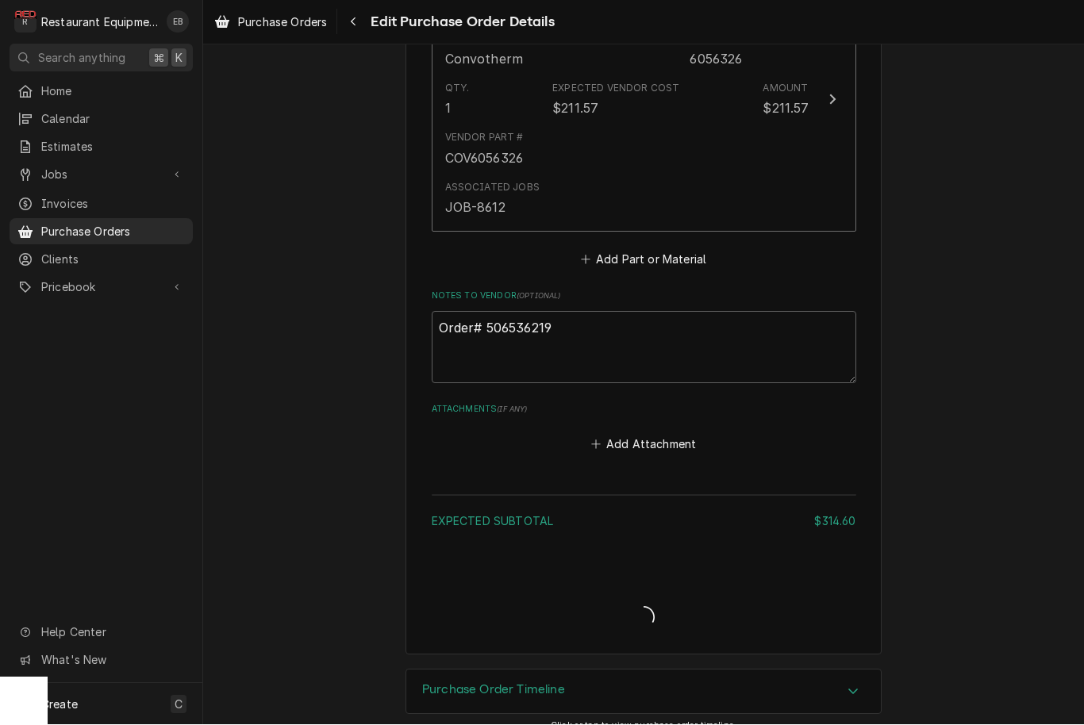
type textarea "x"
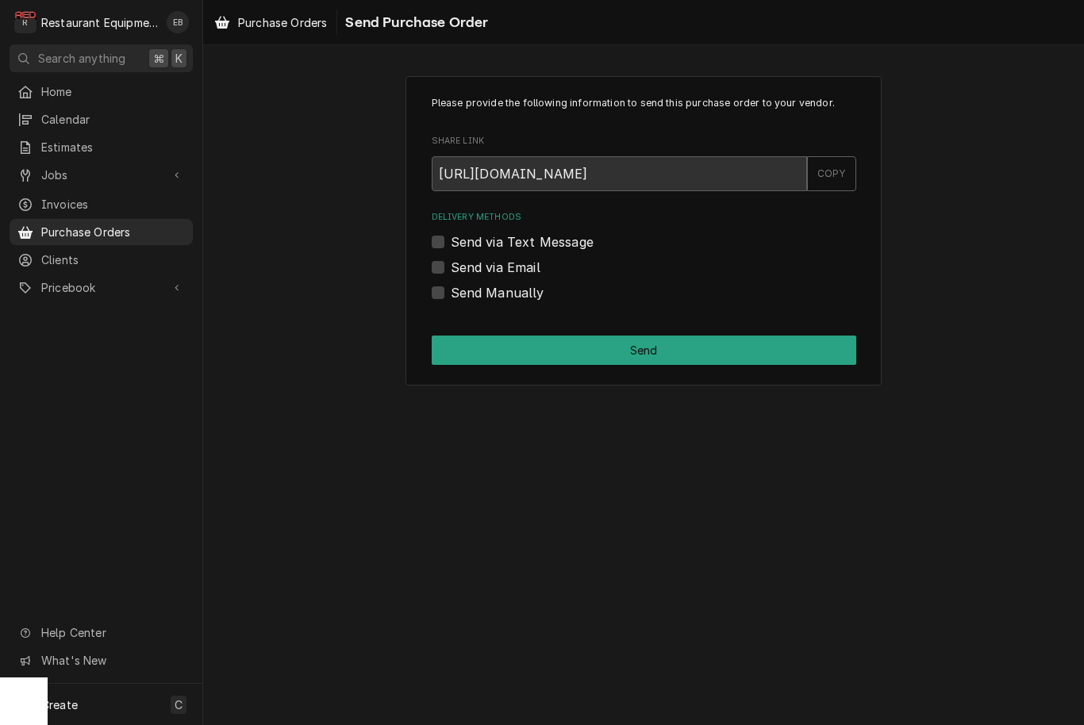
click at [451, 295] on label "Send Manually" at bounding box center [498, 292] width 94 height 19
click at [451, 295] on input "Send Manually" at bounding box center [663, 300] width 425 height 35
checkbox input "true"
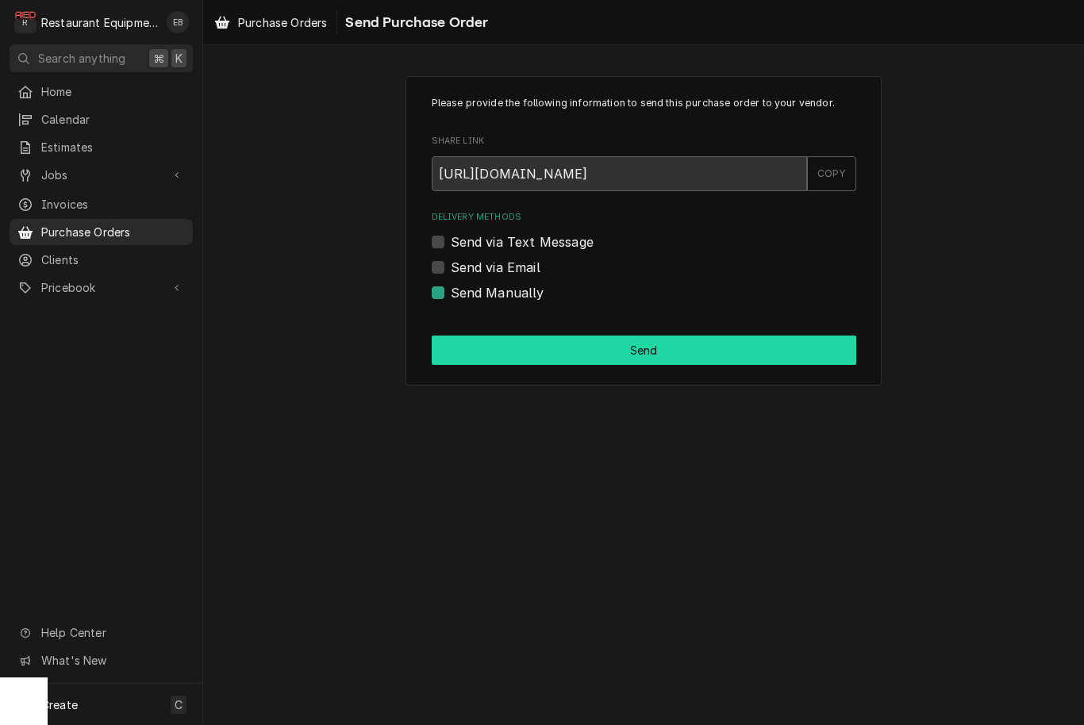
click at [528, 344] on button "Send" at bounding box center [644, 350] width 425 height 29
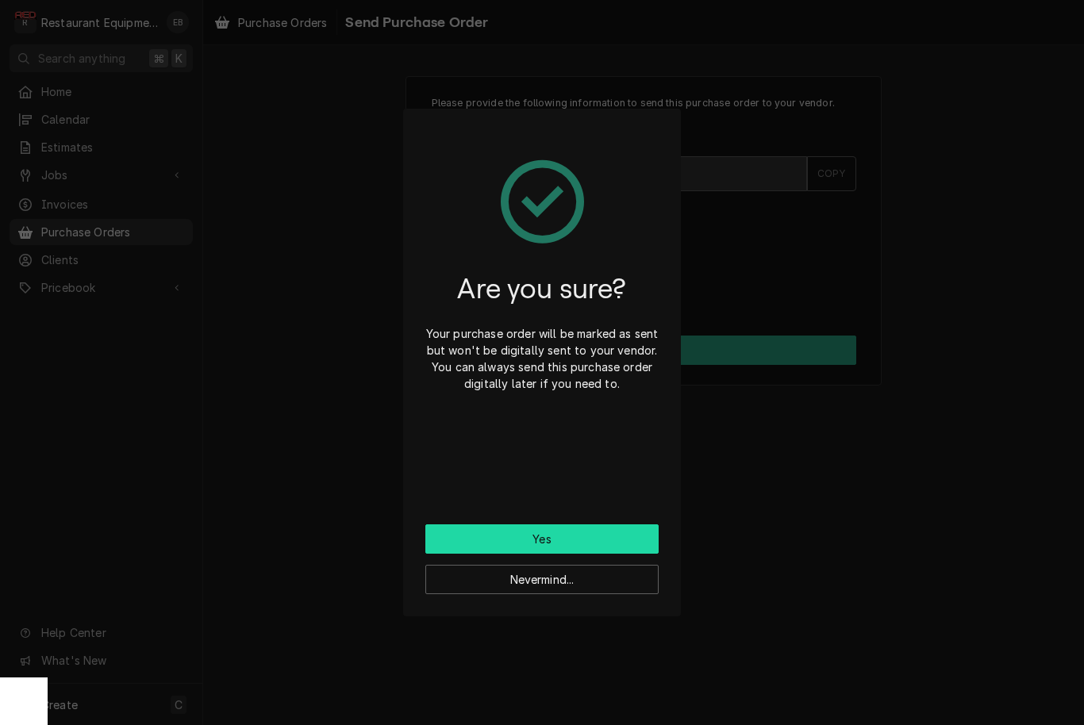
click at [560, 538] on button "Yes" at bounding box center [541, 539] width 233 height 29
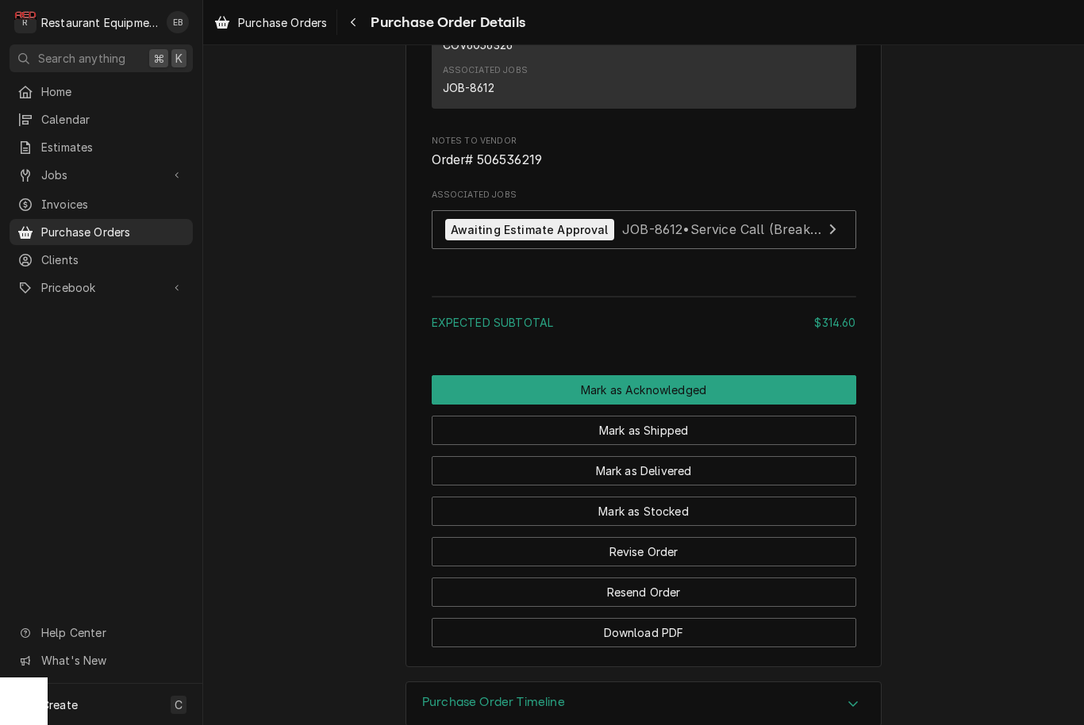
scroll to position [1320, 0]
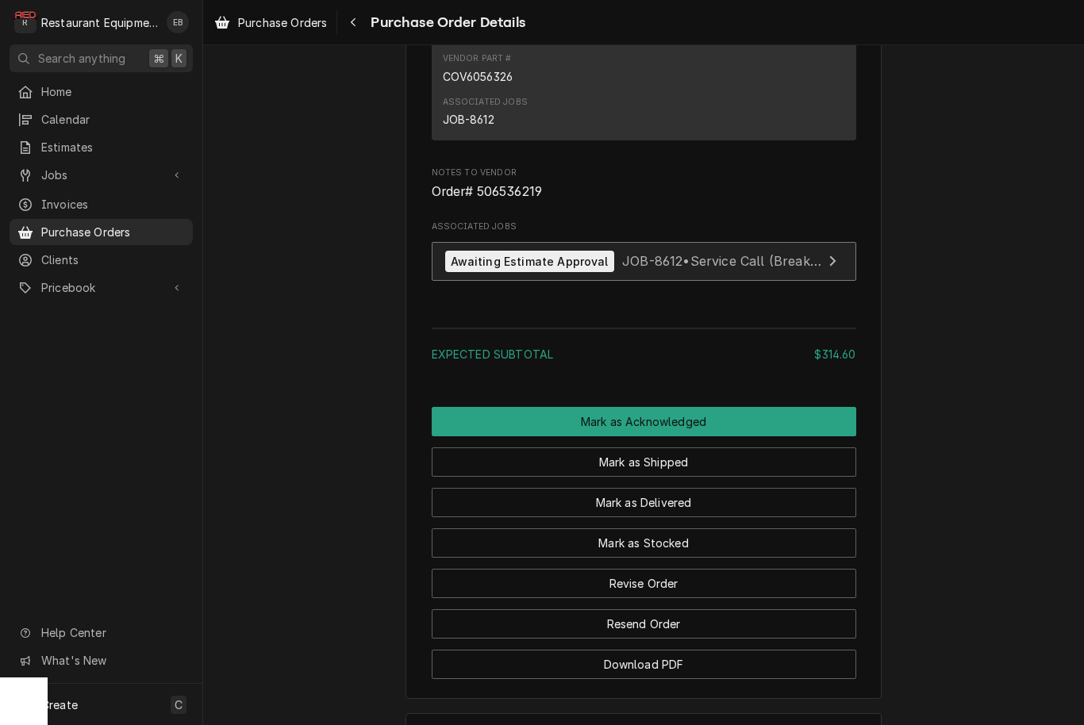
click at [709, 269] on span "JOB-8612 • Service Call (Break/Fix)" at bounding box center [729, 261] width 215 height 16
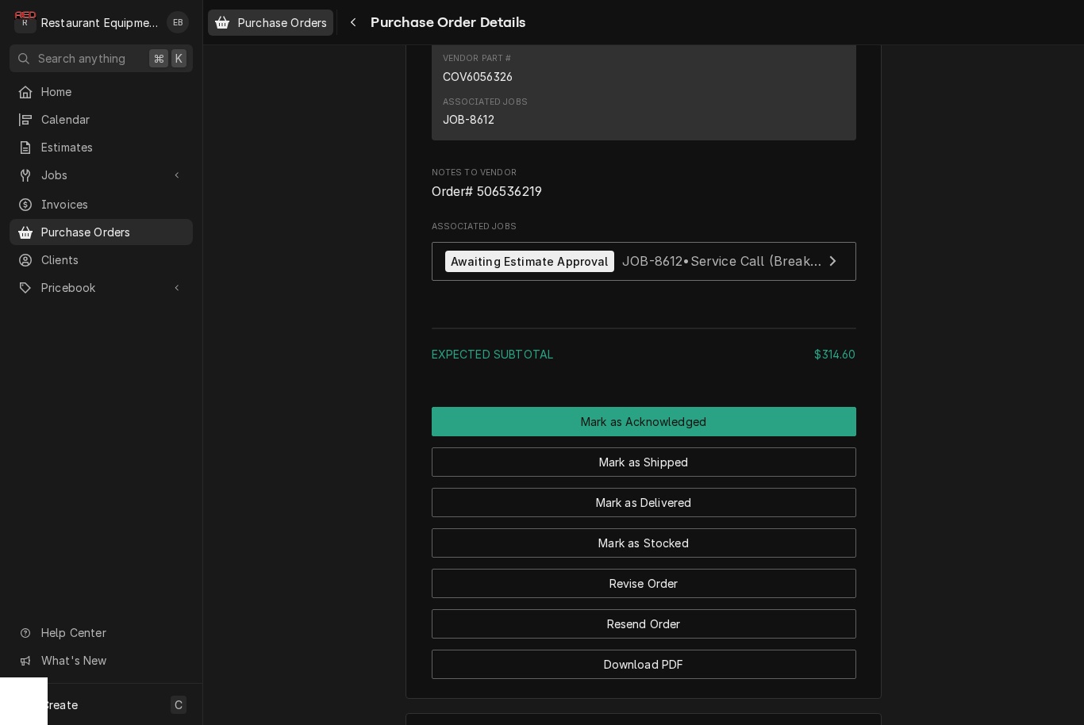
click at [287, 31] on div "Purchase Orders" at bounding box center [270, 23] width 119 height 20
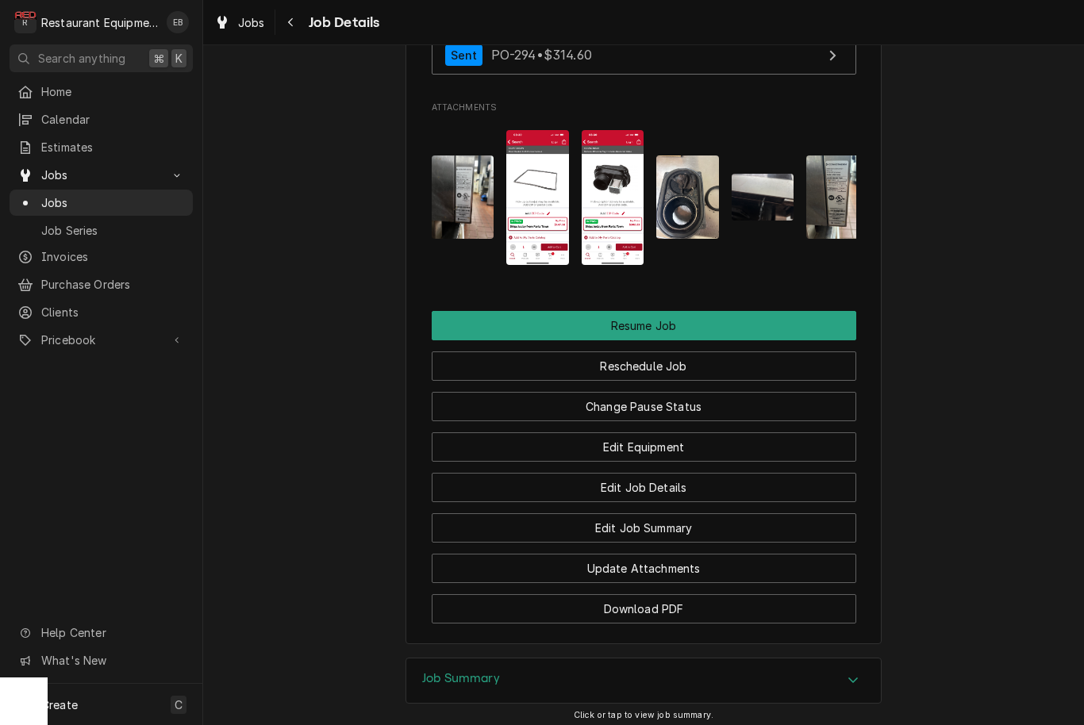
scroll to position [2053, 0]
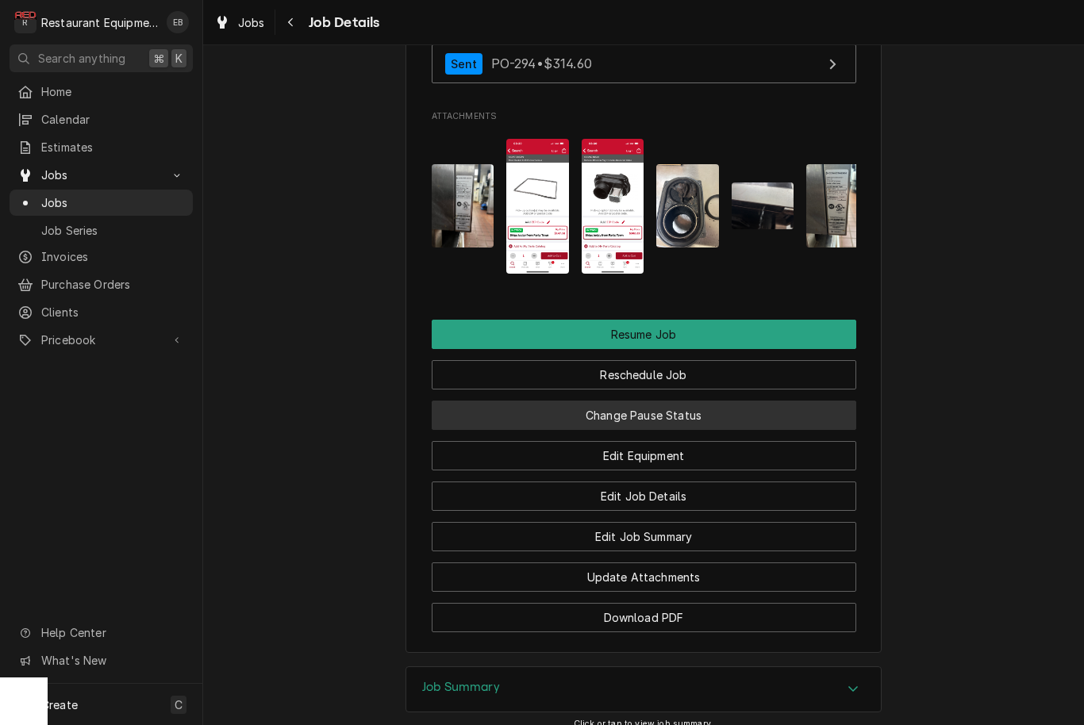
click at [698, 401] on button "Change Pause Status" at bounding box center [644, 415] width 425 height 29
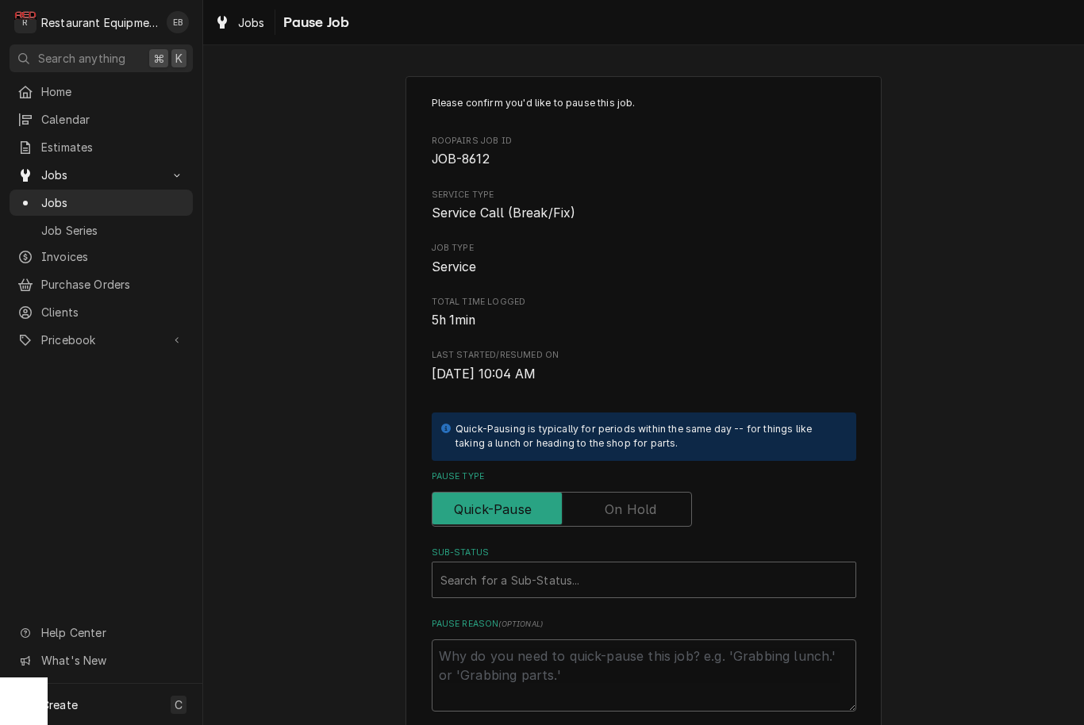
click at [620, 503] on label "Pause Type" at bounding box center [562, 509] width 260 height 35
click at [620, 503] on input "Pause Type" at bounding box center [562, 509] width 246 height 35
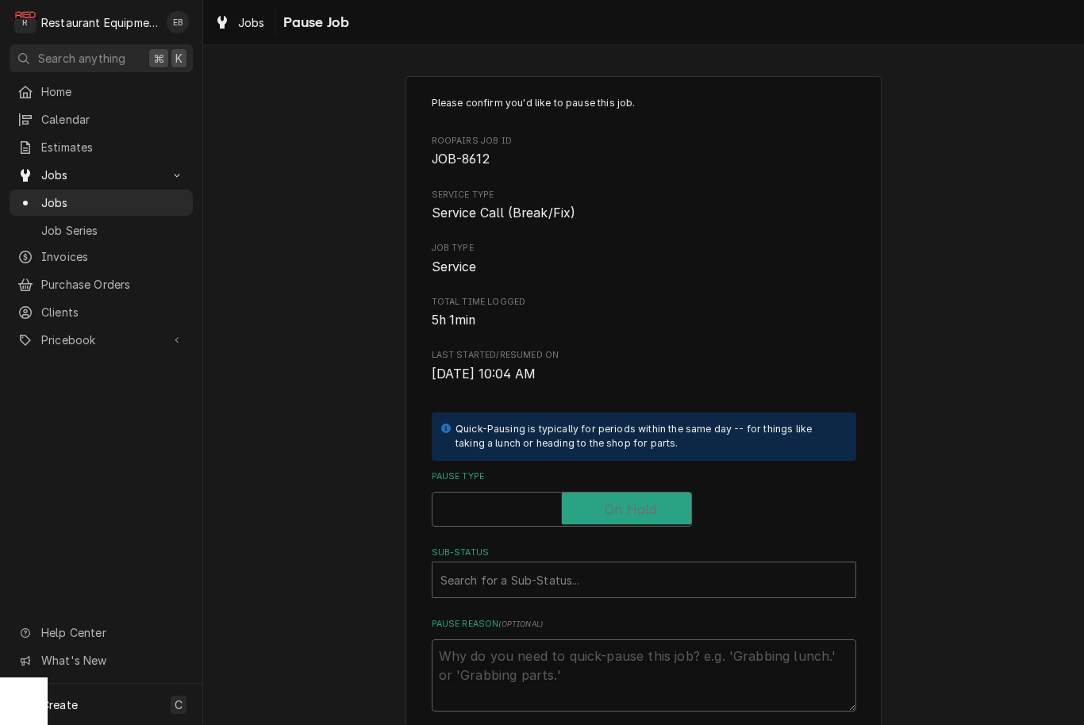
checkbox input "true"
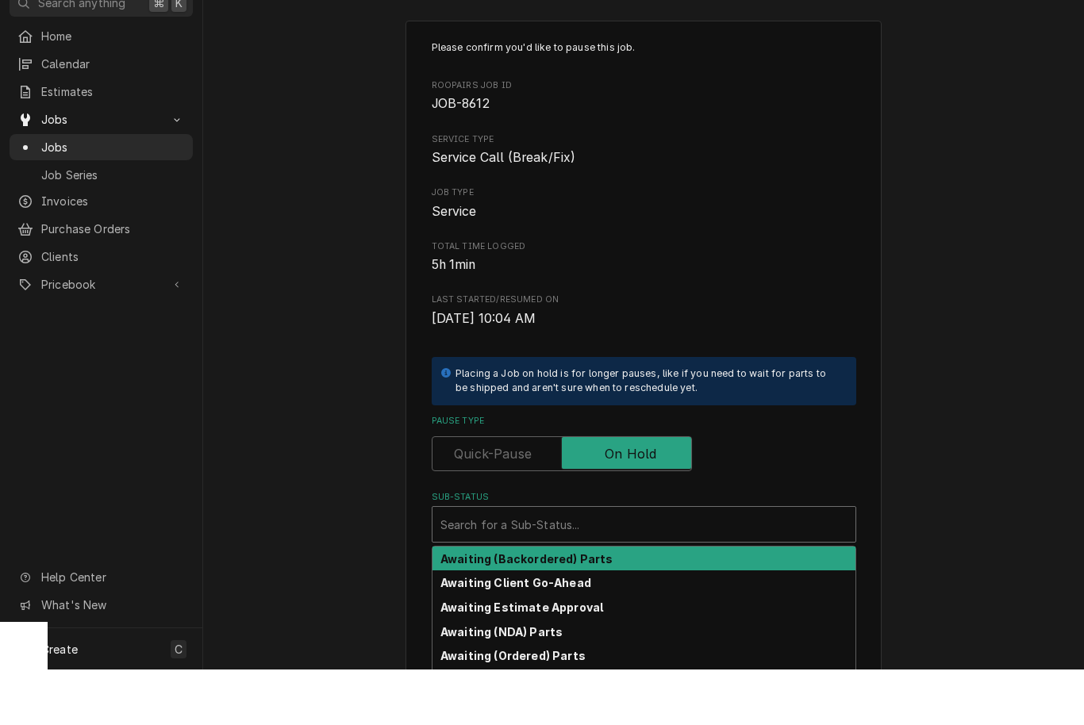
click at [617, 602] on div "Awaiting (Backordered) Parts" at bounding box center [644, 614] width 423 height 25
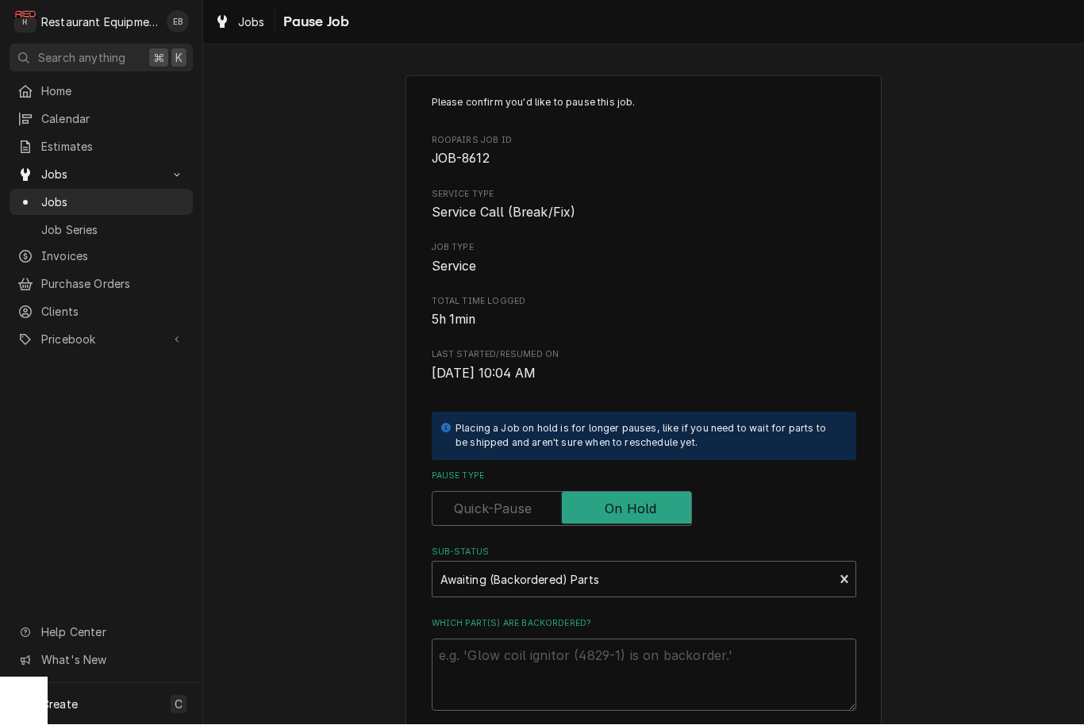
click at [601, 595] on div "Please confirm you'd like to pause this job. Roopairs Job ID JOB-8612 Service T…" at bounding box center [644, 404] width 425 height 616
click at [571, 646] on textarea "Which part(s) are backordered?" at bounding box center [644, 676] width 425 height 72
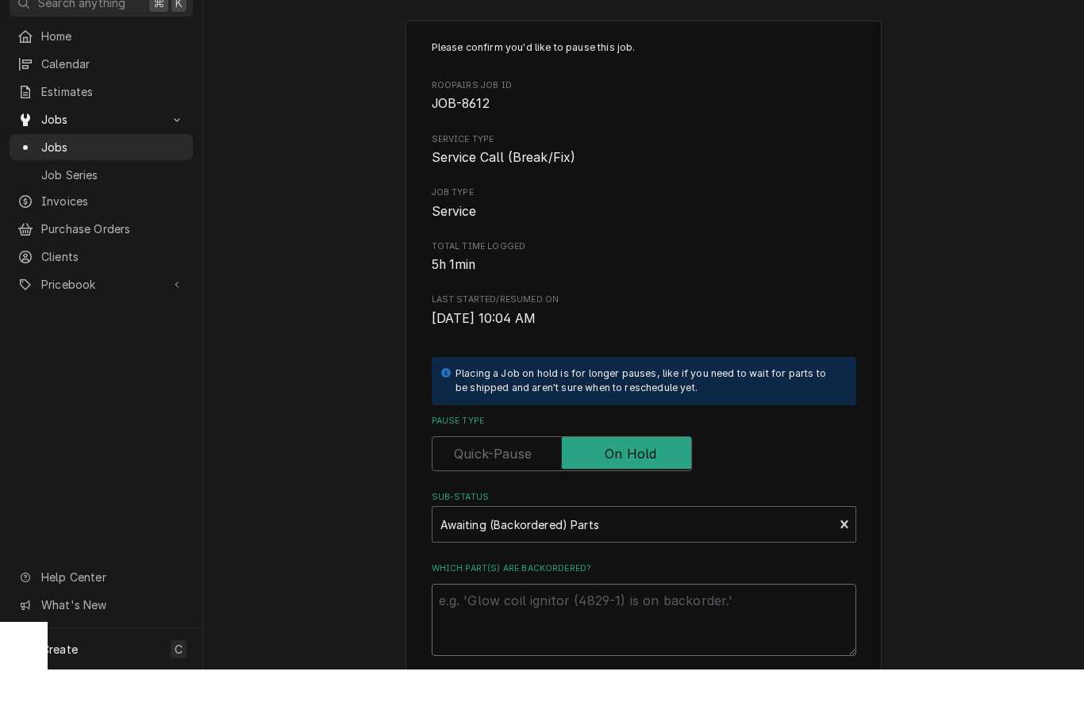
type textarea "x"
type textarea "P"
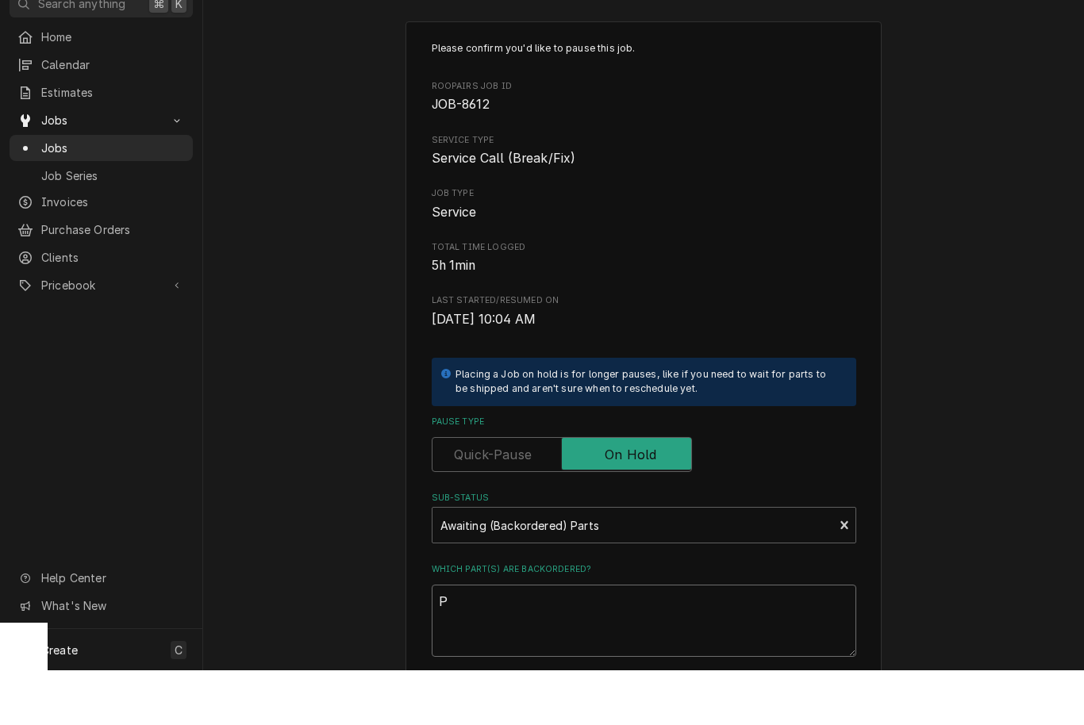
type textarea "x"
type textarea "Pa"
type textarea "x"
type textarea "Par"
type textarea "x"
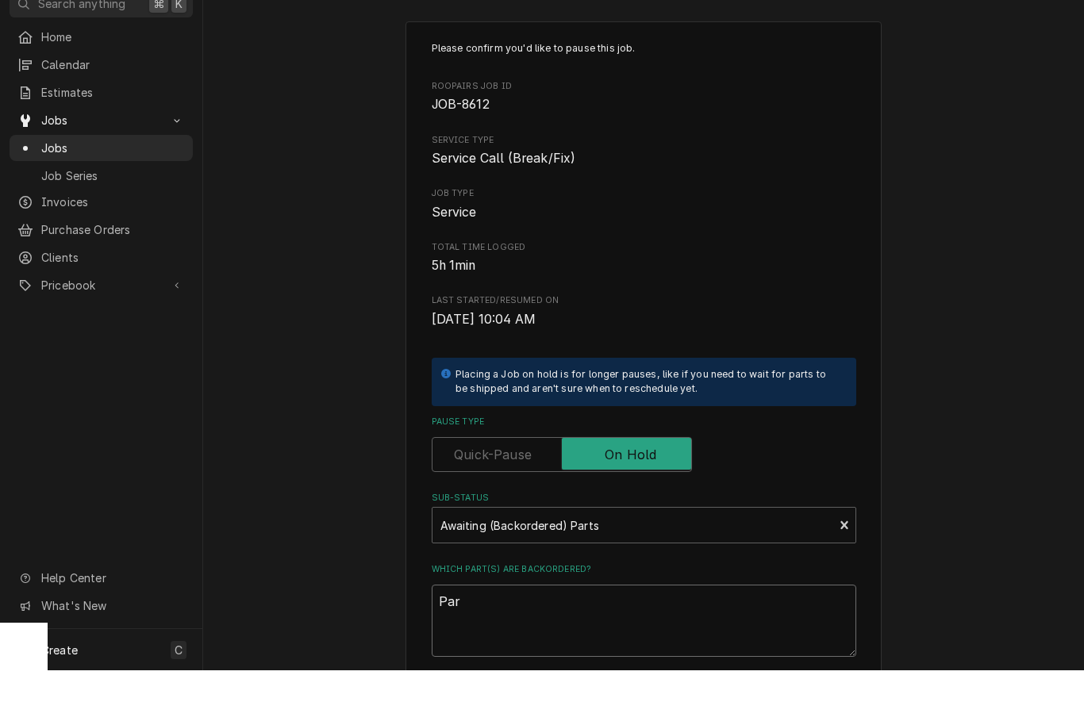
type textarea "Part"
type textarea "x"
type textarea "Parts"
type textarea "x"
type textarea "Parts"
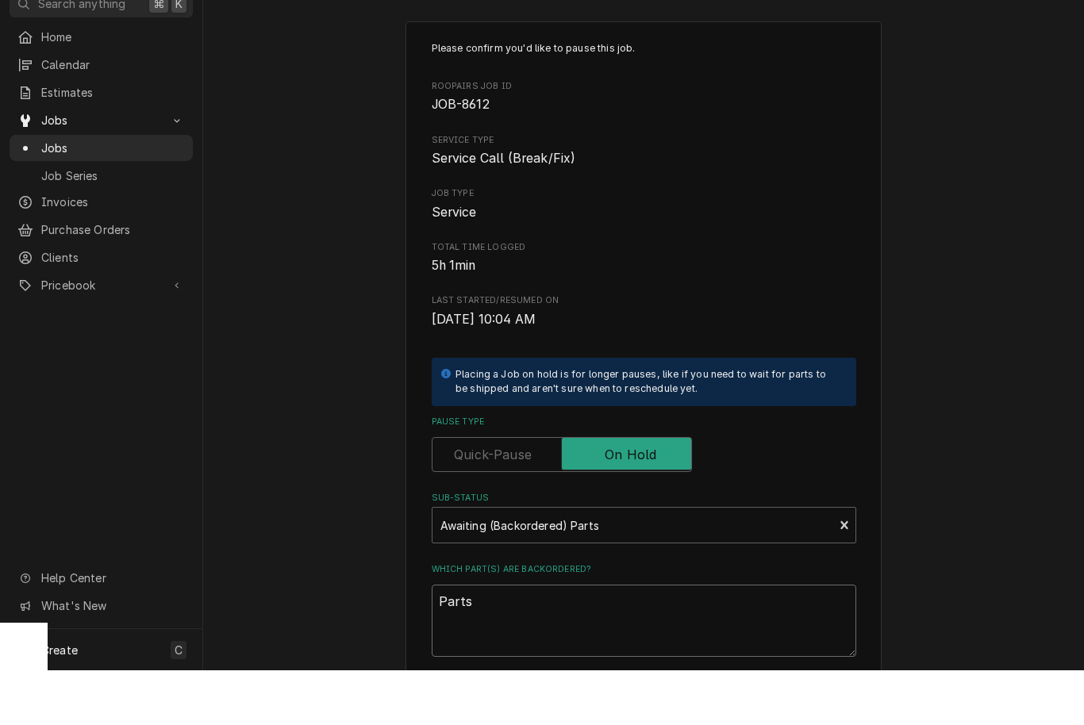
type textarea "x"
type textarea "Parts a"
type textarea "x"
type textarea "Parts ar"
type textarea "x"
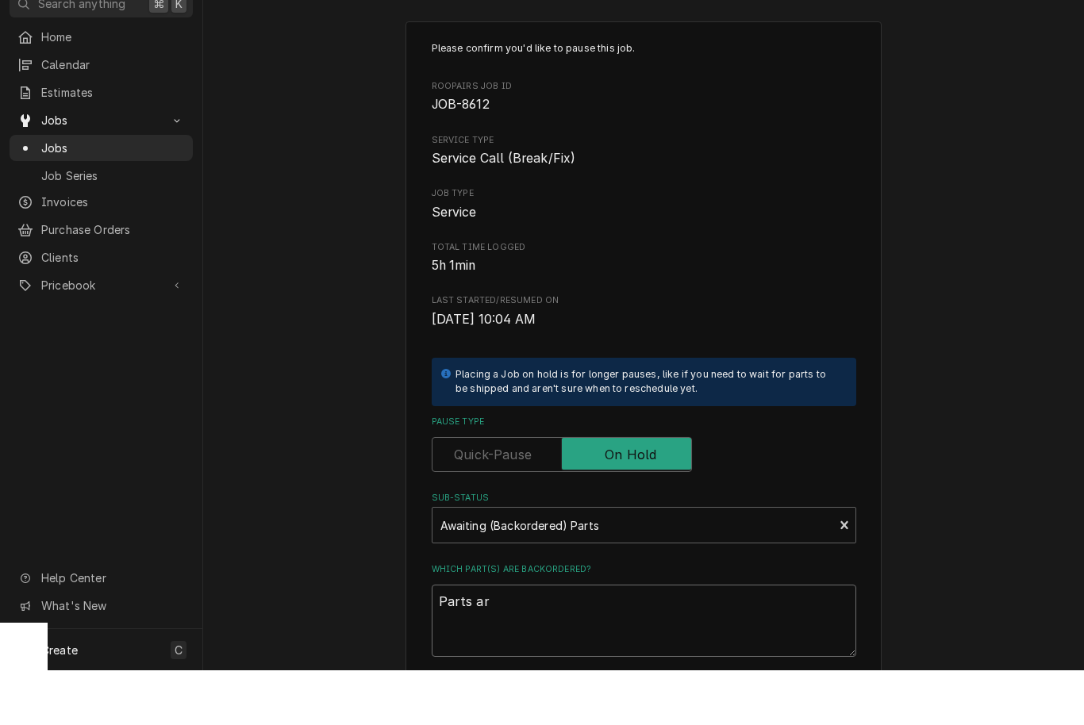
type textarea "Parts are"
type textarea "x"
type textarea "Parts are"
type textarea "x"
type textarea "Parts are b"
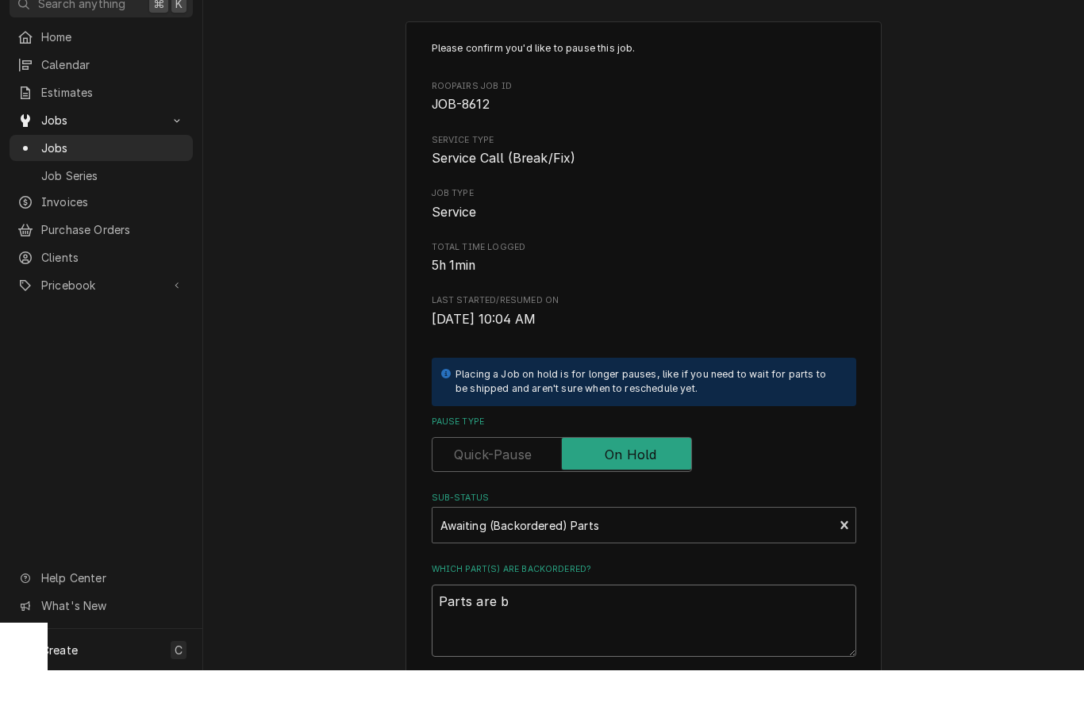
type textarea "x"
type textarea "Parts are be"
type textarea "x"
type textarea "Parts are bei"
type textarea "x"
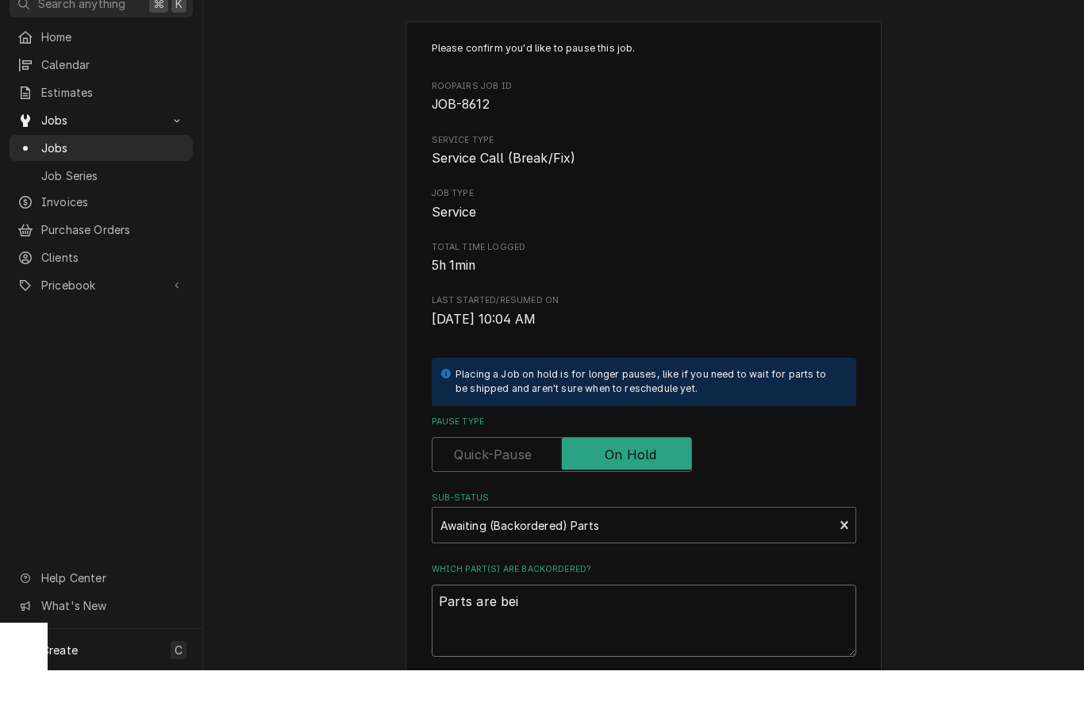
type textarea "Parts are bein"
type textarea "x"
type textarea "Parts are being"
type textarea "x"
type textarea "Parts are being"
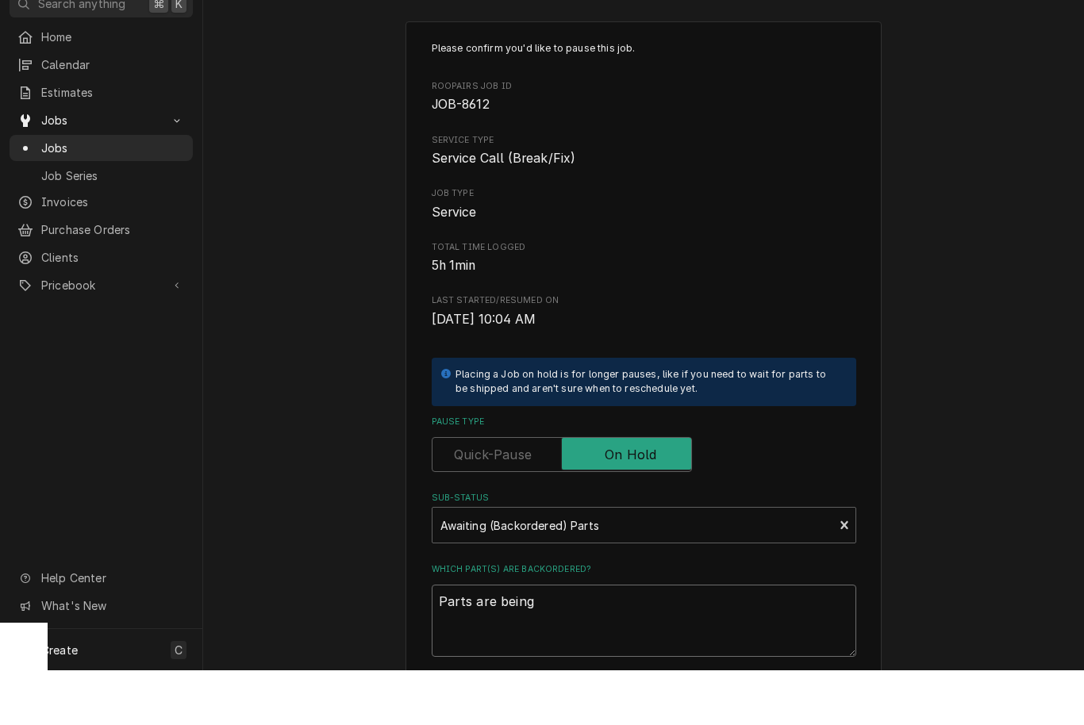
type textarea "x"
type textarea "Parts are being d"
type textarea "x"
type textarea "Parts are being dr"
type textarea "x"
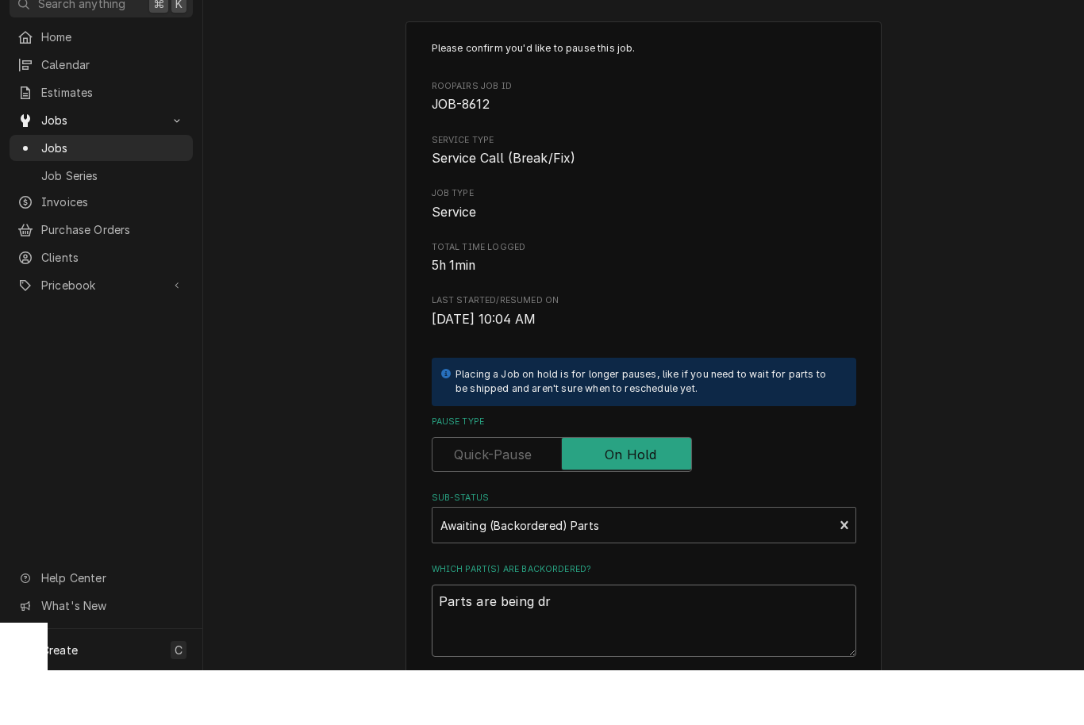
type textarea "Parts are being dro"
type textarea "x"
type textarea "Parts are being drop"
type textarea "x"
type textarea "Parts are being drops"
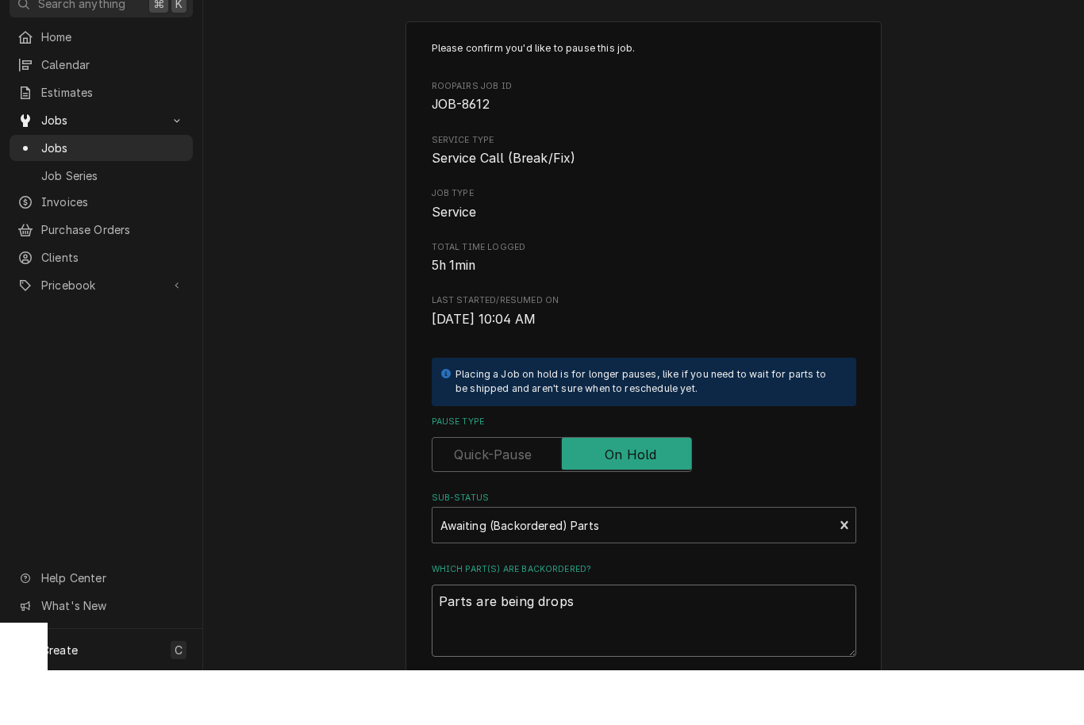
type textarea "x"
type textarea "Parts are being dropsh"
type textarea "x"
type textarea "Parts are being dropshi"
type textarea "x"
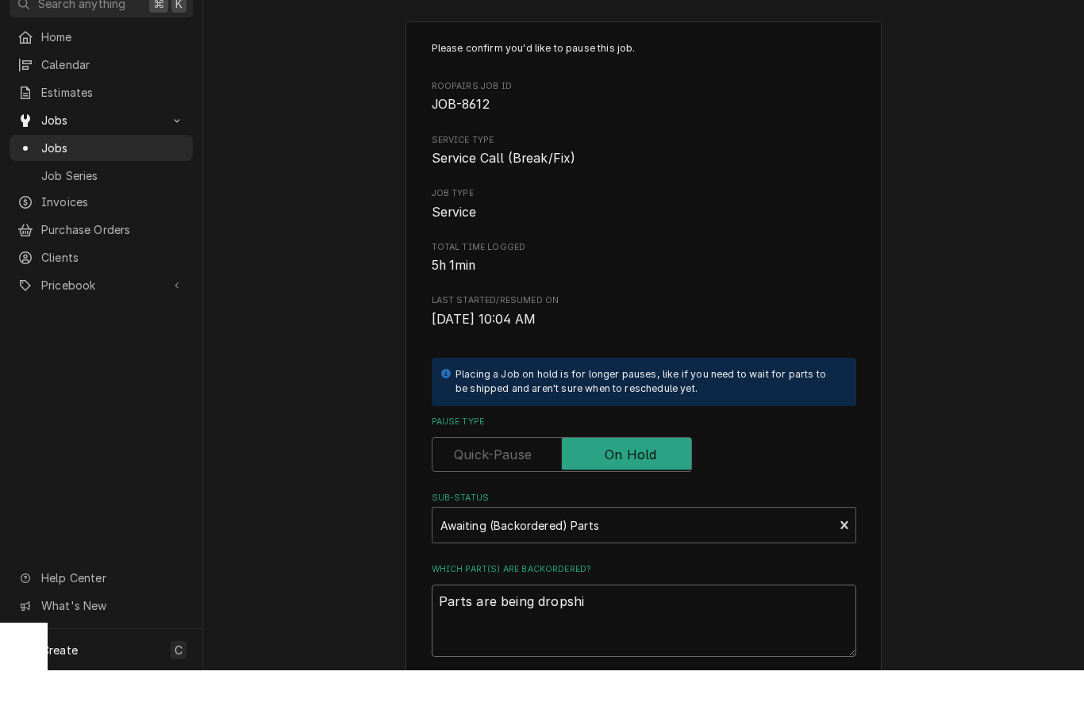
type textarea "Parts are being dropship"
type textarea "x"
type textarea "Parts are being dropshipp"
type textarea "x"
type textarea "Parts are being dropshippe"
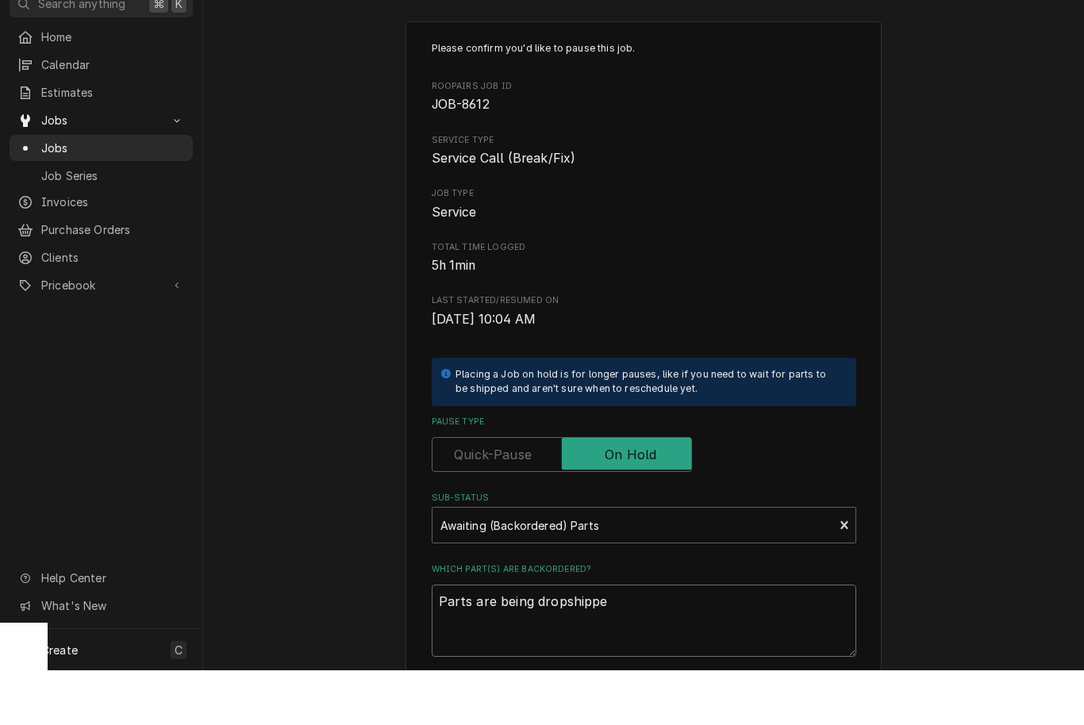
type textarea "x"
type textarea "Parts are being dropshipped"
type textarea "x"
type textarea "Parts are being dropshipped."
type textarea "x"
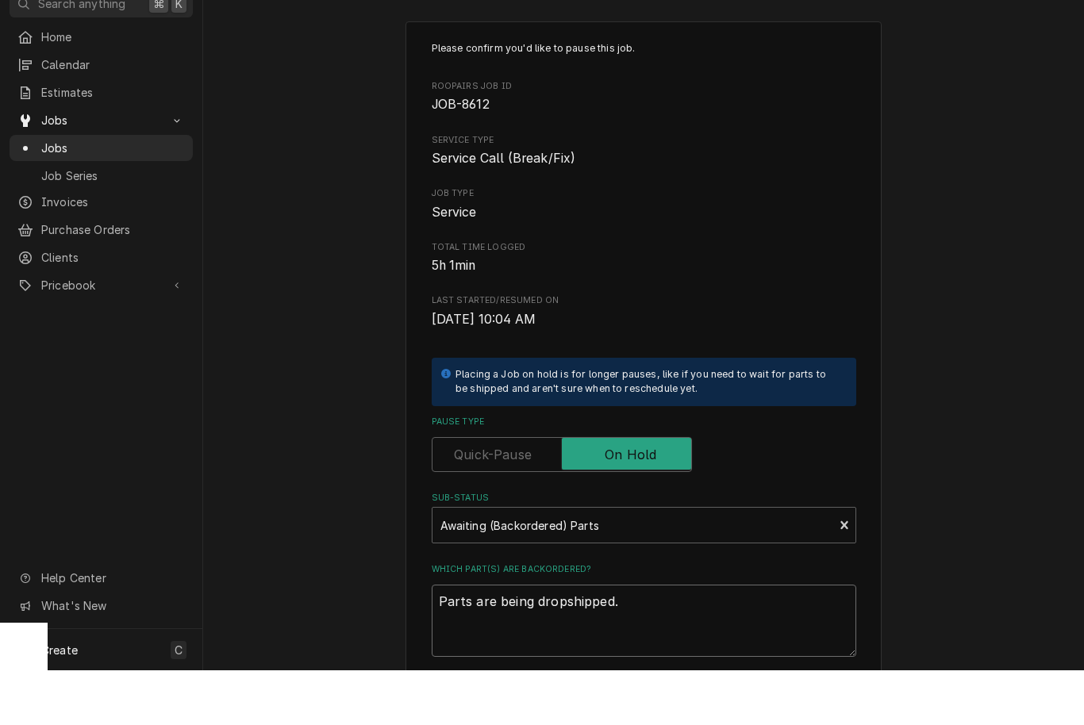
type textarea "Parts are being dropshipped"
type textarea "x"
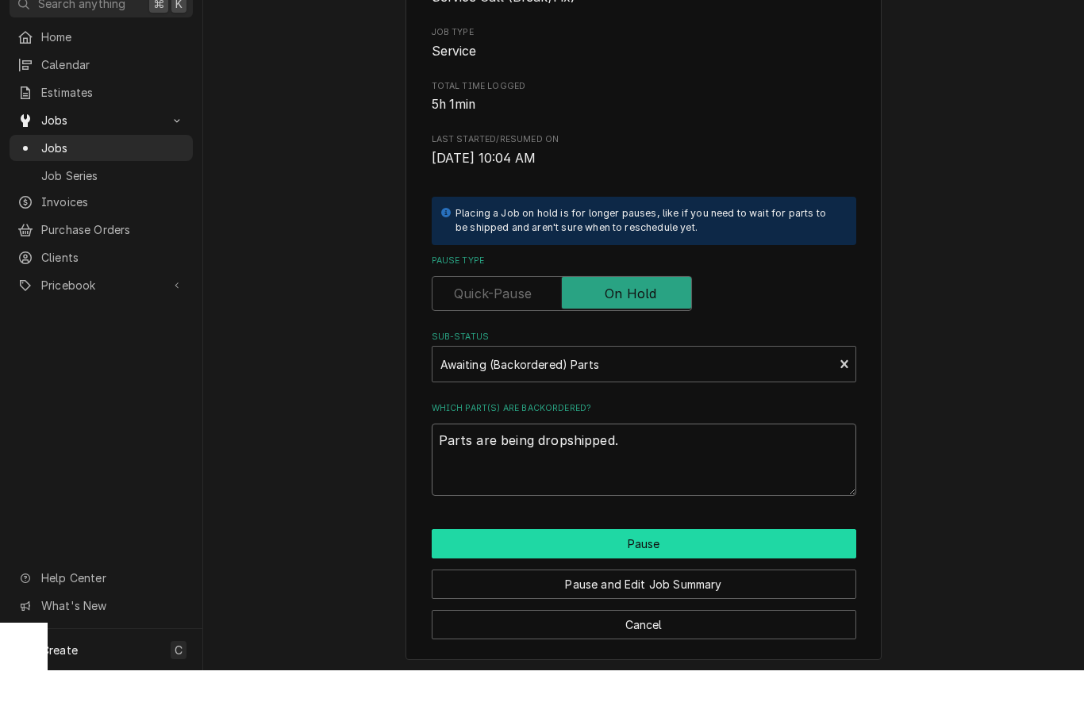
scroll to position [160, 0]
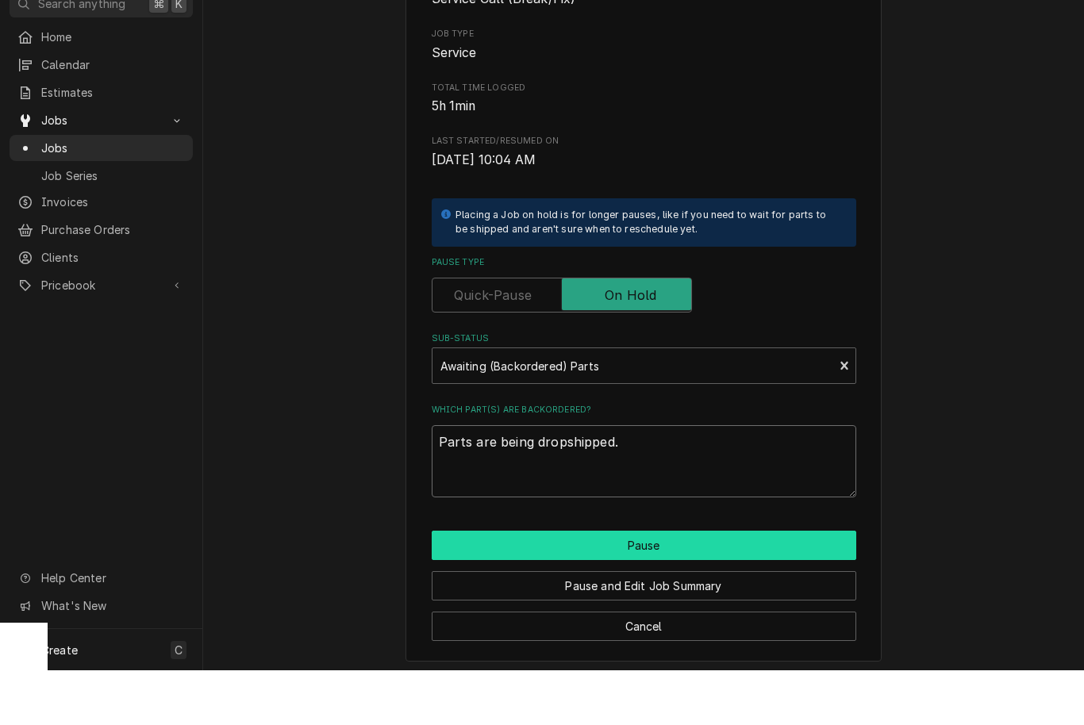
type textarea "Parts are being dropshipped."
click at [667, 586] on button "Pause" at bounding box center [644, 600] width 425 height 29
type textarea "x"
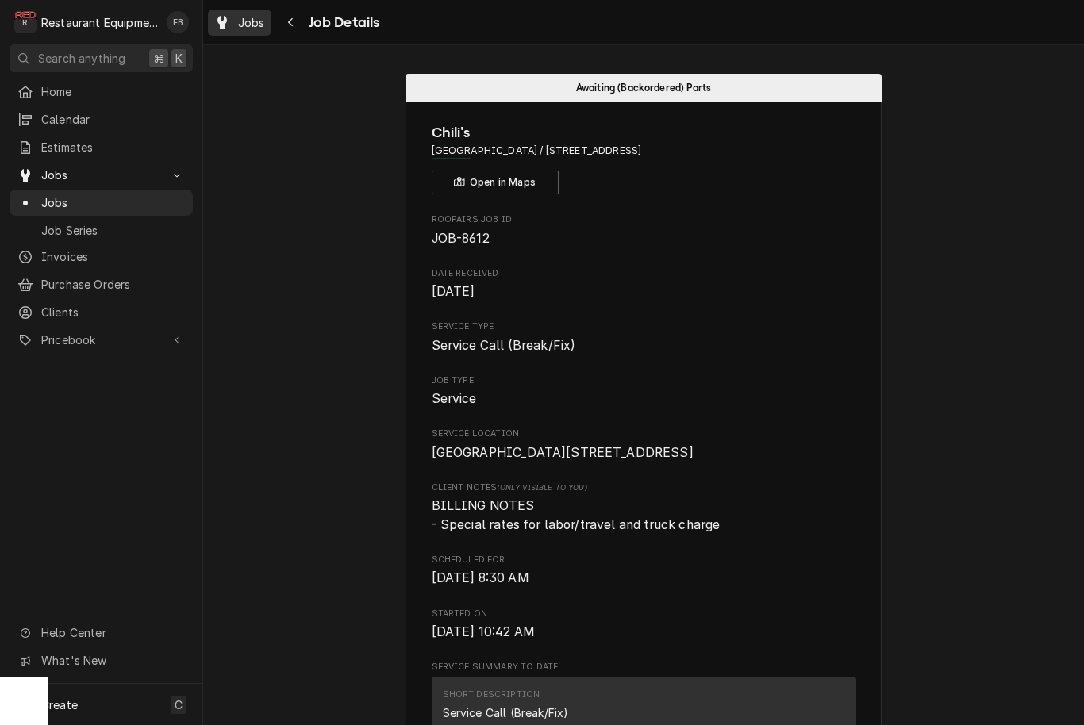
click at [255, 21] on span "Jobs" at bounding box center [251, 22] width 27 height 17
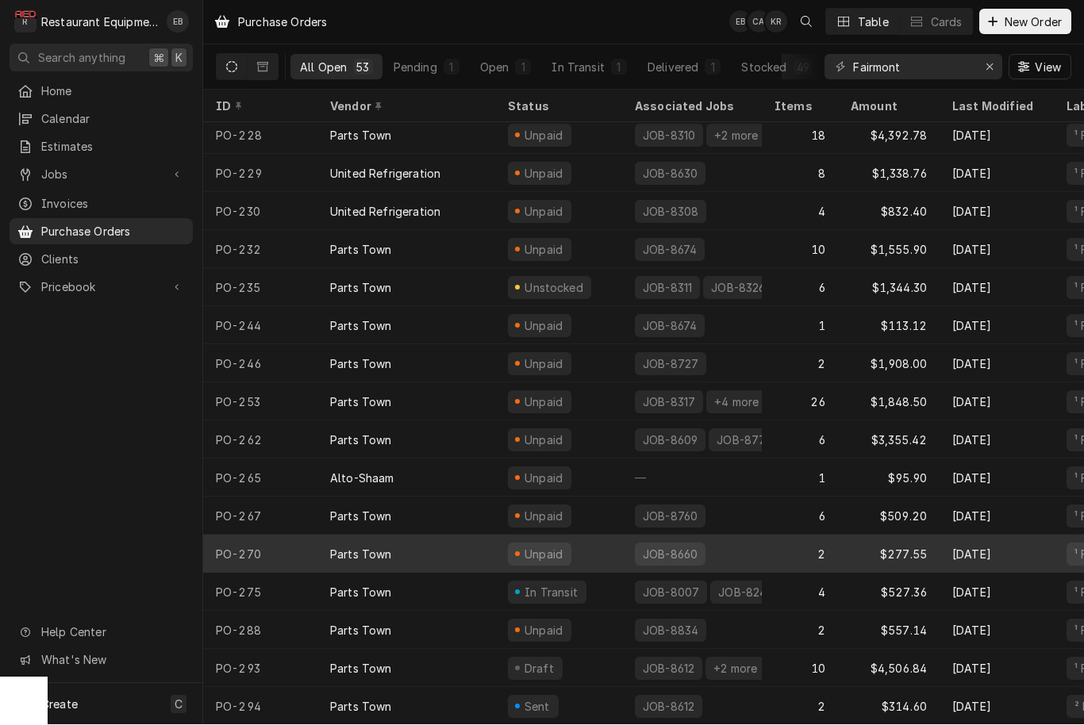
scroll to position [1413, 0]
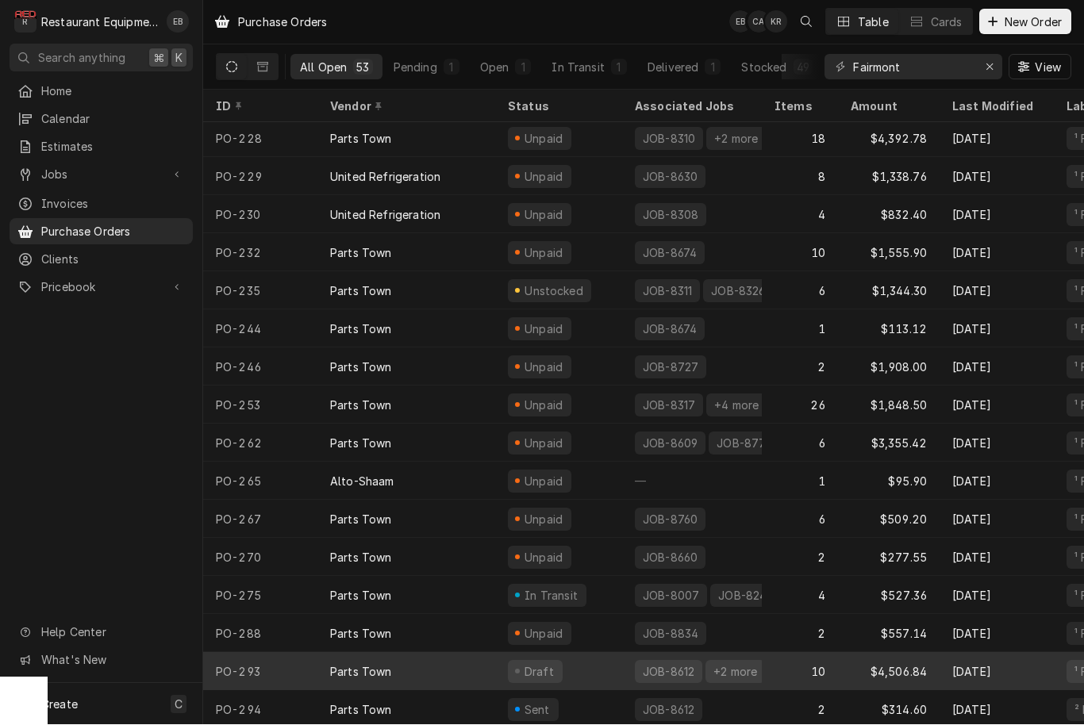
click at [617, 674] on div "Draft" at bounding box center [558, 672] width 127 height 38
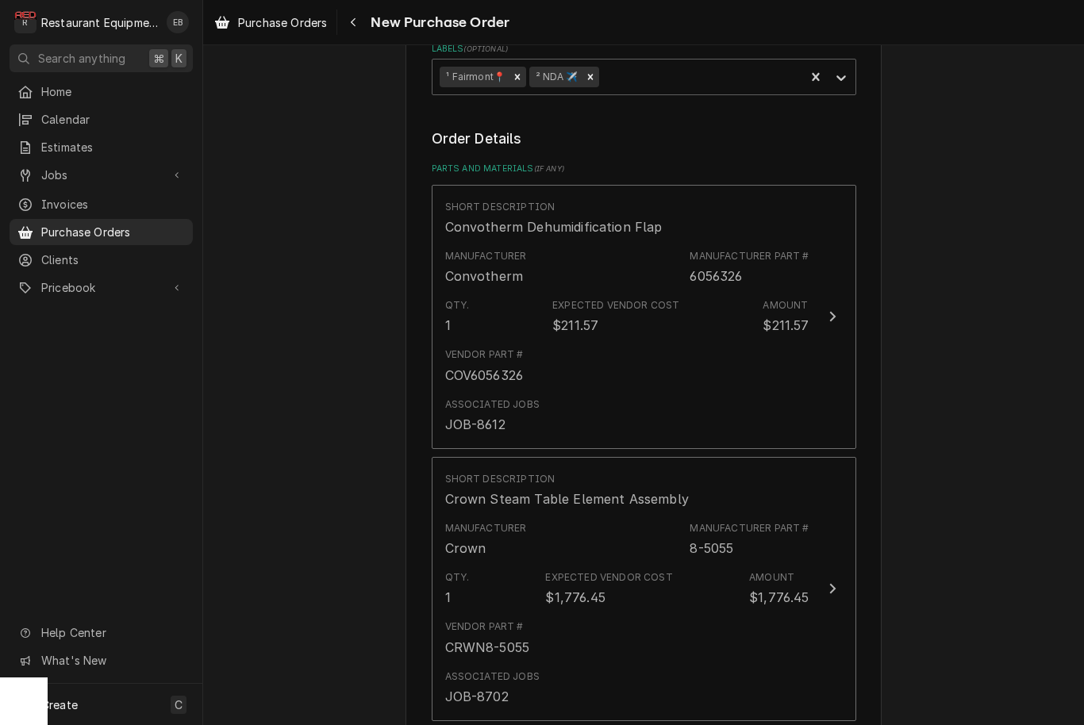
scroll to position [543, 0]
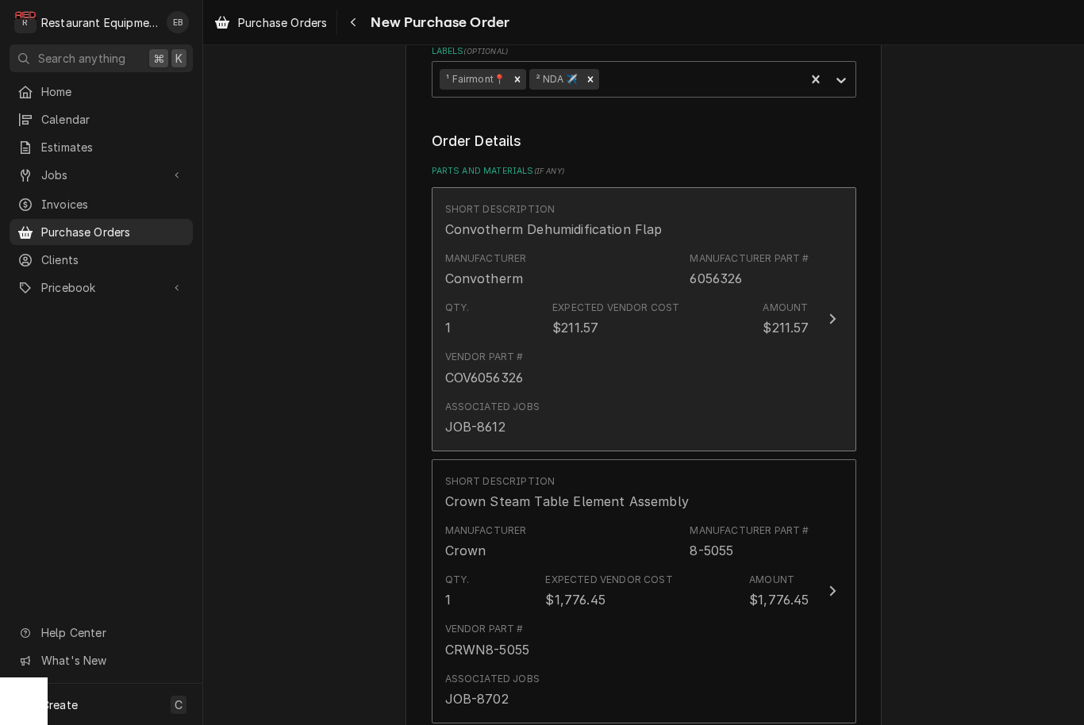
click at [749, 344] on div "Vendor Part # COV6056326" at bounding box center [627, 368] width 364 height 49
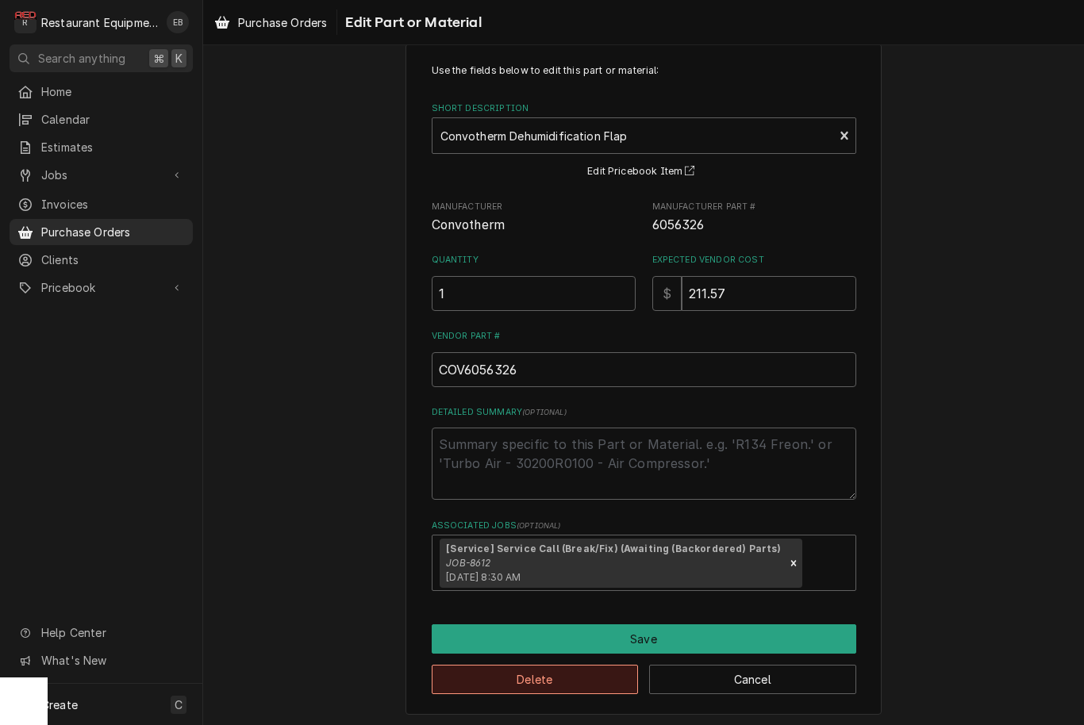
click at [545, 679] on button "Delete" at bounding box center [535, 679] width 207 height 29
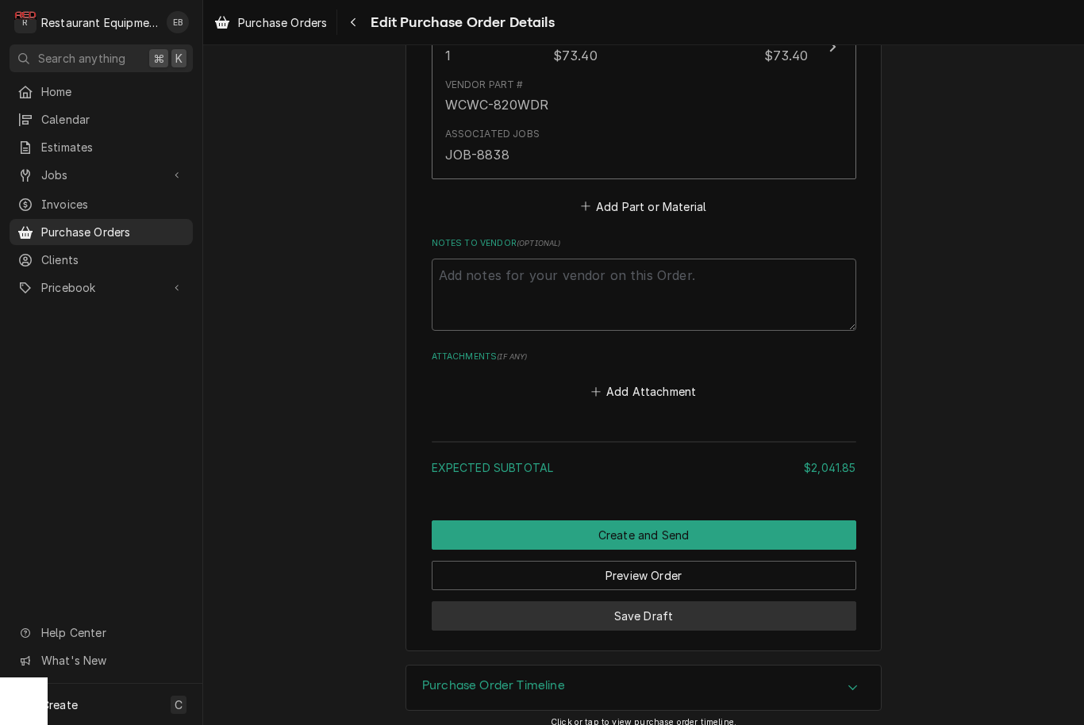
click at [694, 606] on button "Save Draft" at bounding box center [644, 616] width 425 height 29
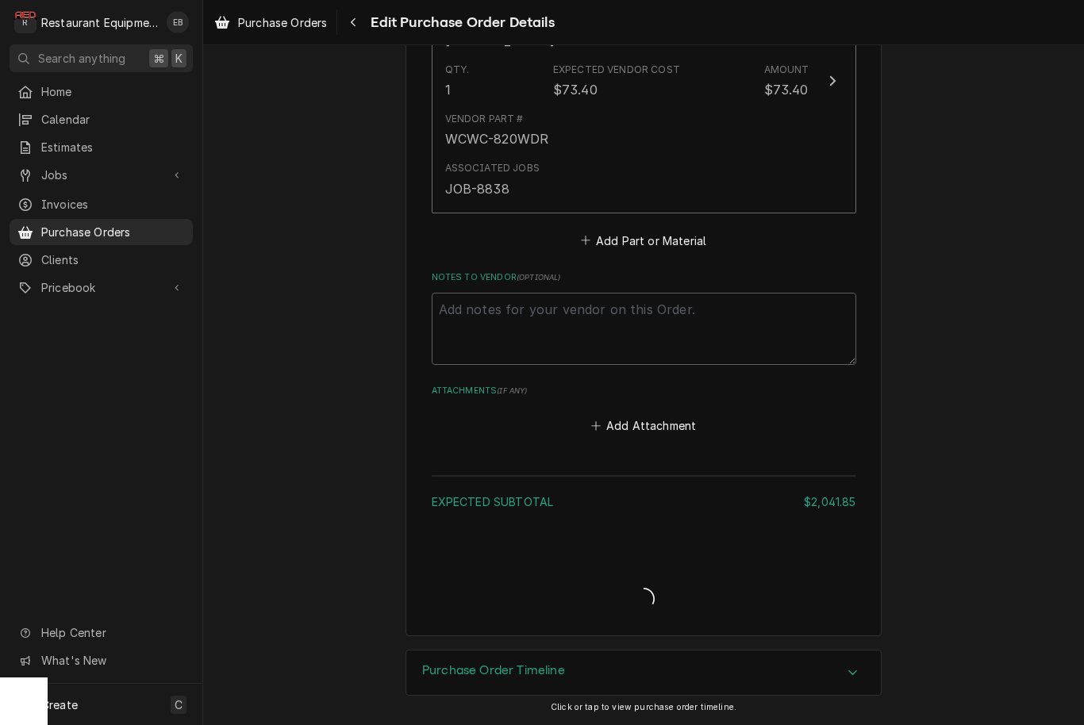
scroll to position [1580, 0]
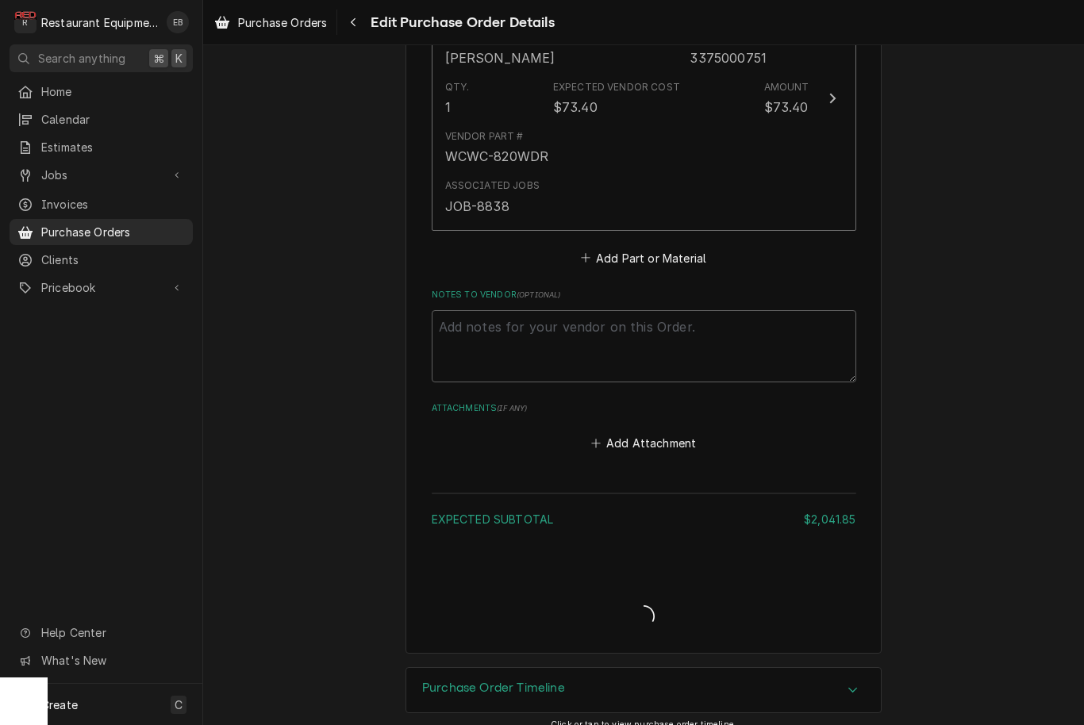
type textarea "x"
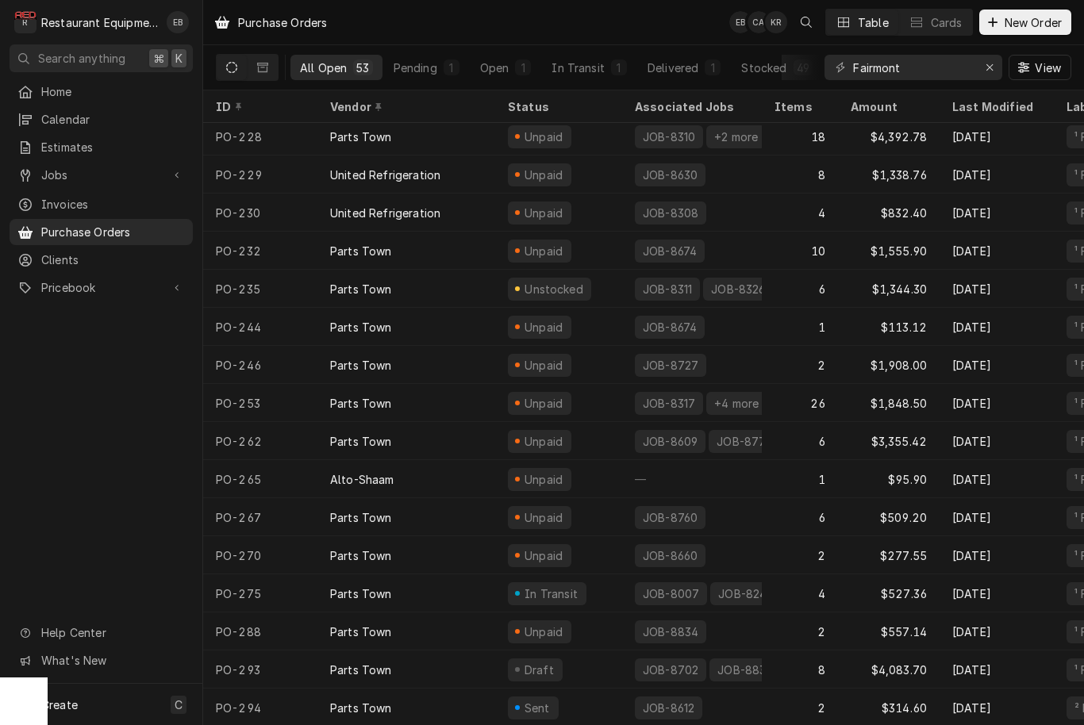
scroll to position [1413, 0]
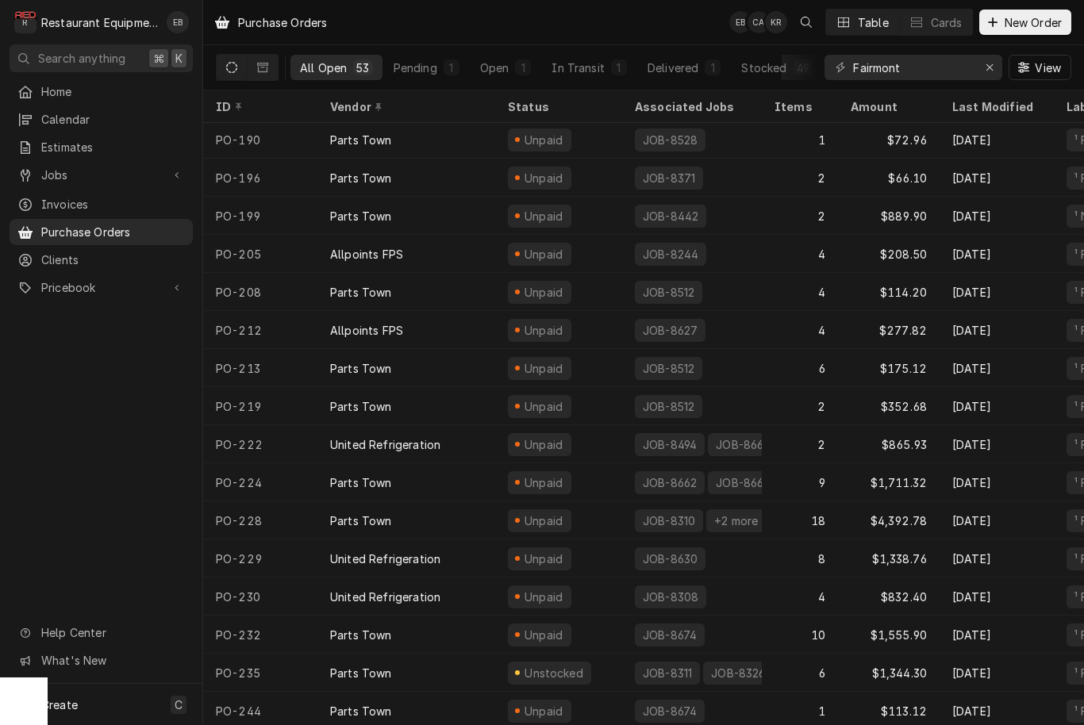
scroll to position [1040, 0]
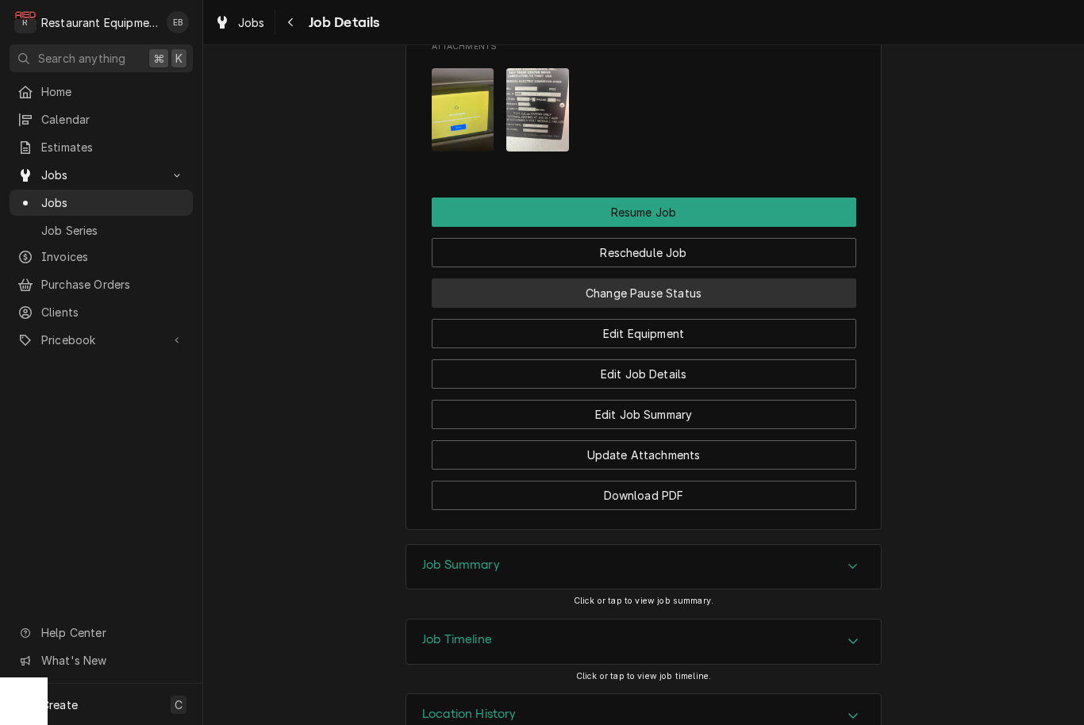
scroll to position [2437, 0]
click at [669, 279] on button "Change Pause Status" at bounding box center [644, 293] width 425 height 29
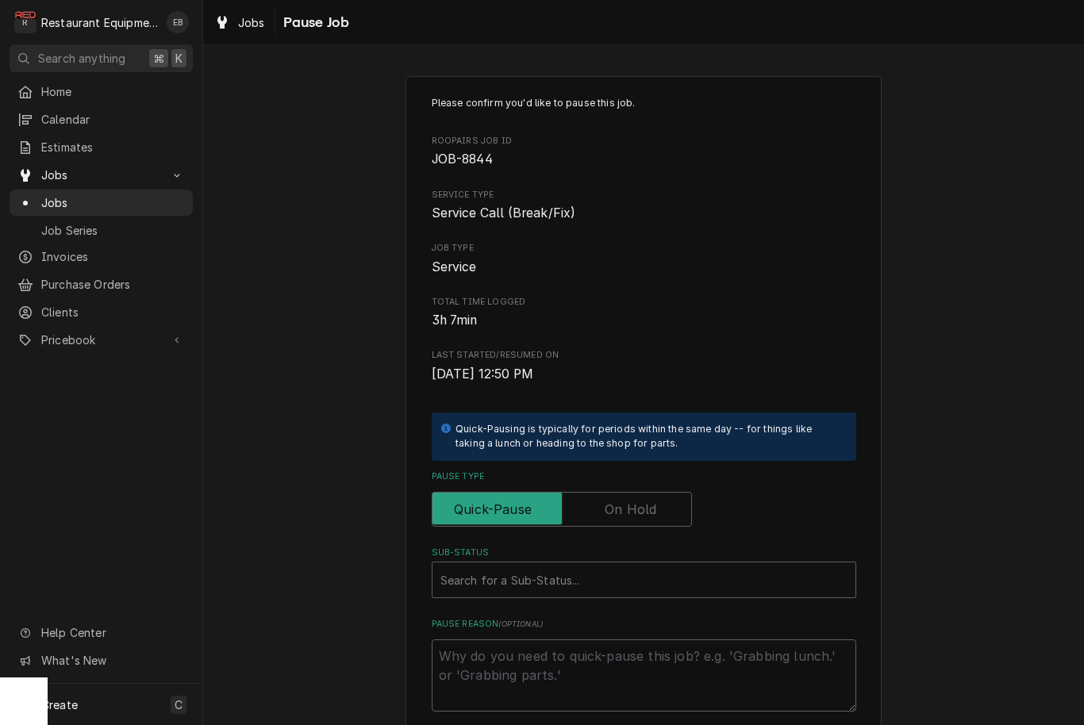
click at [613, 507] on label "Pause Type" at bounding box center [562, 509] width 260 height 35
click at [613, 507] on input "Pause Type" at bounding box center [562, 509] width 246 height 35
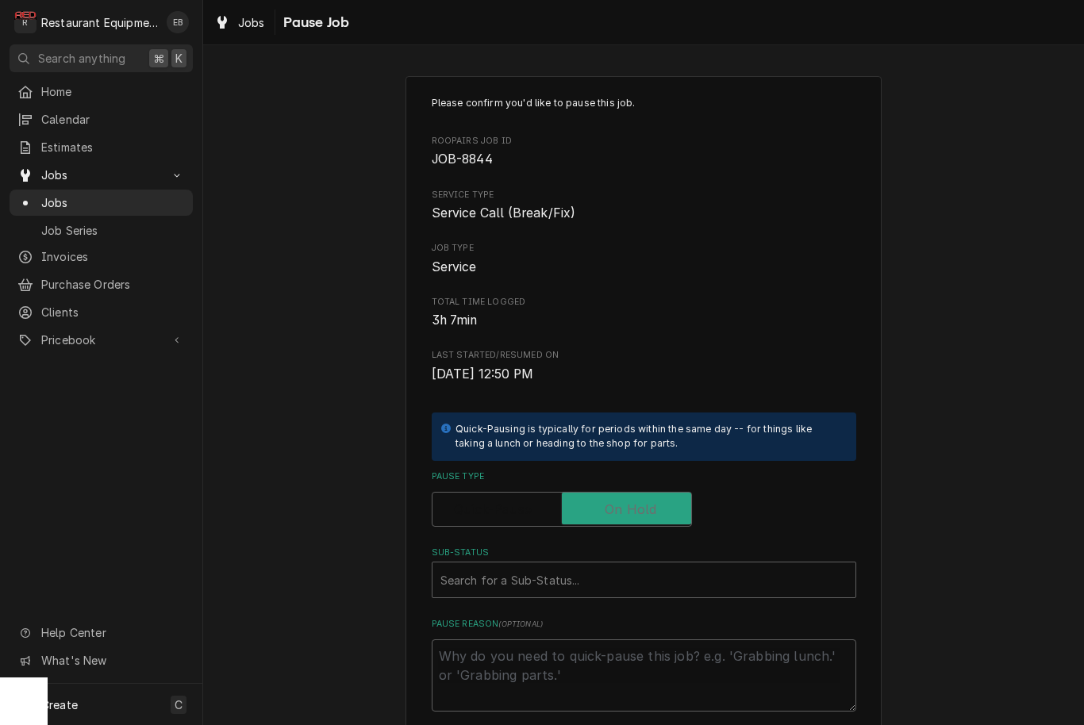
checkbox input "true"
type textarea "x"
click at [608, 579] on div "Sub-Status" at bounding box center [643, 580] width 407 height 29
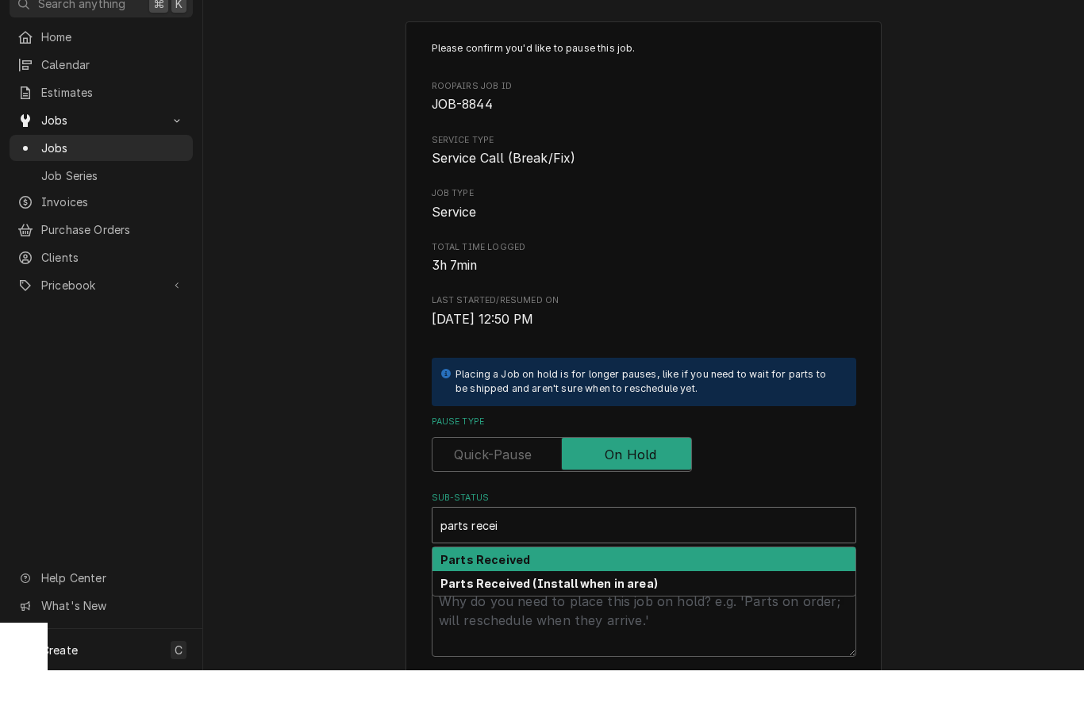
click at [554, 602] on div "Parts Received" at bounding box center [644, 614] width 423 height 25
type input "parts recei"
type textarea "x"
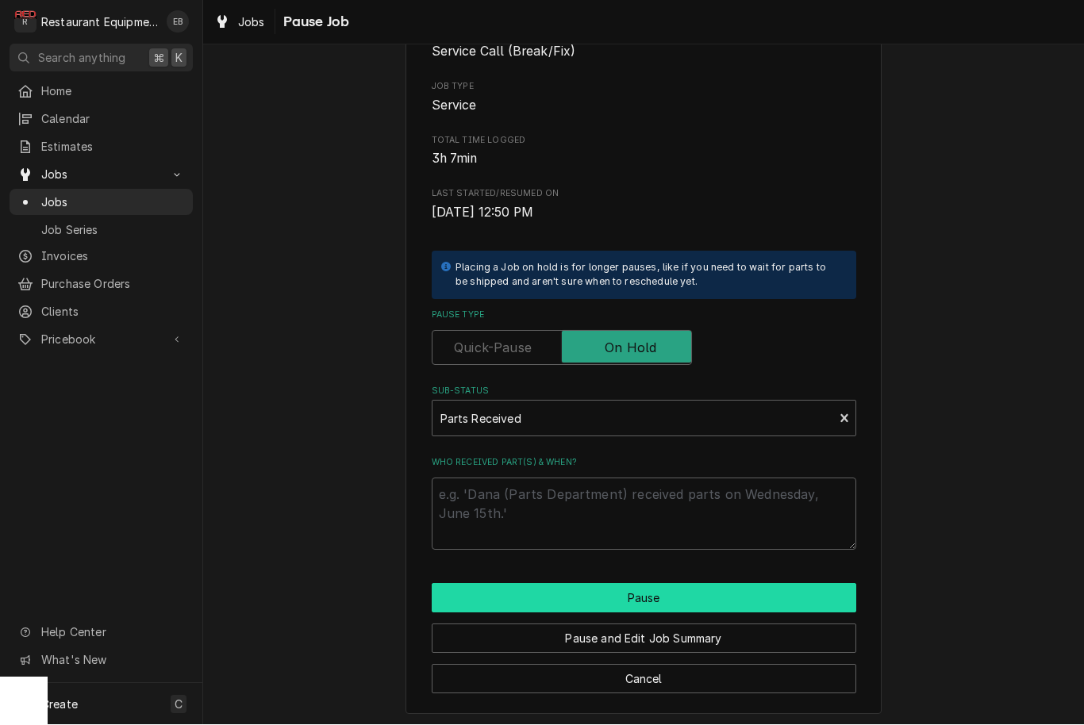
scroll to position [160, 0]
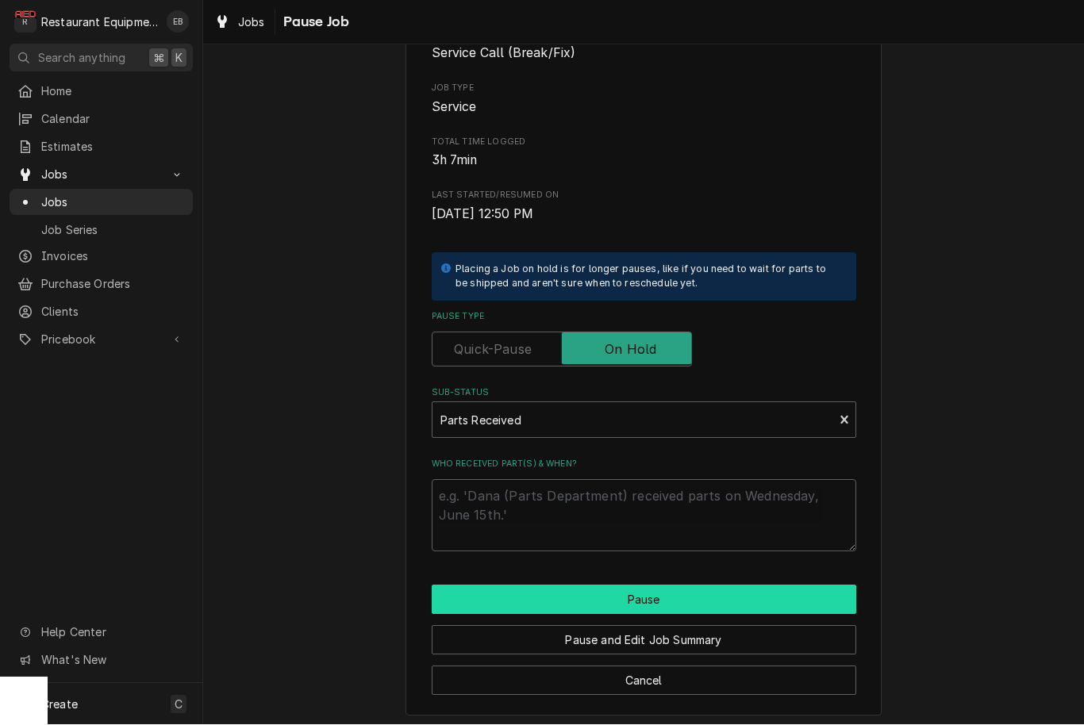
click at [594, 598] on button "Pause" at bounding box center [644, 600] width 425 height 29
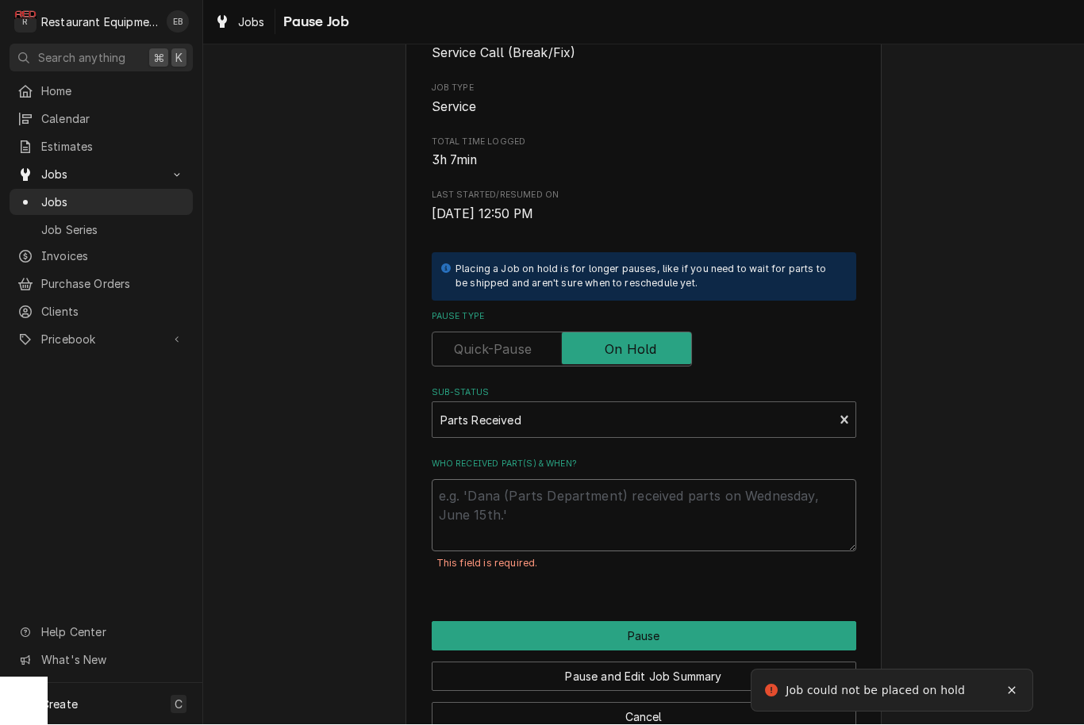
click at [544, 493] on textarea "Who received part(s) & when?" at bounding box center [644, 516] width 425 height 72
type textarea "x"
type textarea "9"
type textarea "x"
type textarea "9/"
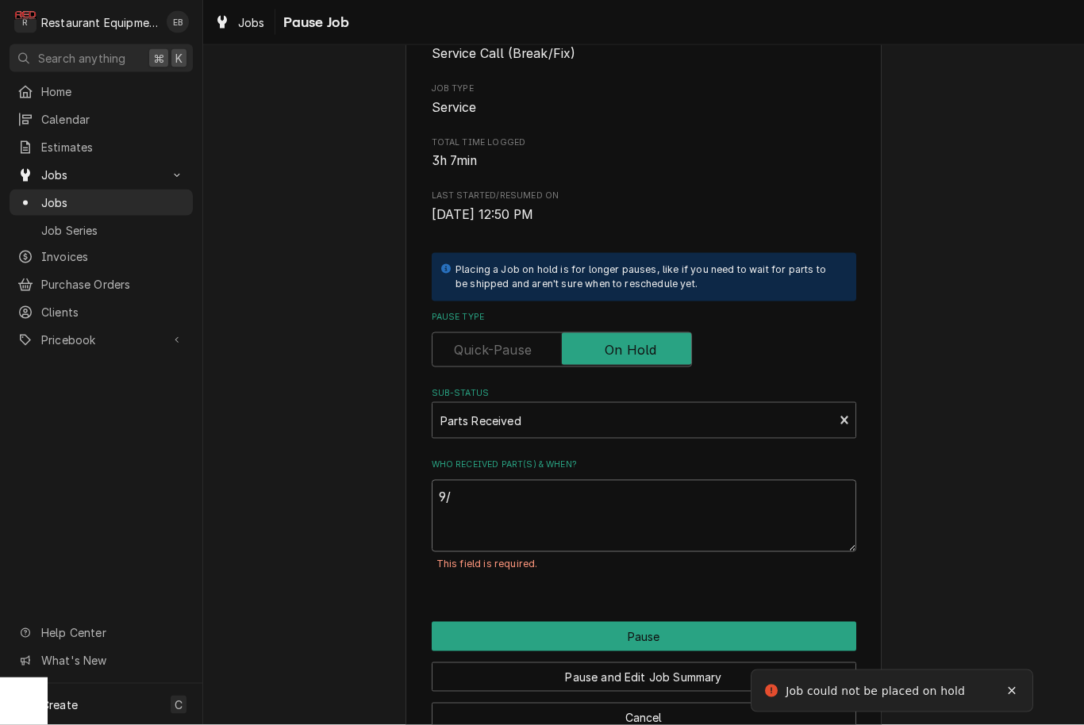
type textarea "x"
type textarea "9/1"
type textarea "x"
type textarea "9/11"
type textarea "x"
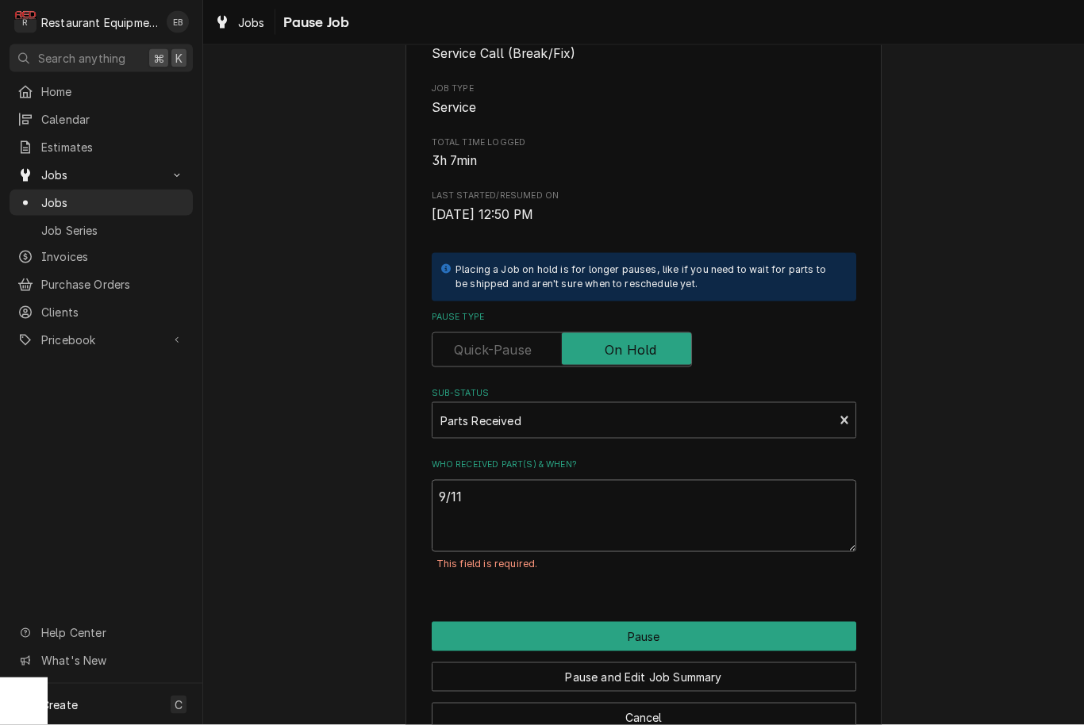
type textarea "S9/11"
type textarea "x"
type textarea "St9/11"
type textarea "x"
type textarea "Sto9/11"
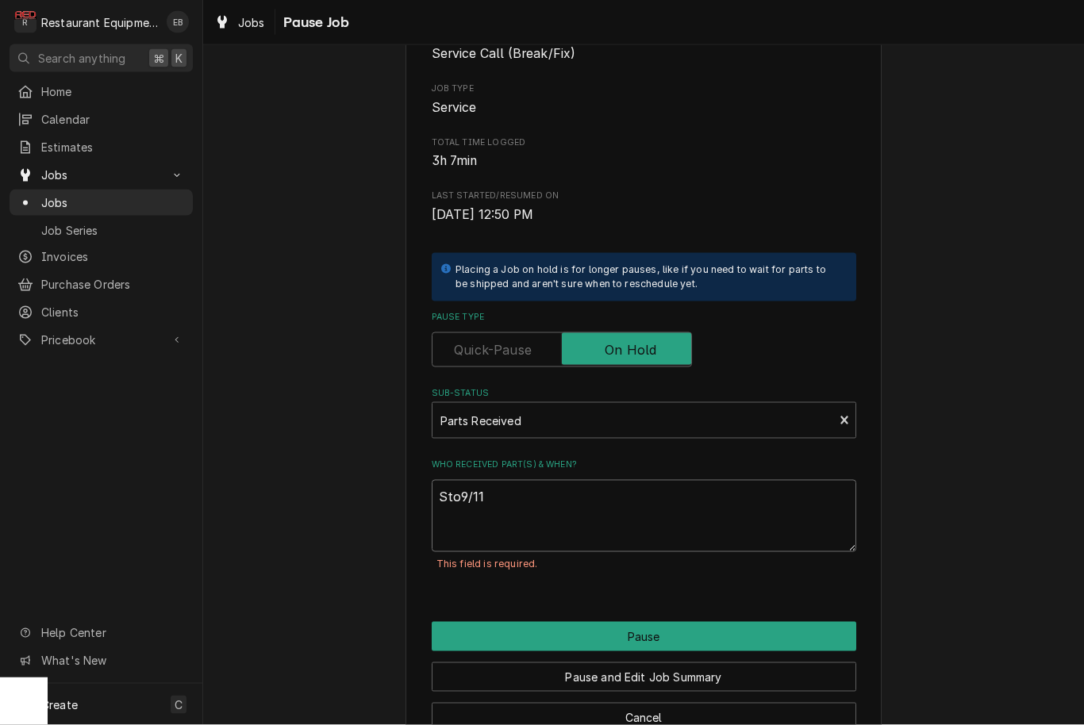
type textarea "x"
type textarea "Stor9/11"
type textarea "x"
type textarea "Store9/11"
type textarea "x"
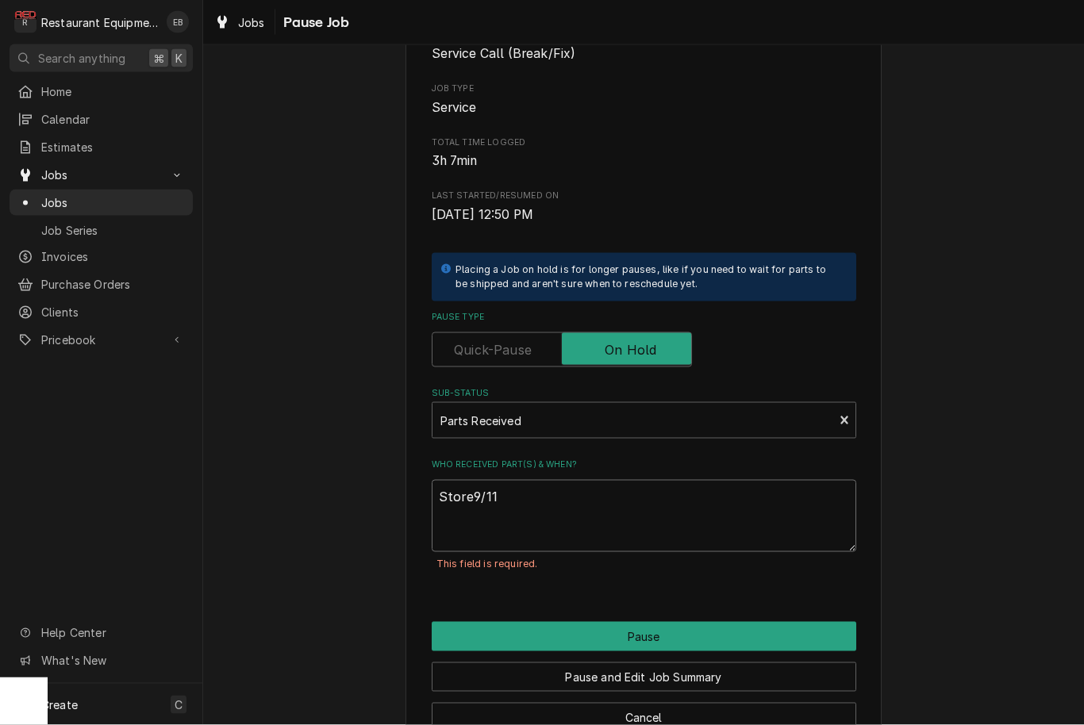
type textarea "Store 9/11"
type textarea "x"
type textarea "Store r9/11"
type textarea "x"
type textarea "Store re9/11"
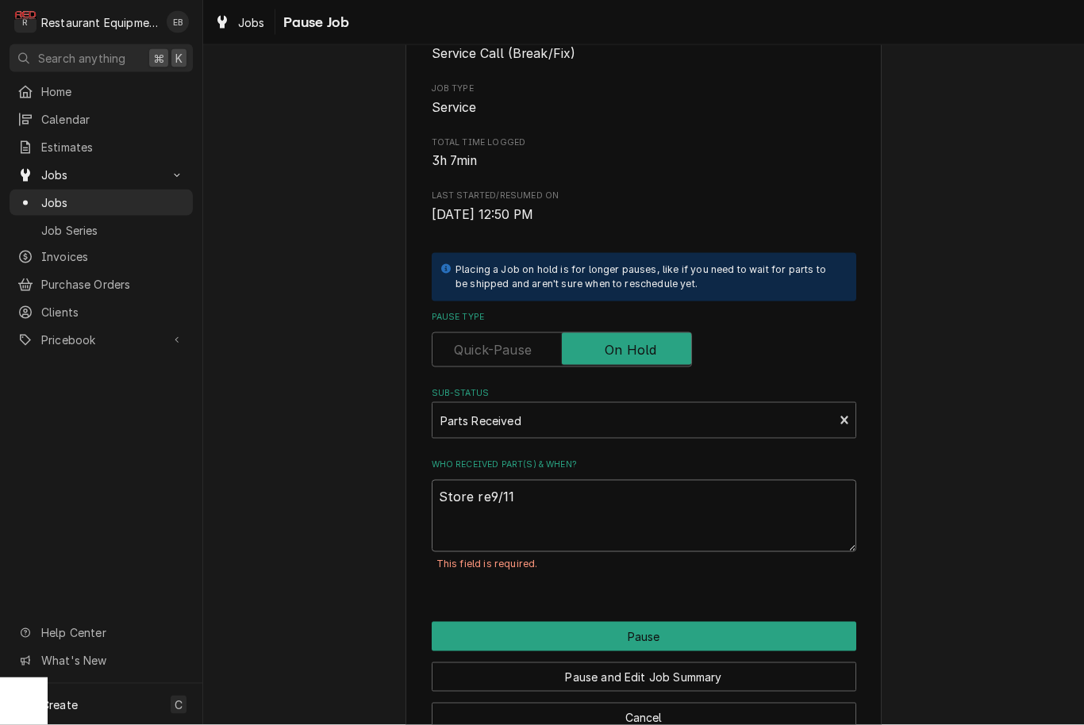
type textarea "x"
type textarea "Store rec9/11"
type textarea "x"
type textarea "Store rece9/11"
type textarea "x"
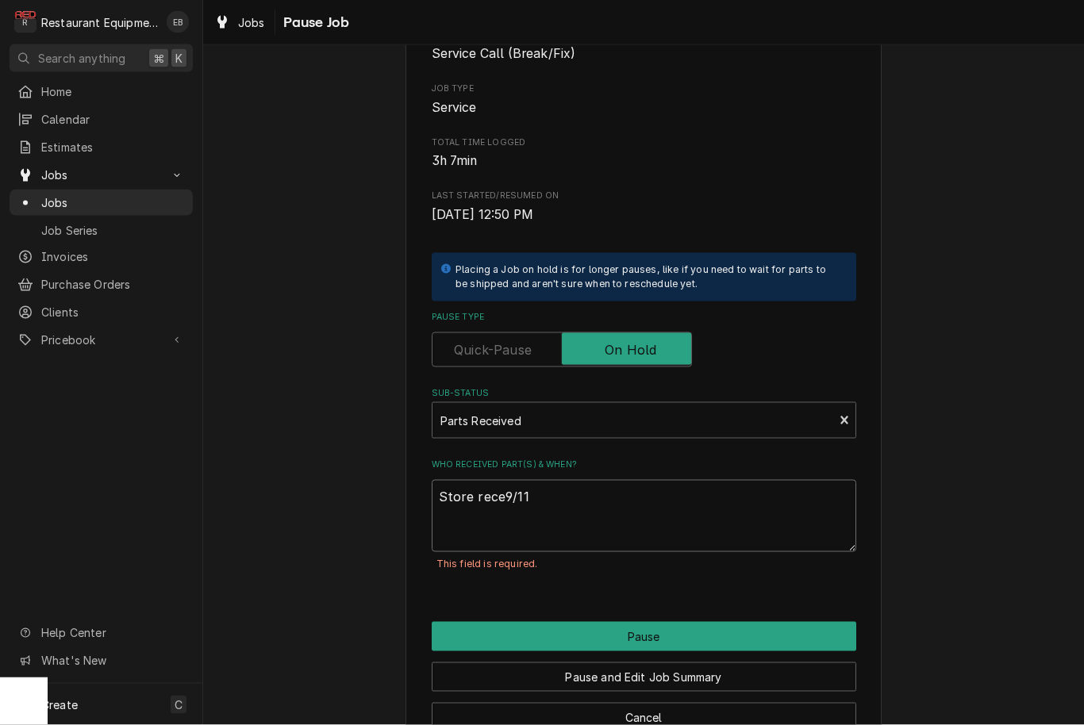
type textarea "Store recei9/11"
type textarea "x"
type textarea "Store receiv9/11"
type textarea "x"
type textarea "Store receive9/11"
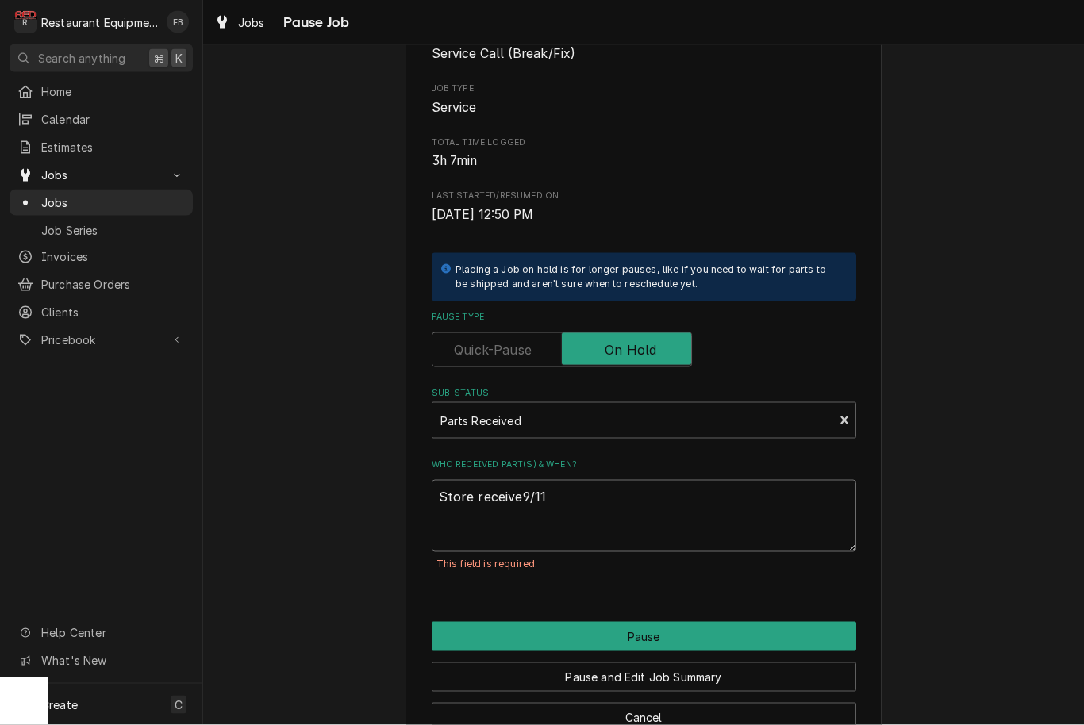
type textarea "x"
type textarea "Store received9/11"
type textarea "x"
type textarea "Store received 9/11"
type textarea "x"
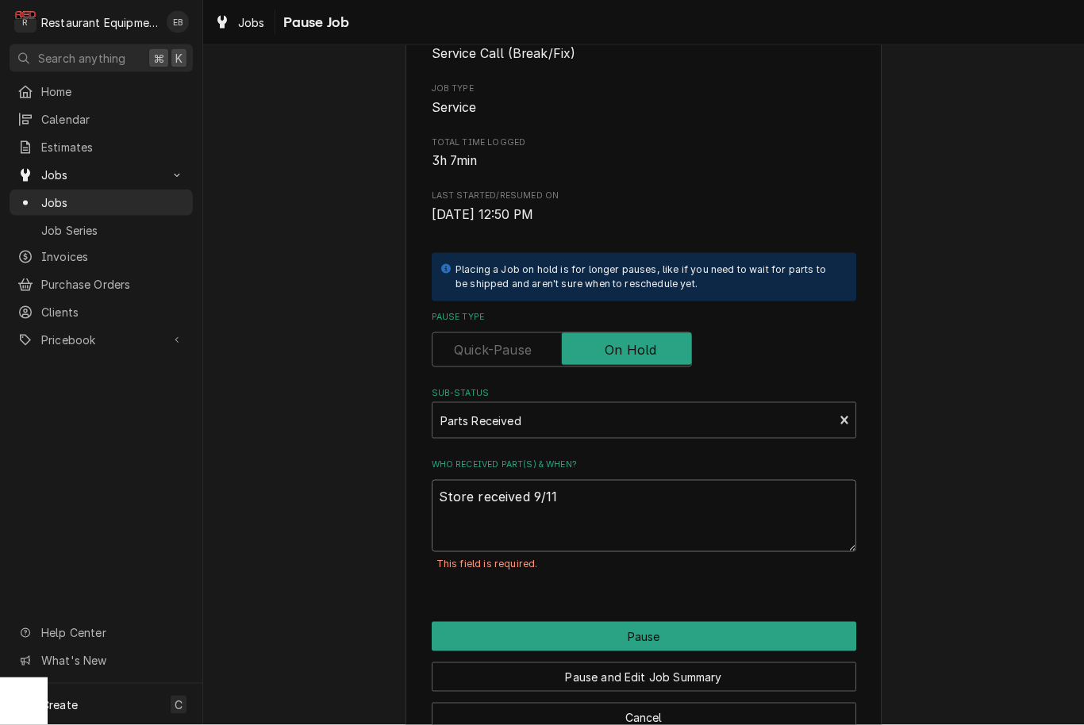
type textarea "Store received p9/11"
type textarea "x"
type textarea "Store received pa9/11"
type textarea "x"
type textarea "Store received par9/11"
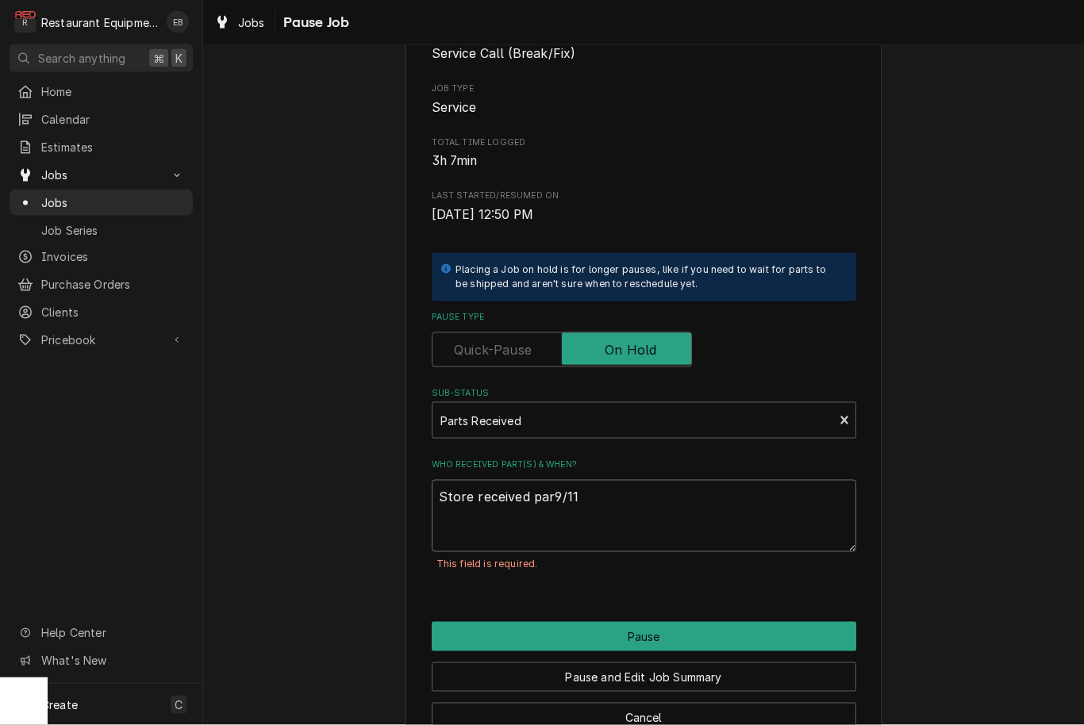
type textarea "x"
type textarea "Store received part9/11"
type textarea "x"
type textarea "Store received parts9/11"
type textarea "x"
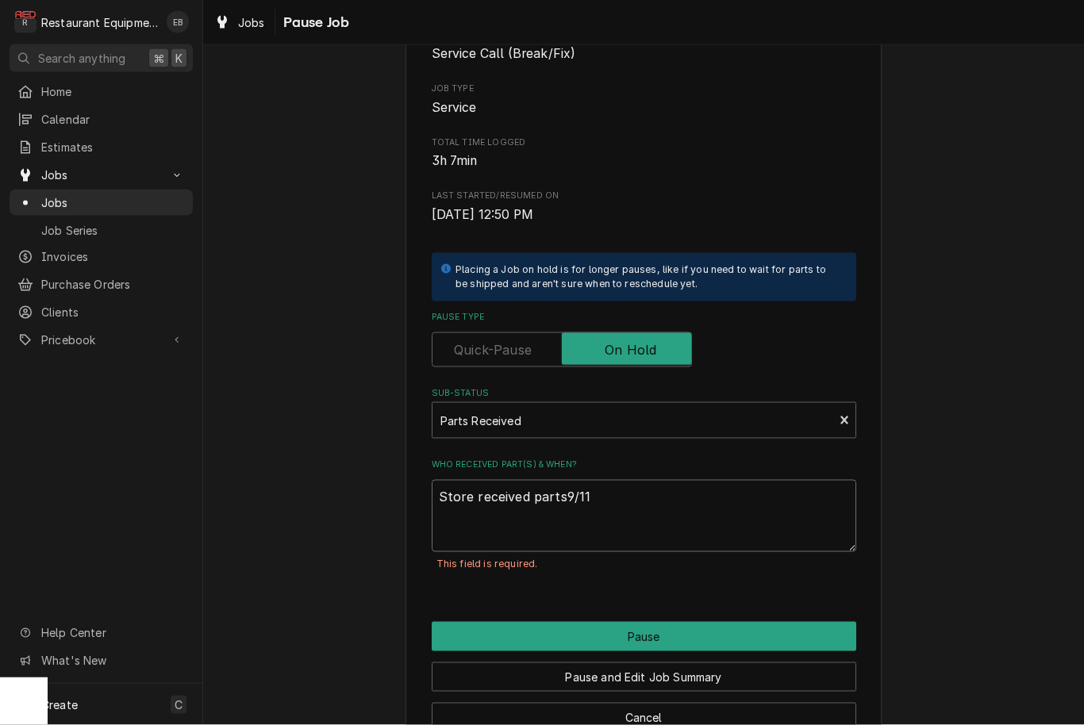
type textarea "Store received parts 9/11"
type textarea "x"
type textarea "Store received parts o9/11"
type textarea "x"
type textarea "Store received parts on9/11"
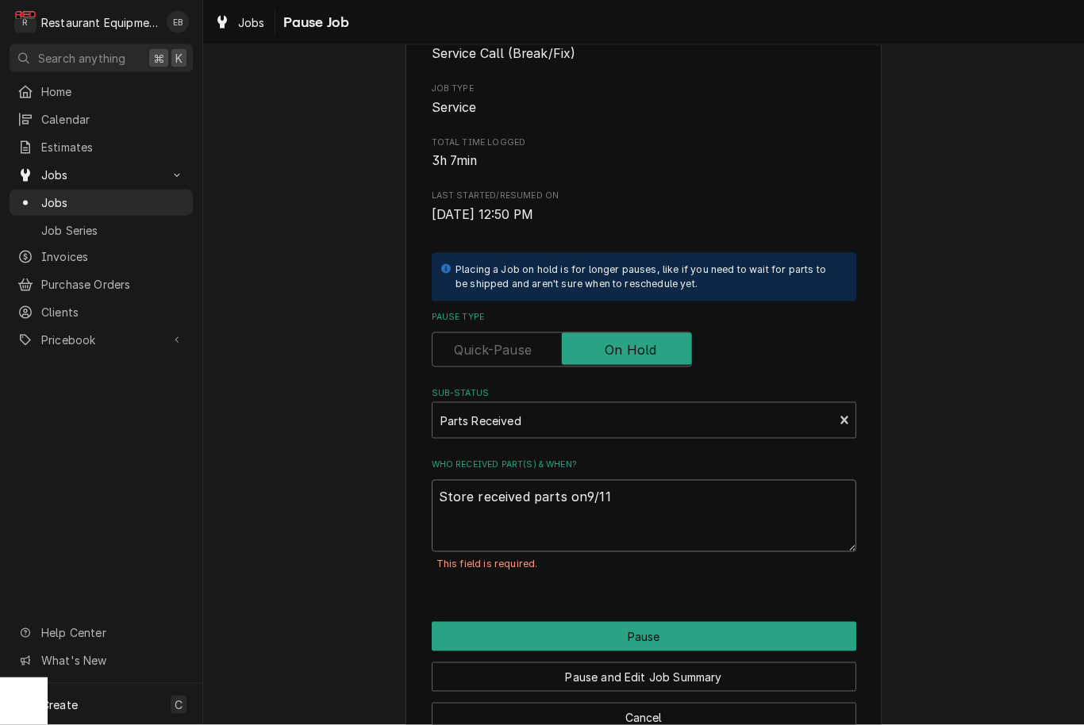
type textarea "x"
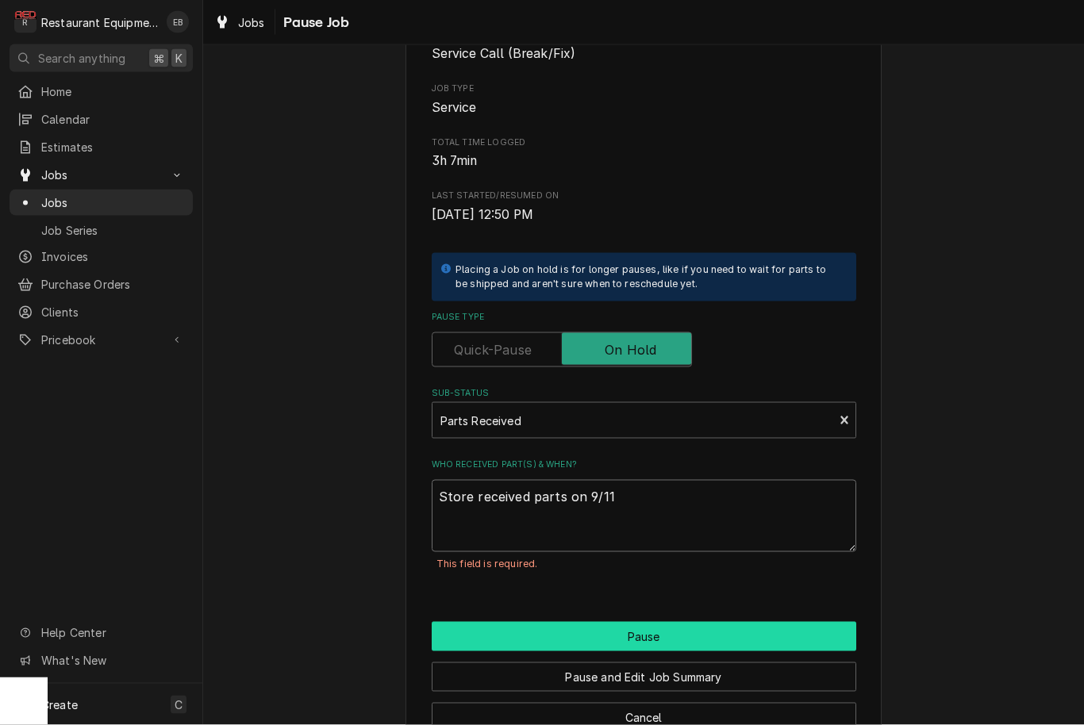
type textarea "Store received parts on 9/11"
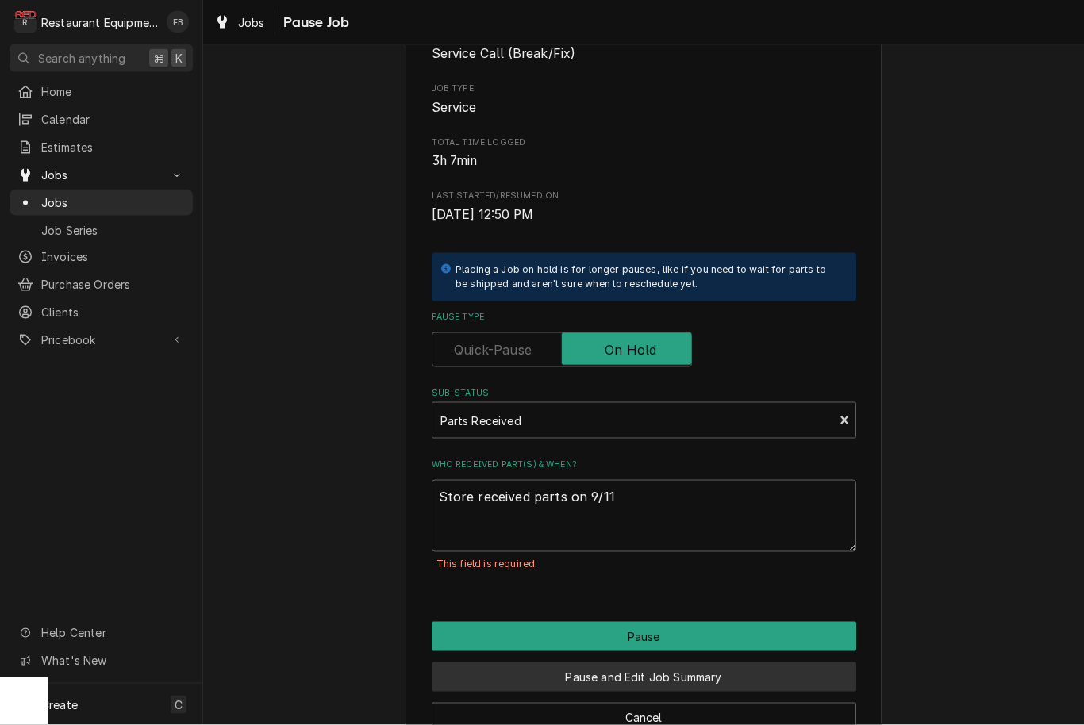
click at [618, 622] on button "Pause" at bounding box center [644, 636] width 425 height 29
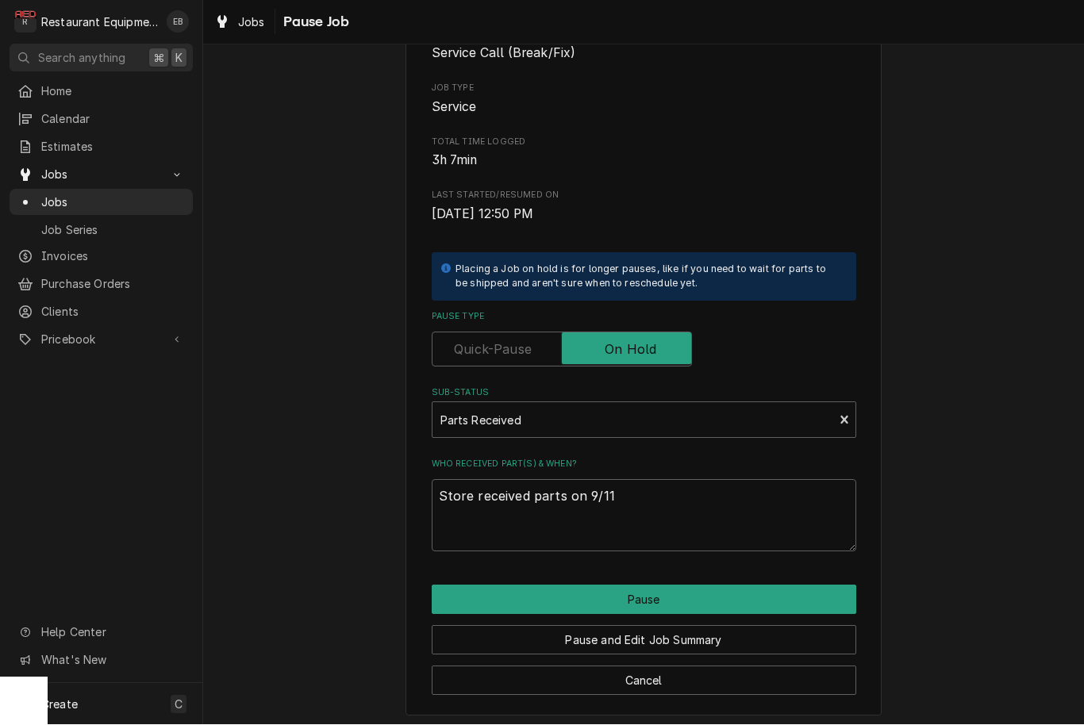
type textarea "x"
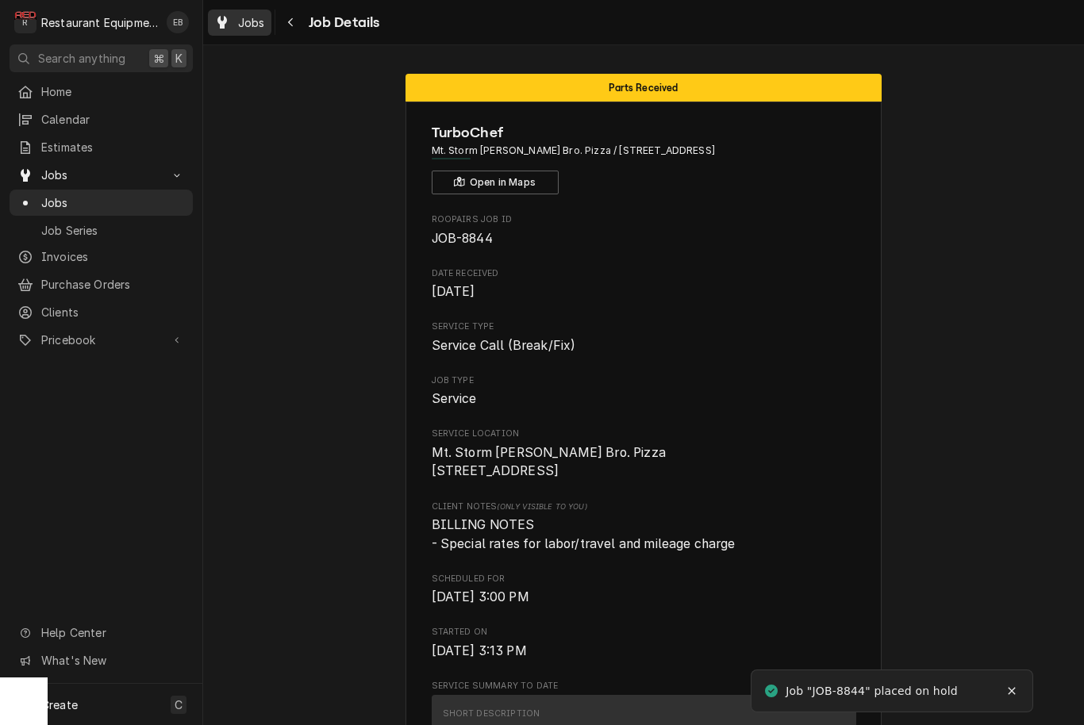
click at [226, 17] on icon "Dynamic Content Wrapper" at bounding box center [222, 22] width 10 height 13
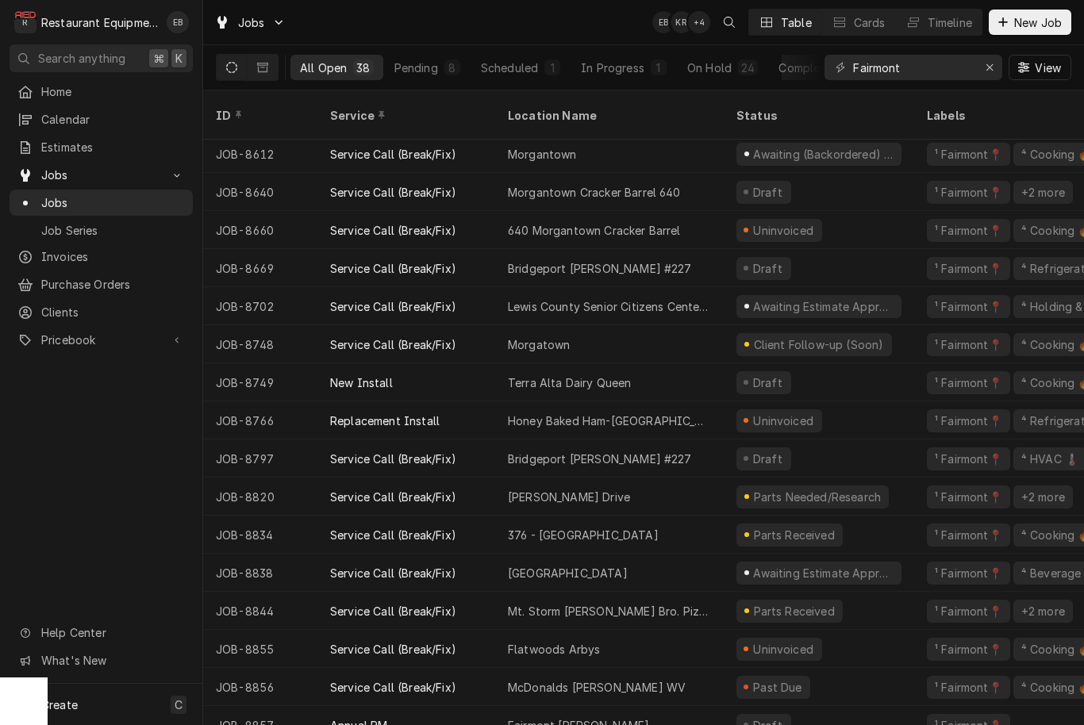
scroll to position [843, 0]
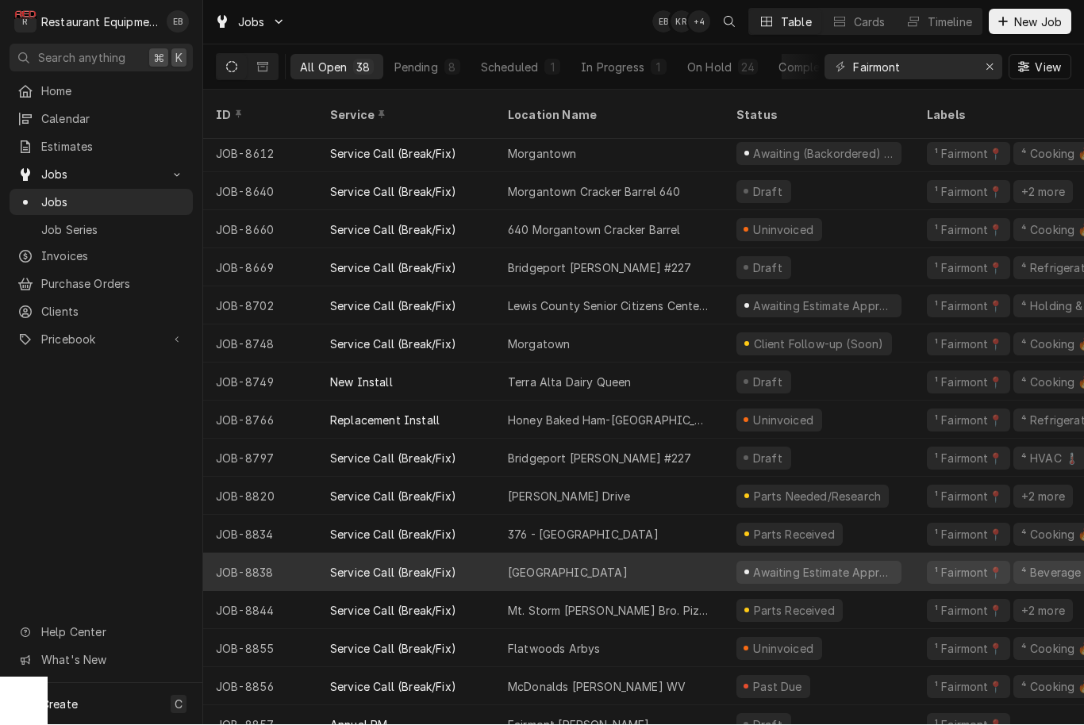
click at [679, 554] on div "[GEOGRAPHIC_DATA]" at bounding box center [609, 573] width 229 height 38
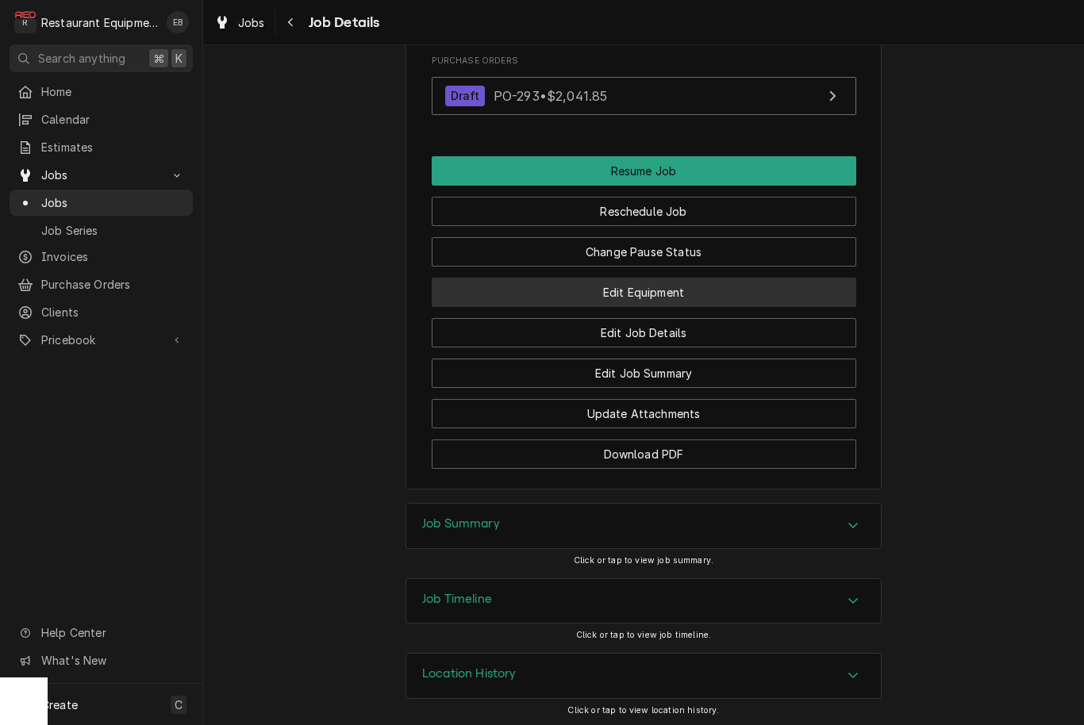
scroll to position [1582, 0]
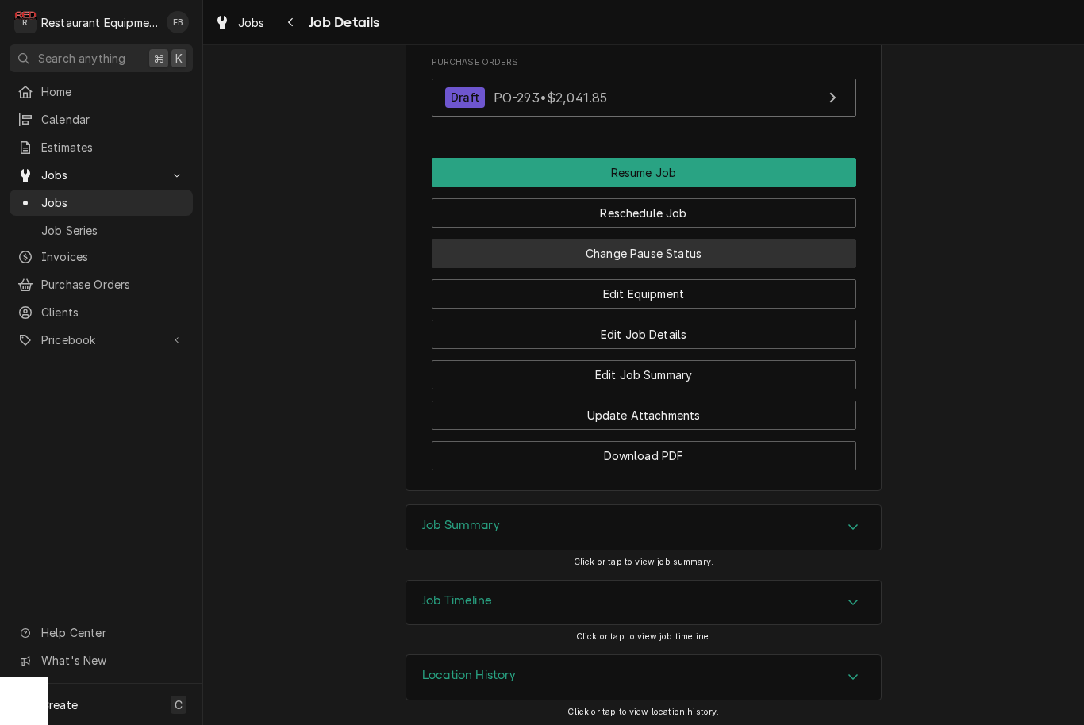
click at [679, 253] on button "Change Pause Status" at bounding box center [644, 253] width 425 height 29
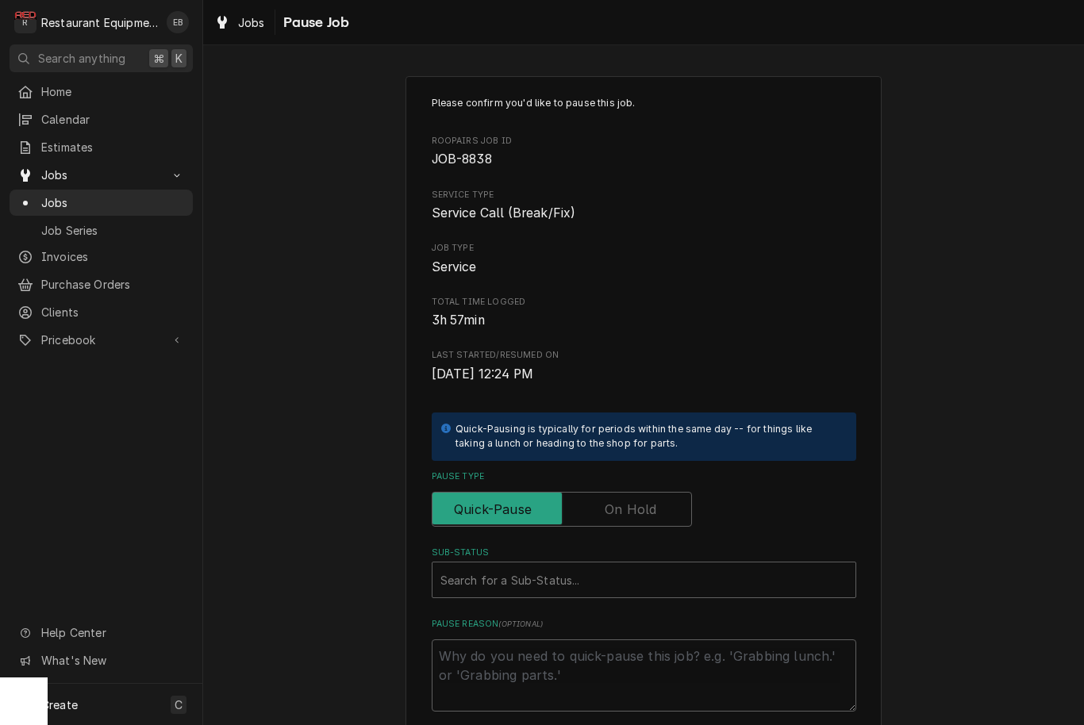
click at [613, 495] on label "Pause Type" at bounding box center [562, 509] width 260 height 35
click at [613, 495] on input "Pause Type" at bounding box center [562, 509] width 246 height 35
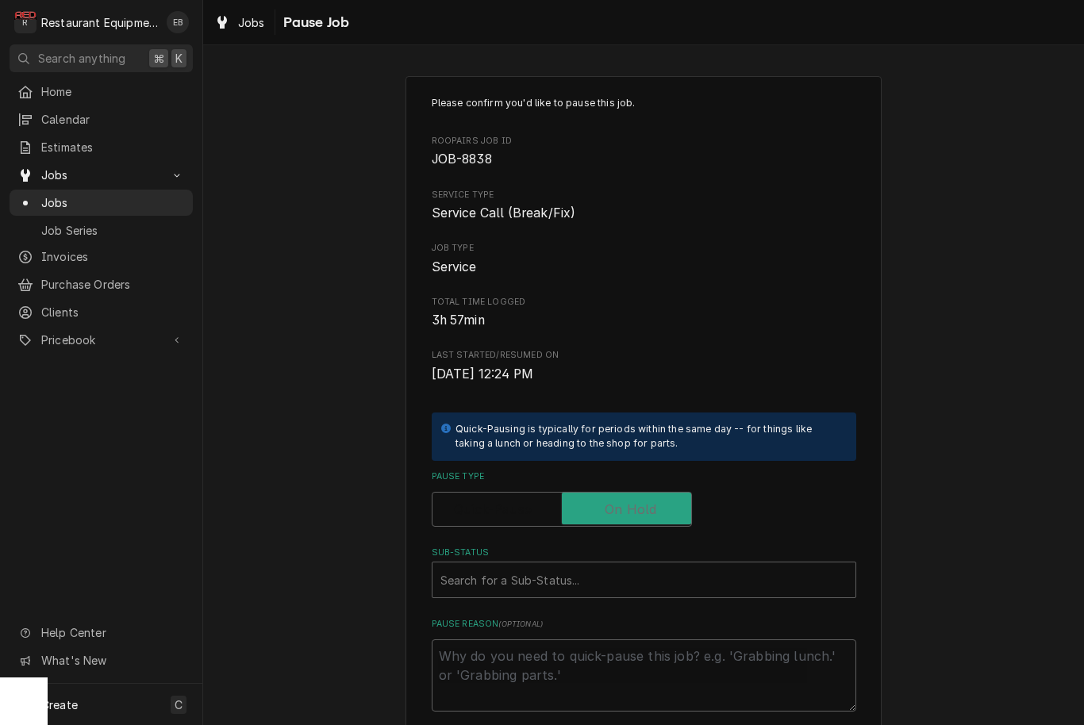
checkbox input "true"
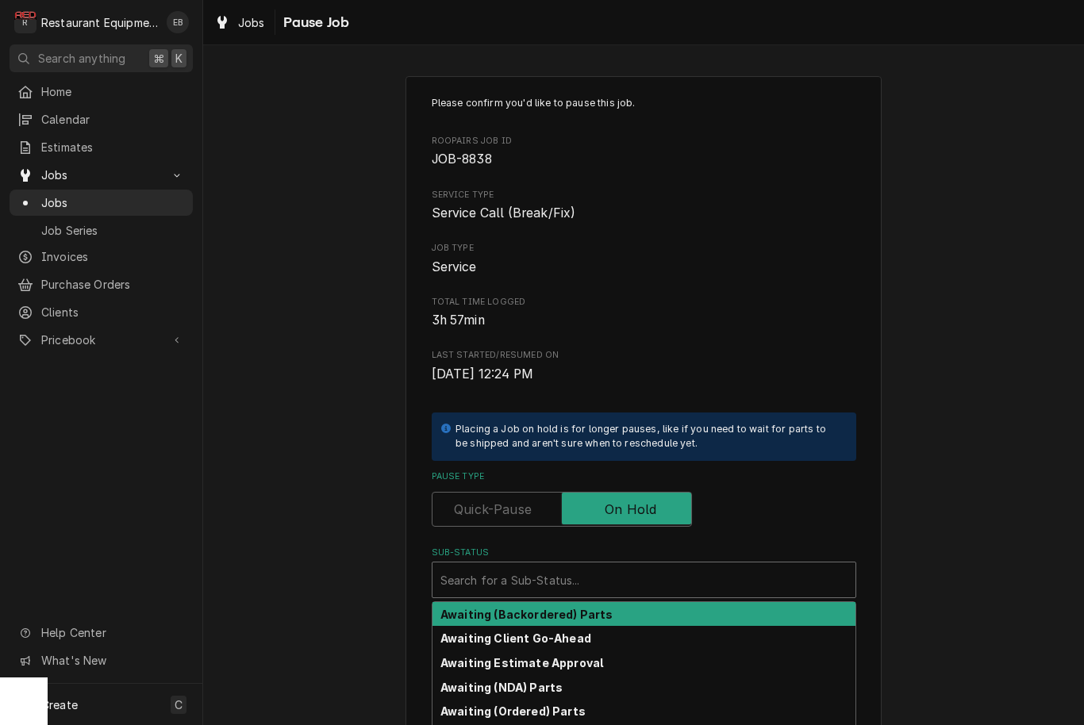
click at [613, 576] on div "Sub-Status" at bounding box center [643, 580] width 407 height 29
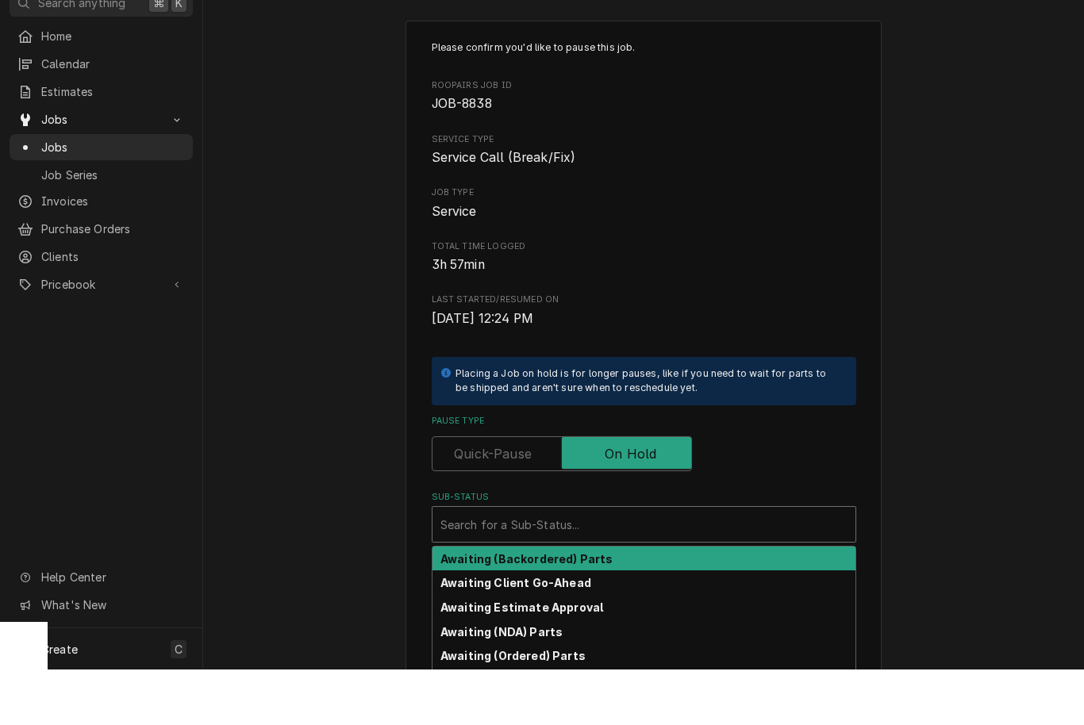
scroll to position [1, 0]
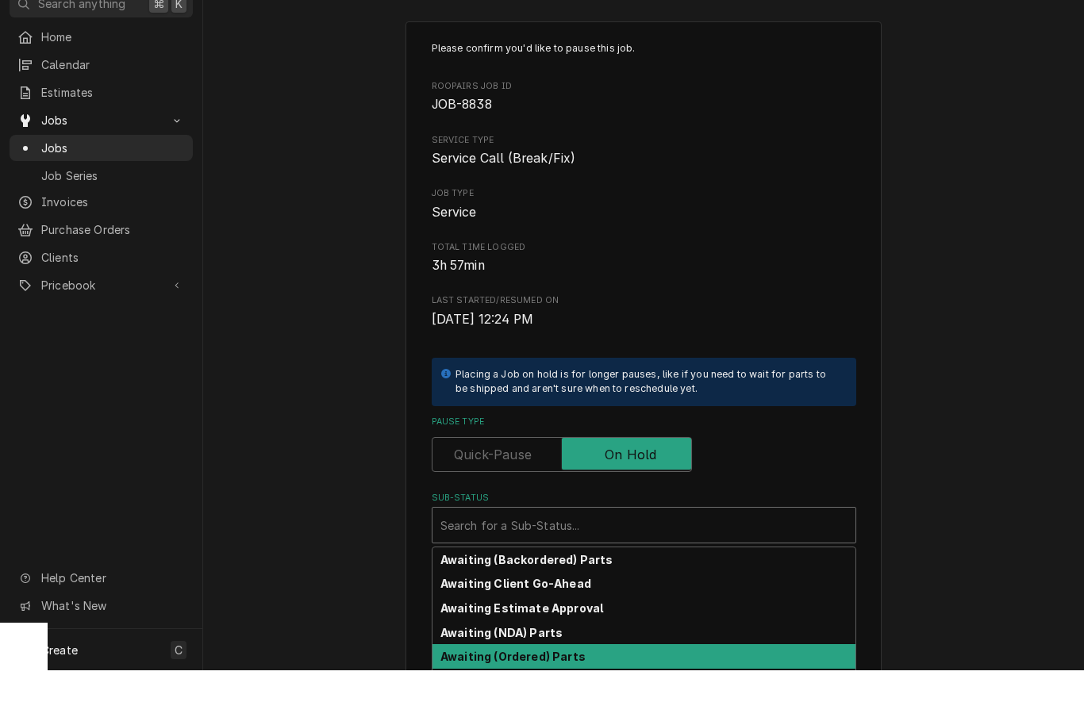
click at [575, 705] on strong "Awaiting (Ordered) Parts" at bounding box center [512, 711] width 145 height 13
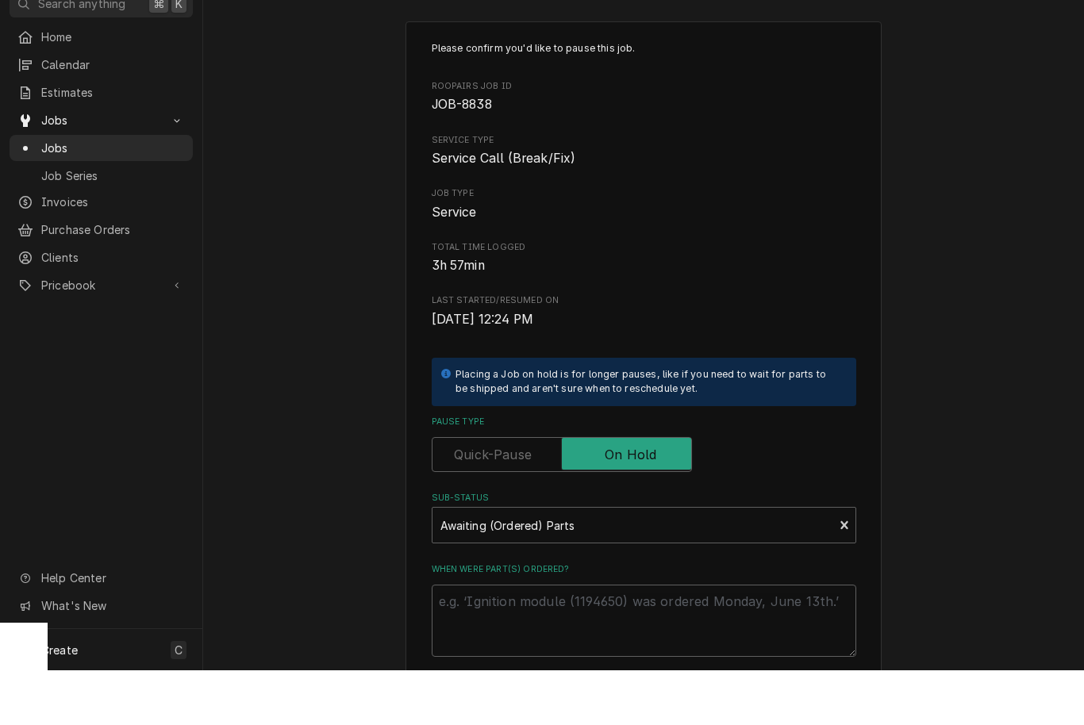
scroll to position [0, 0]
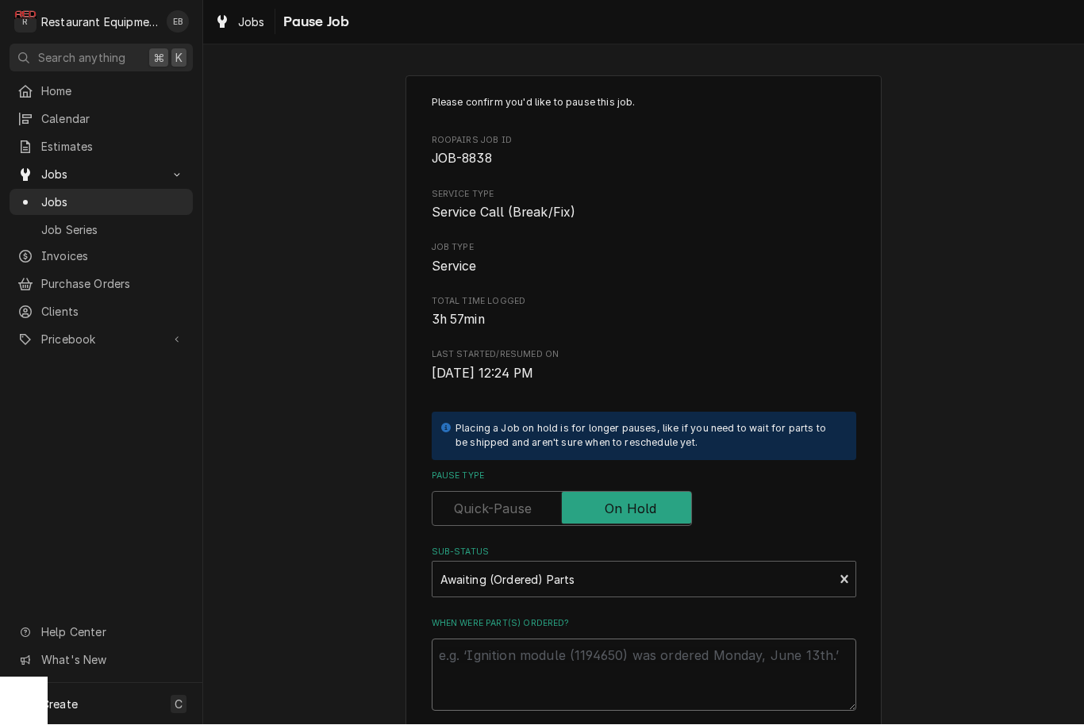
click at [591, 645] on textarea "When were part(s) ordered?" at bounding box center [644, 676] width 425 height 72
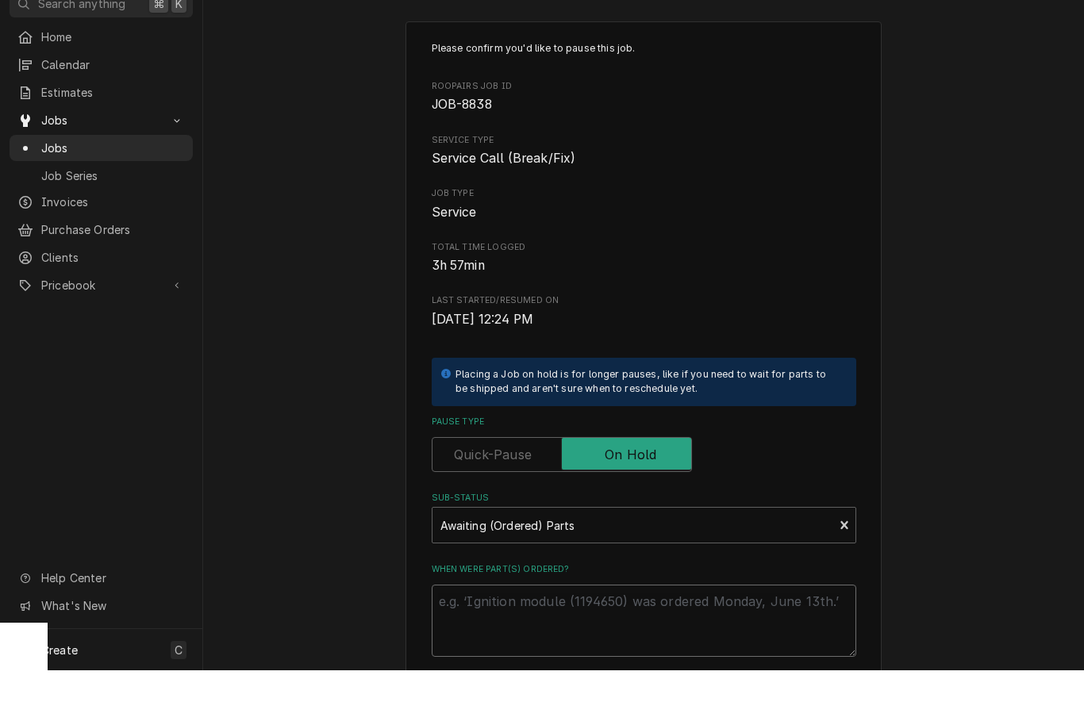
type textarea "x"
type textarea "P"
type textarea "x"
type textarea "Pa"
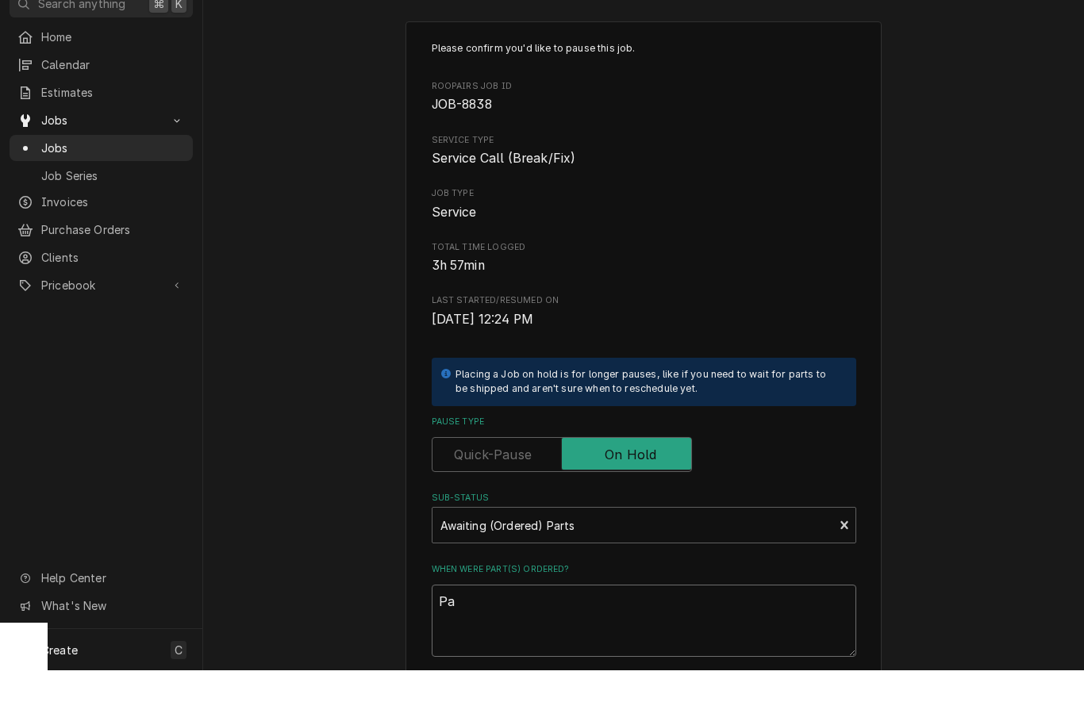
type textarea "x"
type textarea "Par"
type textarea "x"
type textarea "Part"
type textarea "x"
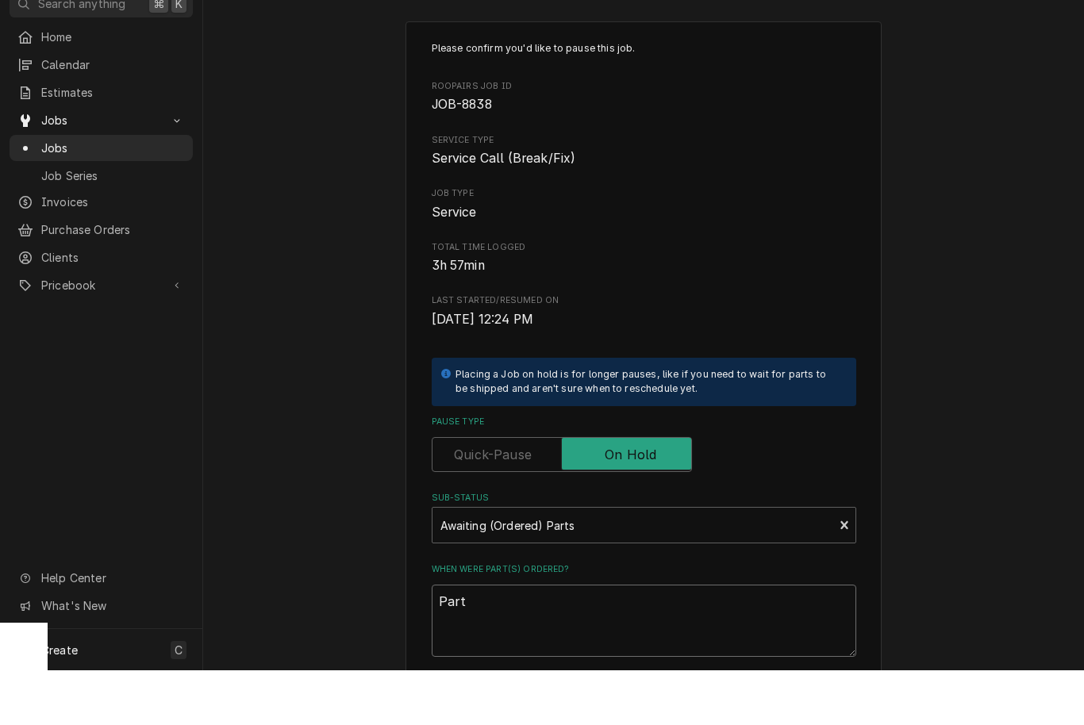
type textarea "Parts"
type textarea "x"
type textarea "Parts"
type textarea "x"
type textarea "Parts o"
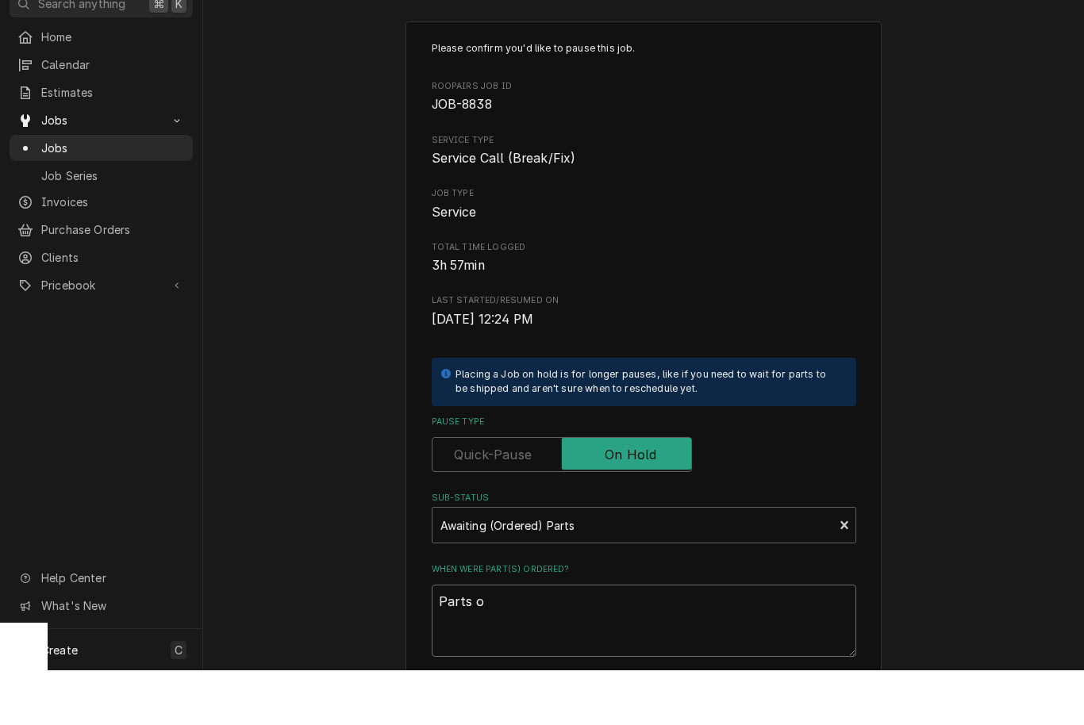
type textarea "x"
type textarea "Parts or"
type textarea "x"
type textarea "Parts ord"
type textarea "x"
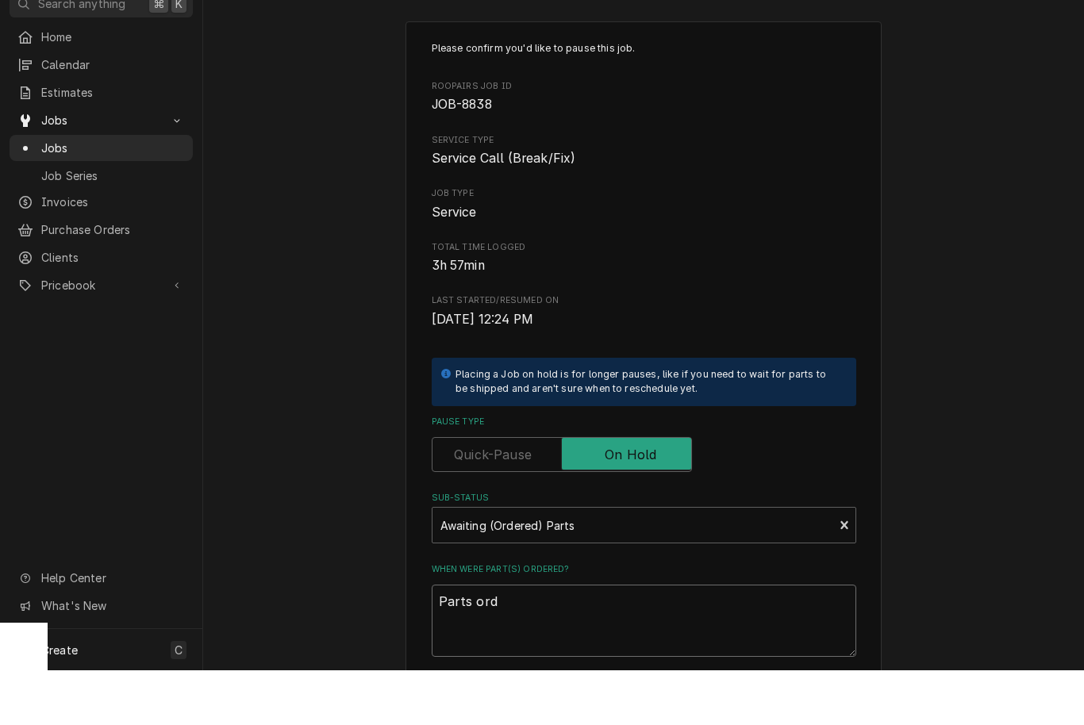
type textarea "Parts orde"
type textarea "x"
type textarea "Parts order"
type textarea "x"
type textarea "Parts ordere"
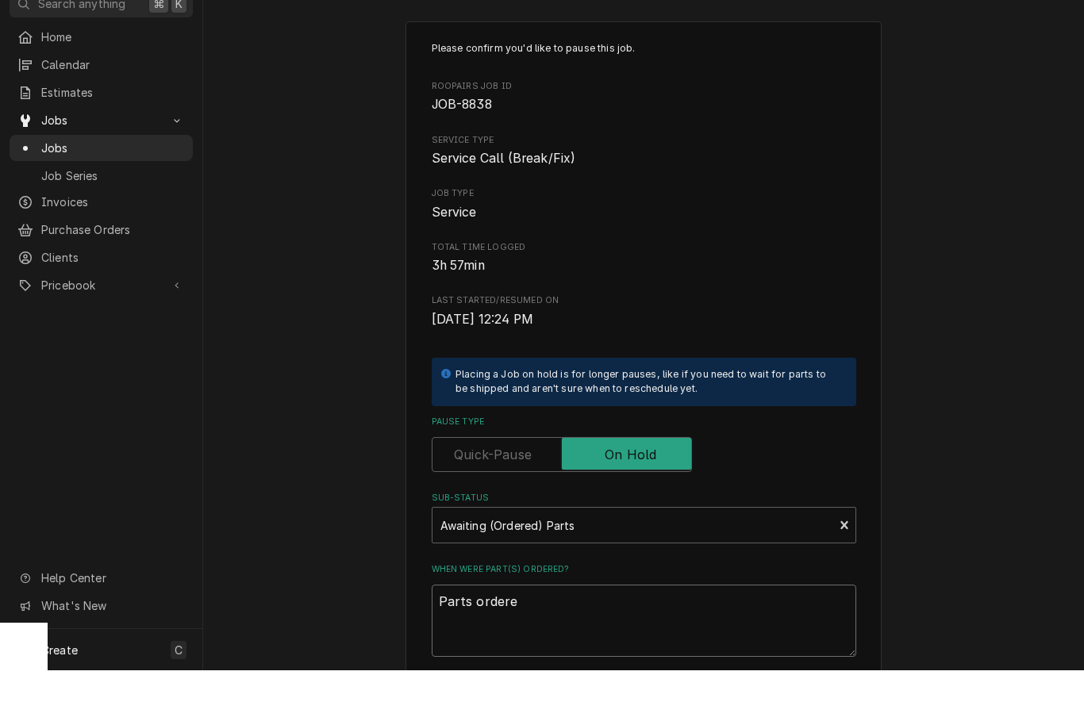
type textarea "x"
type textarea "Parts ordered"
type textarea "x"
type textarea "Parts ordered"
type textarea "x"
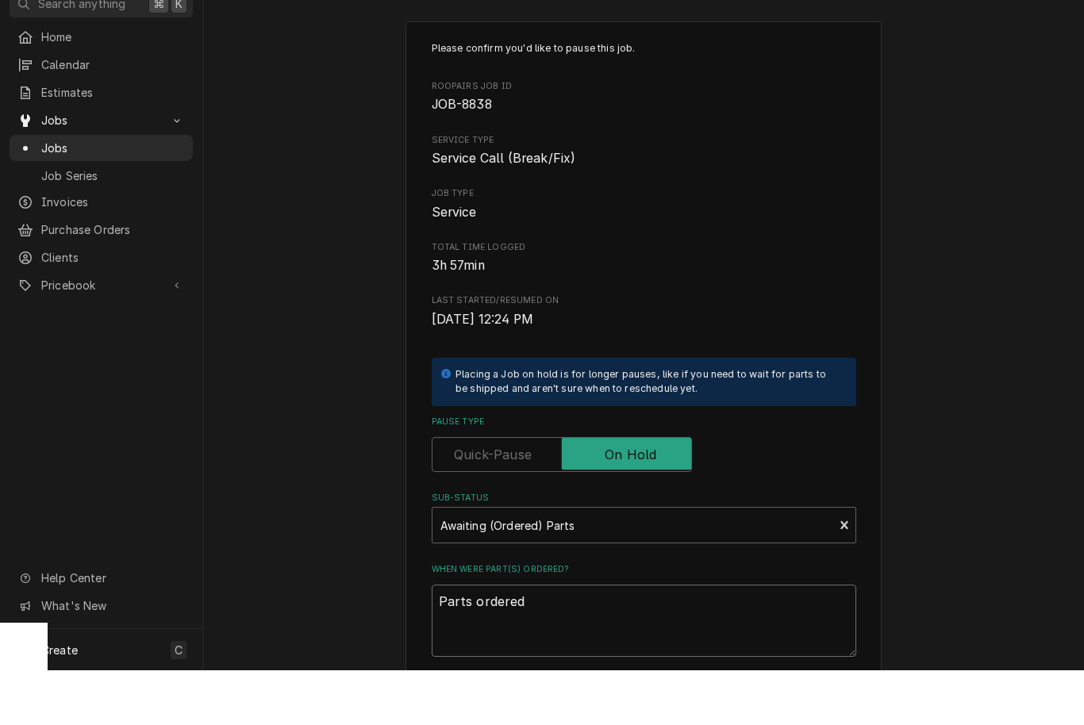
type textarea "Parts ordered 9"
type textarea "x"
type textarea "Parts ordered 9/"
type textarea "x"
type textarea "Parts ordered 9/1"
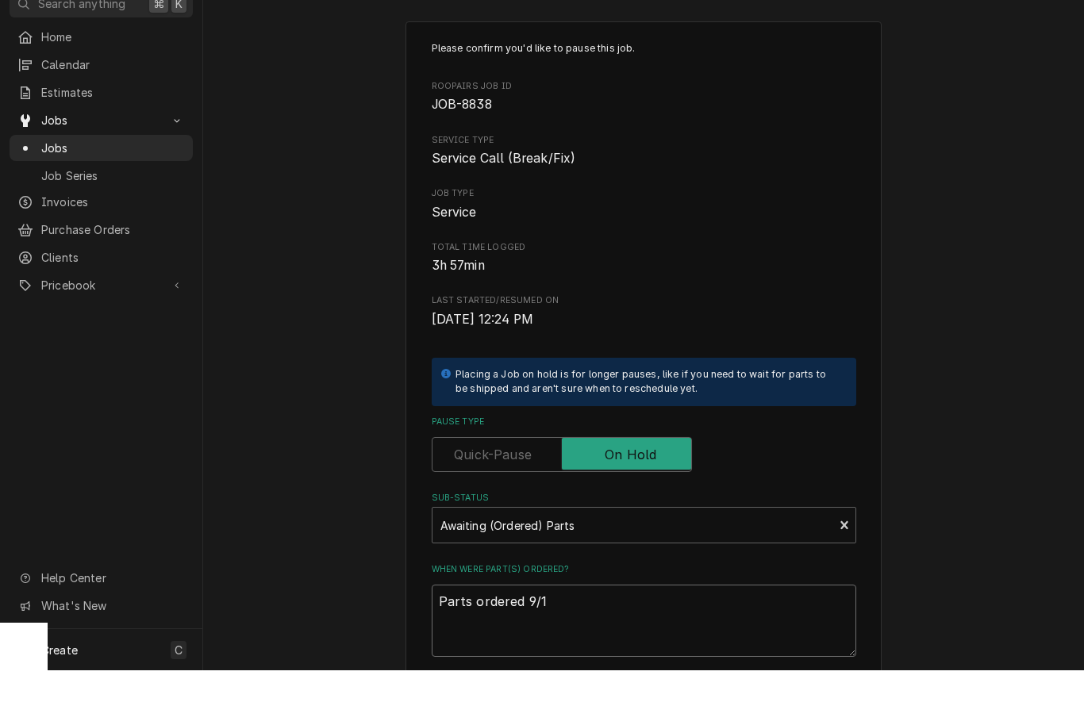
type textarea "x"
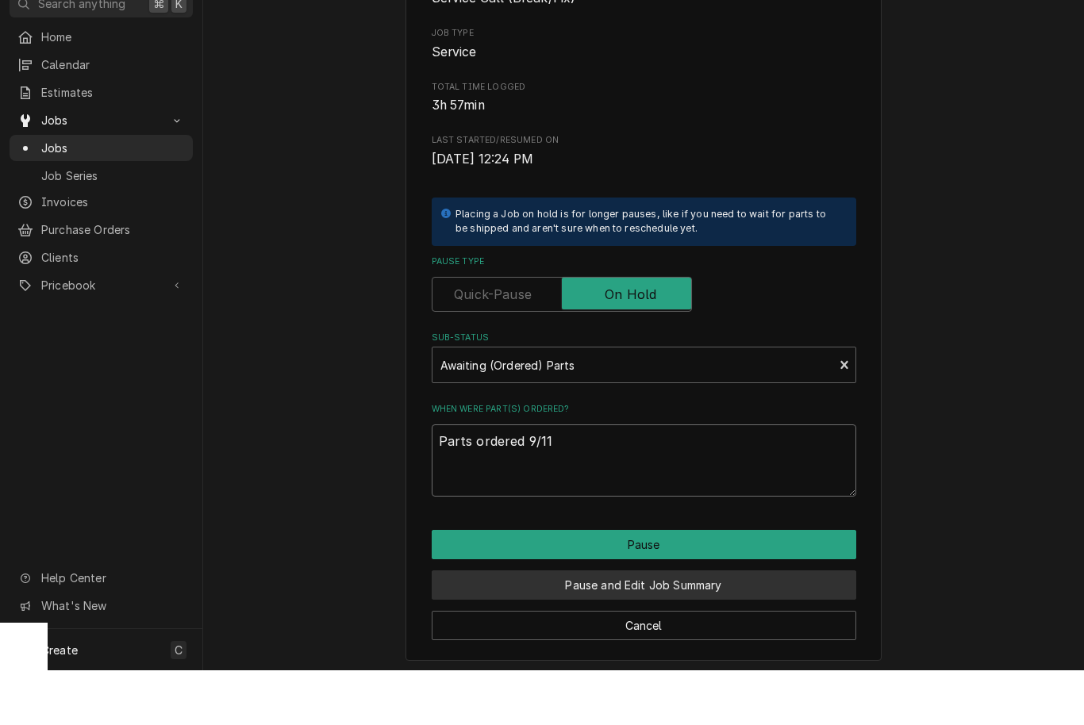
scroll to position [160, 0]
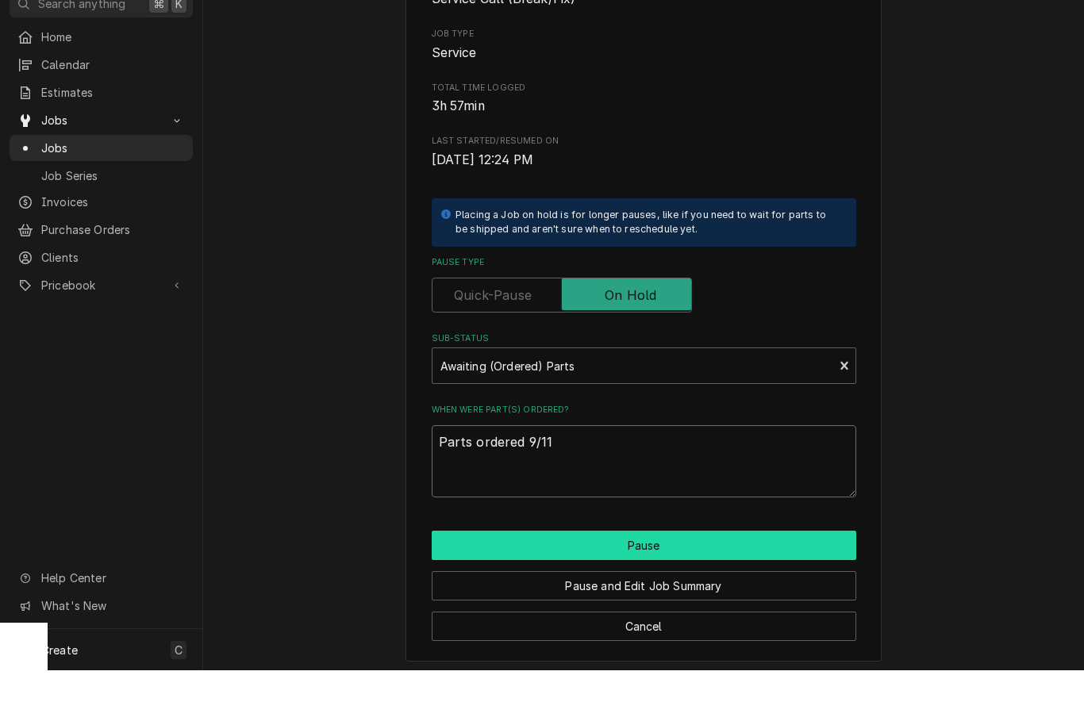
type textarea "Parts ordered 9/11"
click at [625, 586] on button "Pause" at bounding box center [644, 600] width 425 height 29
type textarea "x"
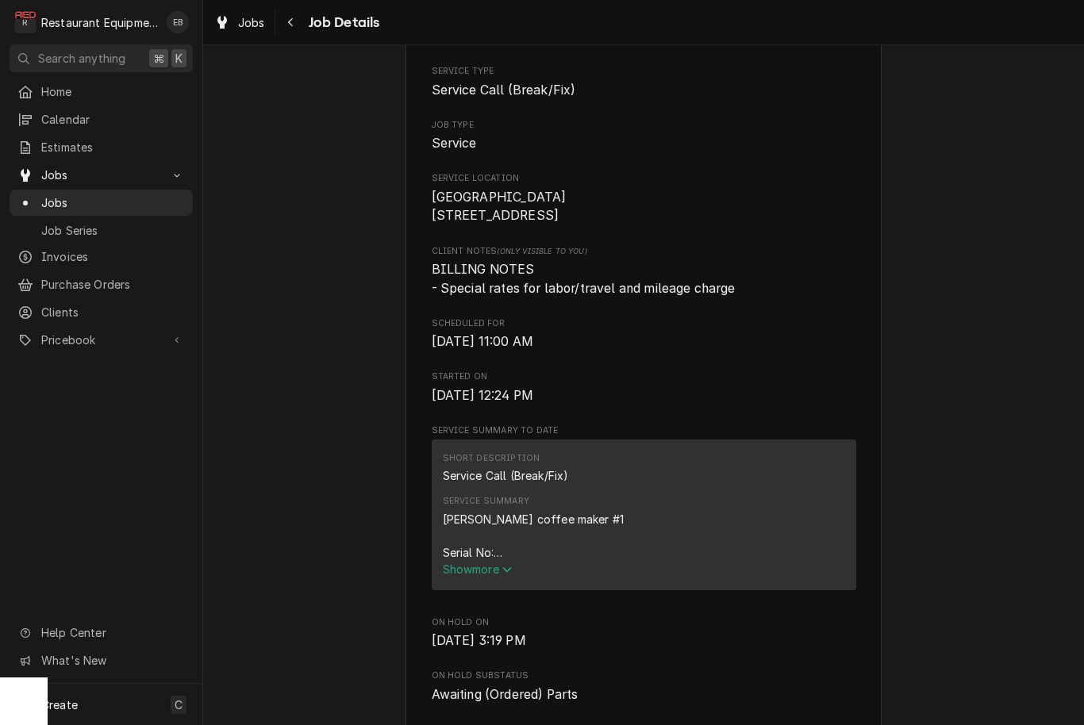
scroll to position [245, 0]
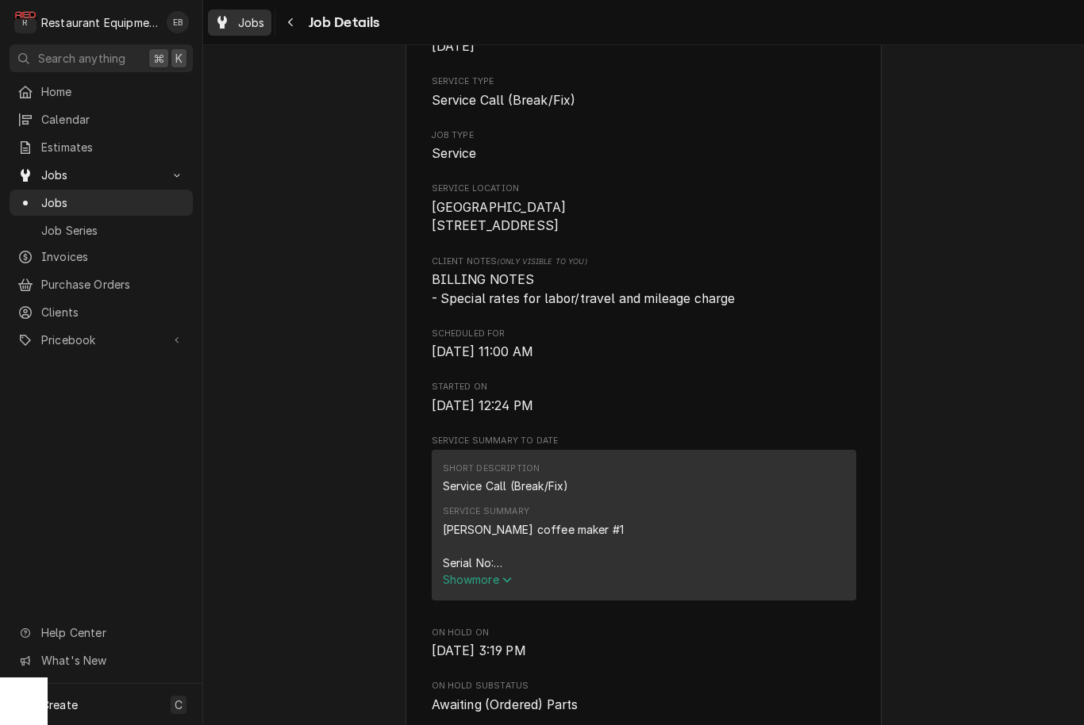
click at [238, 27] on span "Jobs" at bounding box center [251, 22] width 27 height 17
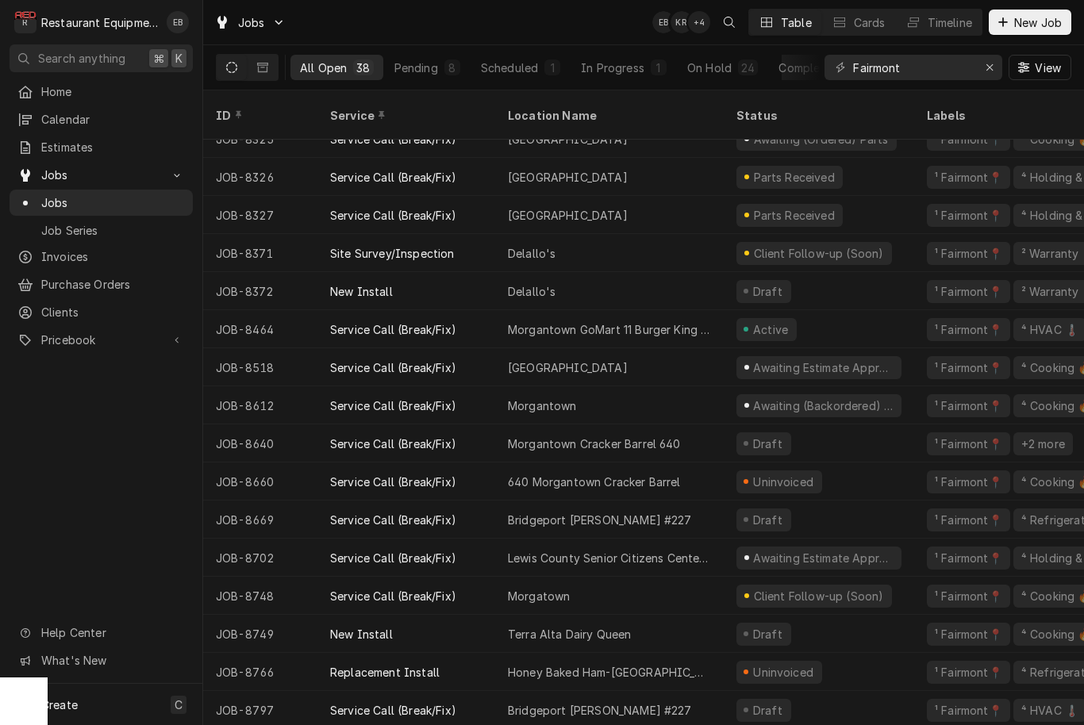
scroll to position [616, 0]
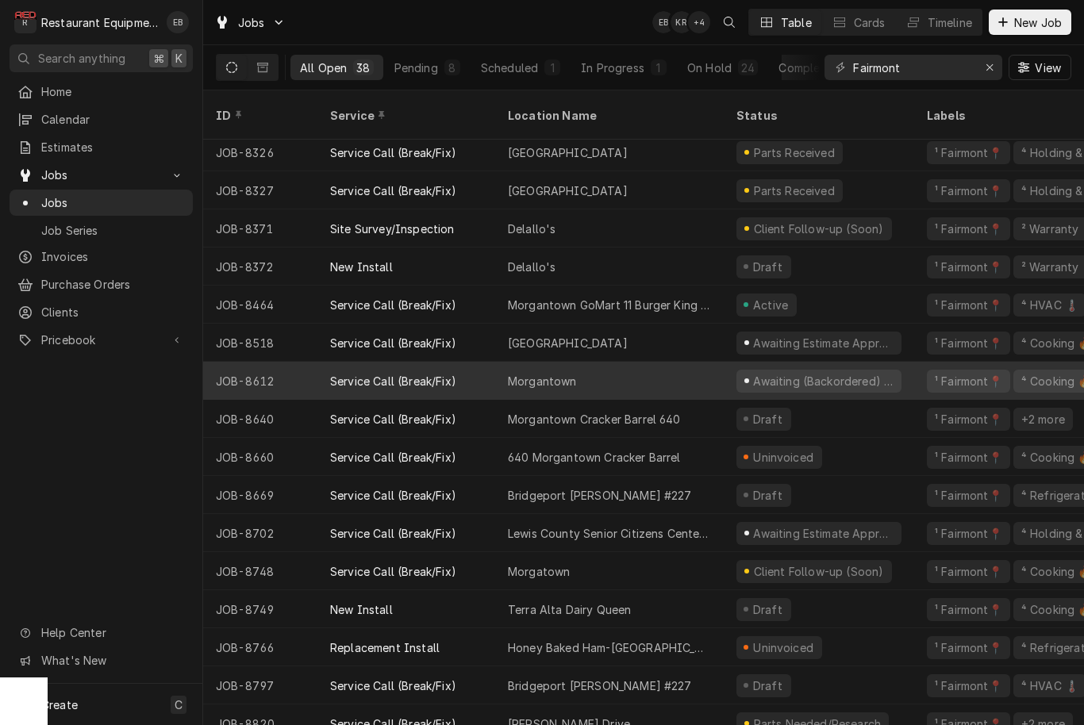
click at [670, 371] on div "Morgantown" at bounding box center [609, 381] width 229 height 38
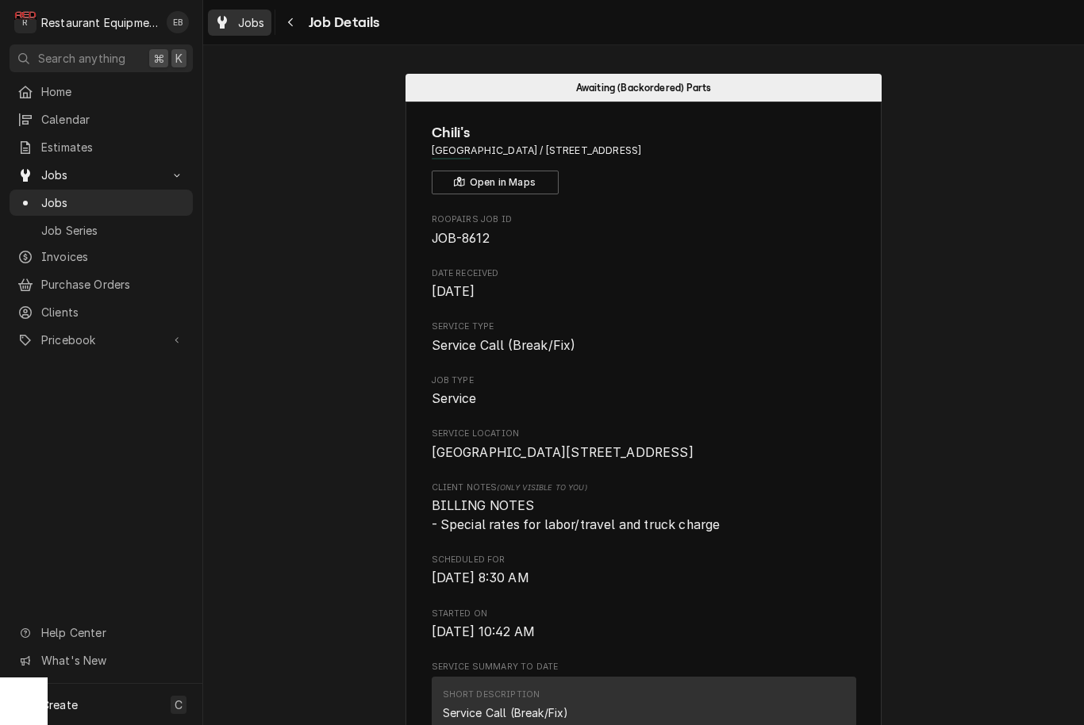
click at [253, 25] on span "Jobs" at bounding box center [251, 22] width 27 height 17
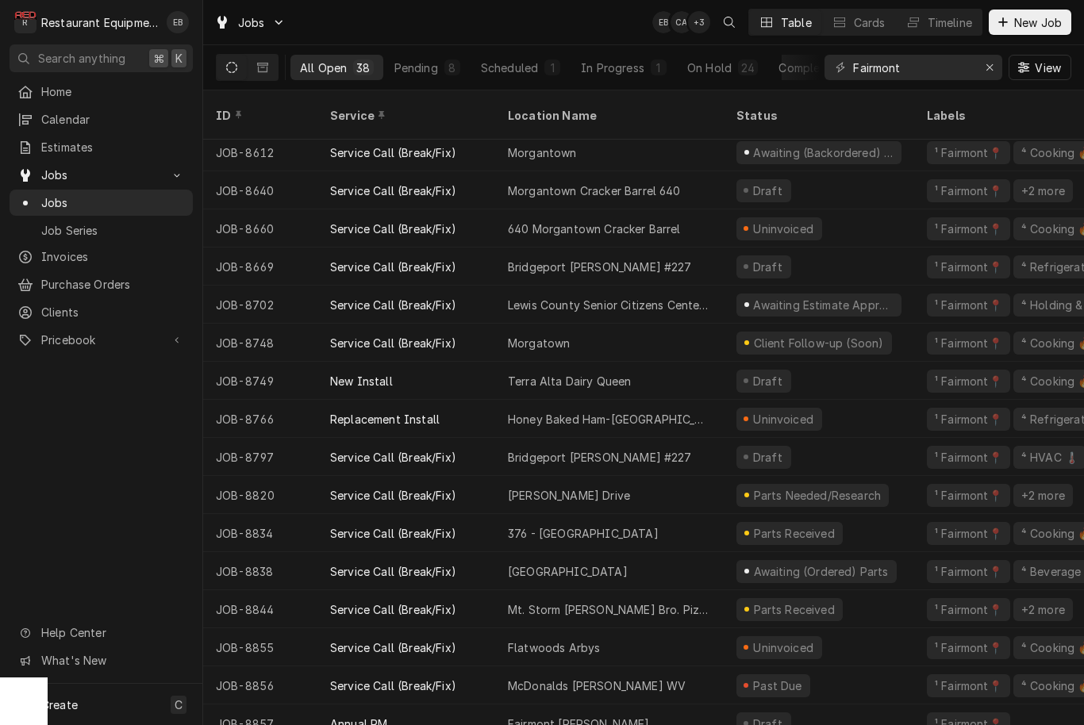
scroll to position [843, 0]
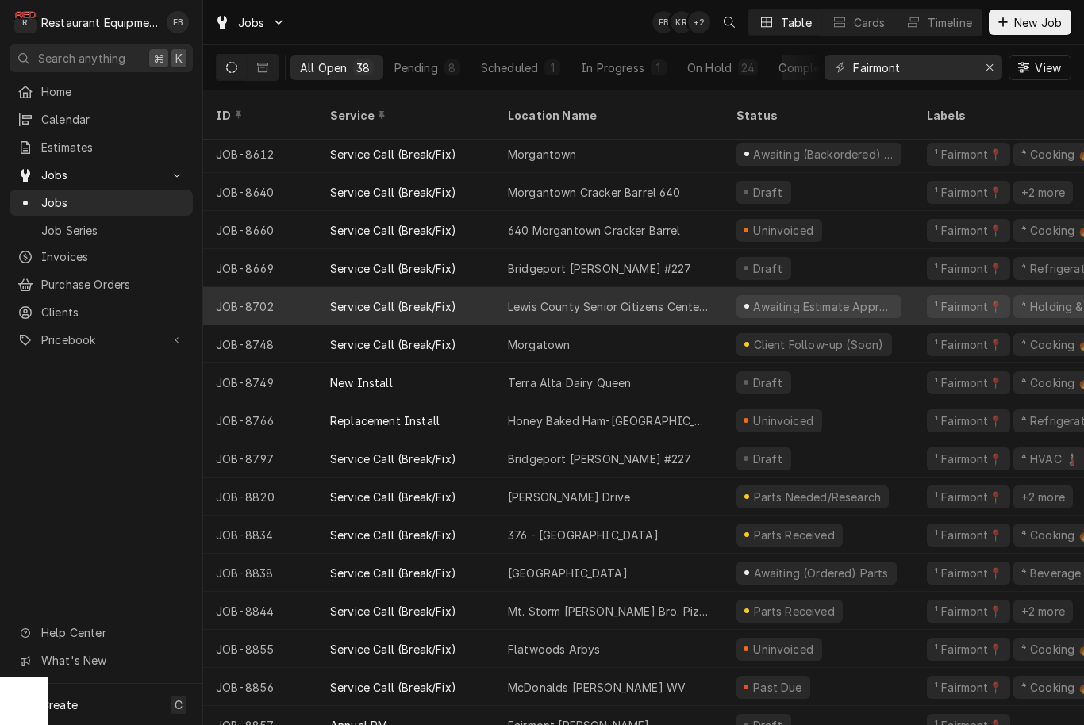
click at [720, 290] on div "Lewis County Senior Citizens Center, Inc." at bounding box center [609, 306] width 229 height 38
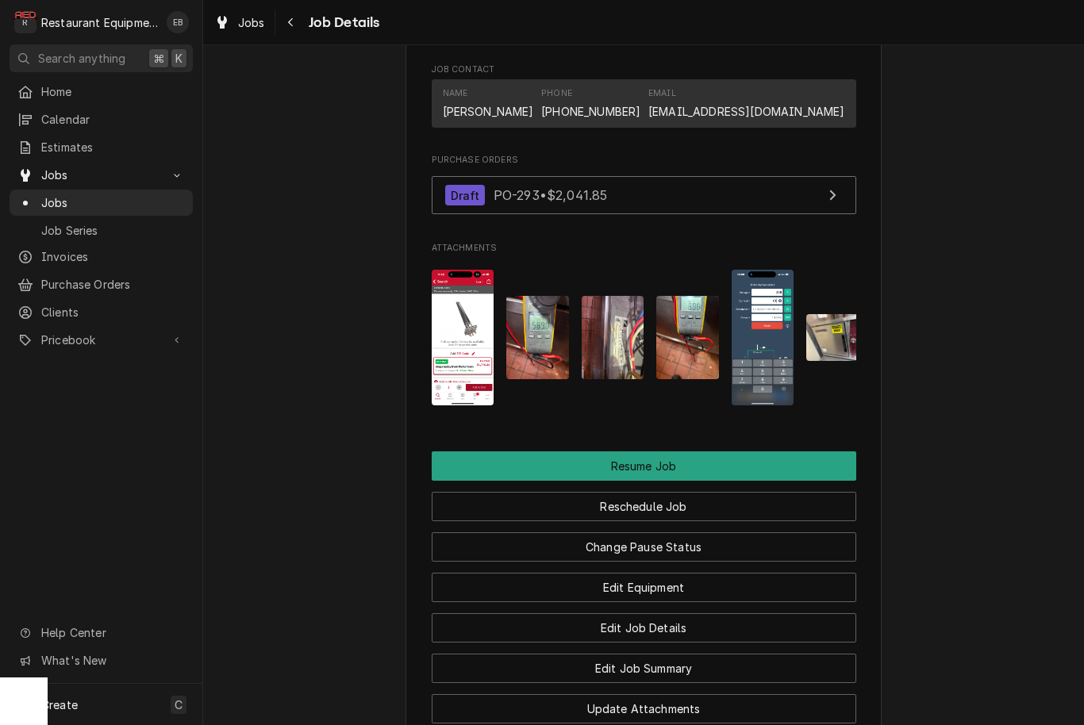
scroll to position [1463, 0]
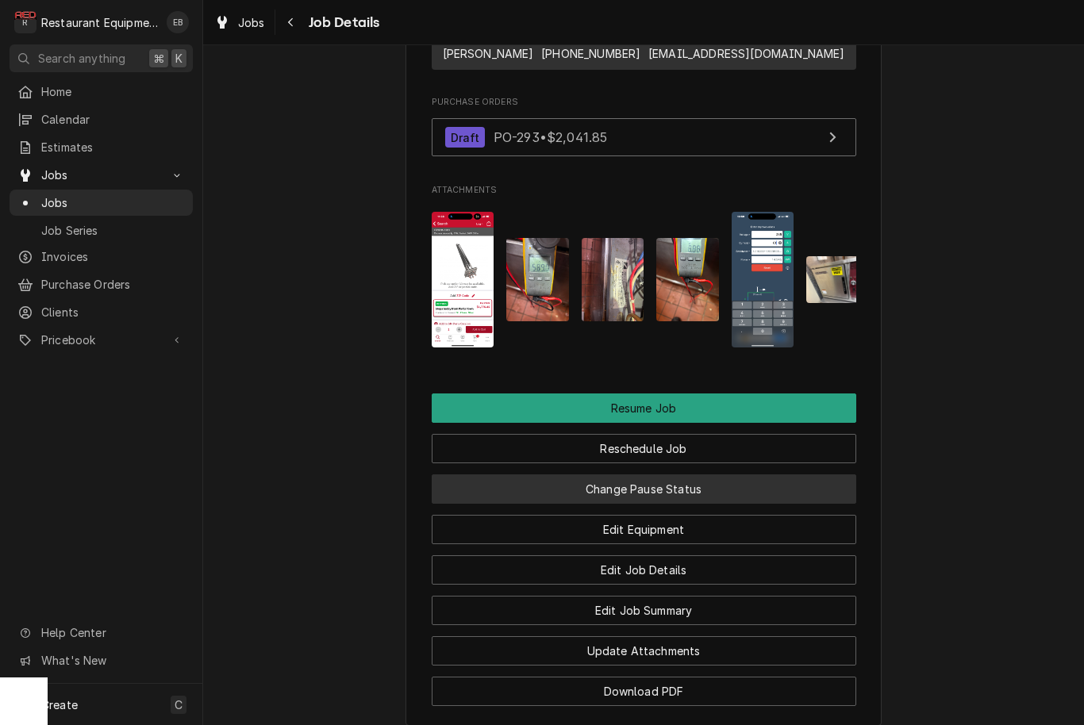
click at [634, 491] on button "Change Pause Status" at bounding box center [644, 489] width 425 height 29
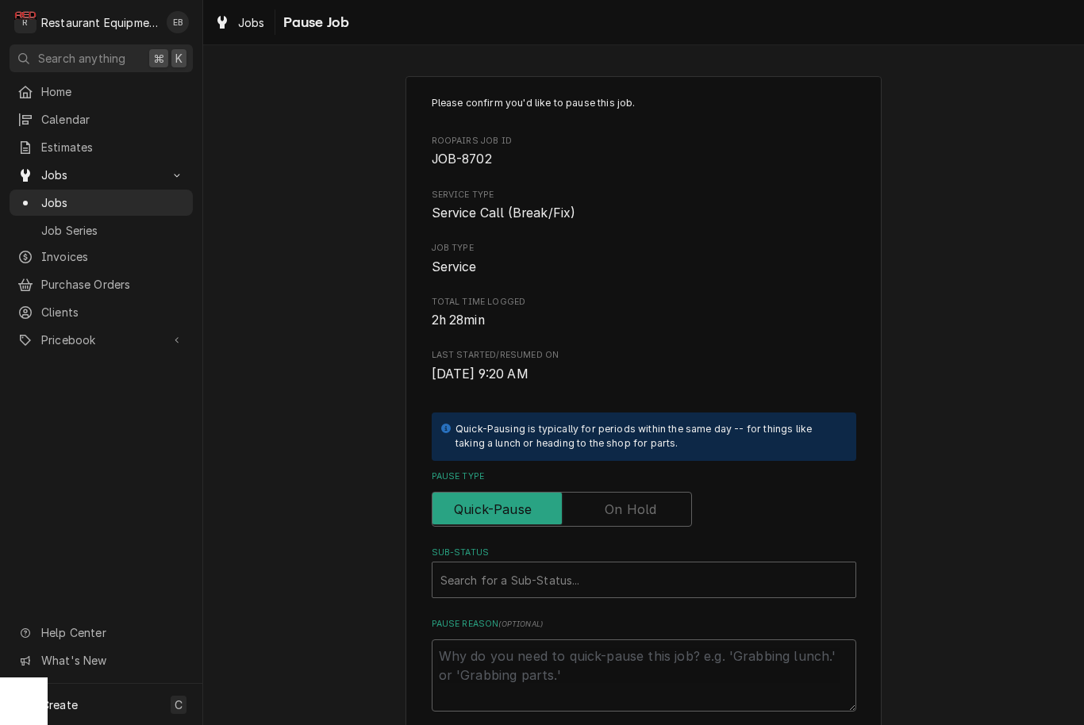
click at [614, 507] on label "Pause Type" at bounding box center [562, 509] width 260 height 35
click at [614, 507] on input "Pause Type" at bounding box center [562, 509] width 246 height 35
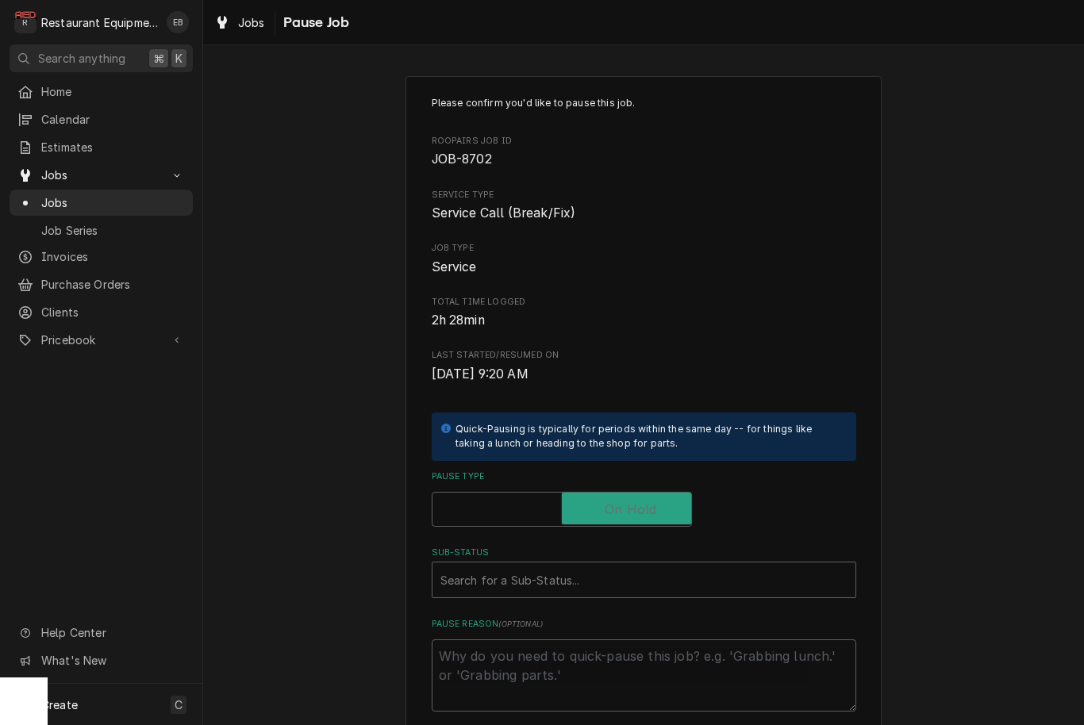
checkbox input "true"
click at [582, 571] on div "Sub-Status" at bounding box center [643, 580] width 407 height 29
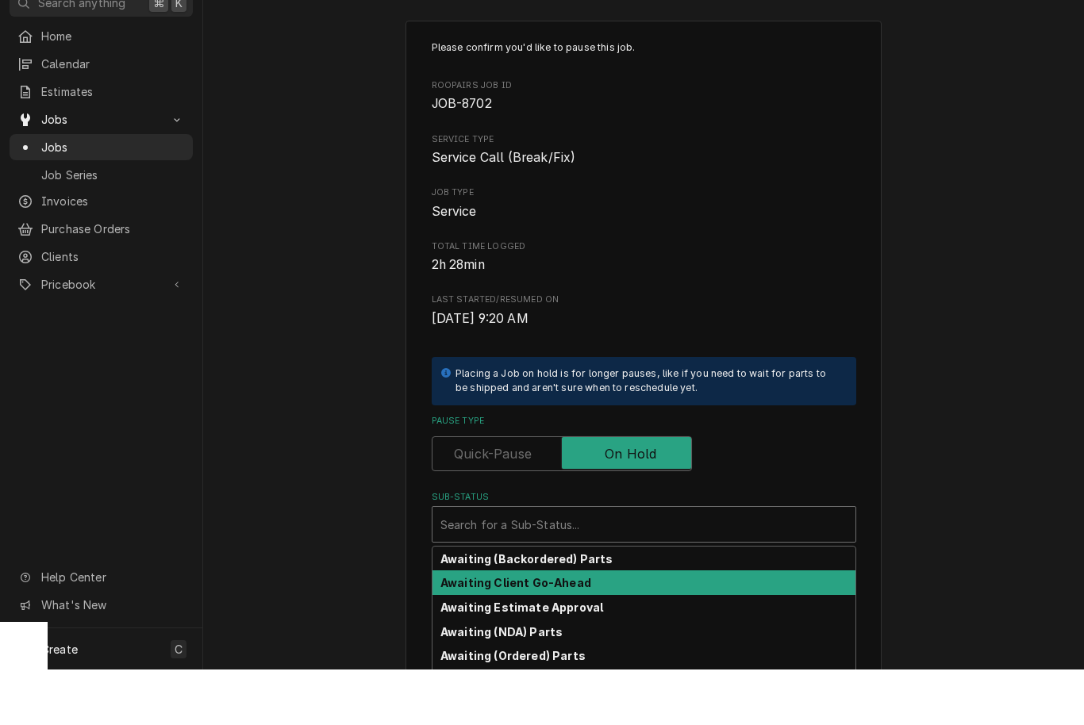
scroll to position [1, 0]
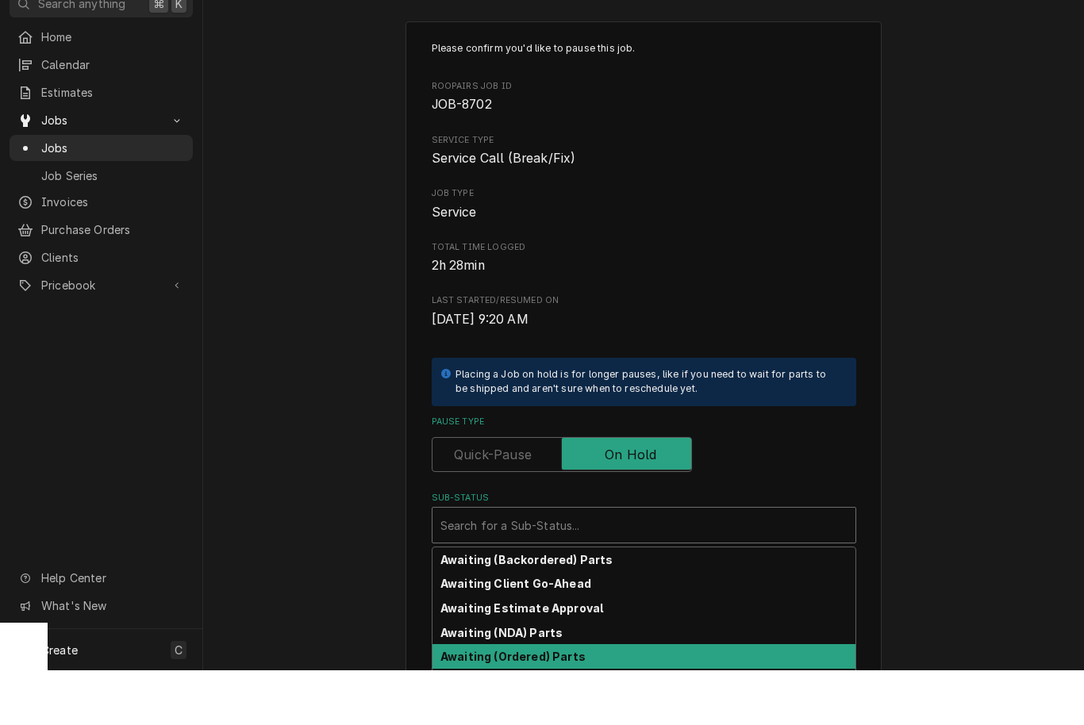
click at [568, 705] on strong "Awaiting (Ordered) Parts" at bounding box center [512, 711] width 145 height 13
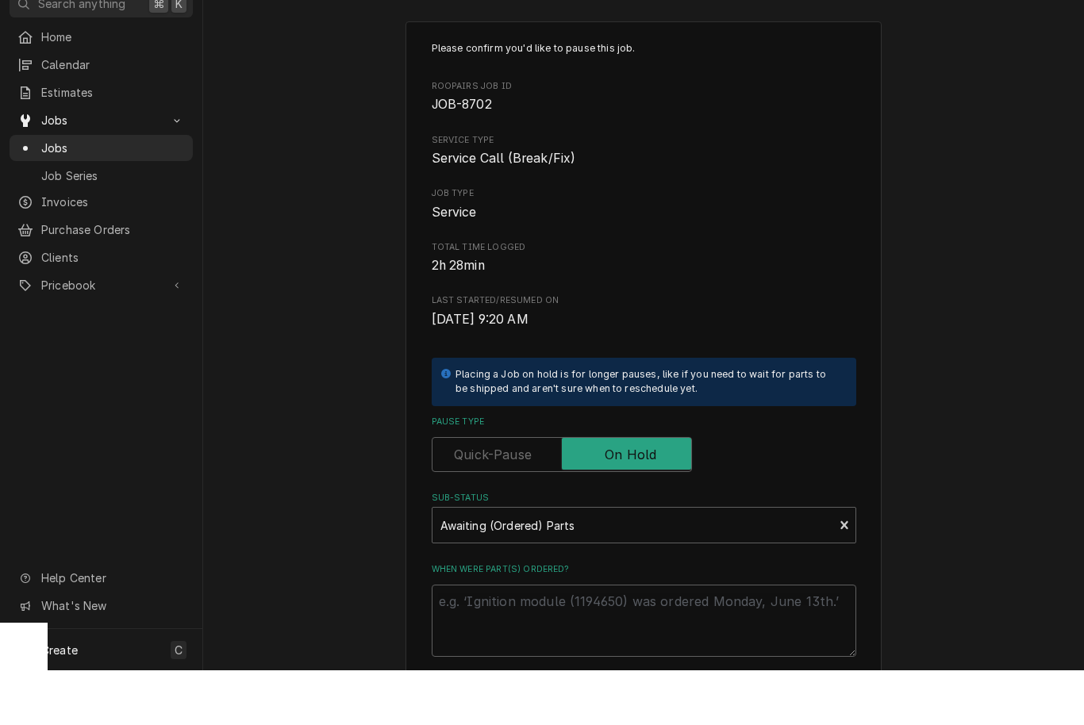
scroll to position [0, 0]
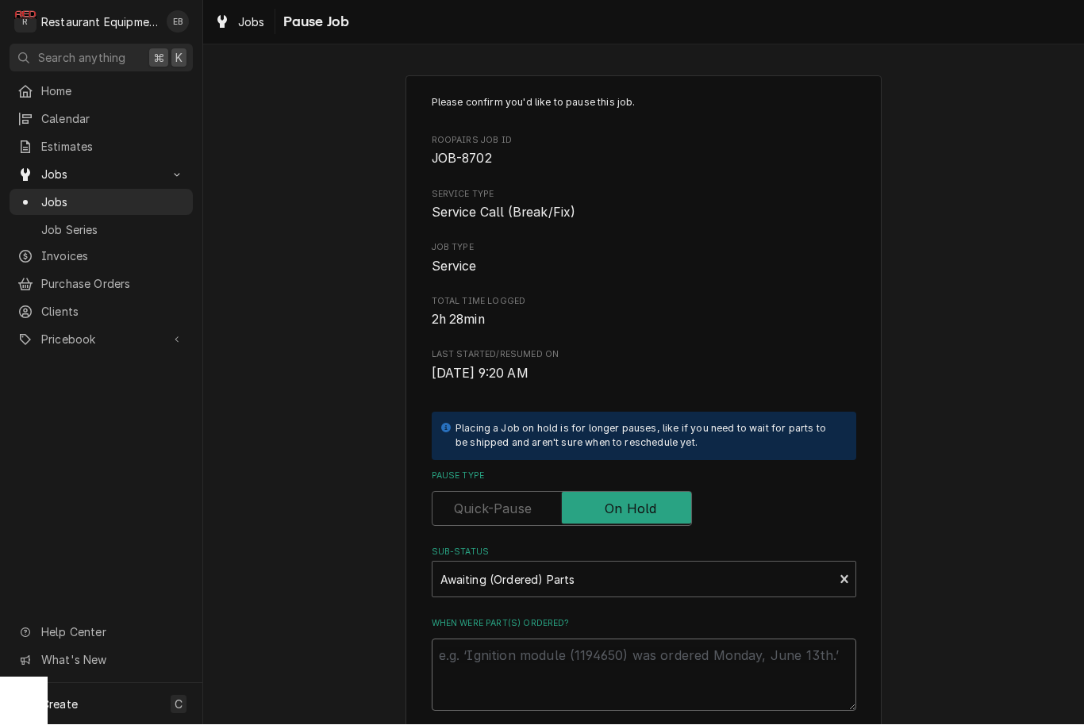
click at [553, 661] on div "Please confirm you'd like to pause this job. Roopairs Job ID JOB-8702 Service T…" at bounding box center [644, 476] width 476 height 800
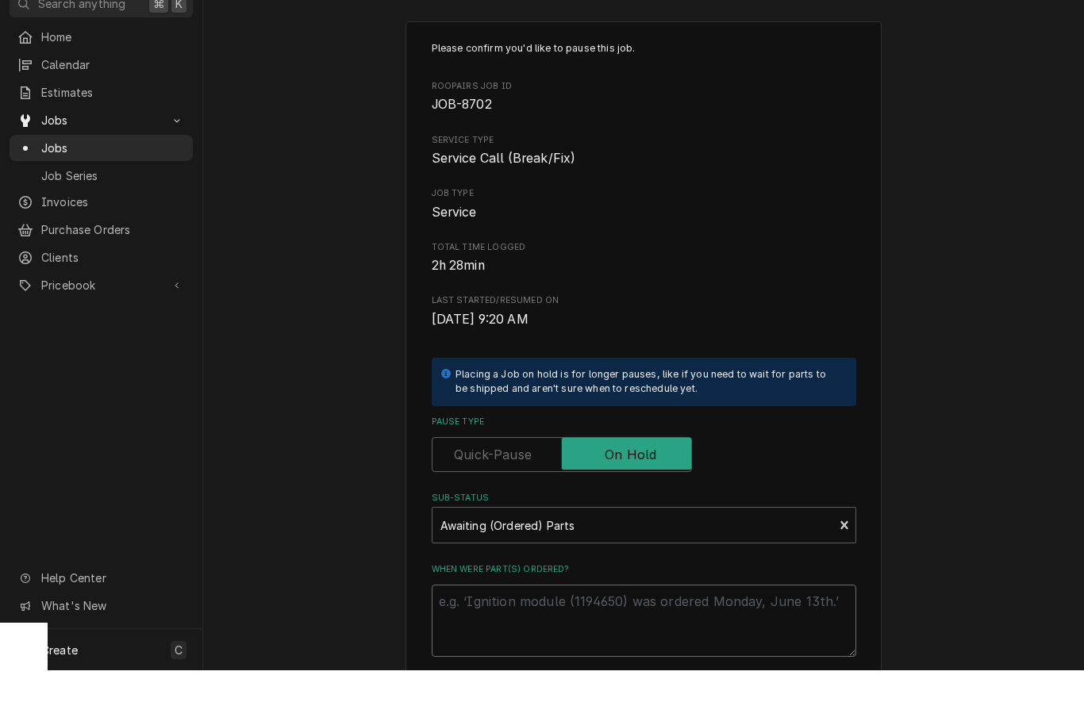
type textarea "x"
type textarea "P"
type textarea "x"
type textarea "Par"
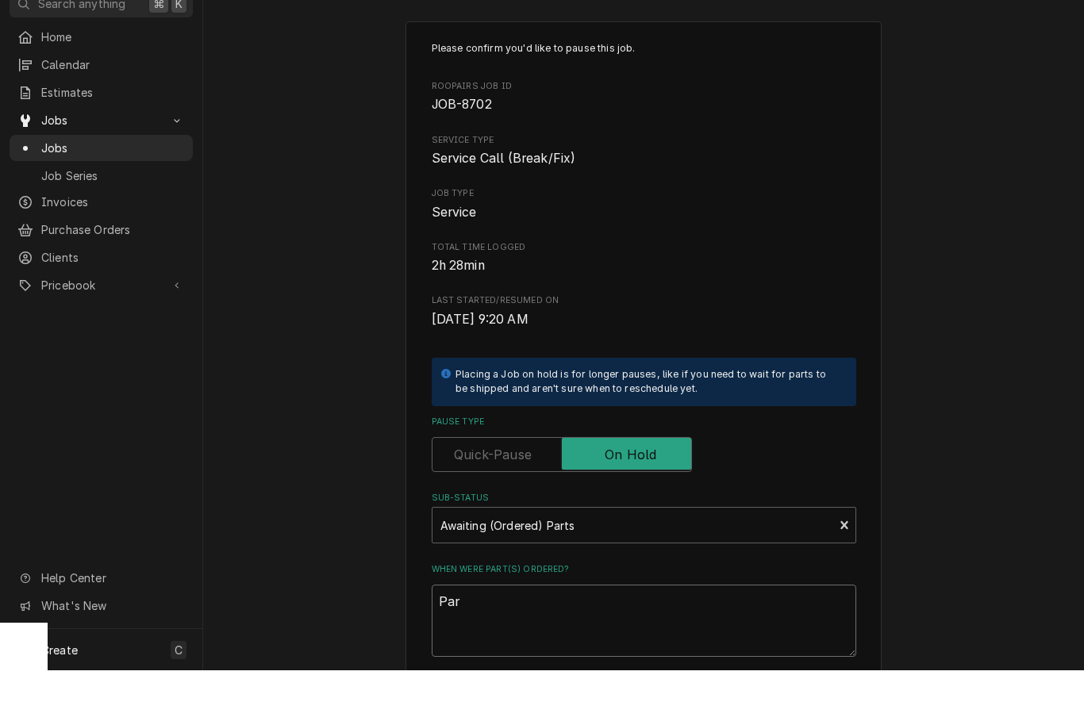
type textarea "x"
type textarea "Part"
type textarea "x"
type textarea "Parts"
type textarea "x"
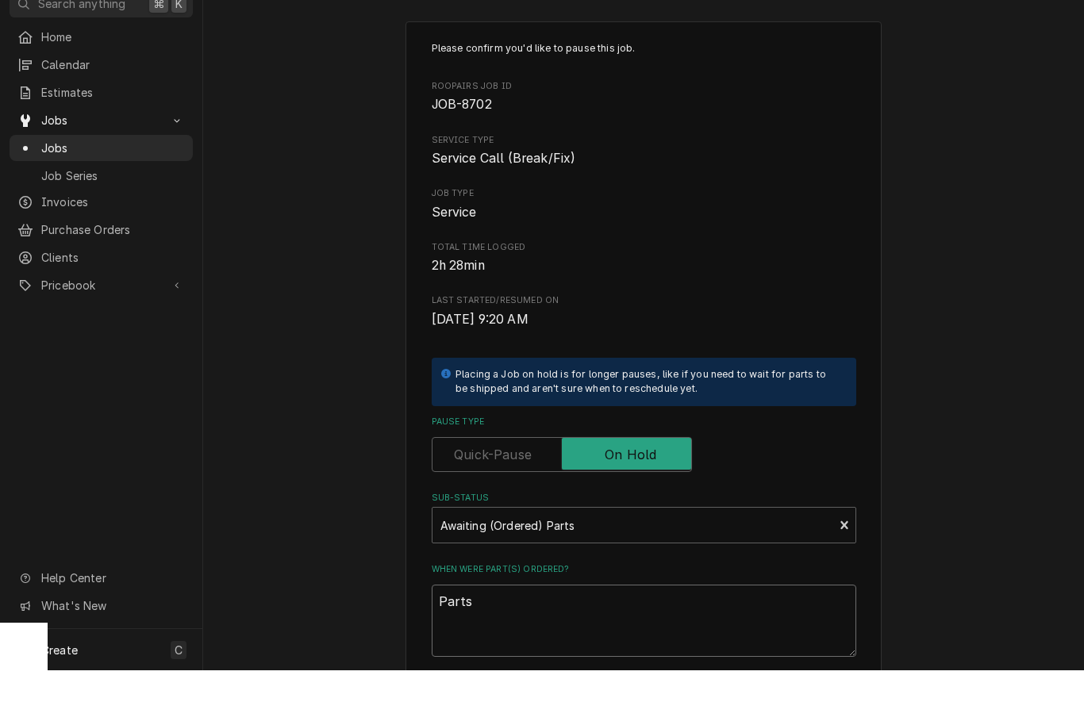
type textarea "Parts"
type textarea "x"
type textarea "Parts o"
type textarea "x"
type textarea "Parts or"
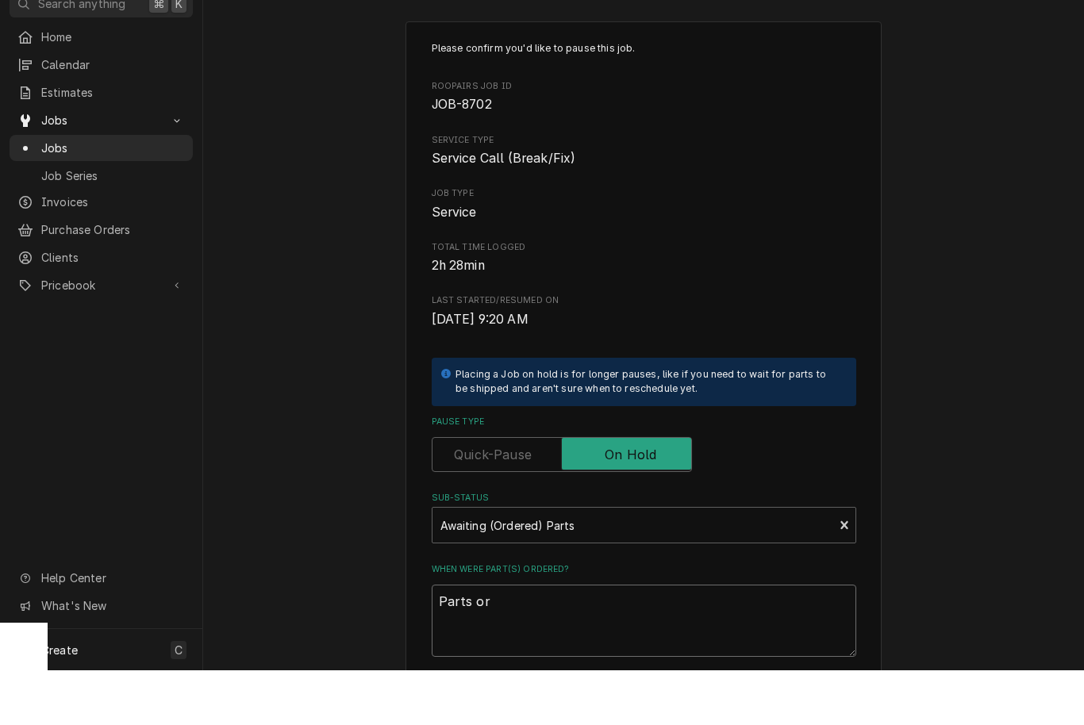
type textarea "x"
type textarea "Parts ord"
type textarea "x"
type textarea "Parts orde"
type textarea "x"
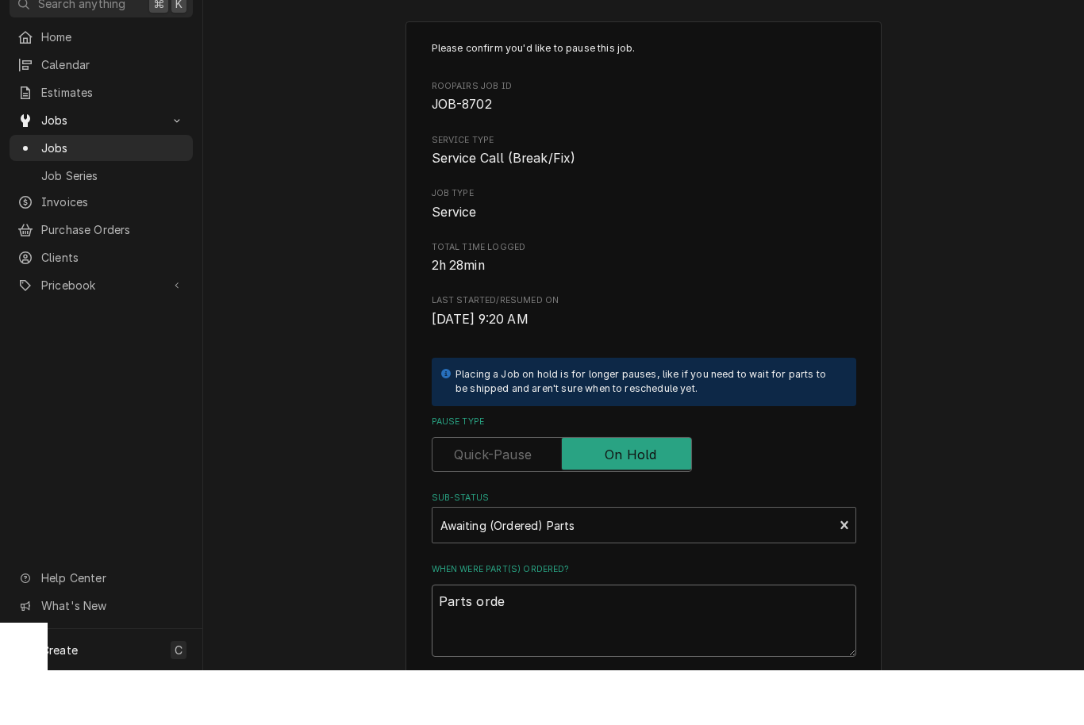
type textarea "Parts order"
type textarea "x"
type textarea "Parts ordere"
type textarea "x"
type textarea "Parts ordered"
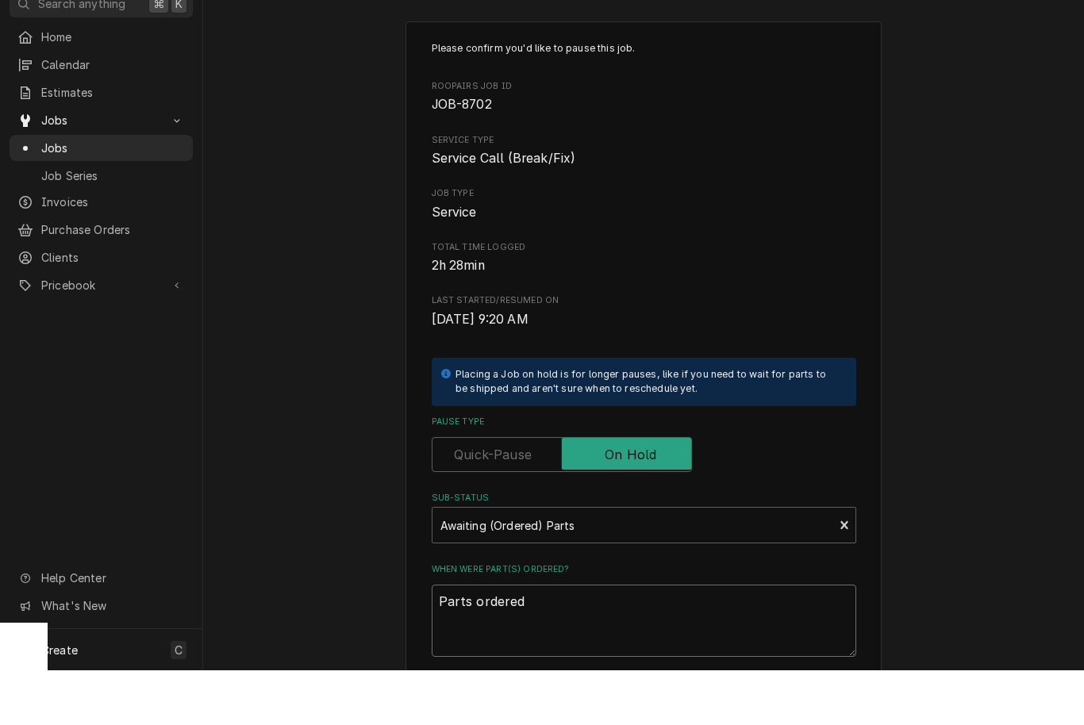
type textarea "x"
type textarea "Parts ordered"
type textarea "x"
type textarea "Parts ordered 9"
type textarea "x"
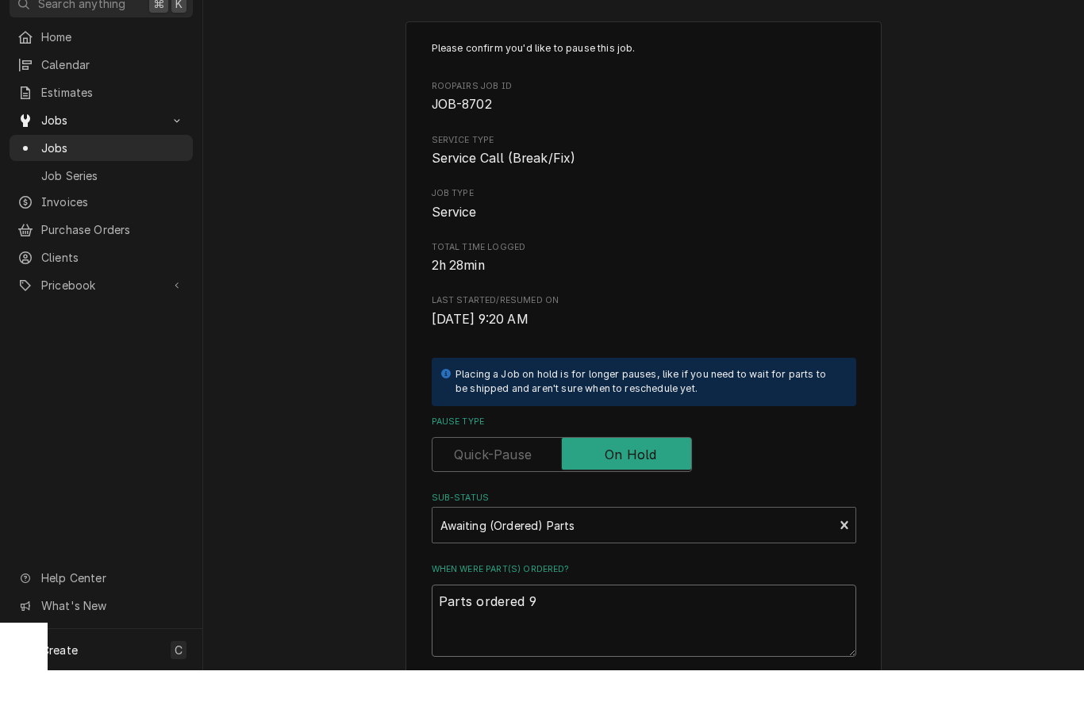
type textarea "Parts ordered 9/"
type textarea "x"
type textarea "Parts ordered 9/1"
type textarea "x"
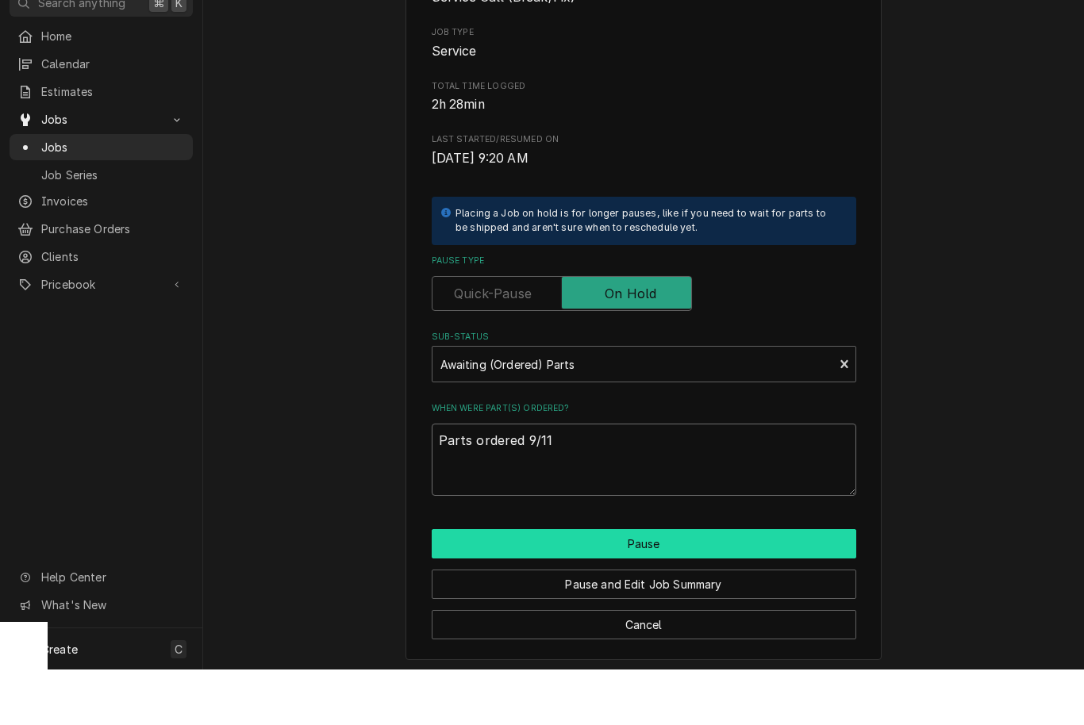
scroll to position [160, 0]
type textarea "Parts ordered 9/11"
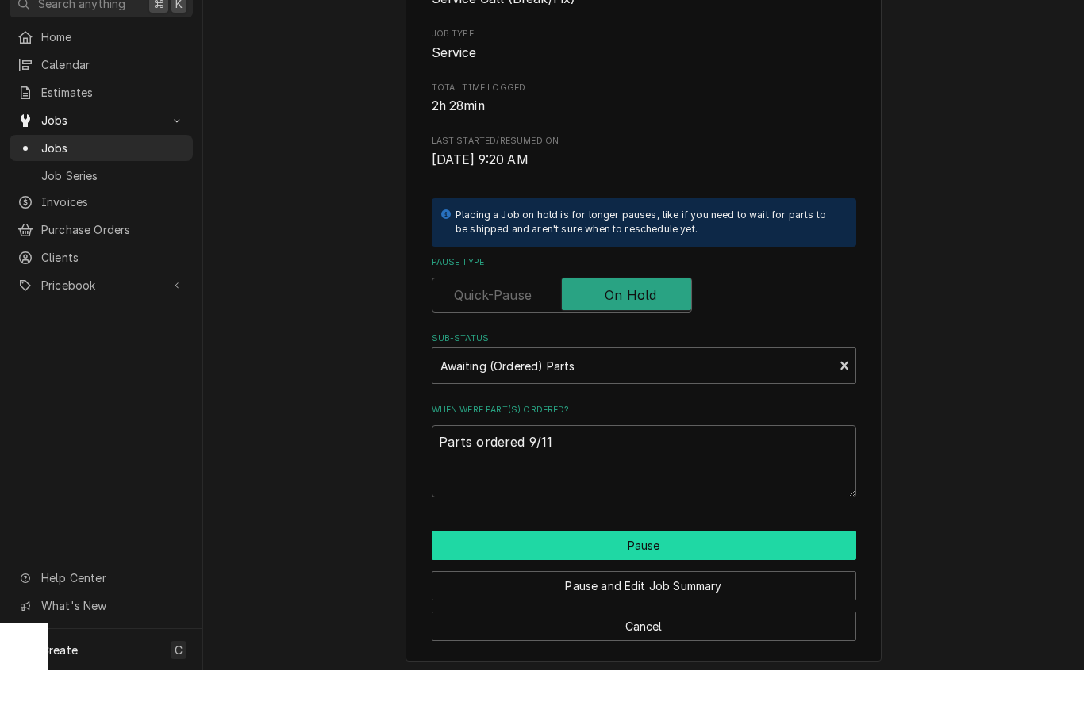
click at [706, 586] on button "Pause" at bounding box center [644, 600] width 425 height 29
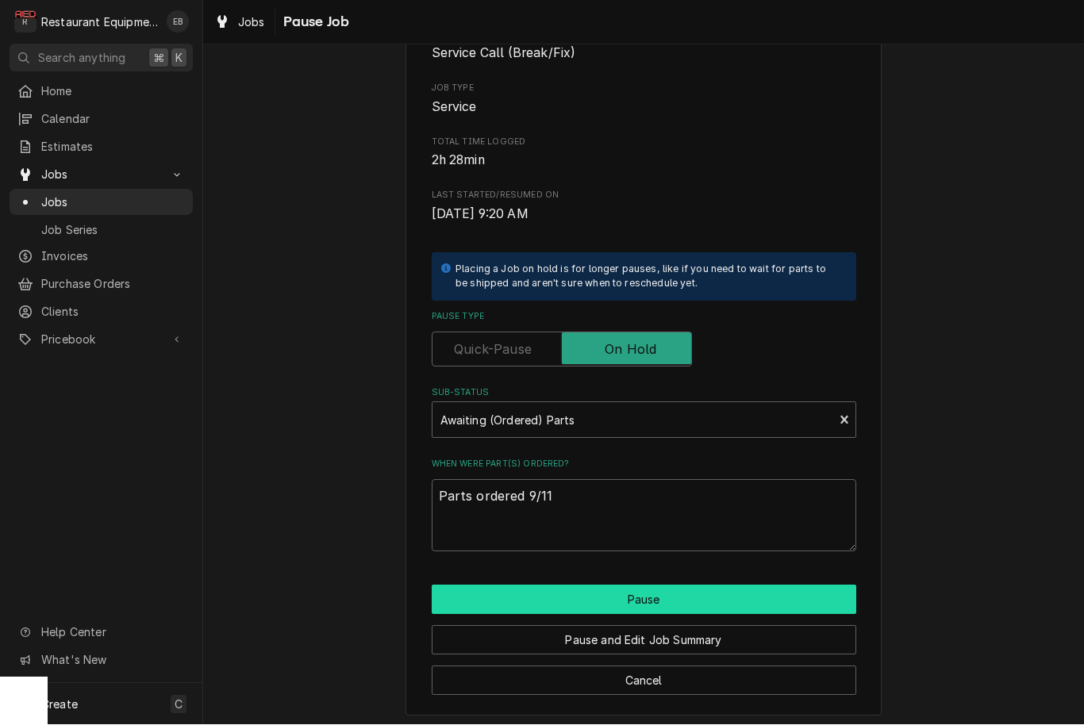
type textarea "x"
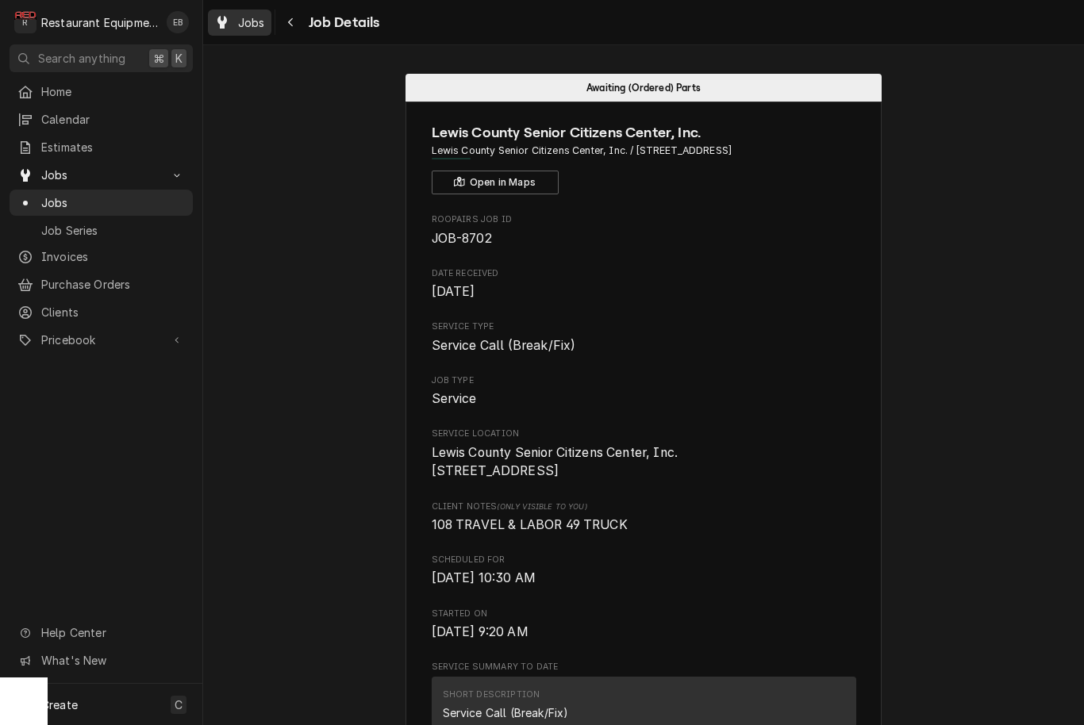
click at [240, 28] on span "Jobs" at bounding box center [251, 22] width 27 height 17
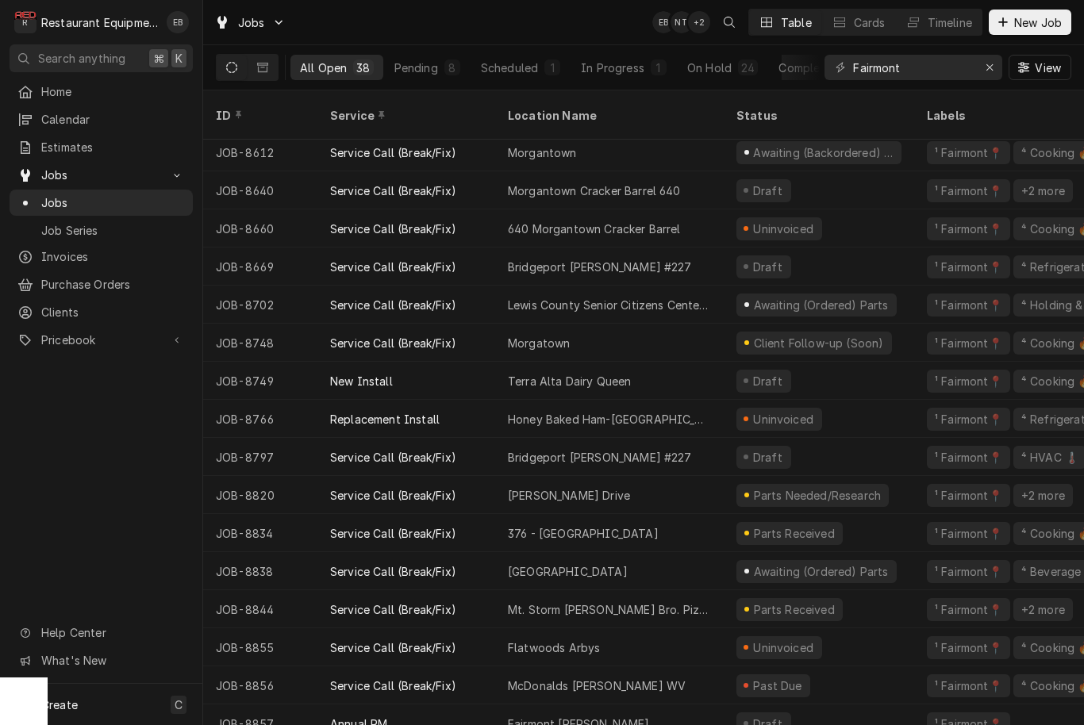
scroll to position [843, 0]
